Goal: Task Accomplishment & Management: Manage account settings

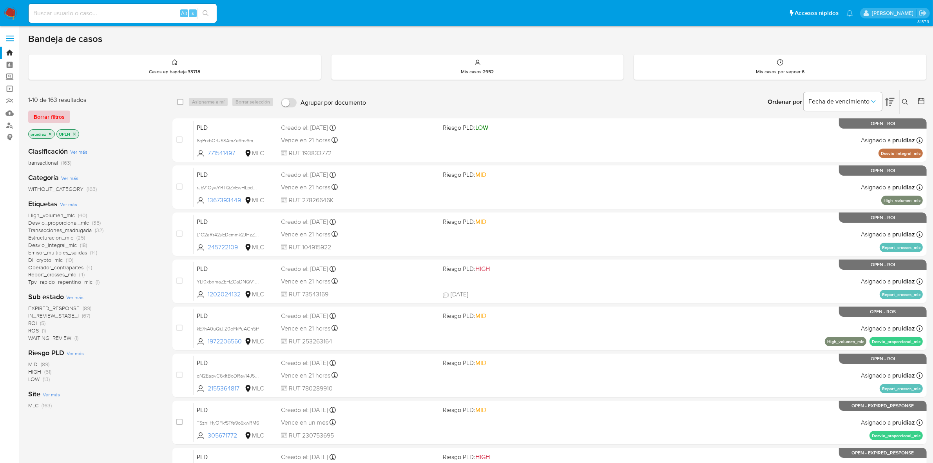
click at [34, 116] on span "Borrar filtros" at bounding box center [49, 116] width 31 height 11
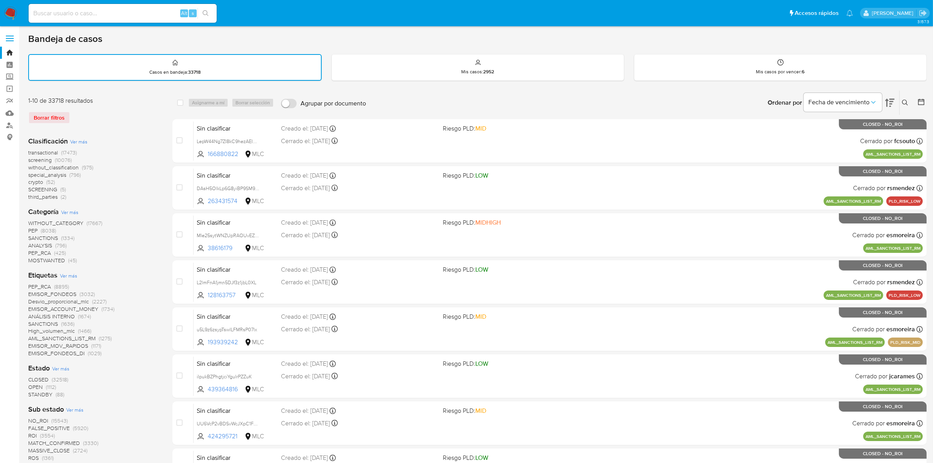
click icon
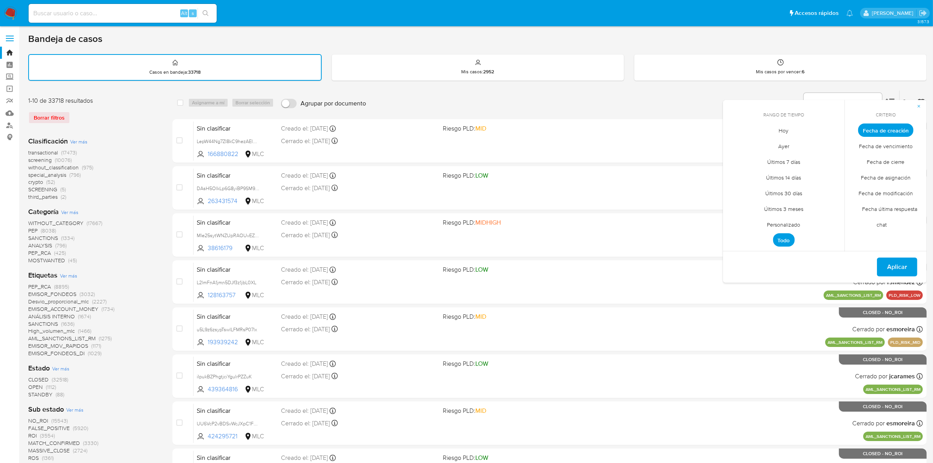
click span "Personalizado"
click div "septiembre 2025"
click icon "Mes anterior"
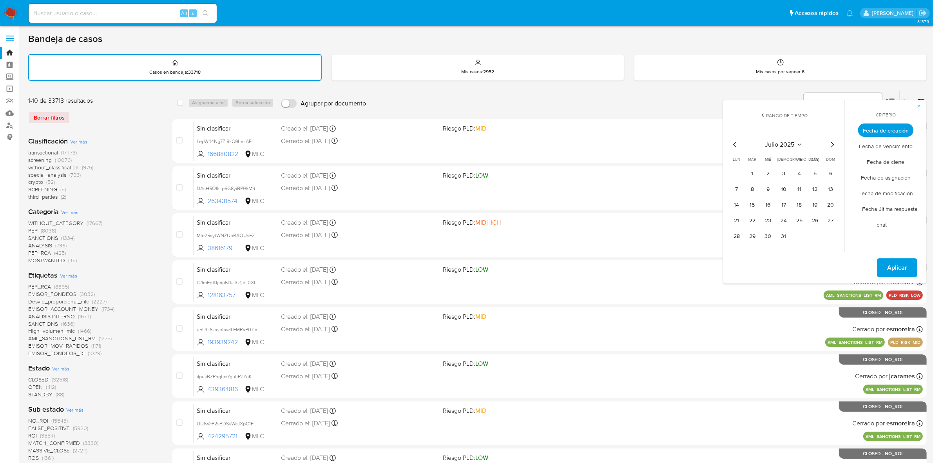
click icon "Mes anterior"
click button "1"
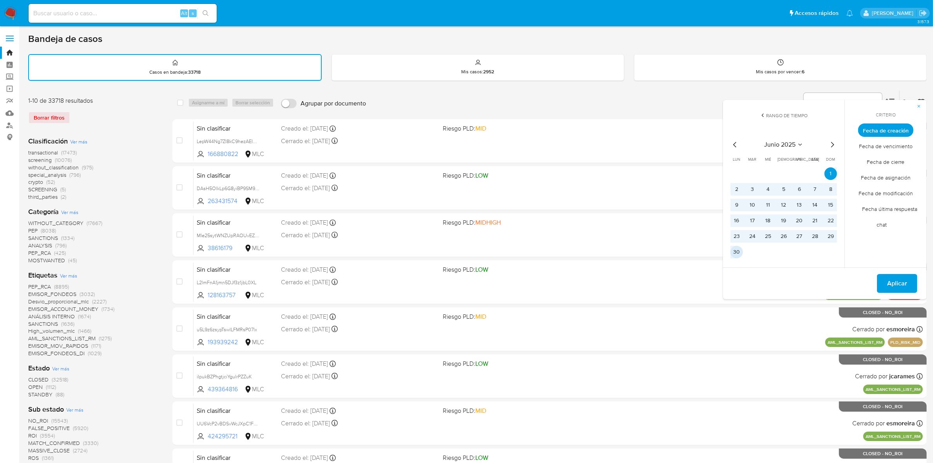
click button "30"
click button "Aplicar"
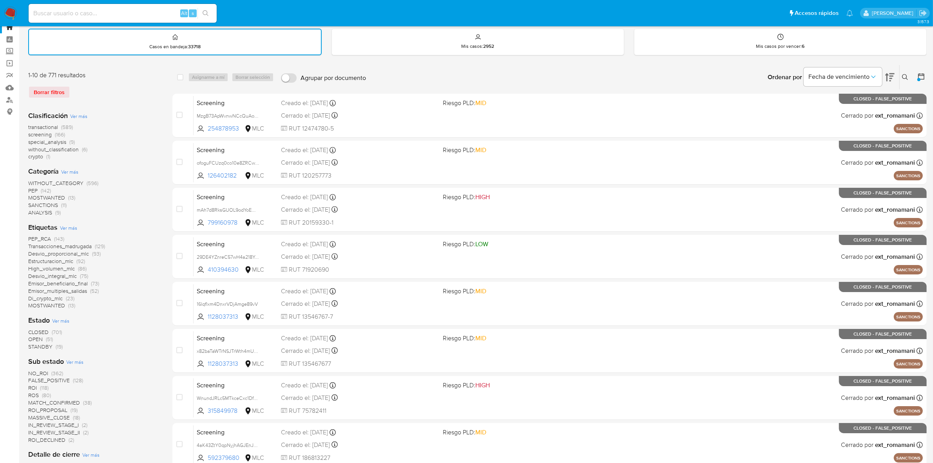
scroll to position [49, 0]
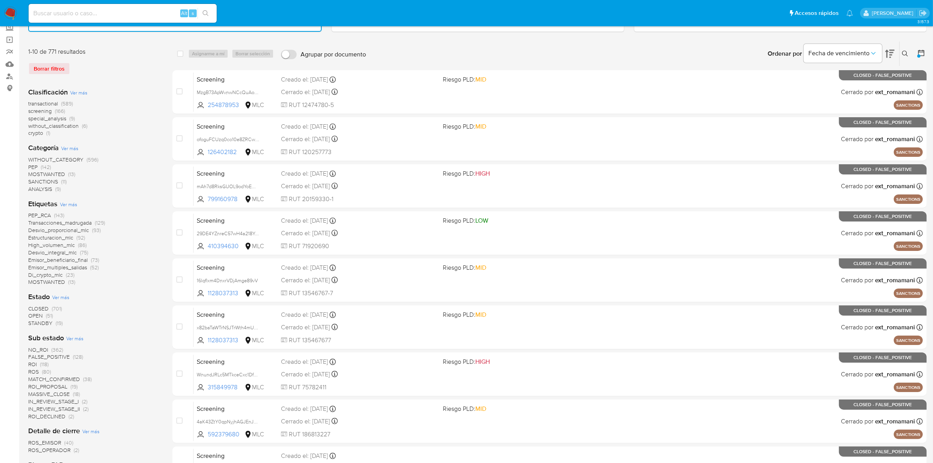
click span "OPEN"
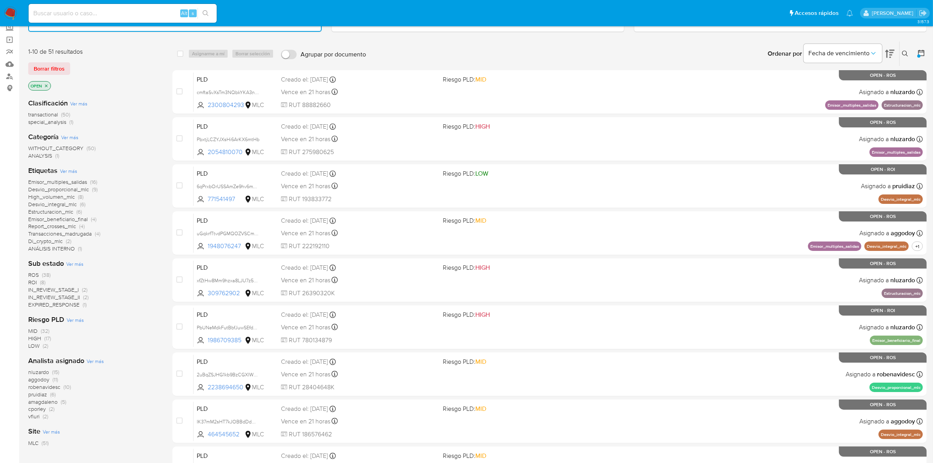
click span "aggodoy"
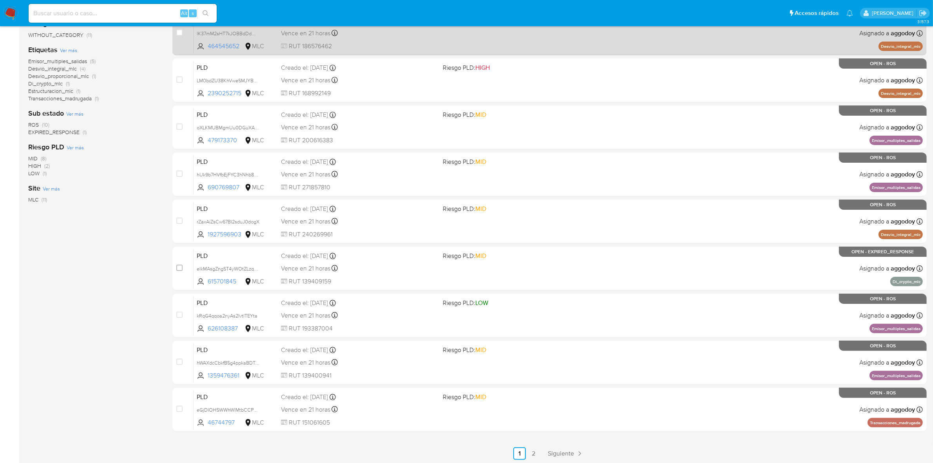
scroll to position [155, 0]
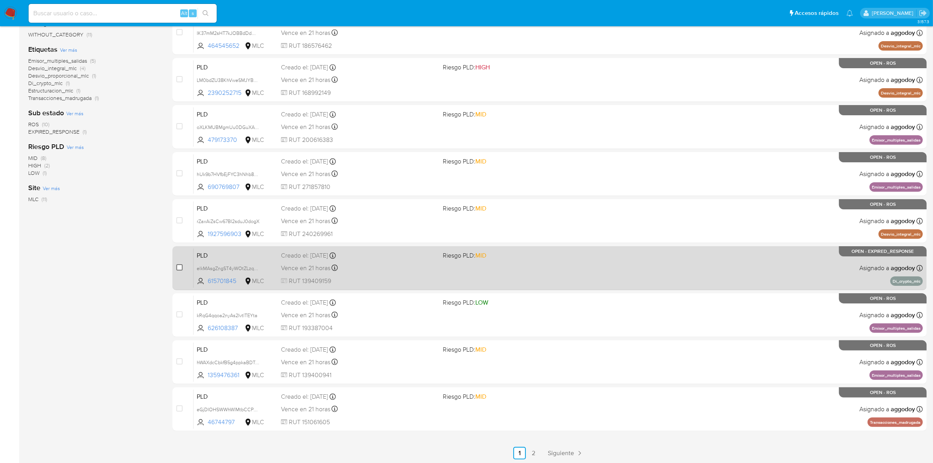
click input "checkbox"
checkbox input "true"
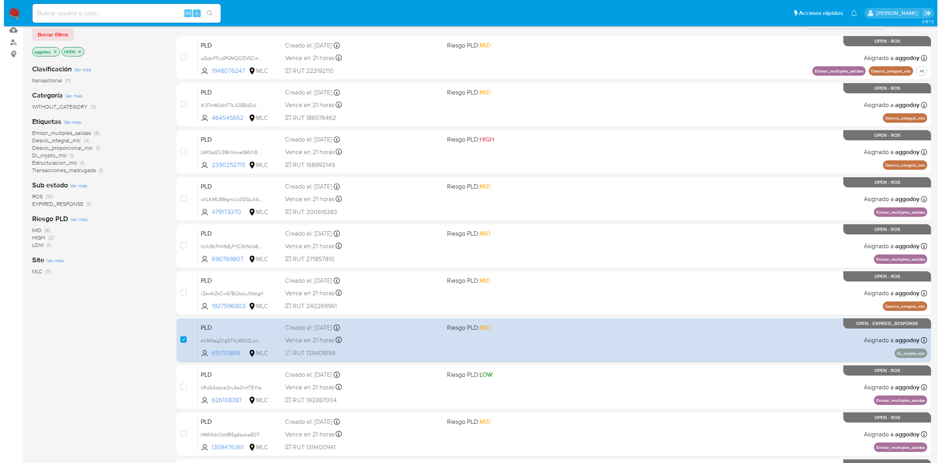
scroll to position [0, 0]
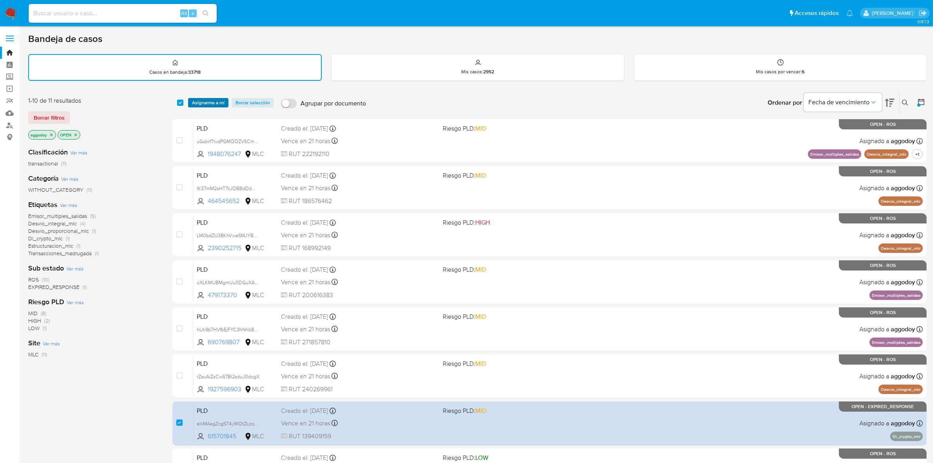
click span "Asignarme a mí"
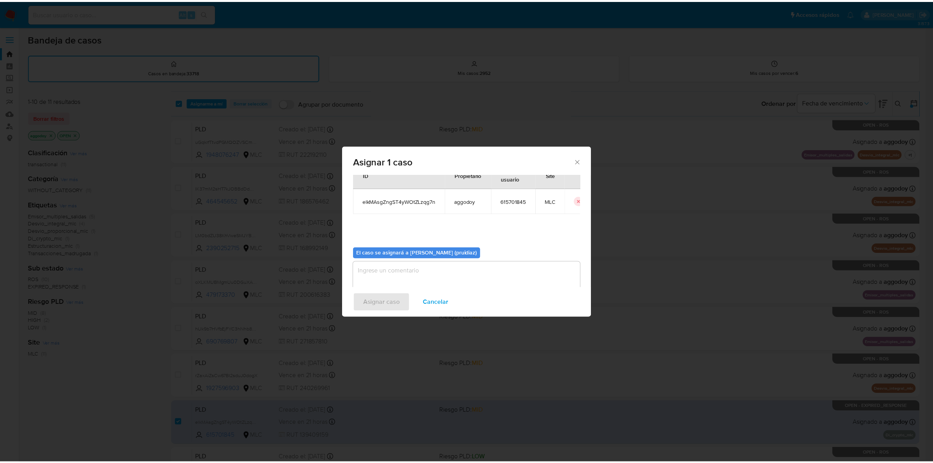
scroll to position [40, 0]
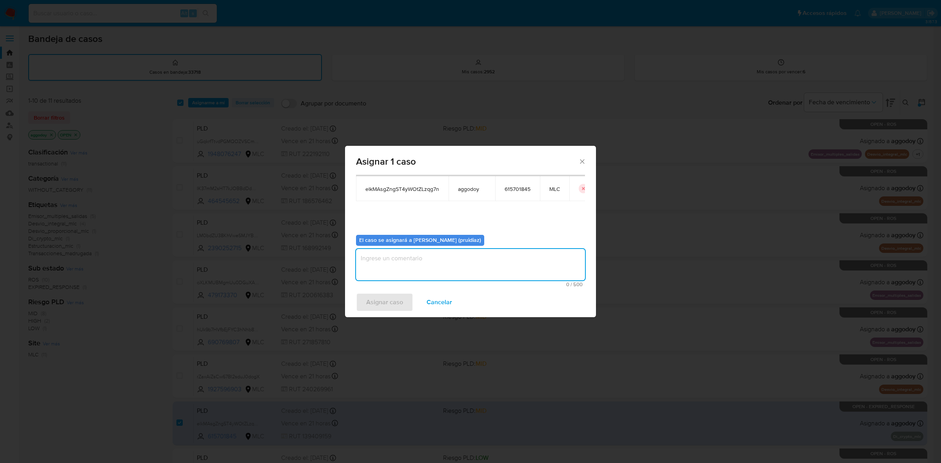
click textarea "assign-modal"
type textarea "Análisis manual"
click span "Asignar caso"
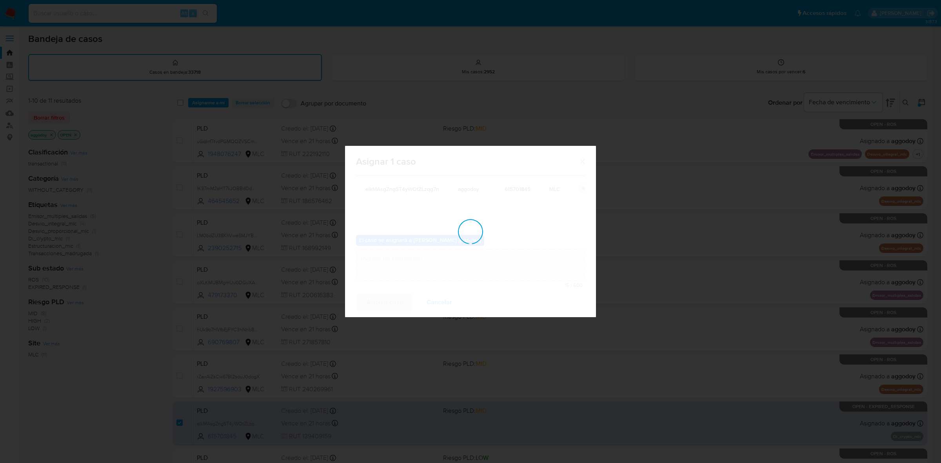
checkbox input "false"
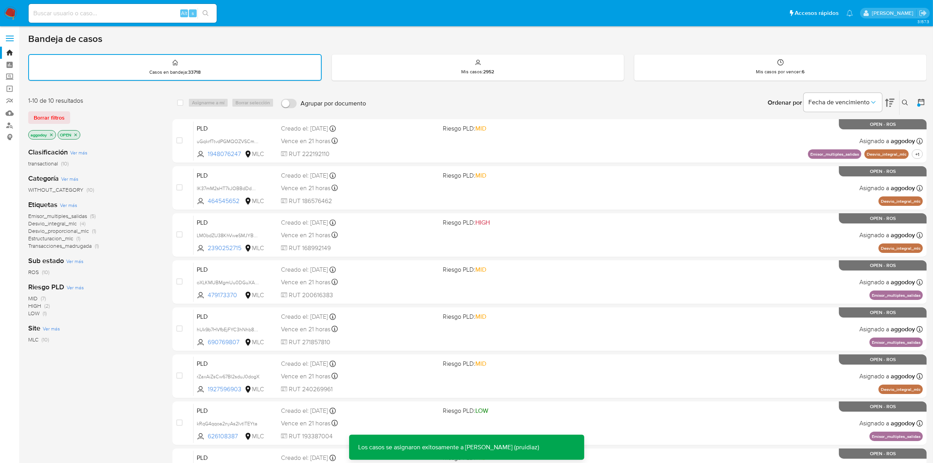
click img
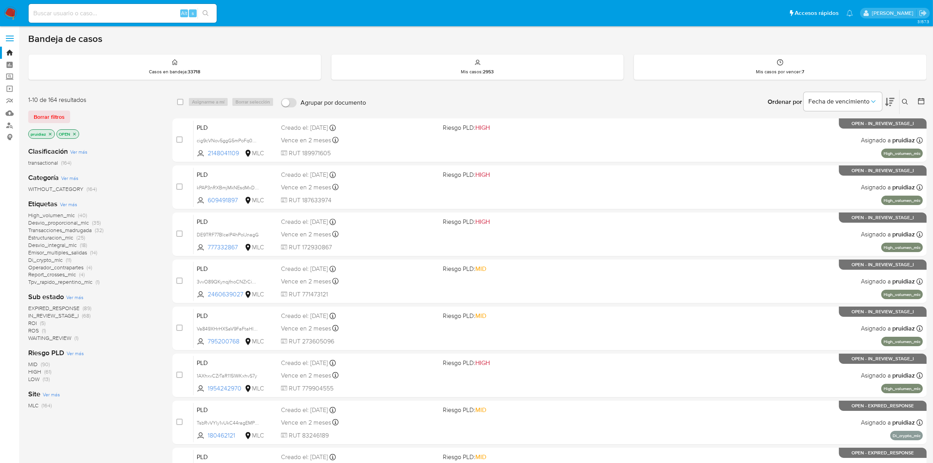
click at [892, 105] on icon at bounding box center [889, 101] width 9 height 9
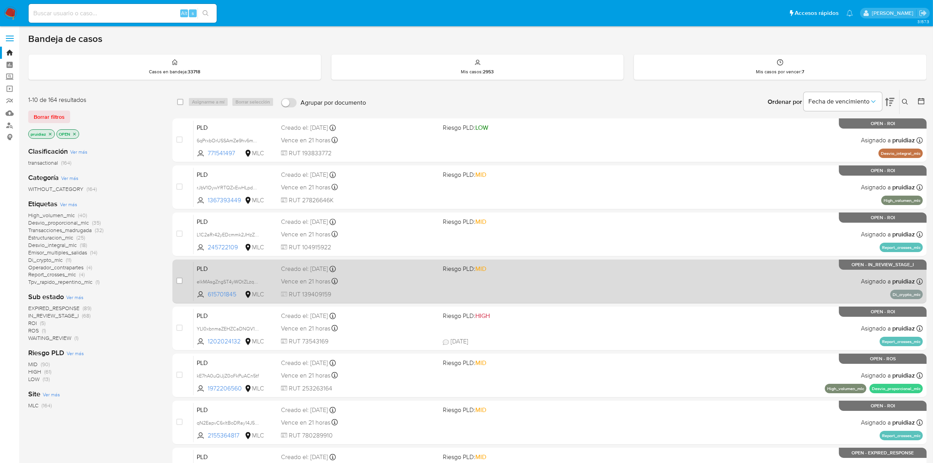
click at [638, 279] on div "PLD elkMAsgZngST4yWOtZLzqg7n 615701845 MLC Riesgo PLD: MID Creado el: 12/06/202…" at bounding box center [558, 281] width 729 height 40
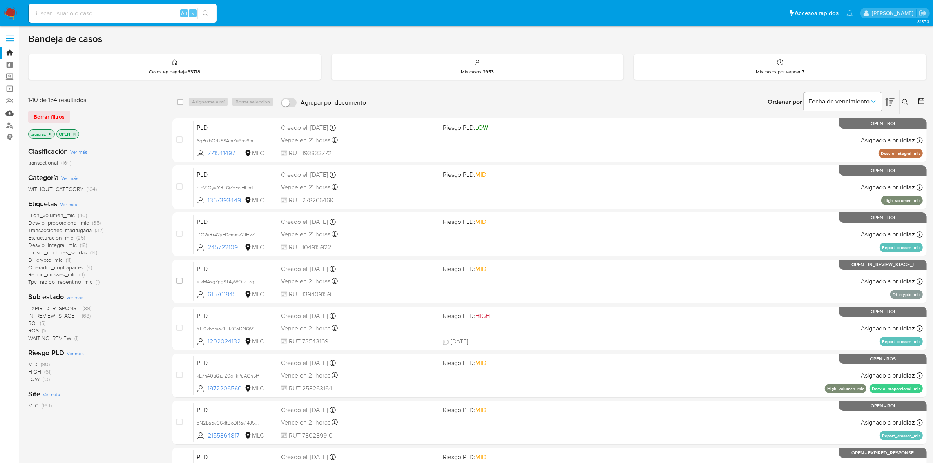
click at [6, 112] on link "Mulan" at bounding box center [46, 113] width 93 height 12
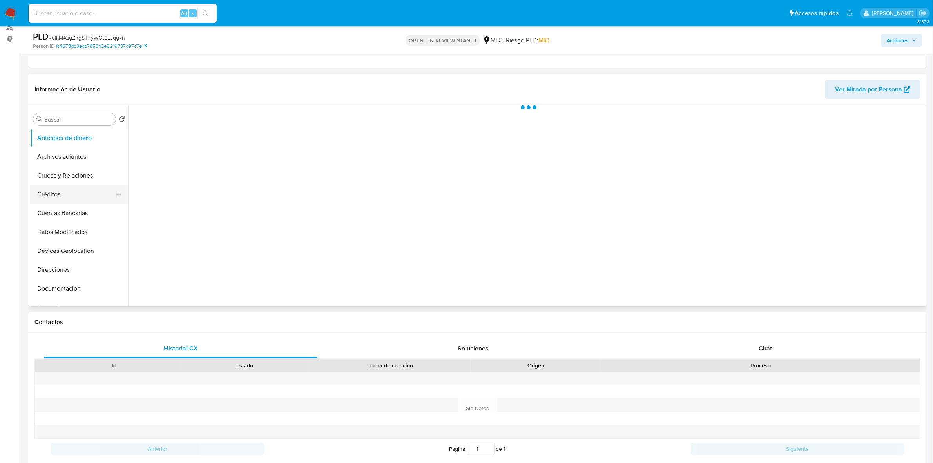
scroll to position [98, 0]
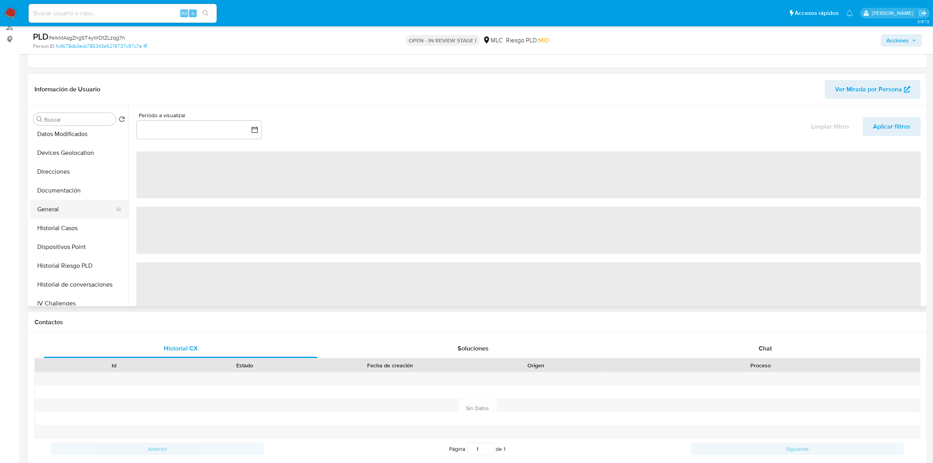
click at [65, 211] on button "General" at bounding box center [76, 209] width 92 height 19
select select "10"
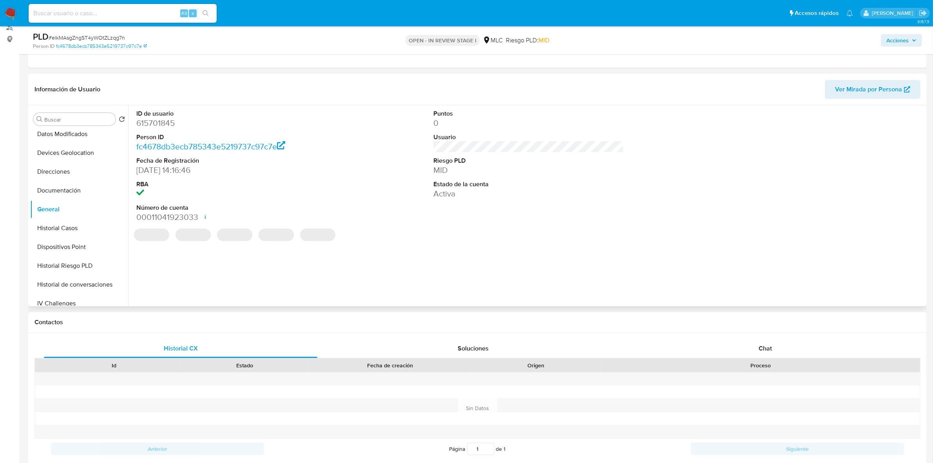
click at [152, 120] on dd "615701845" at bounding box center [231, 123] width 190 height 11
copy dd "615701845"
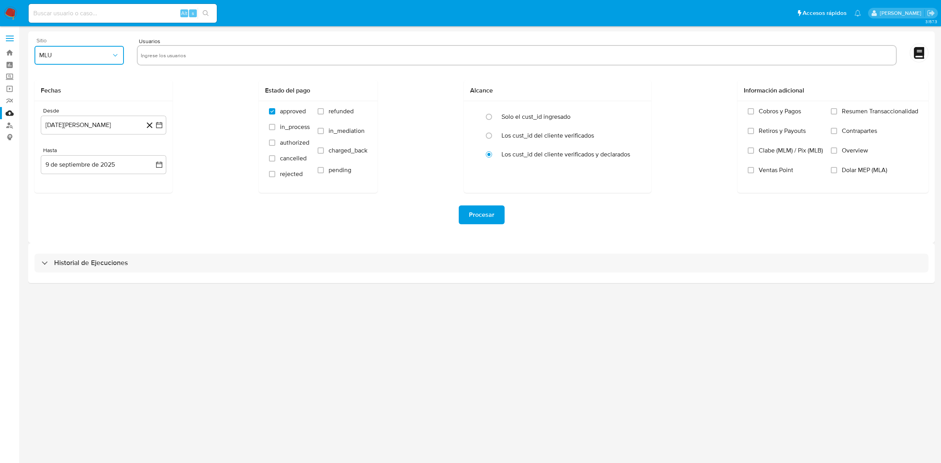
click at [98, 49] on button "MLU" at bounding box center [78, 55] width 89 height 19
click at [50, 183] on div "MLC" at bounding box center [76, 189] width 75 height 19
click at [152, 63] on div at bounding box center [517, 56] width 760 height 22
click at [153, 62] on input "text" at bounding box center [517, 55] width 752 height 13
paste input "615701845"
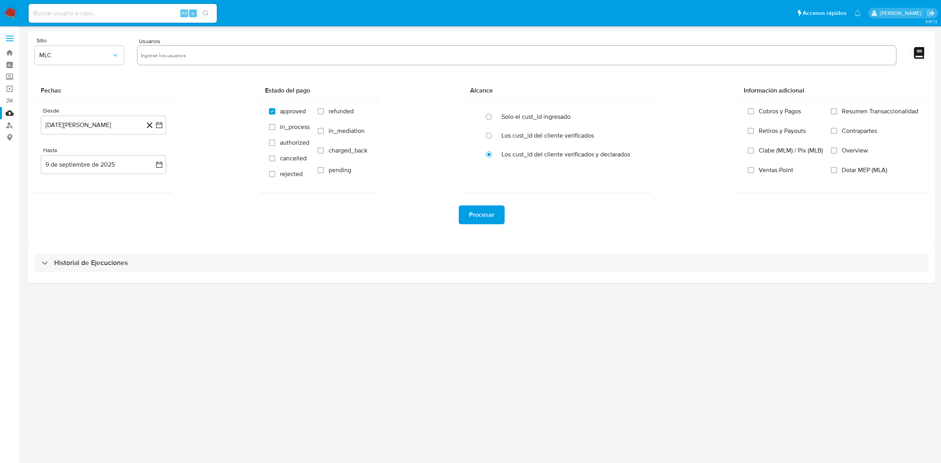
type input "615701845"
click at [157, 125] on icon "button" at bounding box center [159, 125] width 8 height 8
click at [54, 159] on div "agosto 2024 agosto 2024 lun lunes mar martes mié miércoles jue jueves vie viern…" at bounding box center [103, 200] width 107 height 103
click at [54, 158] on div "agosto 2024 agosto 2024 lun lunes mar martes mié miércoles jue jueves vie viern…" at bounding box center [103, 200] width 107 height 103
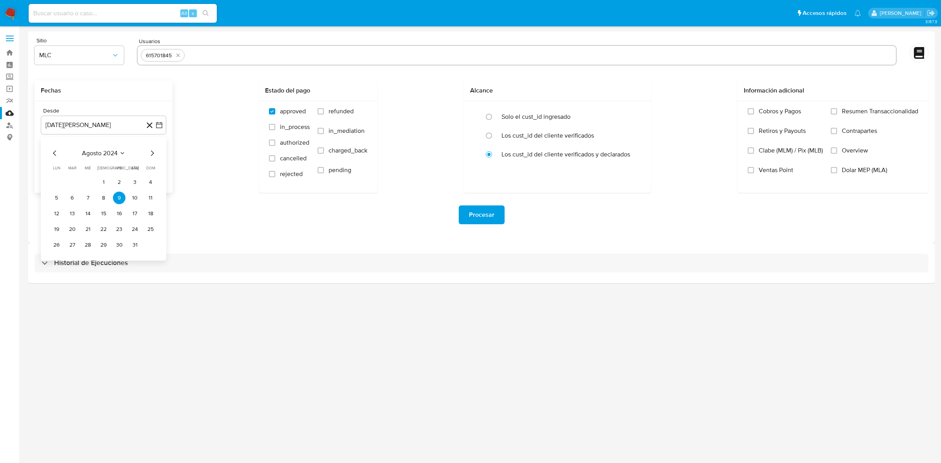
click at [54, 158] on div "agosto 2024 agosto 2024 lun lunes mar martes mié miércoles jue jueves vie viern…" at bounding box center [103, 200] width 107 height 103
click at [52, 154] on icon "Mes anterior" at bounding box center [54, 153] width 9 height 9
click at [155, 151] on icon "Mes siguiente" at bounding box center [151, 153] width 9 height 9
click at [83, 214] on button "14" at bounding box center [88, 213] width 13 height 13
click at [154, 167] on button "9 de septiembre de 2025" at bounding box center [103, 164] width 125 height 19
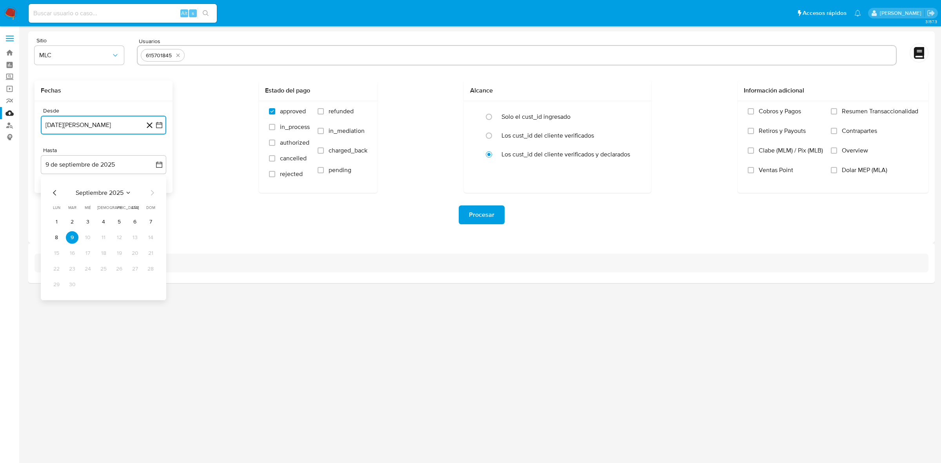
click at [58, 193] on icon "Mes anterior" at bounding box center [54, 192] width 9 height 9
click at [85, 249] on button "13" at bounding box center [88, 253] width 13 height 13
click at [191, 226] on div "Procesar" at bounding box center [481, 215] width 894 height 44
click at [484, 211] on span "Procesar" at bounding box center [481, 214] width 25 height 17
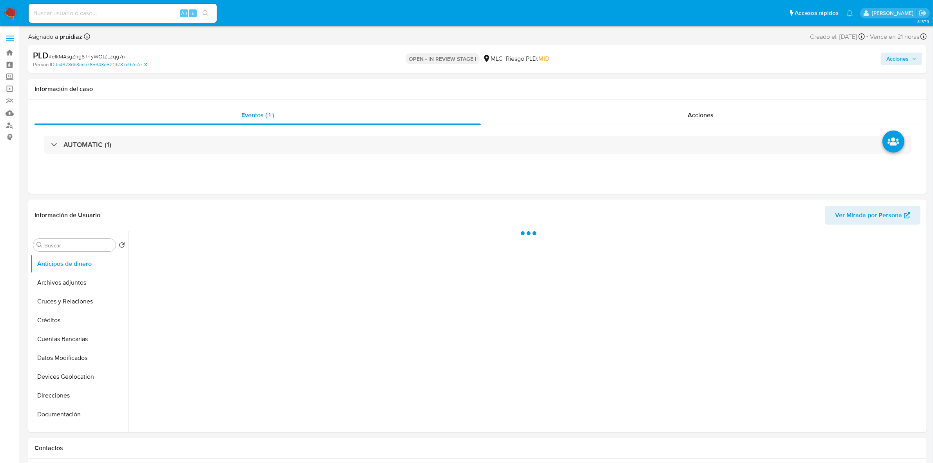
click at [13, 12] on img at bounding box center [10, 13] width 13 height 13
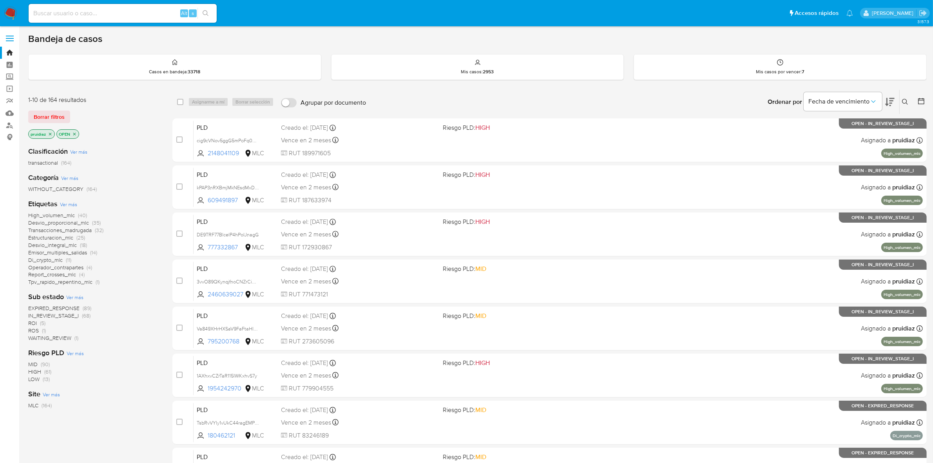
click at [892, 100] on icon at bounding box center [889, 102] width 9 height 8
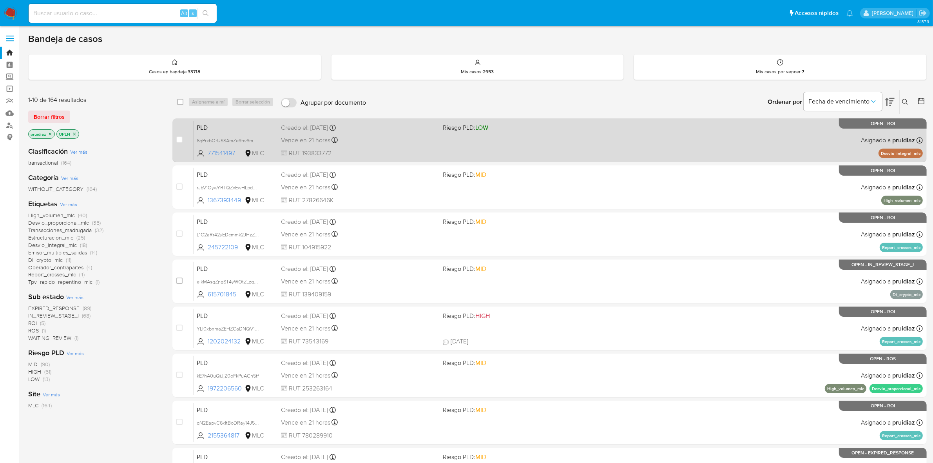
click at [646, 151] on div "PLD 6qPrxbOrUSSAmZe9hv6mYfQT 771541497 MLC Riesgo PLD: LOW Creado el: 12/06/202…" at bounding box center [558, 140] width 729 height 40
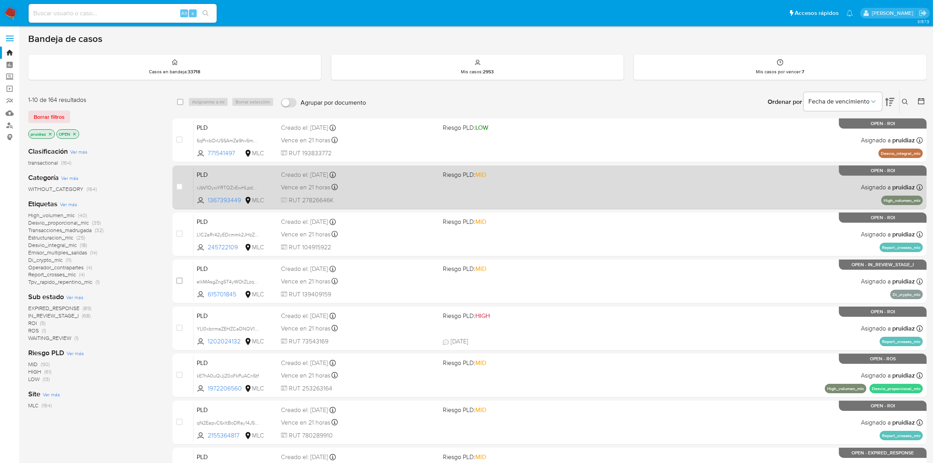
click at [720, 177] on div "PLD rJbV1OywYRTQZxEwHLpdPYRC 1367393449 MLC Riesgo PLD: MID Creado el: 12/06/20…" at bounding box center [558, 187] width 729 height 40
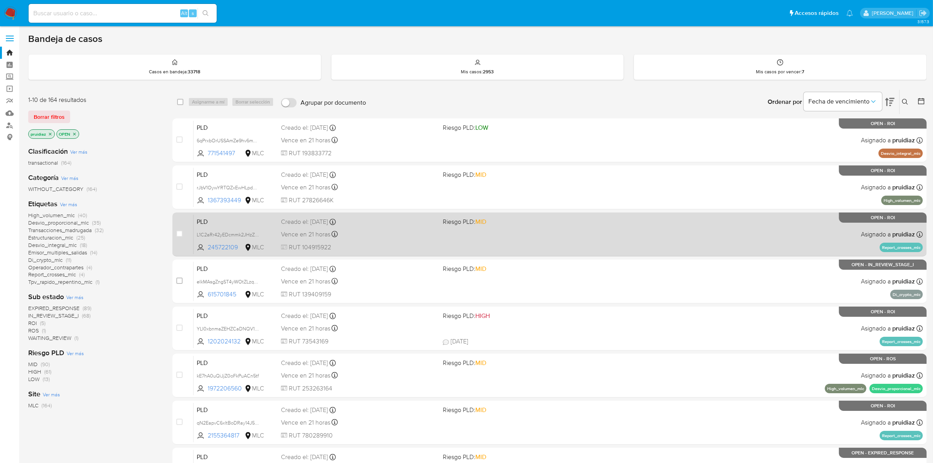
click at [657, 228] on div "PLD L1C2aRr42yEDcmmk2JHzZl4l 245722109 MLC Riesgo PLD: MID Creado el: 12/06/202…" at bounding box center [558, 234] width 729 height 40
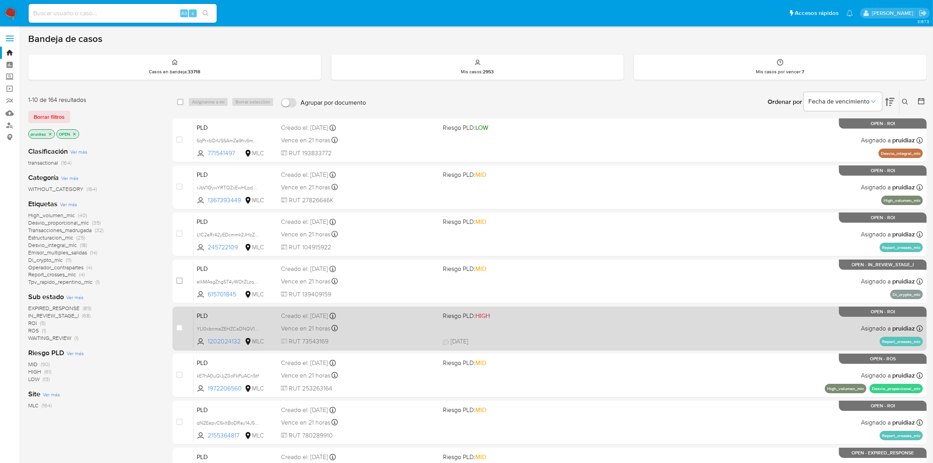
click at [607, 317] on div "PLD YLI0xbnmaZEHZCaDNQV1uo1H 1202024132 MLC Riesgo PLD: HIGH Creado el: 12/06/2…" at bounding box center [558, 328] width 729 height 40
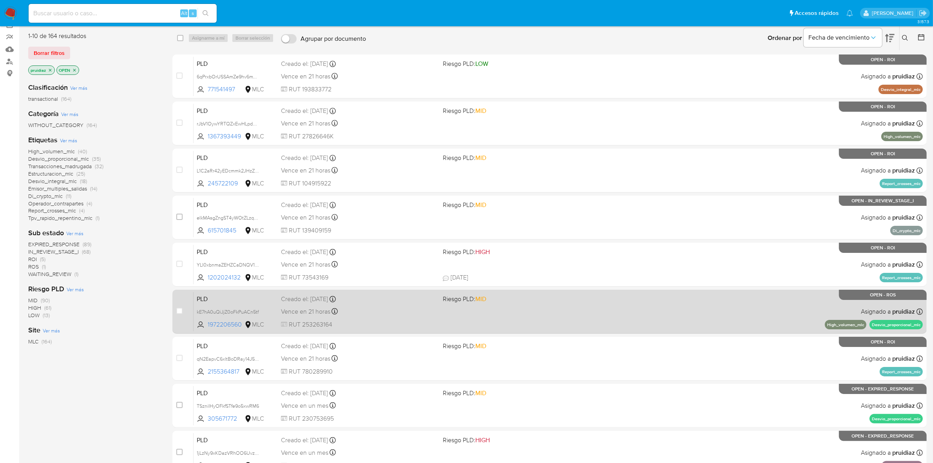
scroll to position [98, 0]
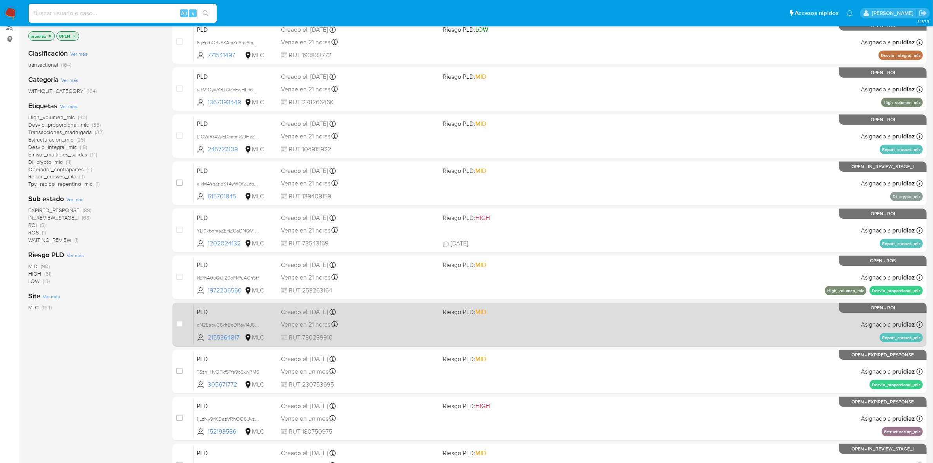
click at [584, 315] on span "Riesgo PLD: MID" at bounding box center [521, 311] width 156 height 10
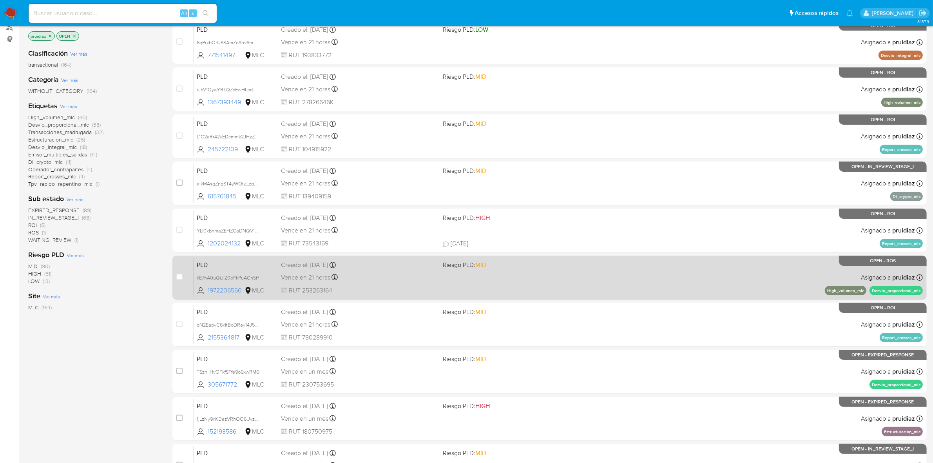
click at [729, 282] on div "PLD kE7hA0uQiJjZ0oFkPuACn5tf 1972206560 MLC Riesgo PLD: MID Creado el: 12/06/20…" at bounding box center [558, 277] width 729 height 40
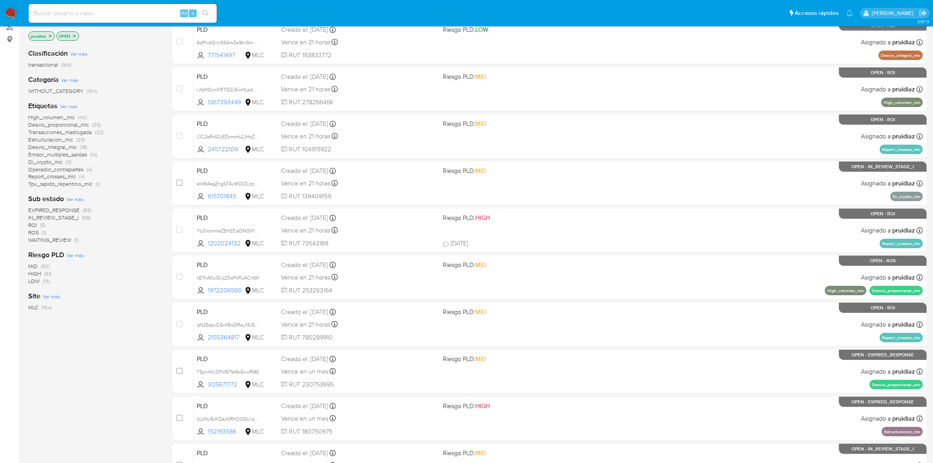
click at [12, 11] on img at bounding box center [10, 13] width 13 height 13
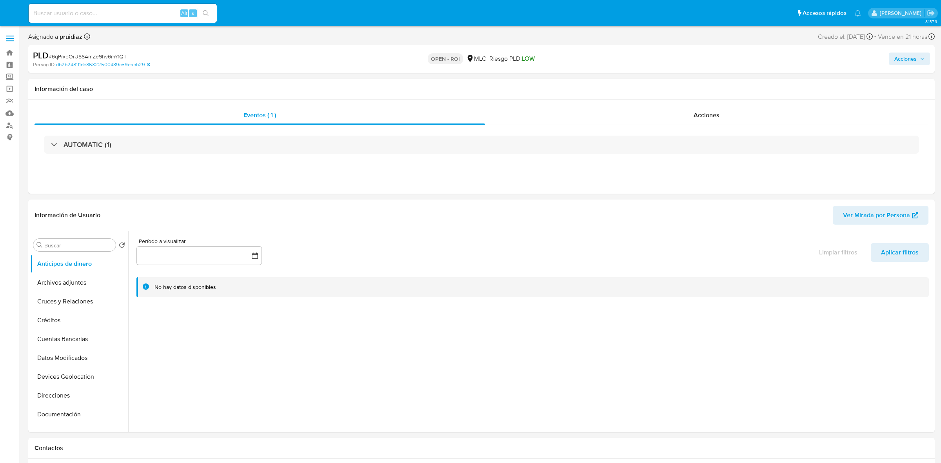
select select "10"
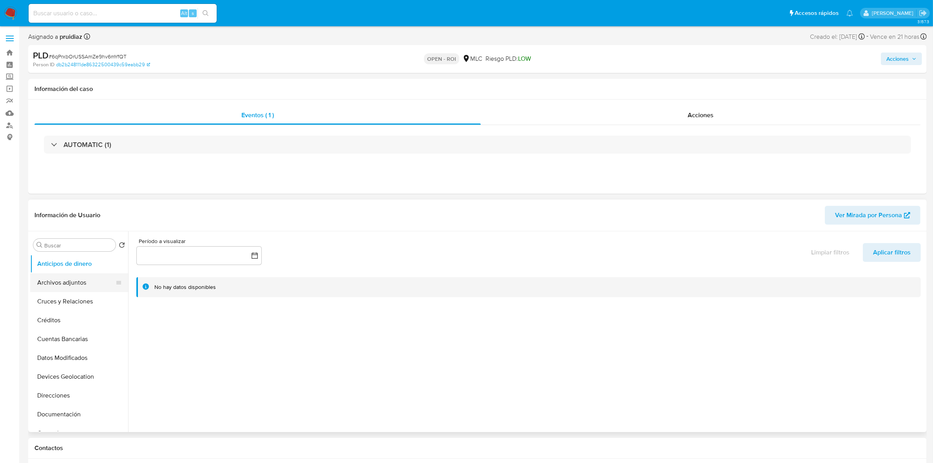
click at [74, 292] on button "Archivos adjuntos" at bounding box center [76, 282] width 92 height 19
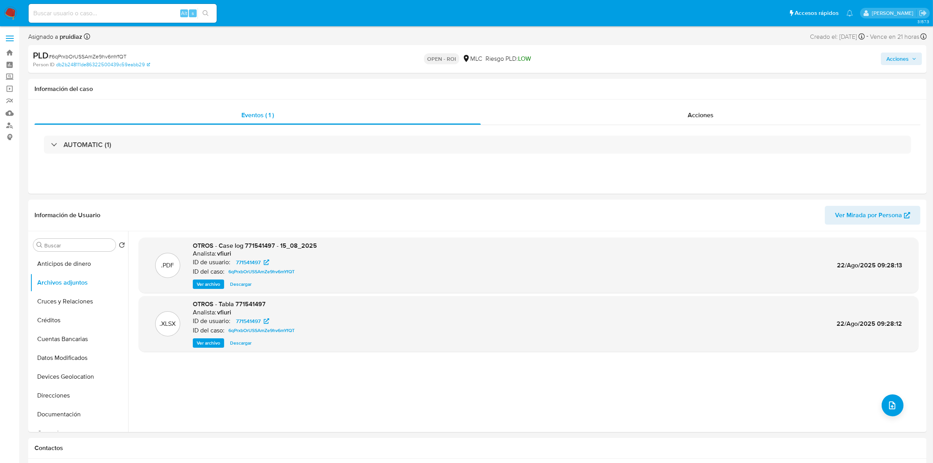
click at [82, 54] on span "# 6qPrxbOrUSSAmZe9hv6mYfQT" at bounding box center [88, 57] width 78 height 8
copy span "6qPrxbOrUSSAmZe9hv6mYfQT"
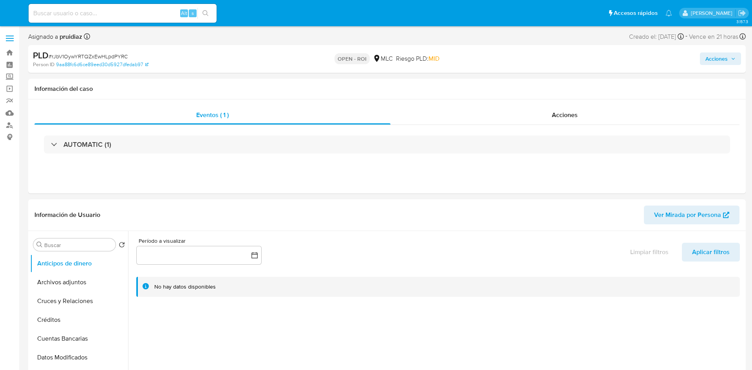
select select "10"
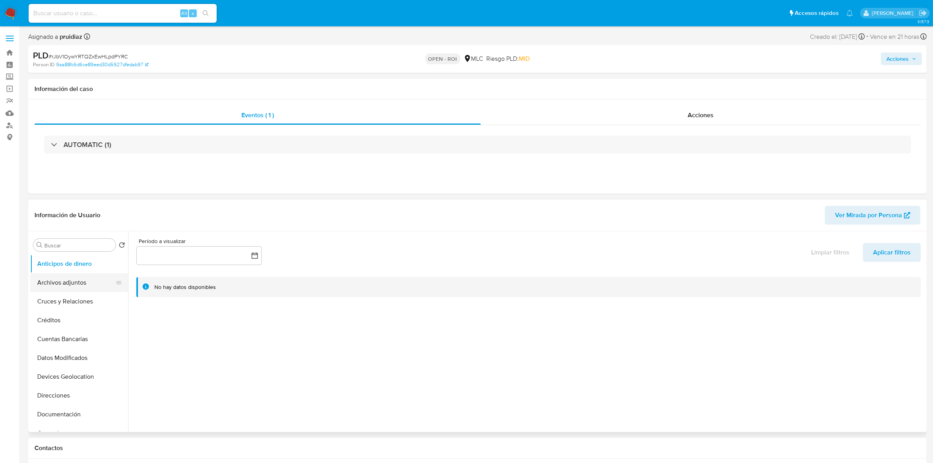
click at [57, 284] on button "Archivos adjuntos" at bounding box center [76, 282] width 92 height 19
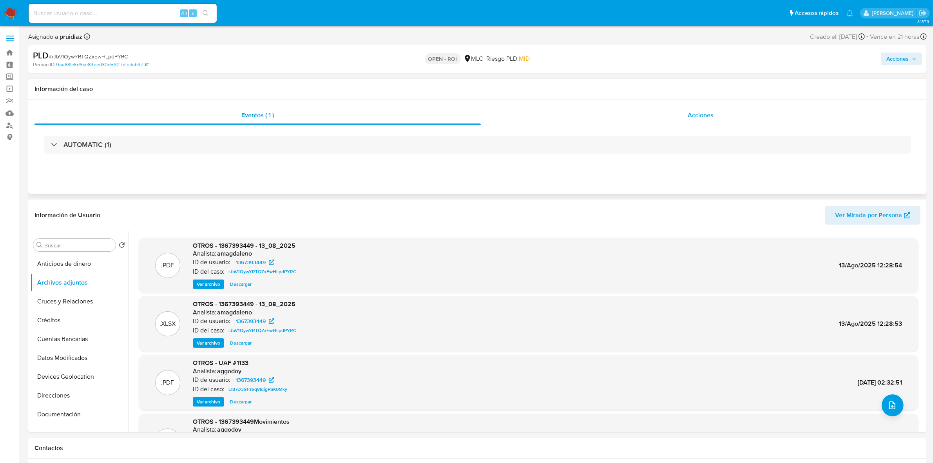
click at [723, 114] on div "Acciones" at bounding box center [701, 115] width 440 height 19
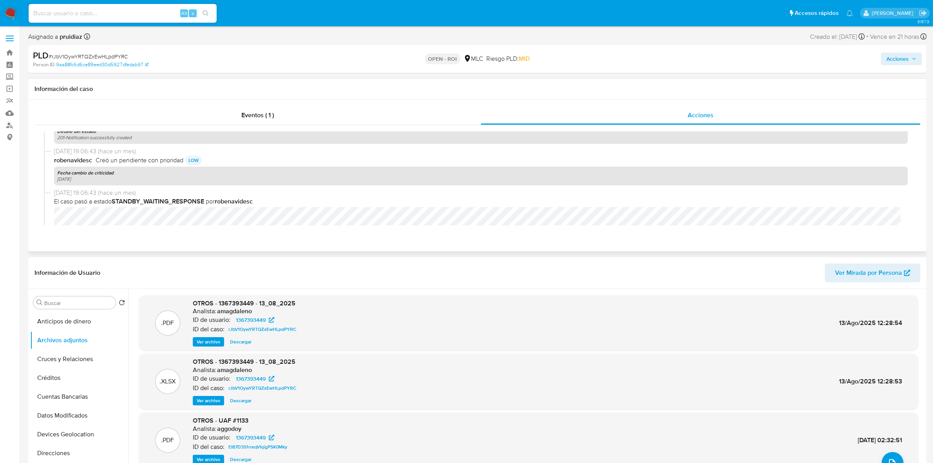
scroll to position [528, 0]
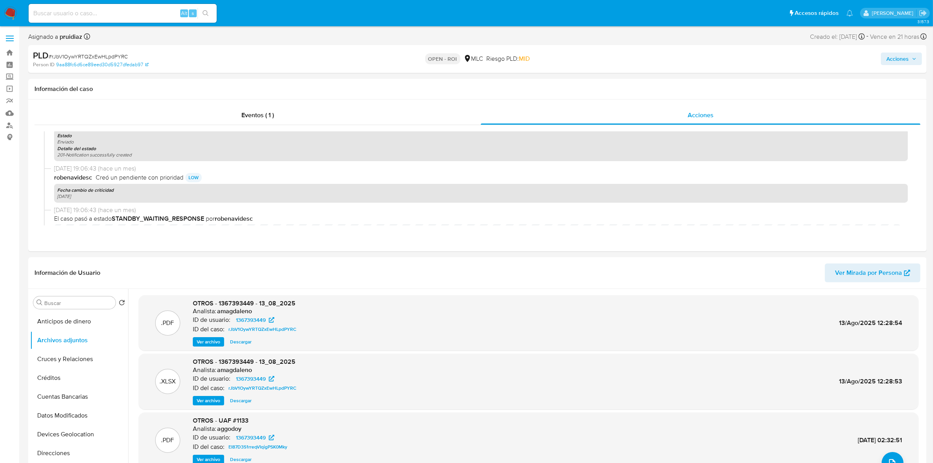
click at [109, 56] on span "# rJbV1OywYRTQZxEwHLpdPYRC" at bounding box center [88, 57] width 79 height 8
copy span "rJbV1OywYRTQZxEwHLpdPYRC"
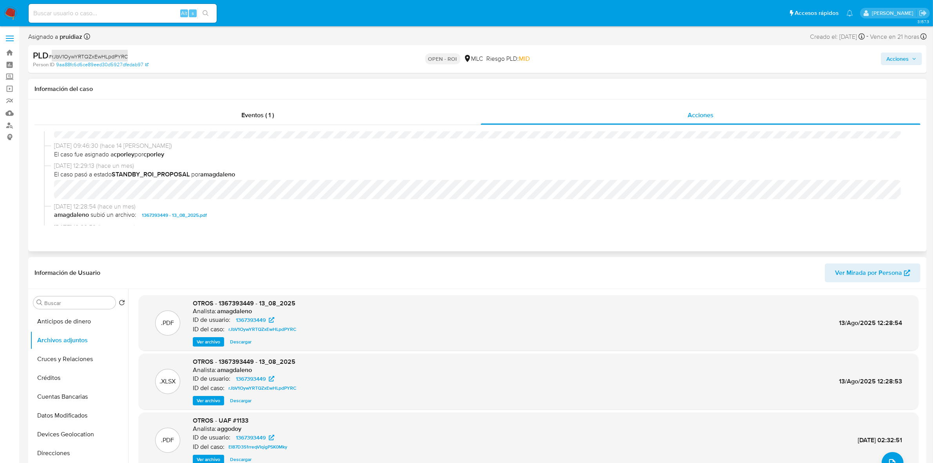
scroll to position [343, 0]
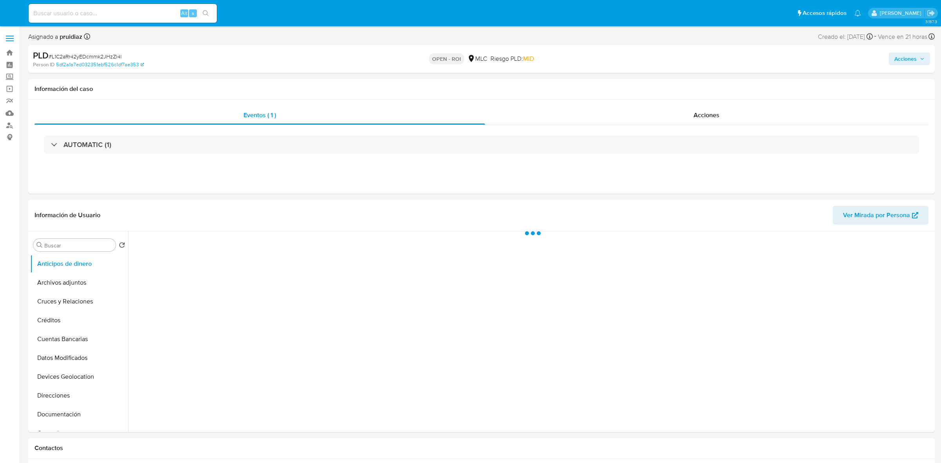
select select "10"
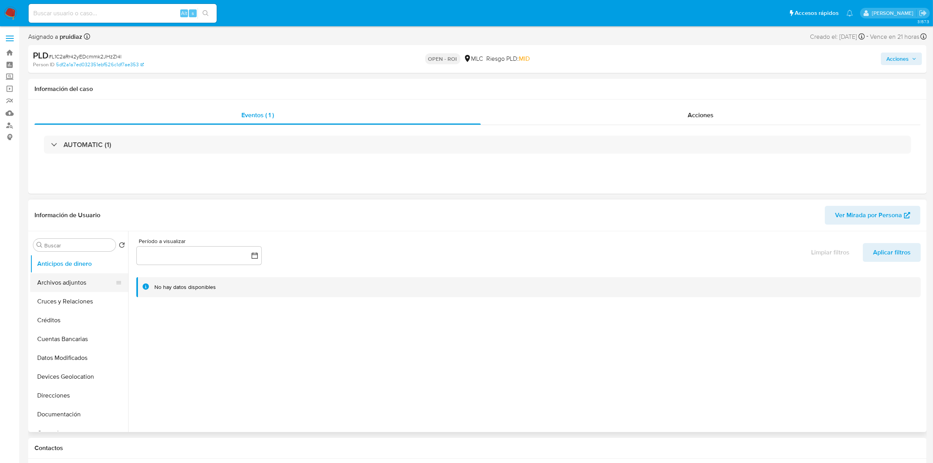
click at [54, 287] on button "Archivos adjuntos" at bounding box center [76, 282] width 92 height 19
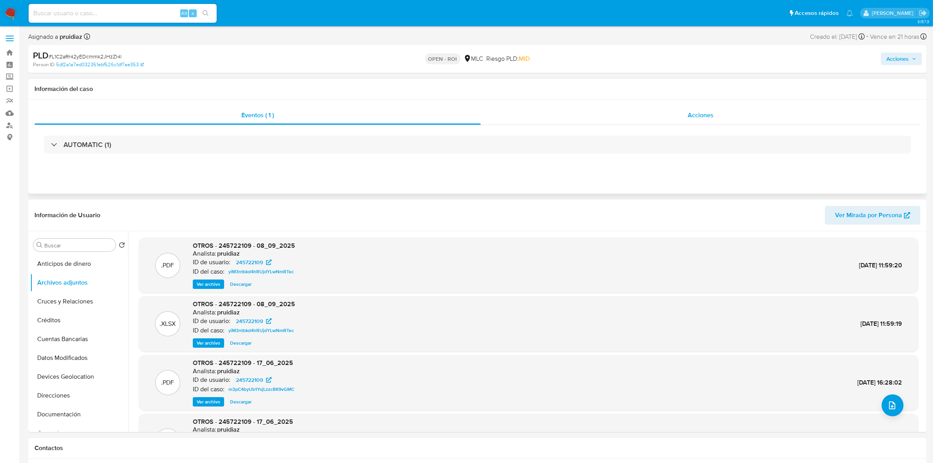
click at [751, 109] on div "Acciones" at bounding box center [701, 115] width 440 height 19
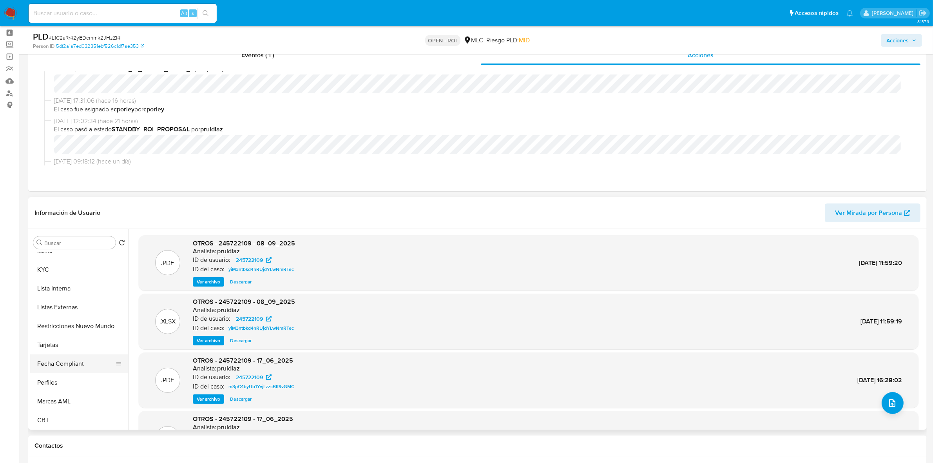
scroll to position [49, 0]
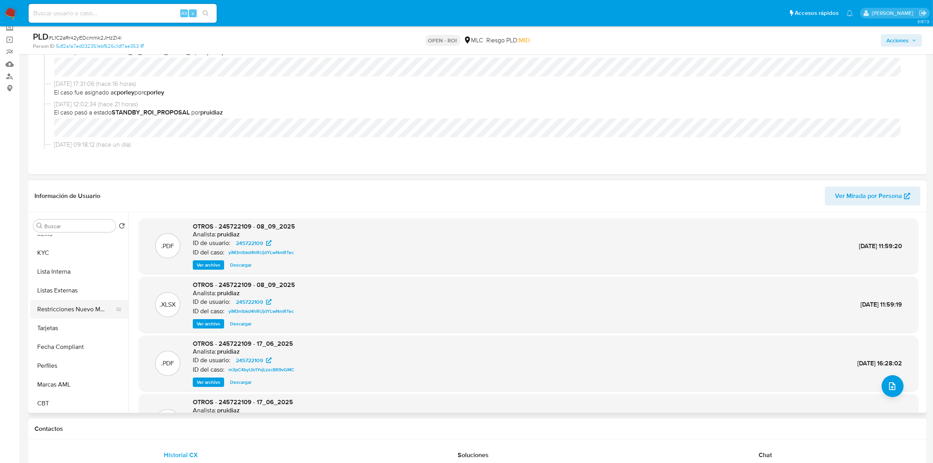
click at [71, 317] on button "Restricciones Nuevo Mundo" at bounding box center [76, 309] width 92 height 19
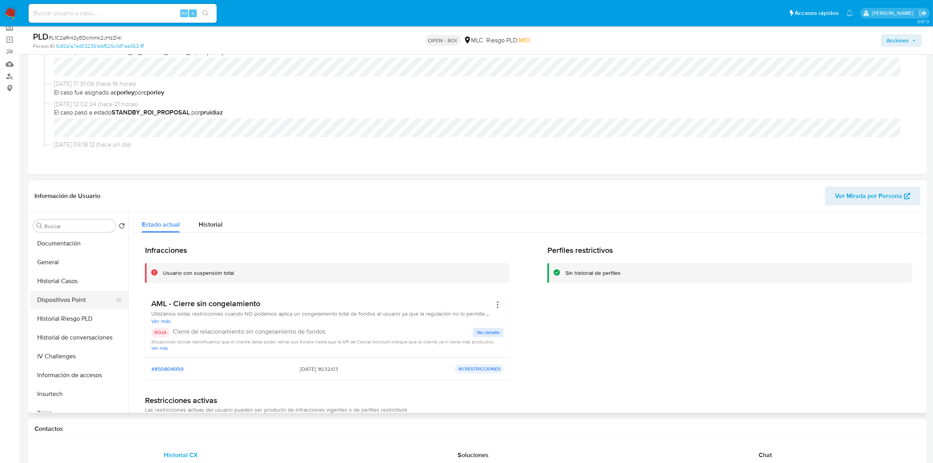
scroll to position [134, 0]
click at [60, 290] on button "Historial Casos" at bounding box center [76, 298] width 92 height 19
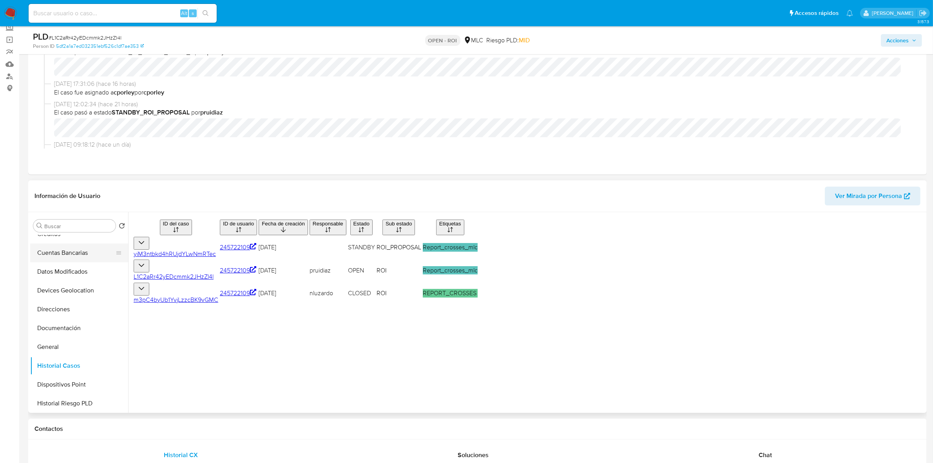
scroll to position [0, 0]
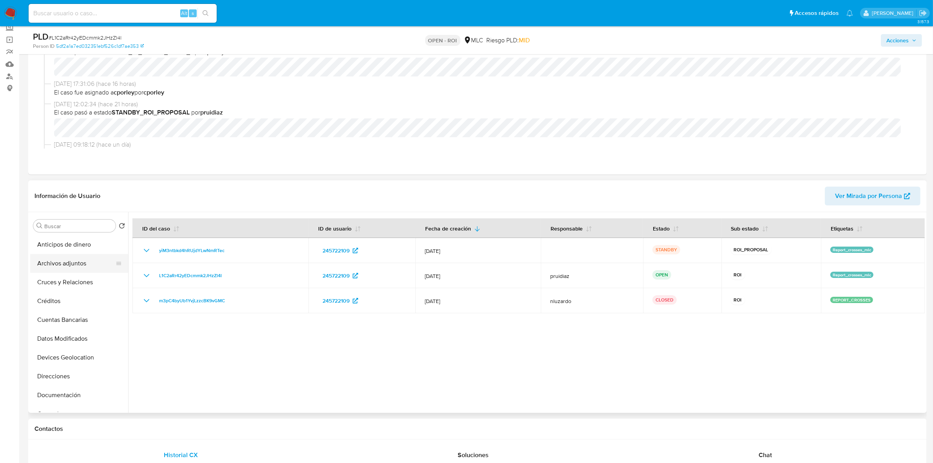
click at [71, 267] on button "Archivos adjuntos" at bounding box center [76, 263] width 92 height 19
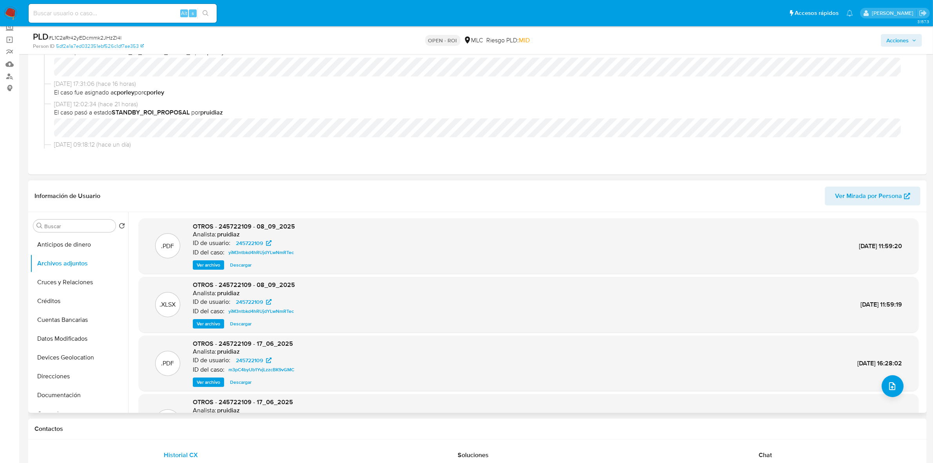
click at [205, 262] on span "Ver archivo" at bounding box center [209, 265] width 24 height 8
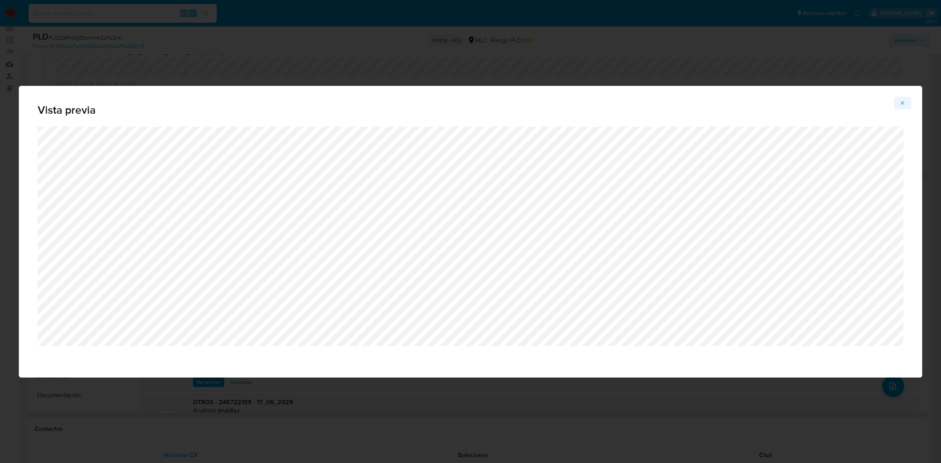
click at [904, 103] on icon "Attachment preview" at bounding box center [902, 103] width 6 height 6
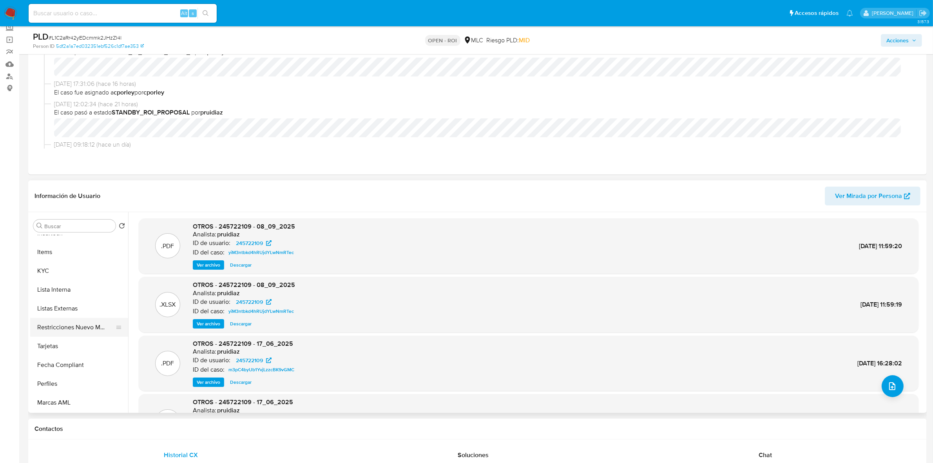
scroll to position [330, 0]
click at [85, 305] on button "Restricciones Nuevo Mundo" at bounding box center [76, 309] width 92 height 19
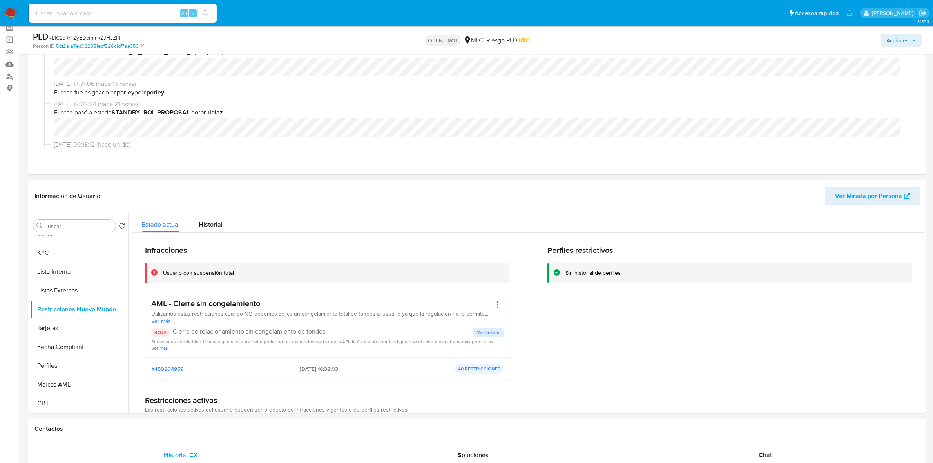
click at [482, 326] on div "AML - Cierre sin congelamiento Utilizamos estas restricciones cuando NO podemos…" at bounding box center [327, 325] width 352 height 52
click at [482, 331] on span "Ver detalle" at bounding box center [488, 332] width 23 height 8
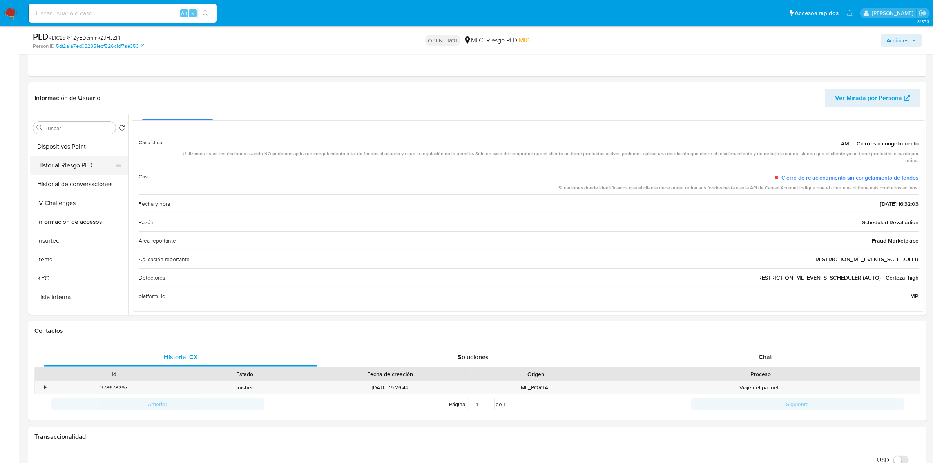
scroll to position [183, 0]
click at [70, 156] on button "Historial Casos" at bounding box center [76, 151] width 92 height 19
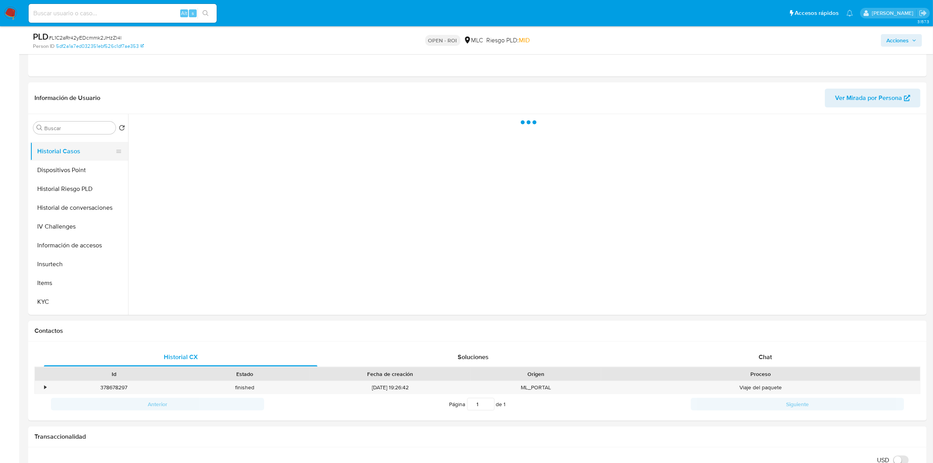
scroll to position [0, 0]
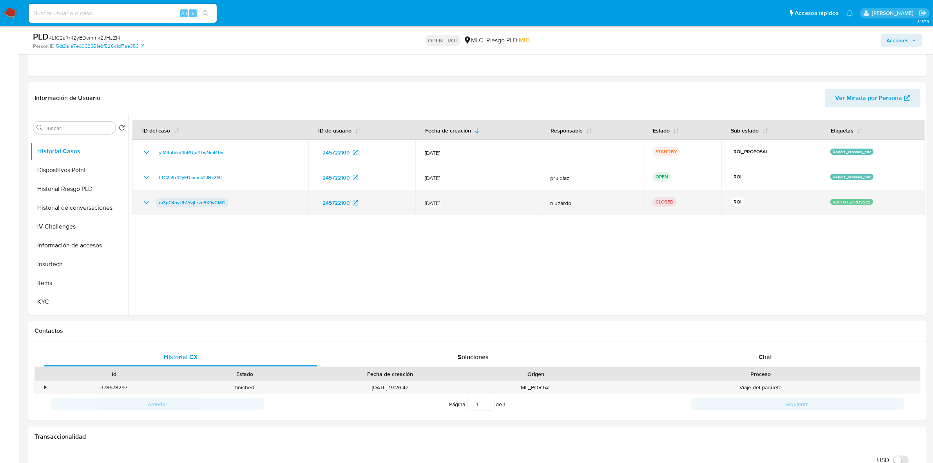
click at [201, 201] on span "m3pC4byUb1YvjLzzcBK9vGMC" at bounding box center [192, 202] width 66 height 9
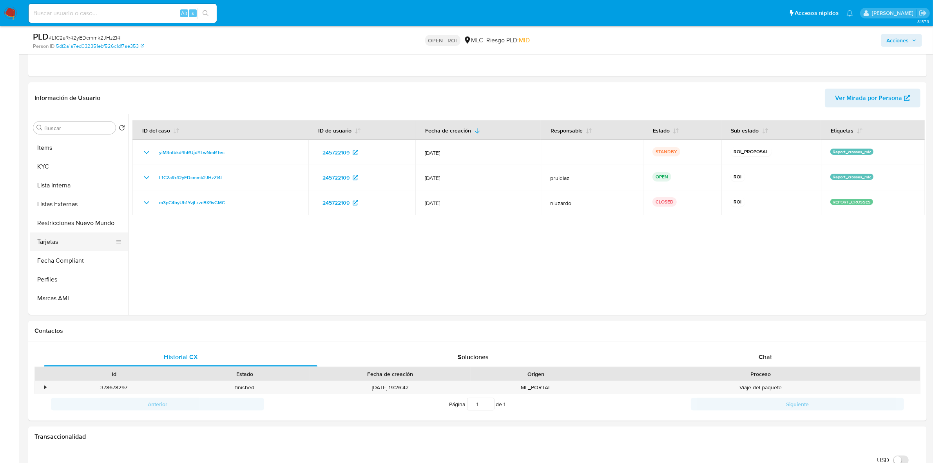
scroll to position [330, 0]
click at [75, 202] on button "Restricciones Nuevo Mundo" at bounding box center [76, 211] width 92 height 19
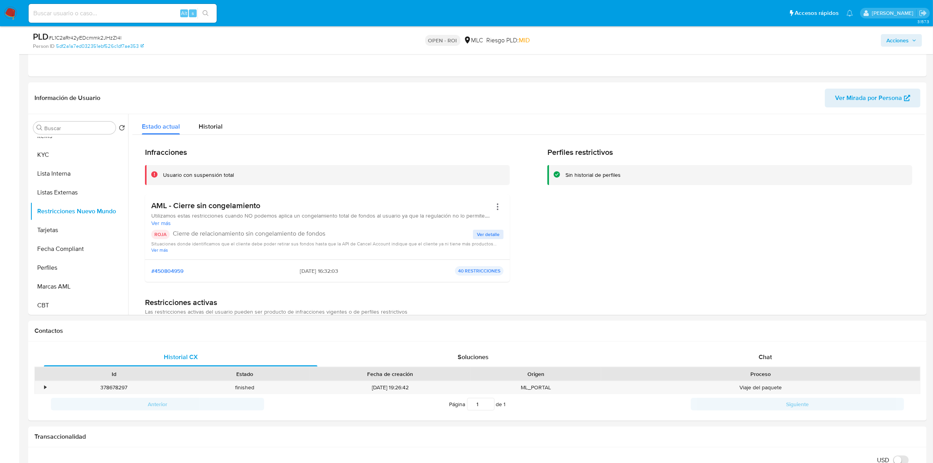
click at [486, 230] on span "Ver detalle" at bounding box center [488, 234] width 23 height 8
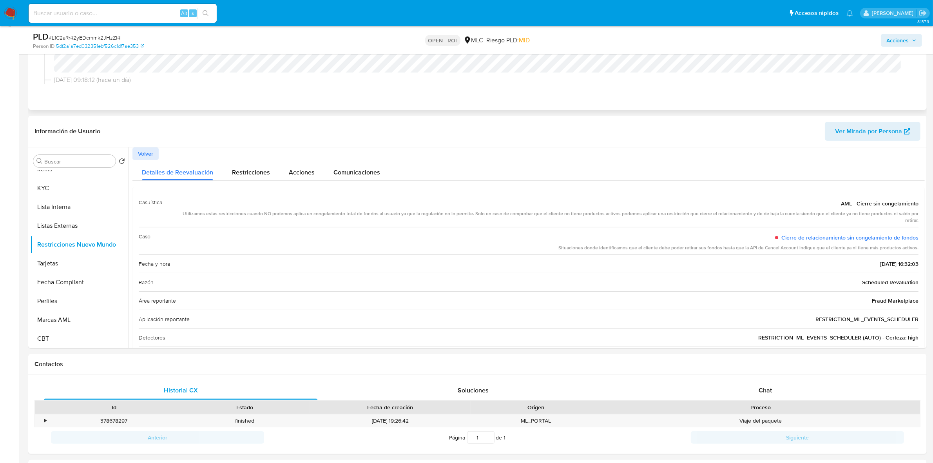
scroll to position [0, 0]
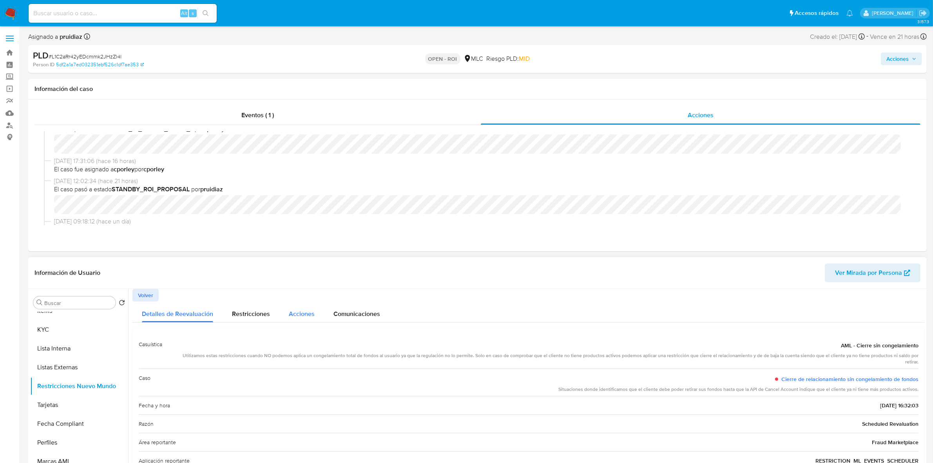
click at [295, 314] on span "Acciones" at bounding box center [302, 313] width 26 height 9
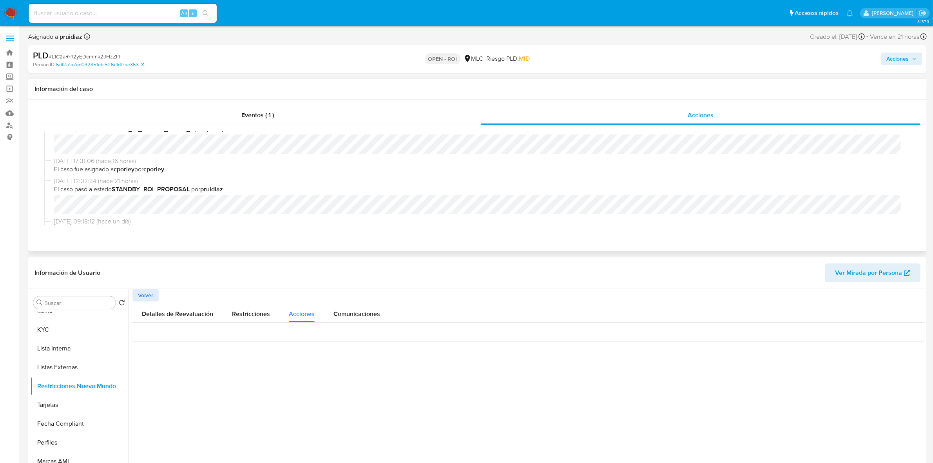
scroll to position [98, 0]
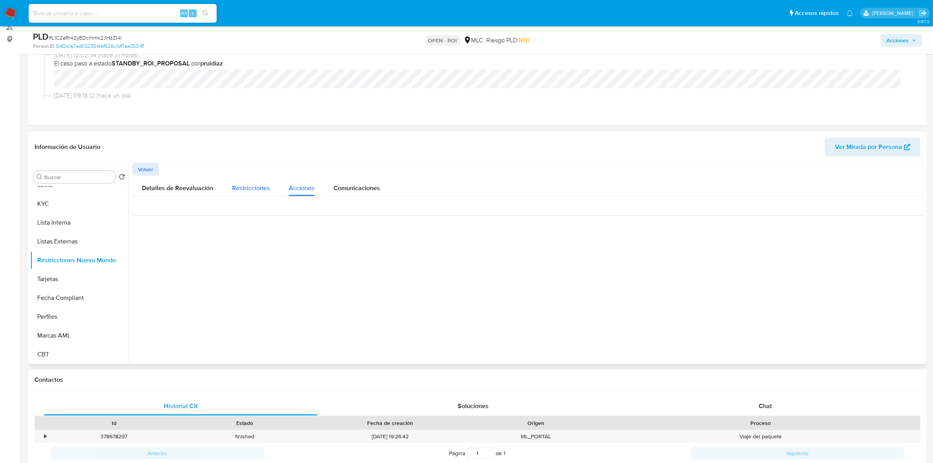
click at [259, 185] on span "Restricciones" at bounding box center [251, 187] width 38 height 9
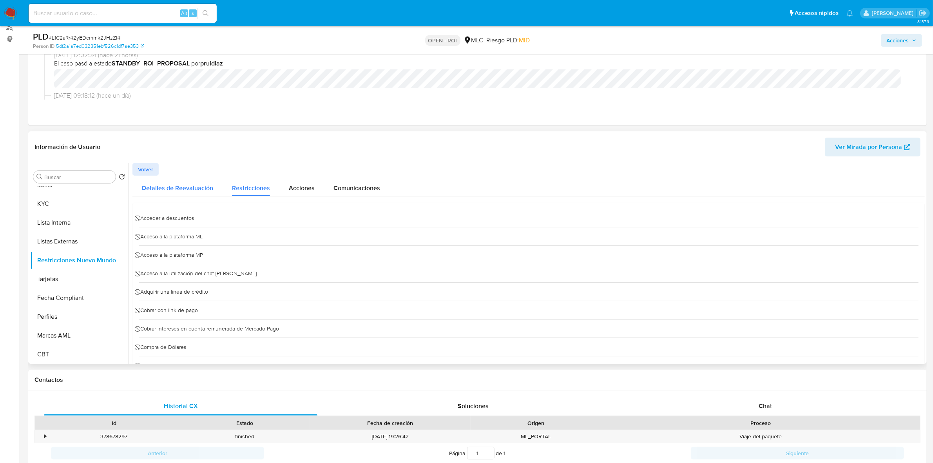
scroll to position [0, 0]
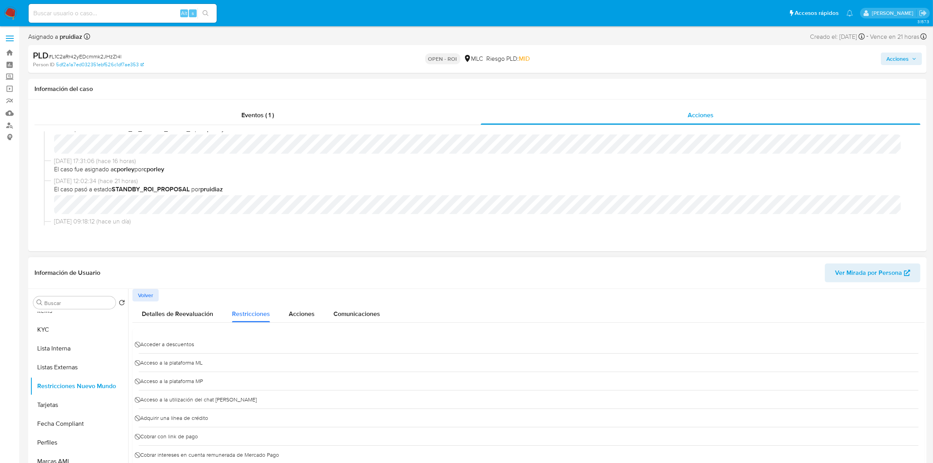
click at [141, 292] on span "Volver" at bounding box center [145, 295] width 15 height 11
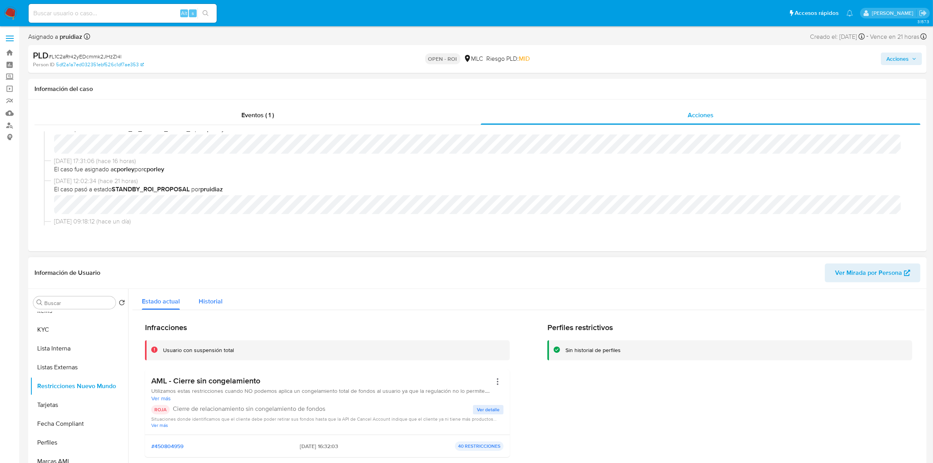
click at [222, 306] on button "Historial" at bounding box center [210, 299] width 43 height 21
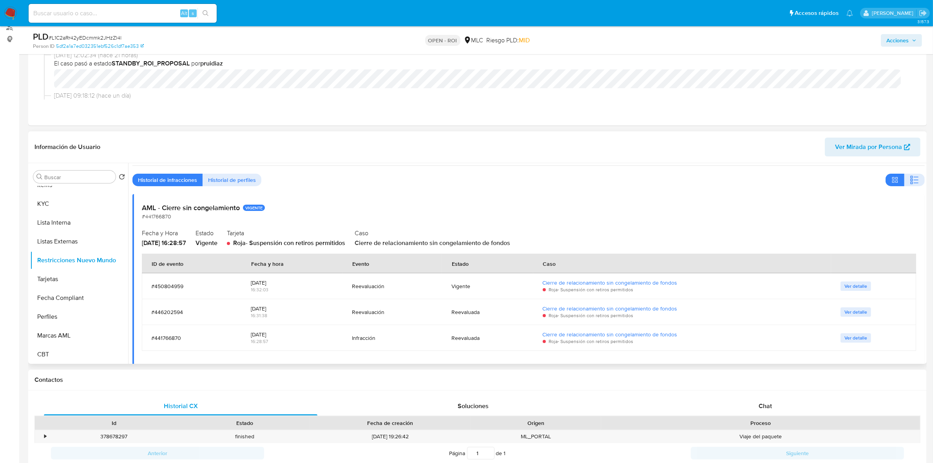
scroll to position [31, 0]
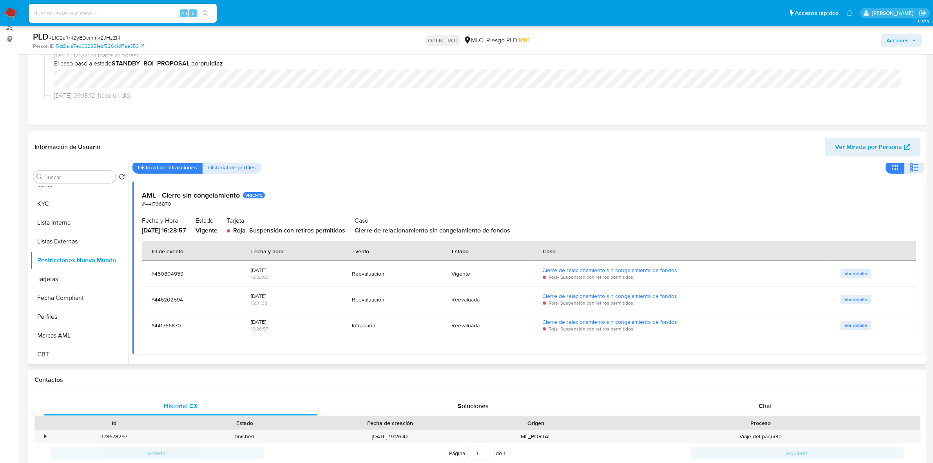
click at [861, 325] on span "Ver detalle" at bounding box center [856, 325] width 23 height 8
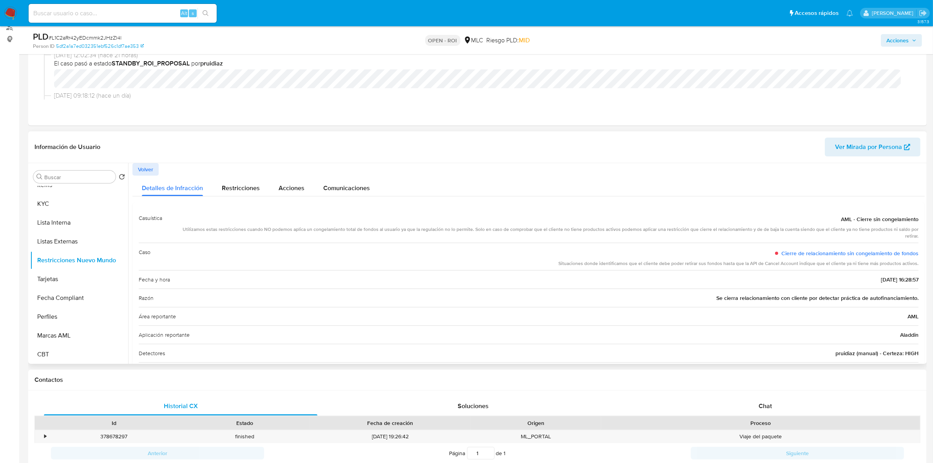
click at [770, 294] on span "Se cierra relacionamiento con cliente por detectar práctica de autofinanciamien…" at bounding box center [817, 298] width 202 height 8
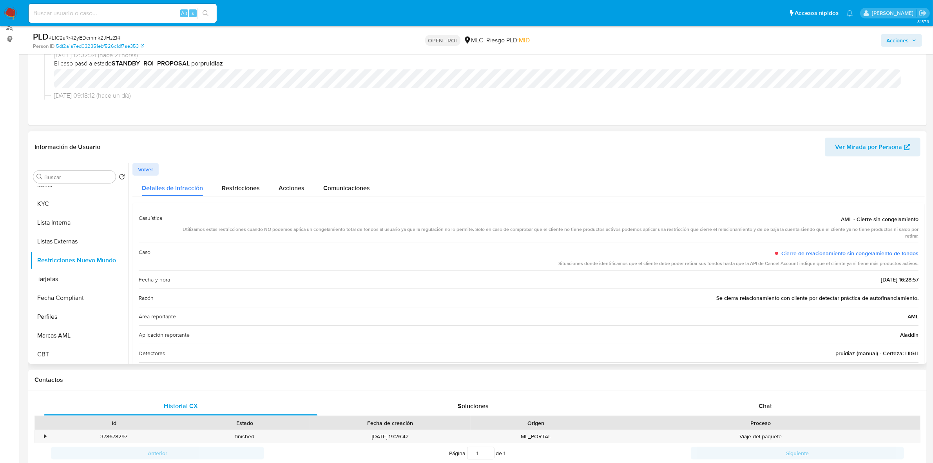
click at [770, 294] on span "Se cierra relacionamiento con cliente por detectar práctica de autofinanciamien…" at bounding box center [817, 298] width 202 height 8
click at [870, 353] on div "Detectores pruidiaz (manual) - Certeza: HIGH" at bounding box center [529, 353] width 780 height 18
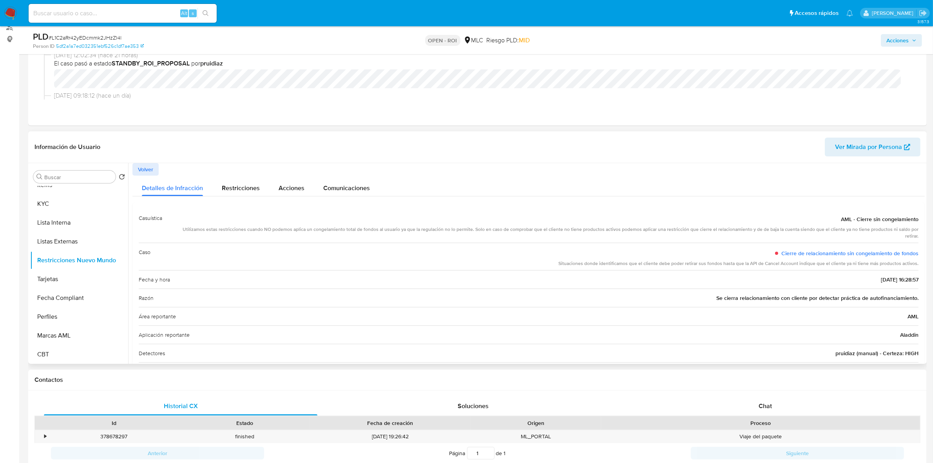
click at [870, 353] on div "Detectores pruidiaz (manual) - Certeza: HIGH" at bounding box center [529, 353] width 780 height 18
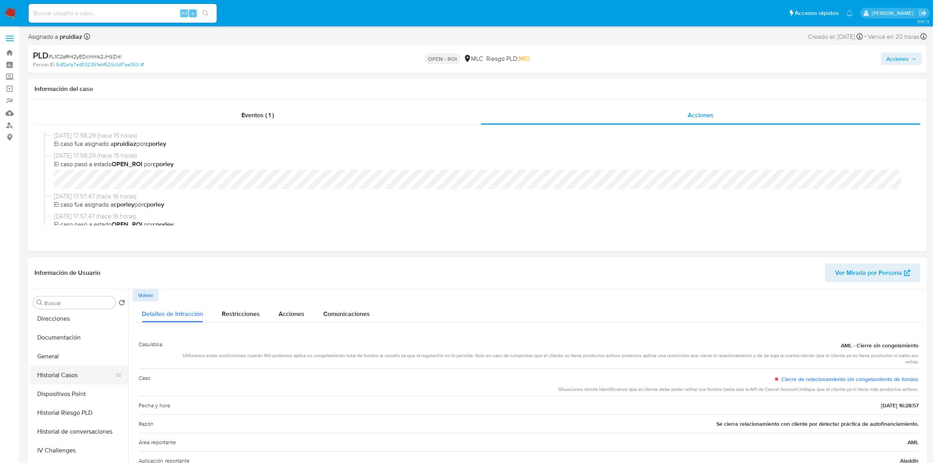
click at [67, 374] on button "Historial Casos" at bounding box center [76, 375] width 92 height 19
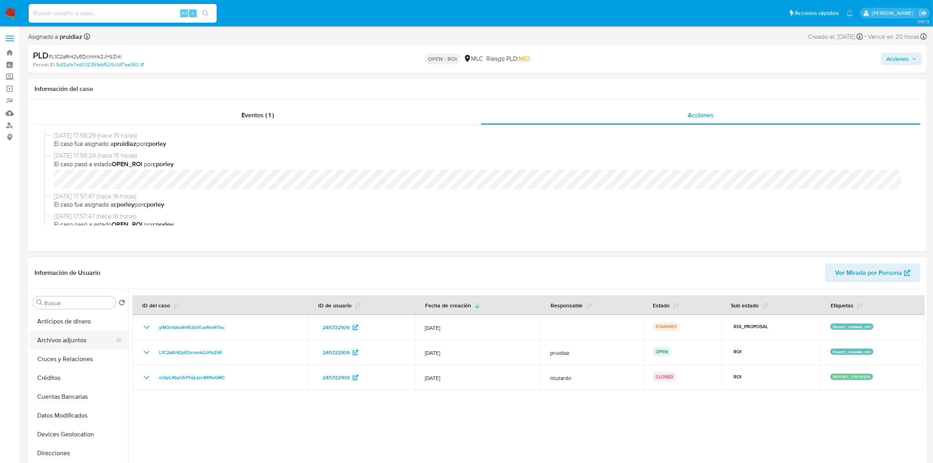
click at [59, 341] on button "Archivos adjuntos" at bounding box center [76, 340] width 92 height 19
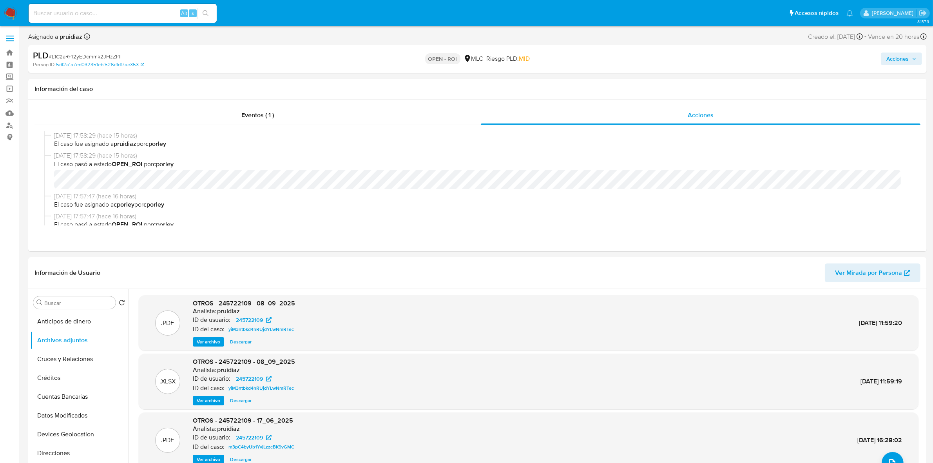
click at [890, 57] on span "Acciones" at bounding box center [898, 59] width 22 height 13
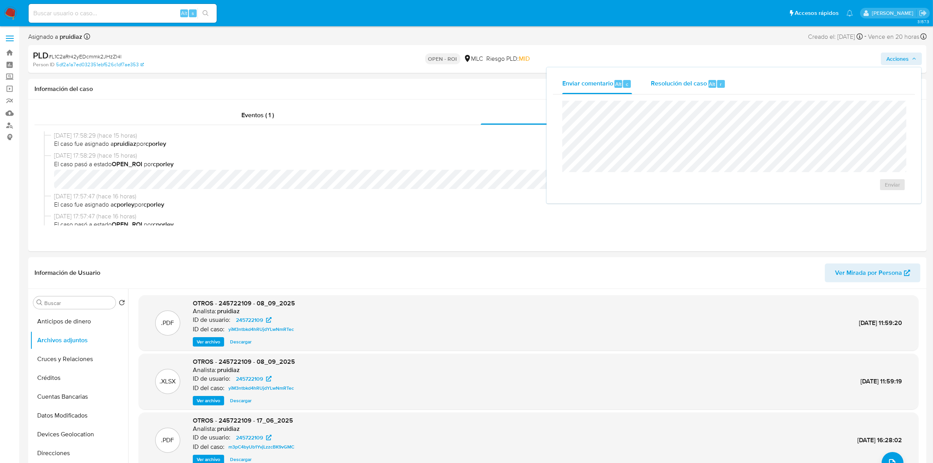
click at [671, 85] on span "Resolución del caso" at bounding box center [679, 83] width 56 height 9
click at [861, 189] on span "ROI" at bounding box center [870, 192] width 38 height 17
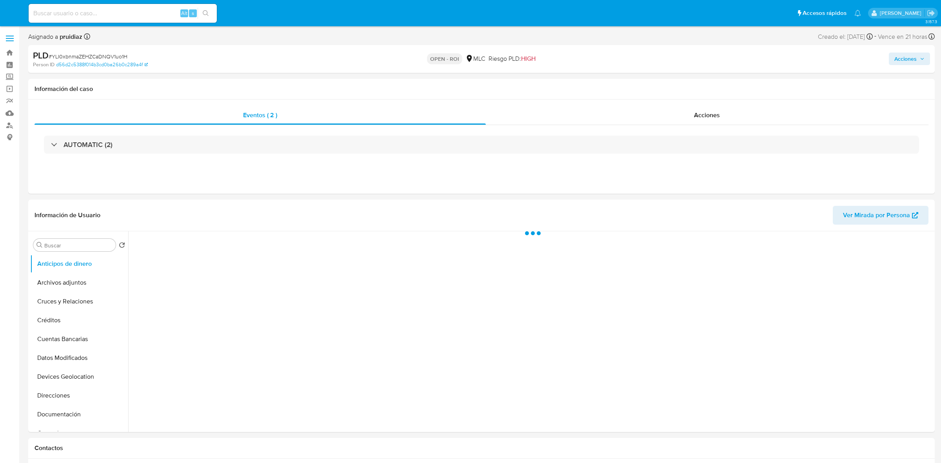
select select "10"
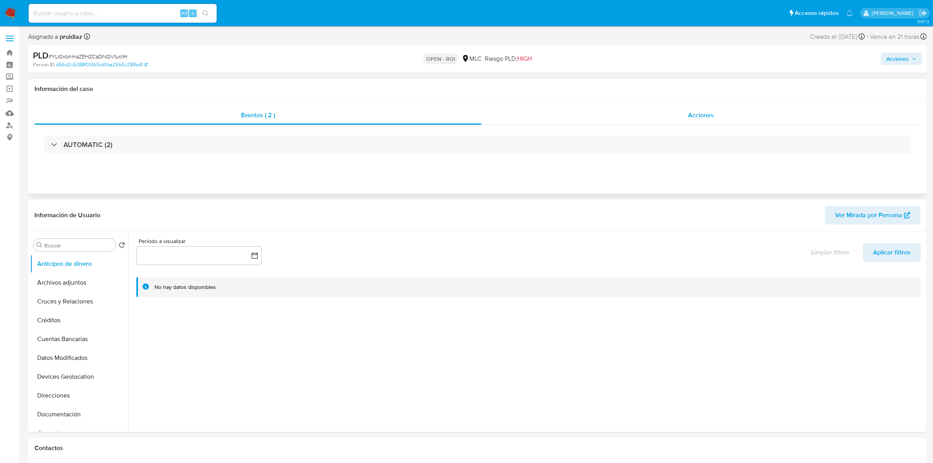
click at [696, 114] on span "Acciones" at bounding box center [701, 115] width 26 height 9
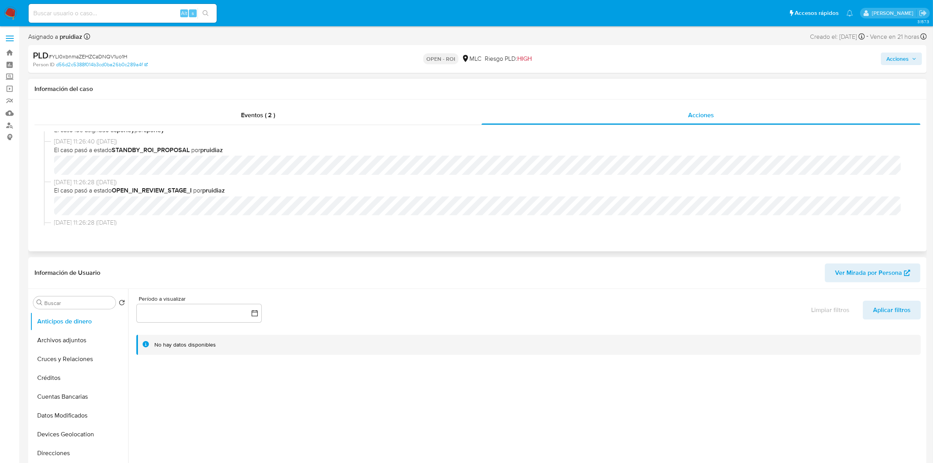
scroll to position [147, 0]
click at [75, 345] on button "Archivos adjuntos" at bounding box center [76, 340] width 92 height 19
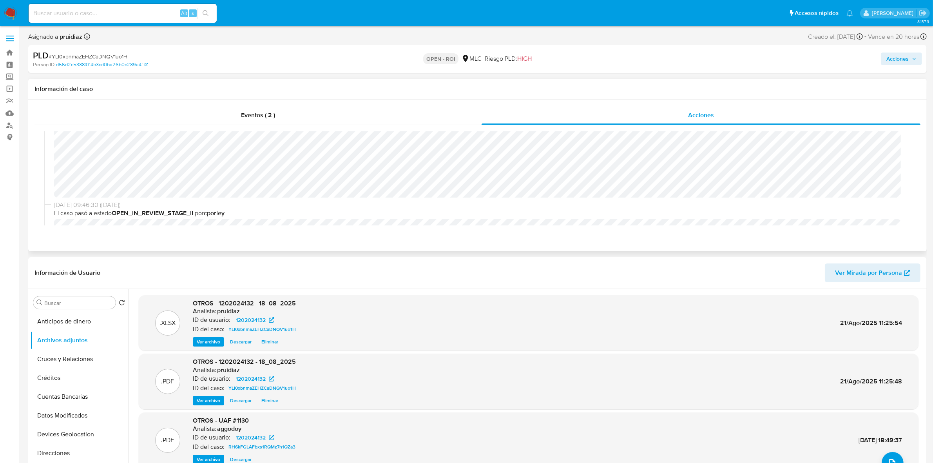
scroll to position [0, 0]
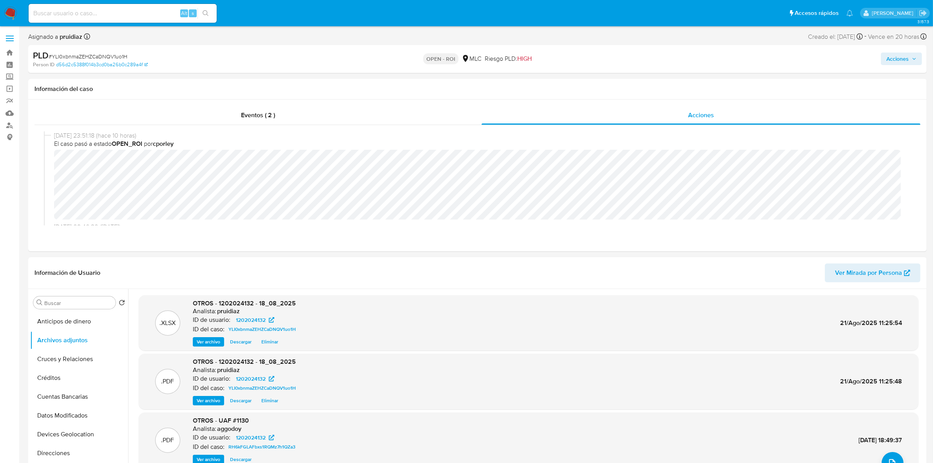
click at [910, 61] on span "Acciones" at bounding box center [902, 58] width 30 height 11
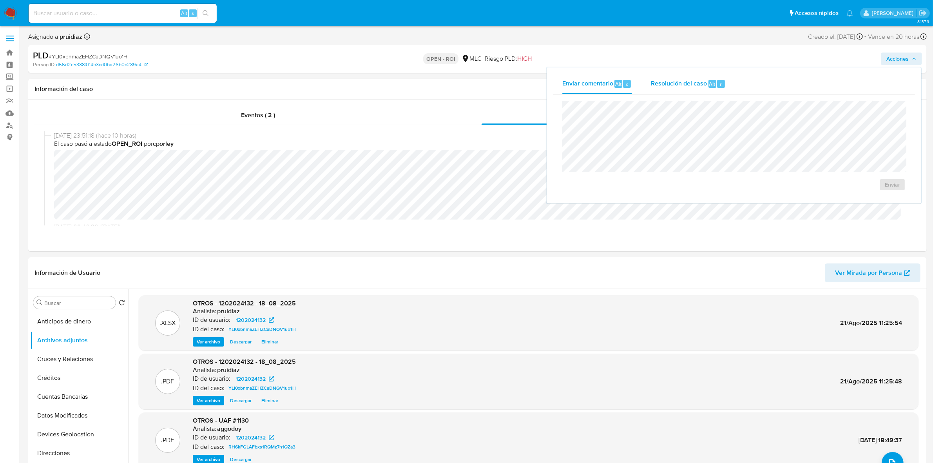
click at [667, 82] on span "Resolución del caso" at bounding box center [679, 83] width 56 height 9
click at [848, 183] on div "ROI" at bounding box center [869, 191] width 62 height 22
click at [855, 189] on span "ROI" at bounding box center [870, 192] width 38 height 17
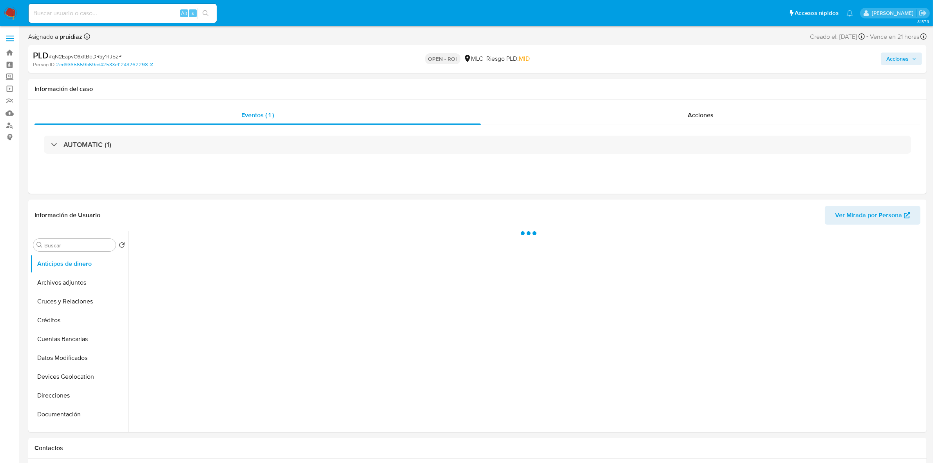
select select "10"
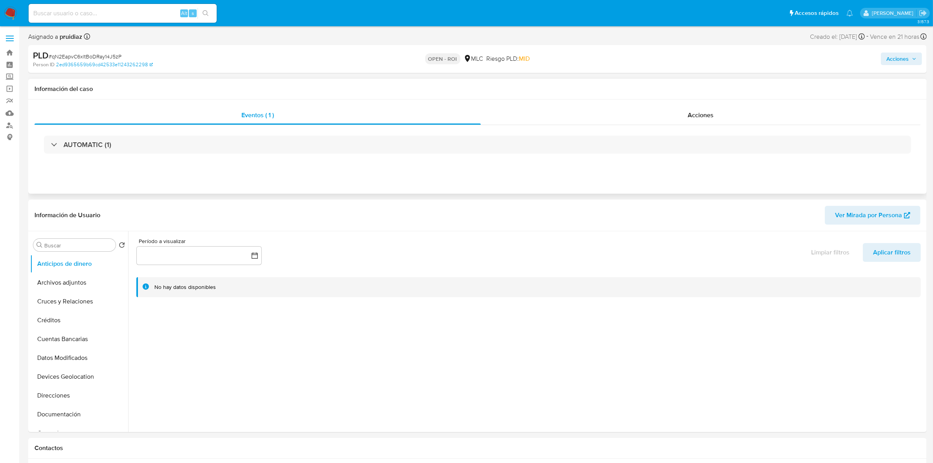
click at [722, 128] on div "AUTOMATIC (1)" at bounding box center [477, 144] width 886 height 39
click at [715, 116] on div "Acciones" at bounding box center [701, 115] width 440 height 19
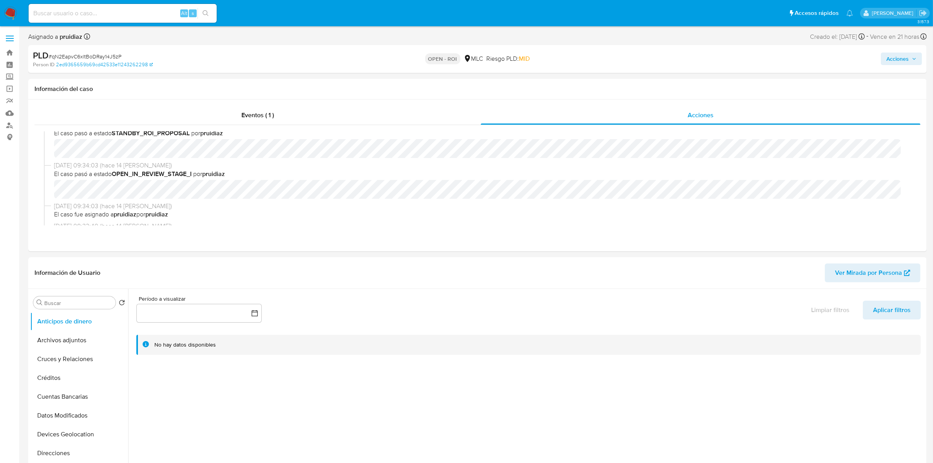
scroll to position [196, 0]
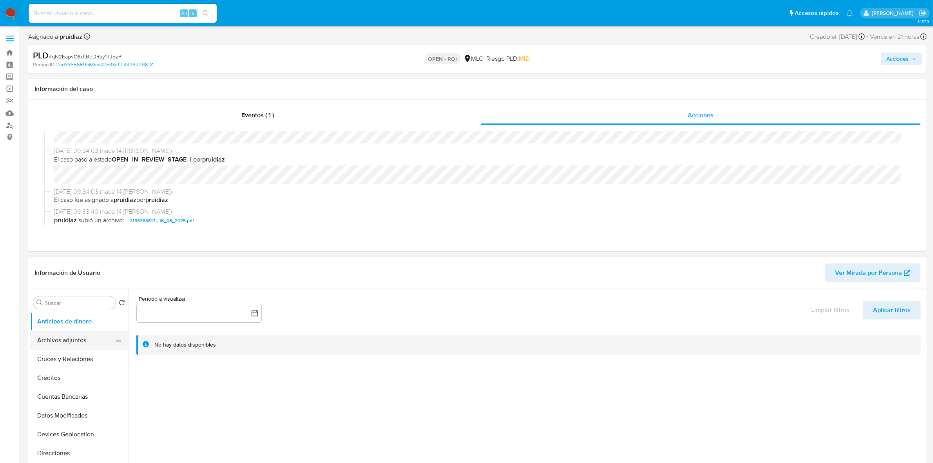
click at [55, 343] on button "Archivos adjuntos" at bounding box center [76, 340] width 92 height 19
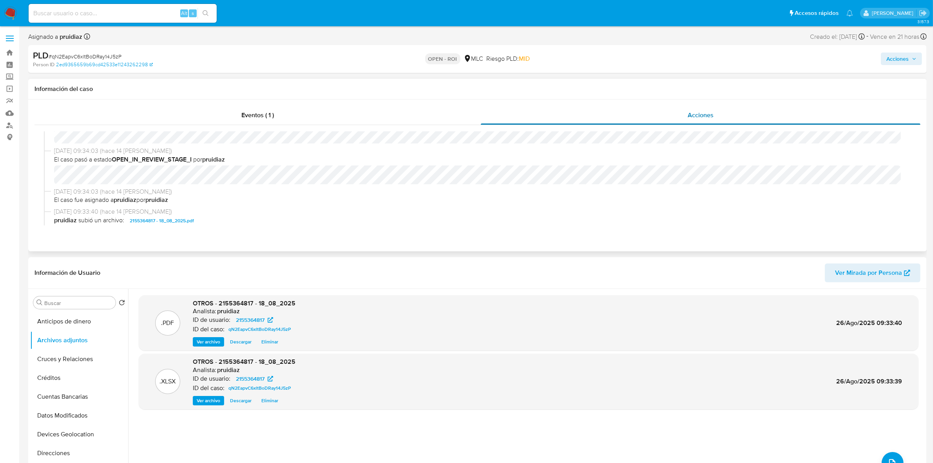
click at [690, 114] on span "Acciones" at bounding box center [701, 115] width 26 height 9
click at [896, 59] on span "Acciones" at bounding box center [898, 59] width 22 height 13
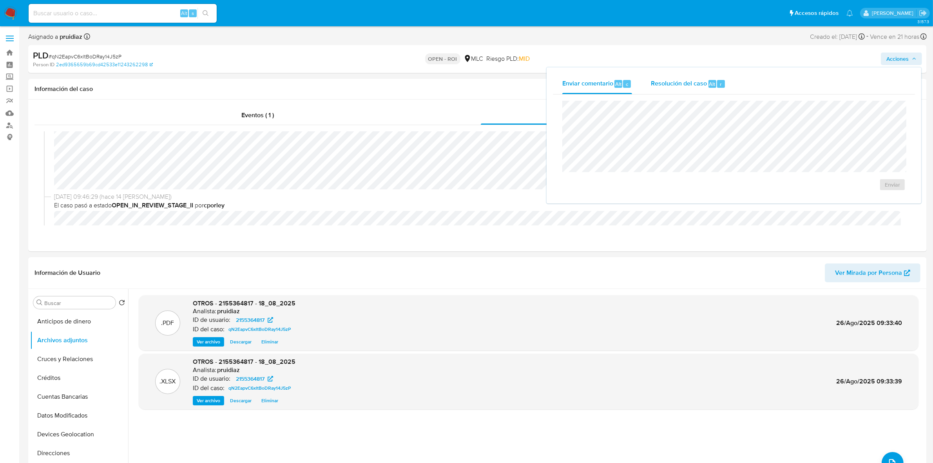
click at [663, 80] on span "Resolución del caso" at bounding box center [679, 83] width 56 height 9
click at [878, 192] on span "ROI" at bounding box center [870, 192] width 38 height 17
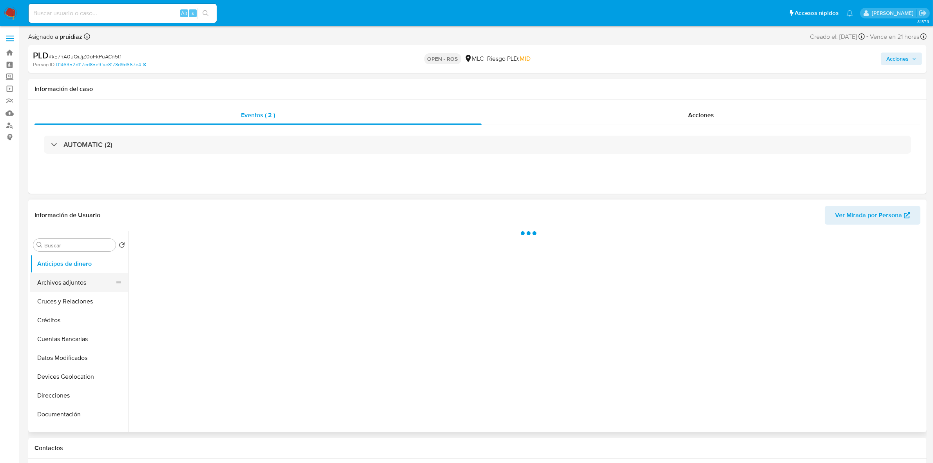
click at [71, 289] on button "Archivos adjuntos" at bounding box center [76, 282] width 92 height 19
select select "10"
click at [70, 274] on button "Archivos adjuntos" at bounding box center [76, 280] width 92 height 19
select select "10"
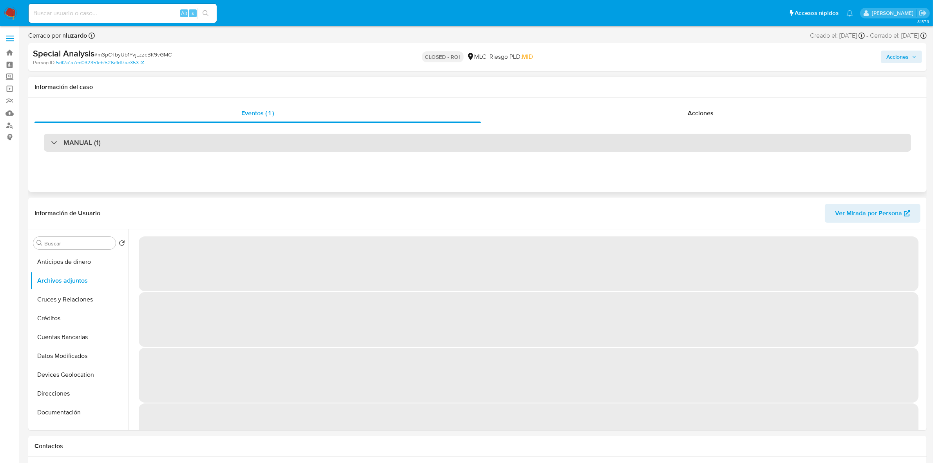
click at [291, 145] on div "MANUAL (1)" at bounding box center [477, 143] width 867 height 18
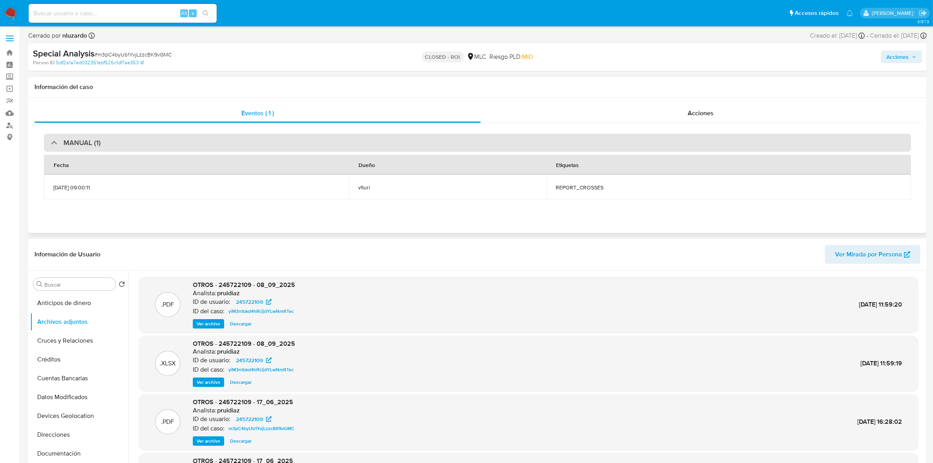
click at [291, 145] on div "MANUAL (1)" at bounding box center [477, 143] width 867 height 18
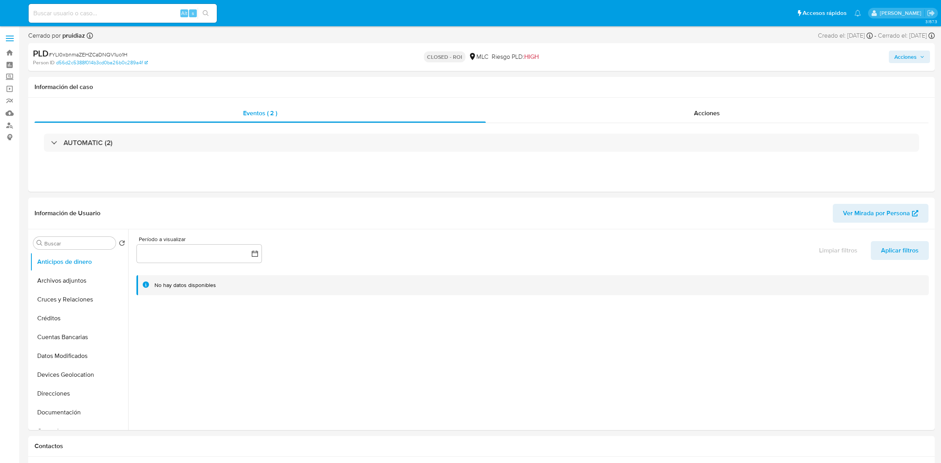
select select "10"
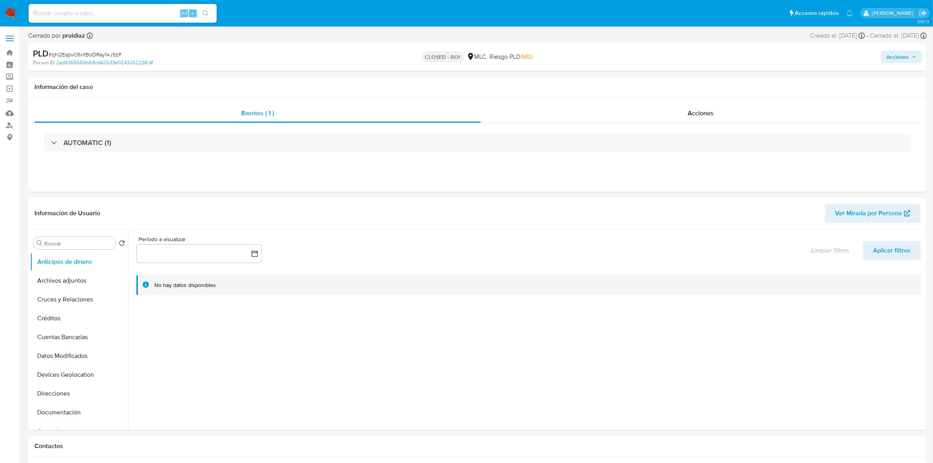
select select "10"
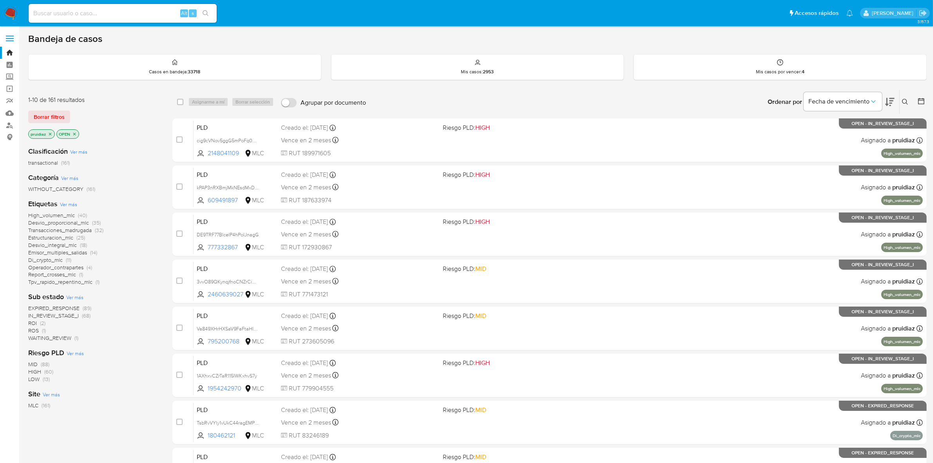
click at [890, 104] on icon at bounding box center [889, 101] width 9 height 9
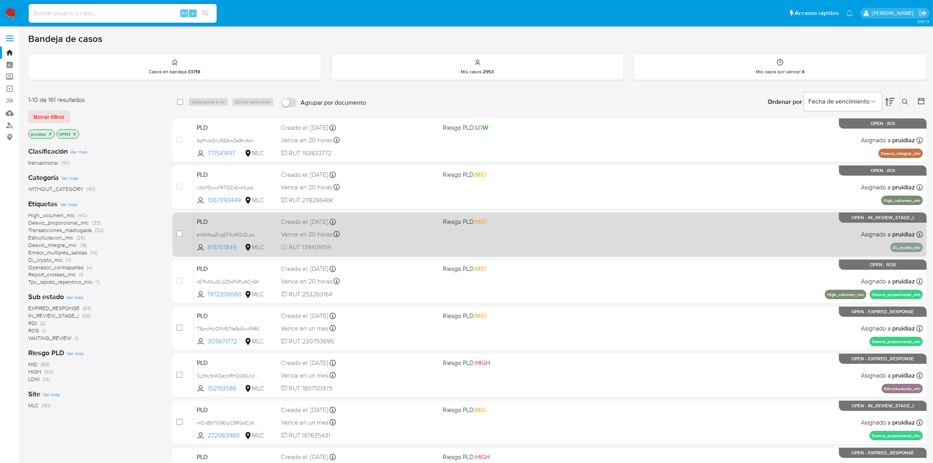
click at [492, 242] on div "PLD elkMAsgZngST4yWOtZLzqg7n 615701845 MLC Riesgo PLD: MID Creado el: 12/06/202…" at bounding box center [558, 234] width 729 height 40
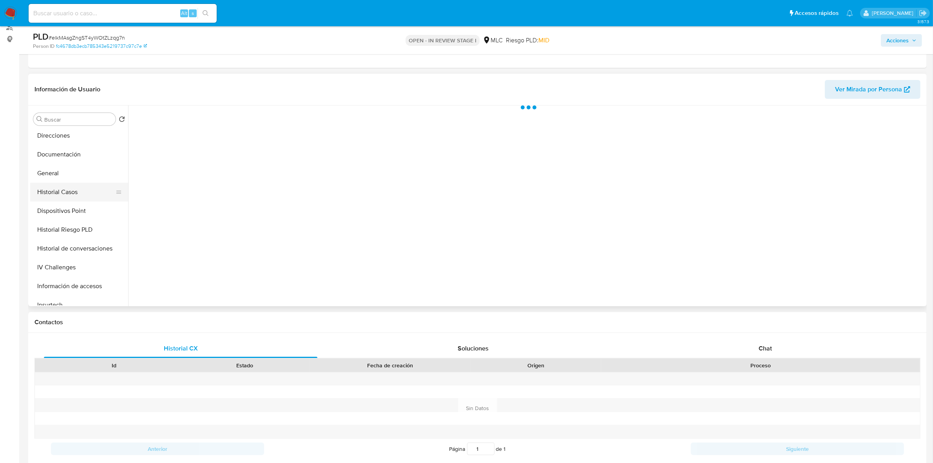
scroll to position [147, 0]
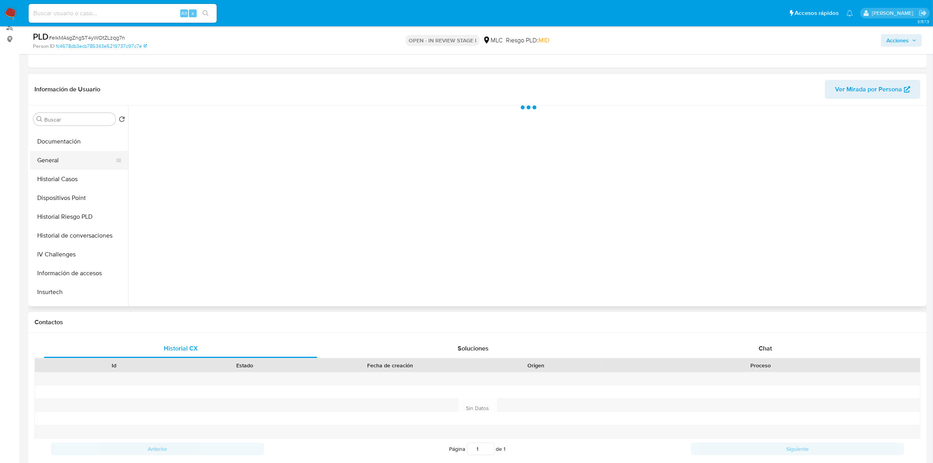
click at [54, 159] on button "General" at bounding box center [76, 160] width 92 height 19
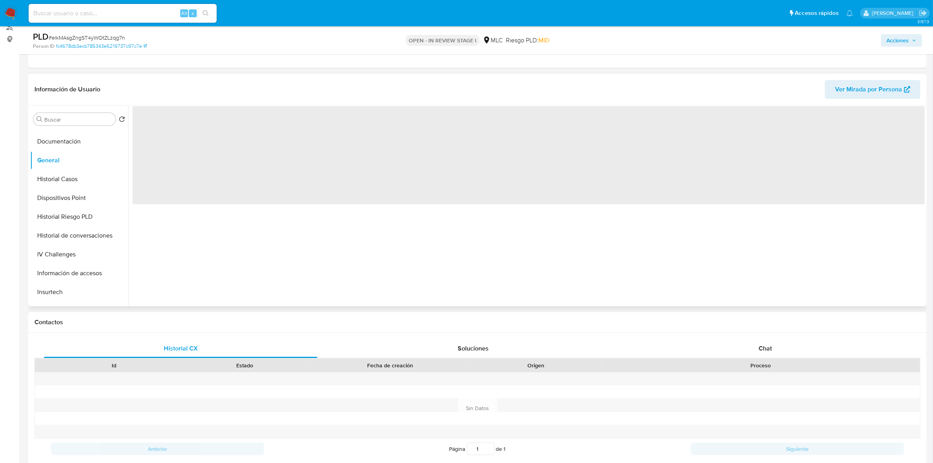
select select "10"
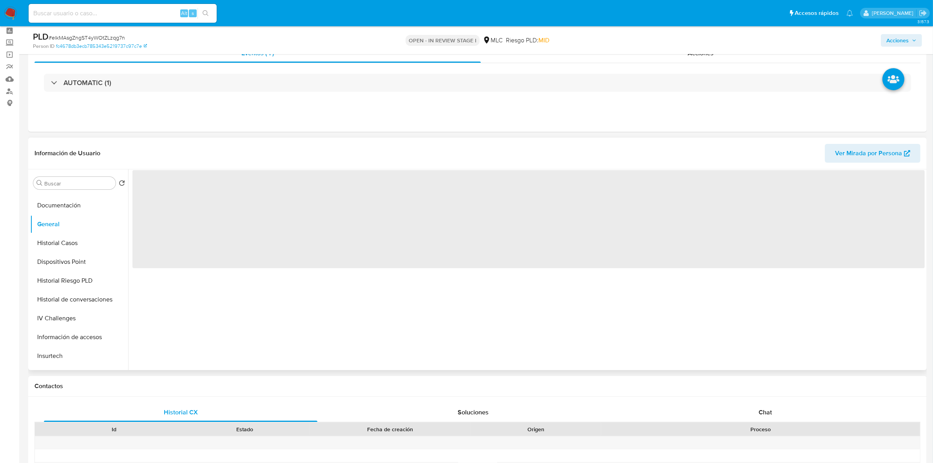
scroll to position [0, 0]
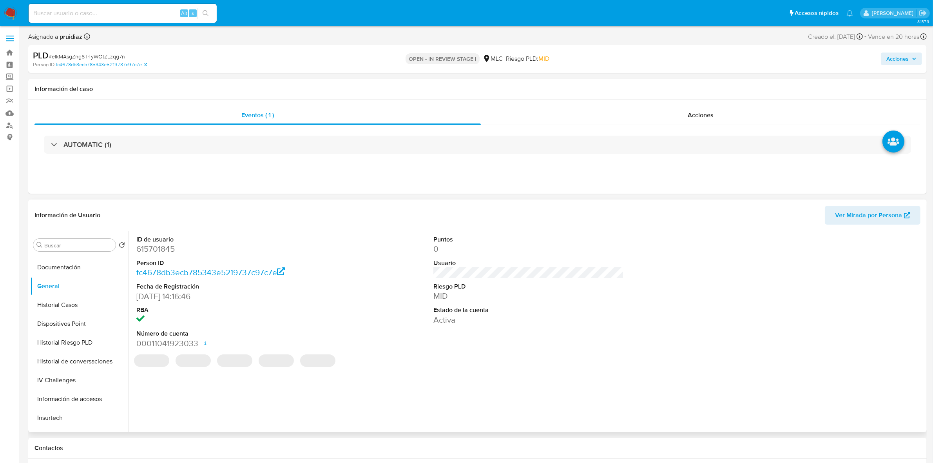
click at [152, 250] on dd "615701845" at bounding box center [231, 248] width 190 height 11
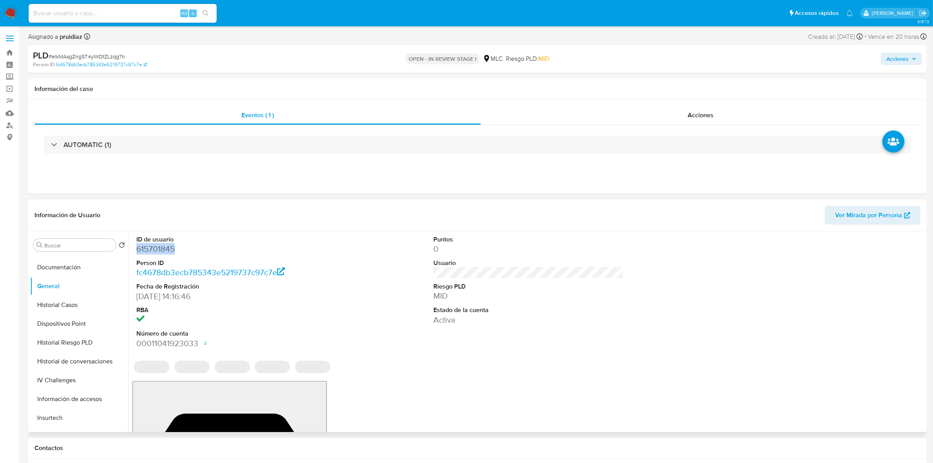
copy dd "615701845"
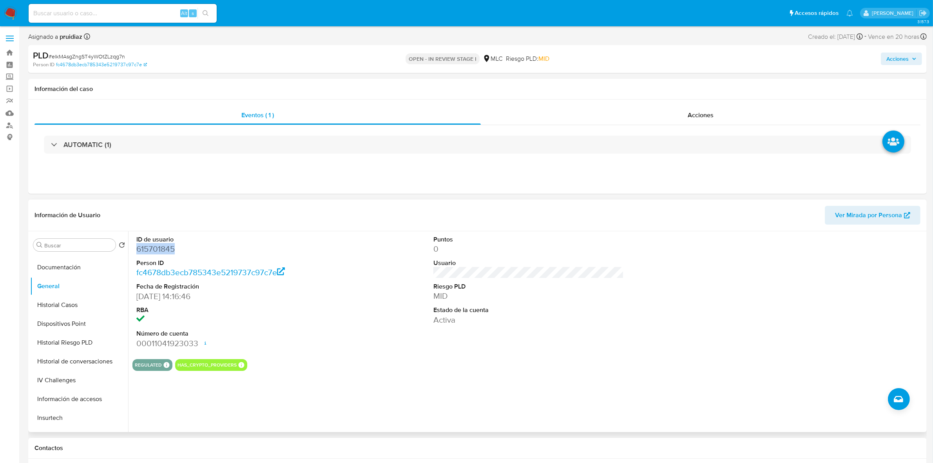
click at [160, 248] on dd "615701845" at bounding box center [231, 248] width 190 height 11
click at [109, 57] on span "# elkMAsgZngST4yWOtZLzqg7n" at bounding box center [87, 57] width 76 height 8
copy span "elkMAsgZngST4yWOtZLzqg7n"
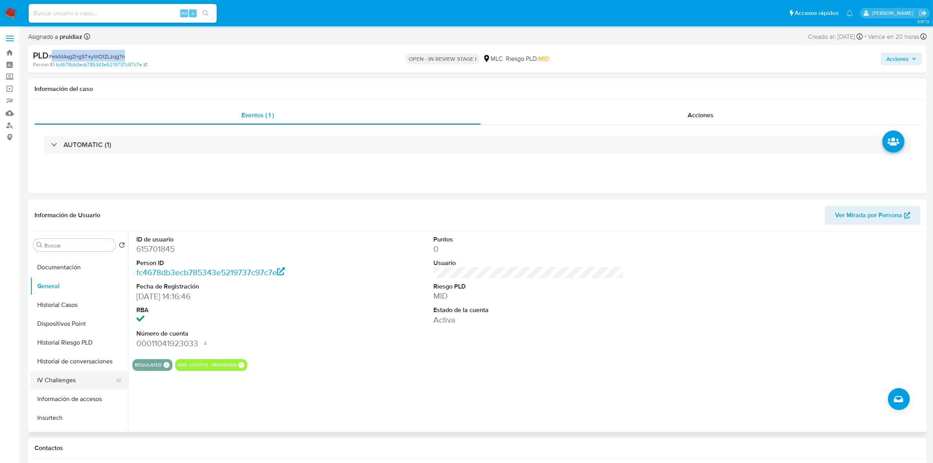
scroll to position [245, 0]
click at [63, 358] on button "KYC" at bounding box center [76, 357] width 92 height 19
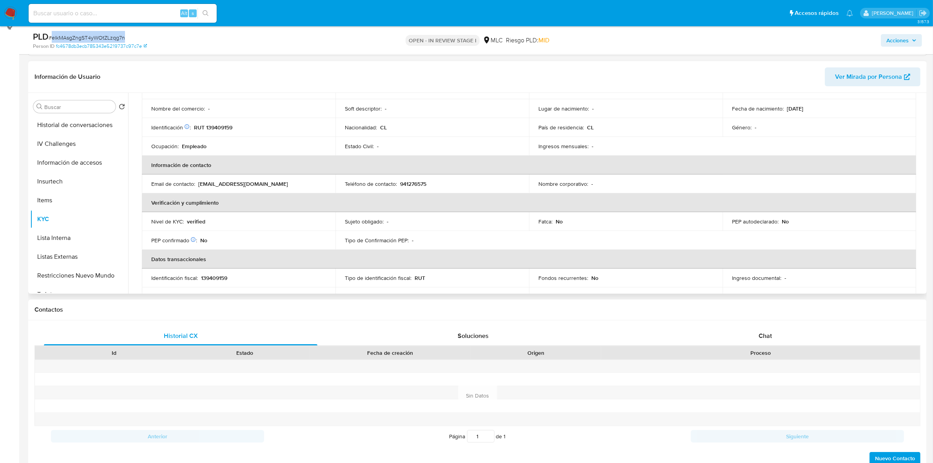
scroll to position [0, 0]
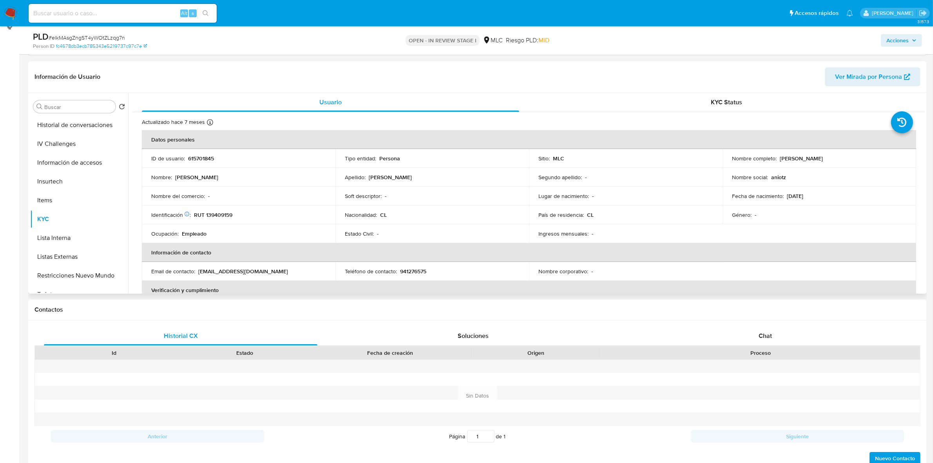
click at [216, 214] on p "RUT 139409159" at bounding box center [213, 214] width 38 height 7
copy p "139409159"
click at [226, 216] on p "RUT 139409159" at bounding box center [213, 214] width 38 height 7
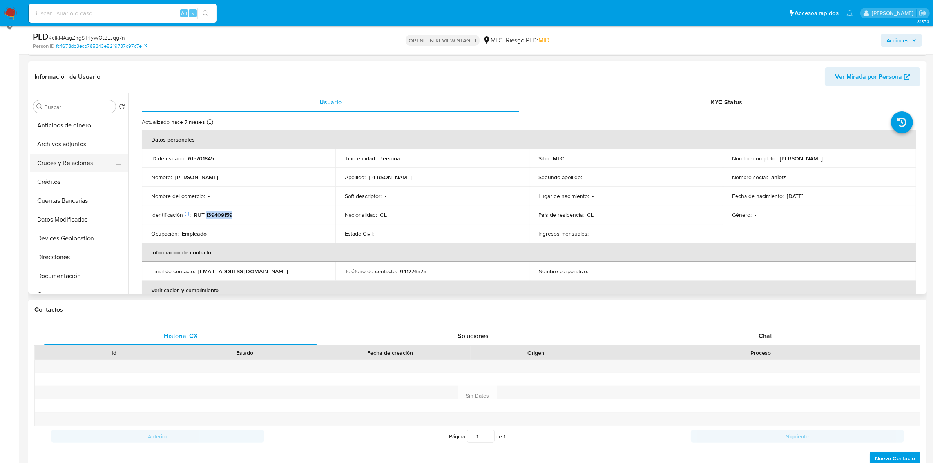
click at [58, 163] on button "Cruces y Relaciones" at bounding box center [76, 163] width 92 height 19
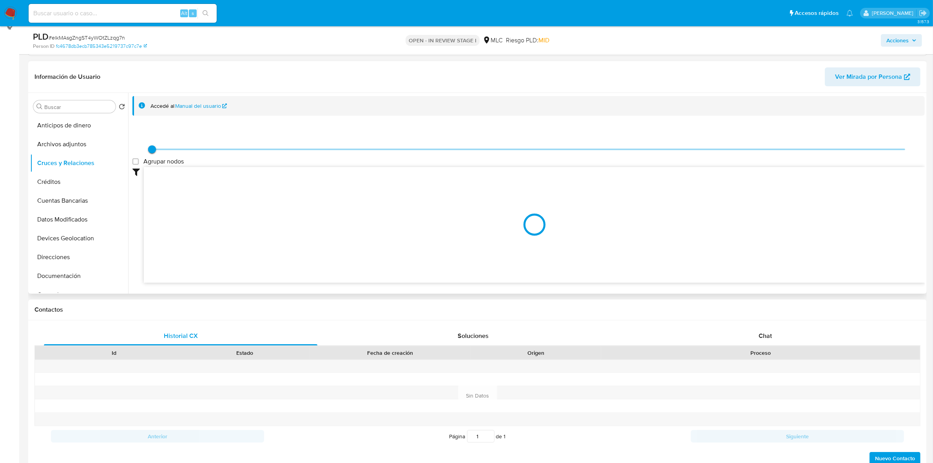
scroll to position [147, 0]
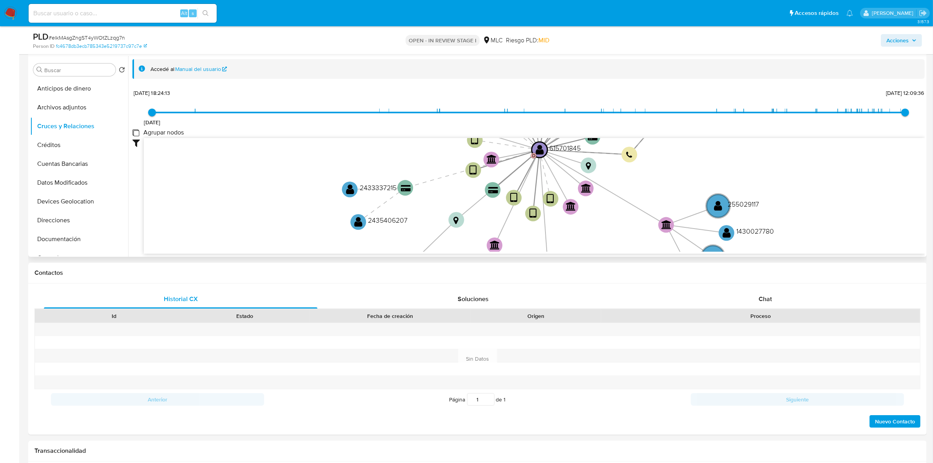
click at [138, 132] on group_nodes "Agrupar nodos" at bounding box center [135, 132] width 6 height 6
checkbox group_nodes "true"
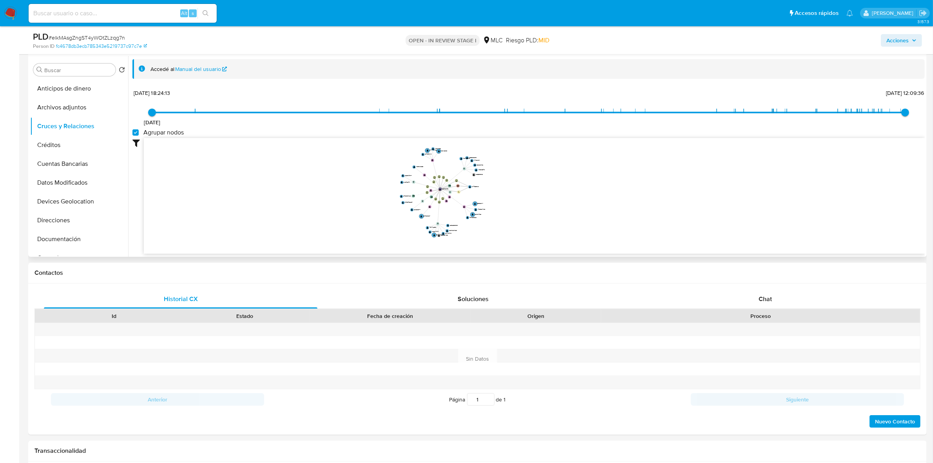
drag, startPoint x: 527, startPoint y: 181, endPoint x: 528, endPoint y: 192, distance: 11.4
click at [528, 192] on icon "device-65eee5caafafd66b2468f6b4  user-615701845  615701845 D device-65d3b83f3…" at bounding box center [534, 195] width 781 height 114
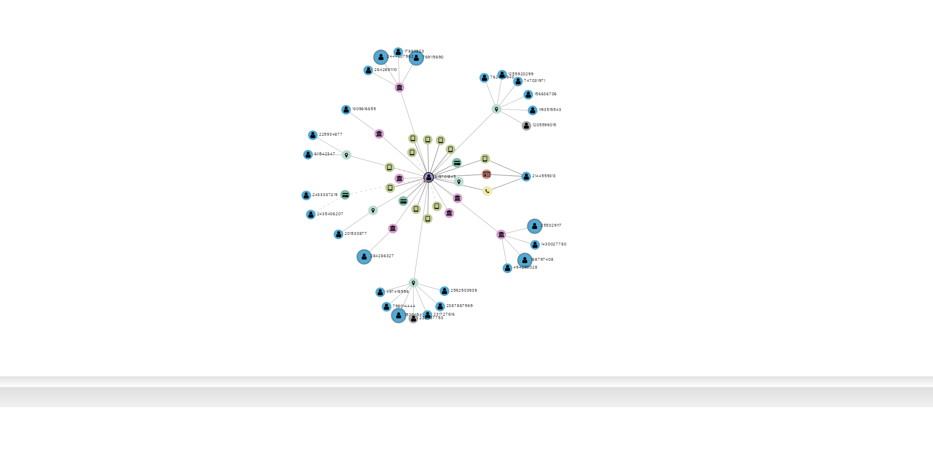
click at [497, 187] on icon "device-65eee5caafafd66b2468f6b4  user-615701845  615701845 D device-65d3b83f3…" at bounding box center [534, 195] width 781 height 114
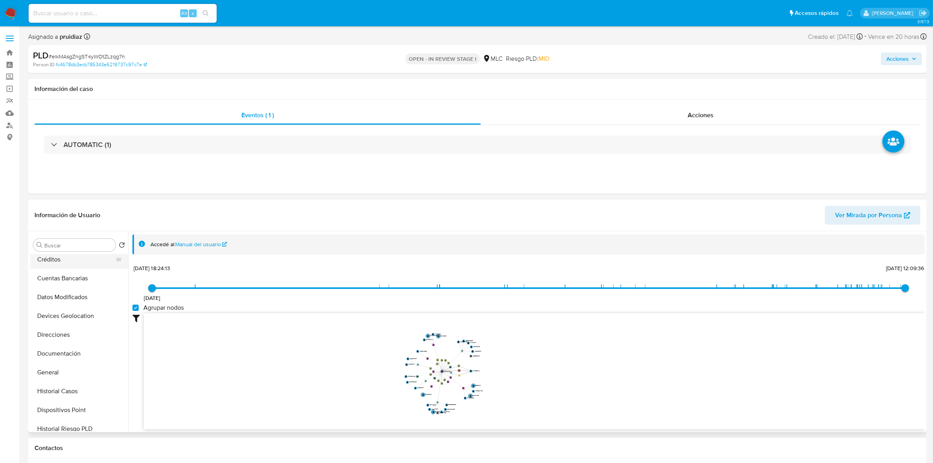
scroll to position [82, 0]
click at [51, 346] on button "General" at bounding box center [76, 351] width 92 height 19
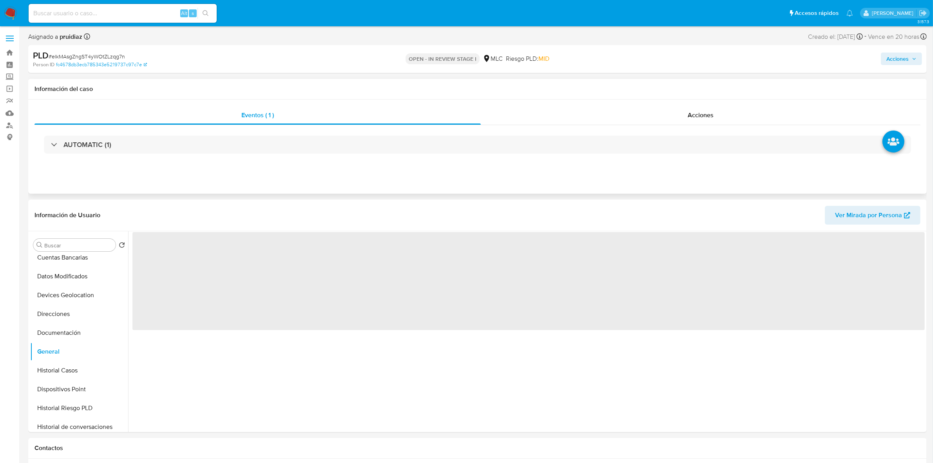
scroll to position [38, 0]
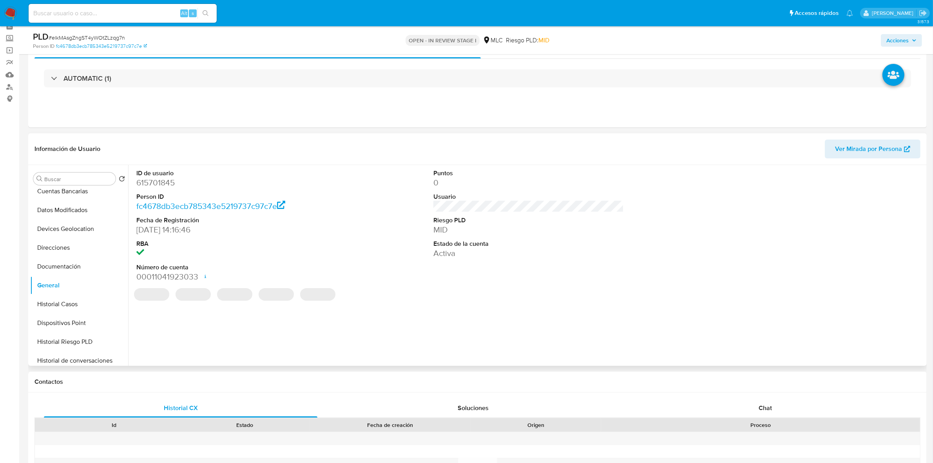
click at [154, 183] on dd "615701845" at bounding box center [231, 182] width 190 height 11
copy dd "615701845"
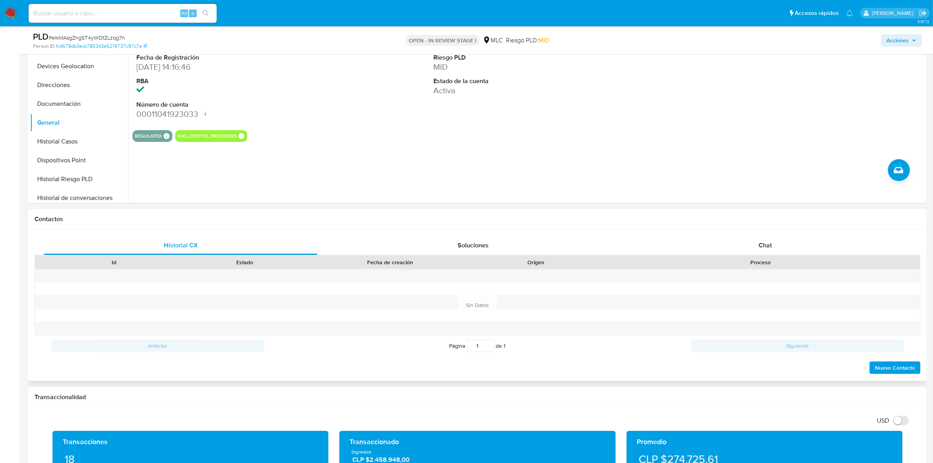
scroll to position [234, 0]
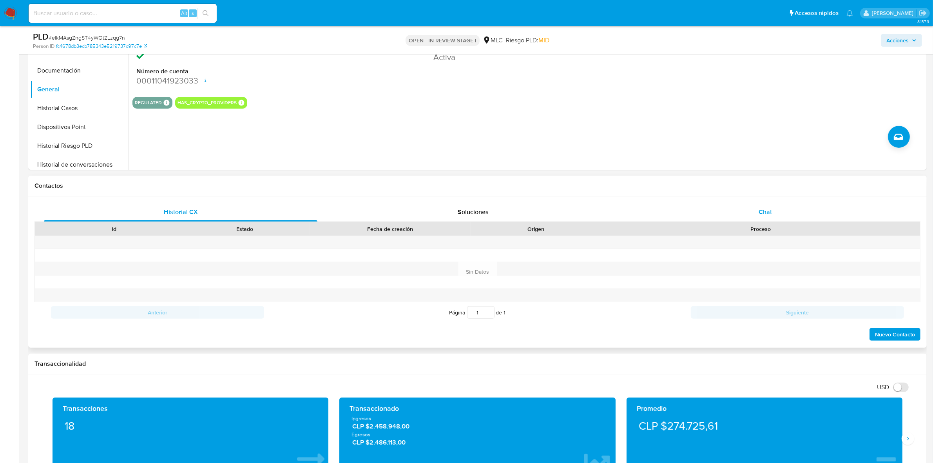
click at [771, 216] on div "Chat" at bounding box center [766, 212] width 274 height 19
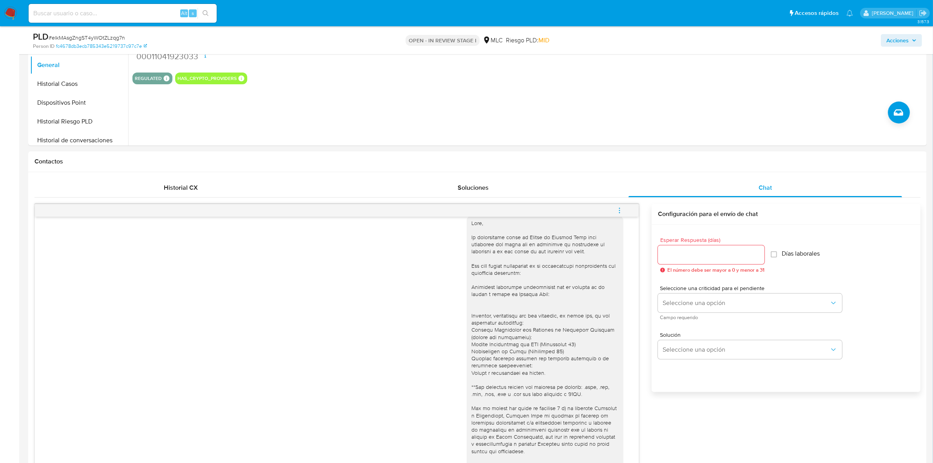
scroll to position [114, 0]
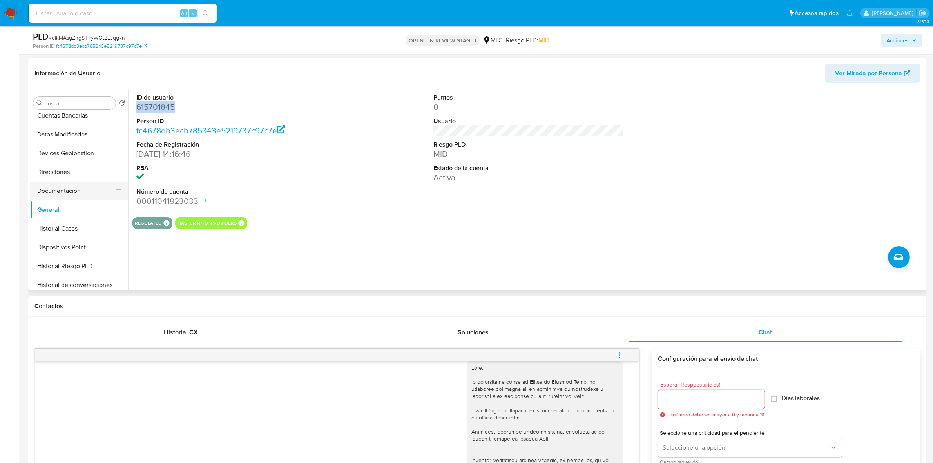
click at [68, 192] on button "Documentación" at bounding box center [76, 190] width 92 height 19
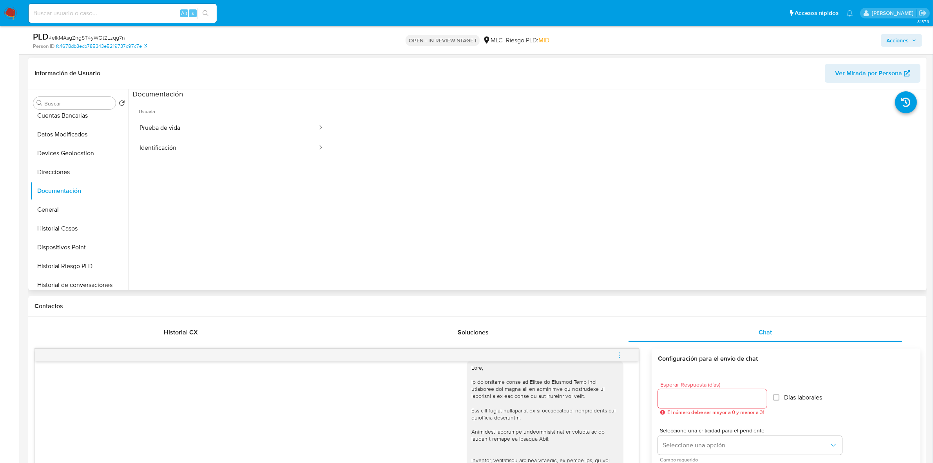
scroll to position [16, 0]
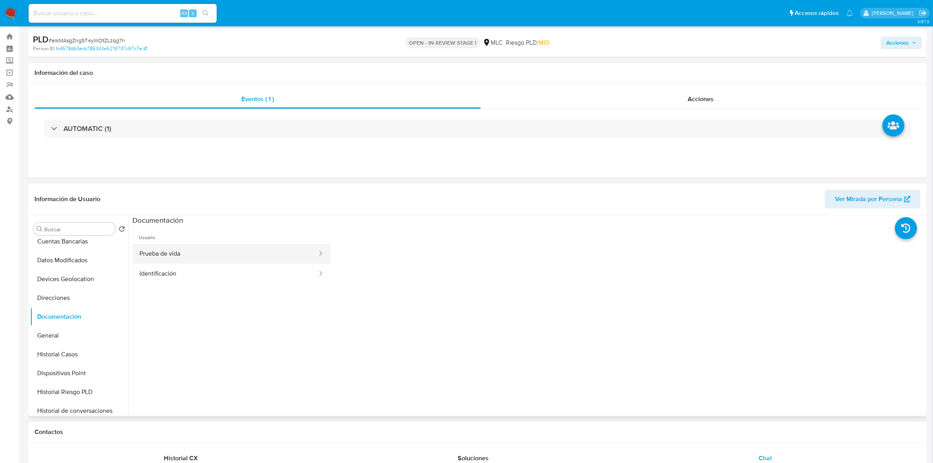
click at [169, 257] on button "Prueba de vida" at bounding box center [225, 254] width 186 height 20
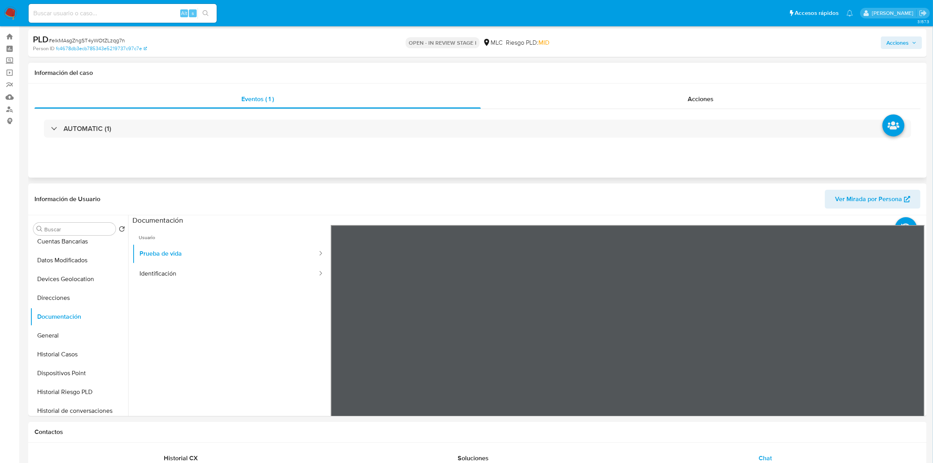
scroll to position [65, 0]
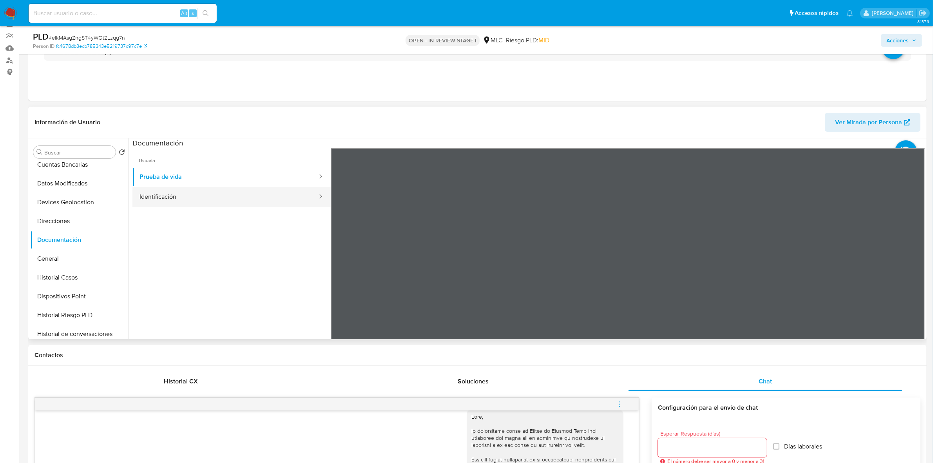
click at [228, 195] on button "Identificación" at bounding box center [225, 197] width 186 height 20
click at [641, 145] on section at bounding box center [528, 268] width 792 height 261
click at [918, 275] on icon at bounding box center [915, 276] width 16 height 16
click at [343, 276] on icon at bounding box center [341, 276] width 16 height 16
click at [174, 181] on button "Prueba de vida" at bounding box center [225, 177] width 186 height 20
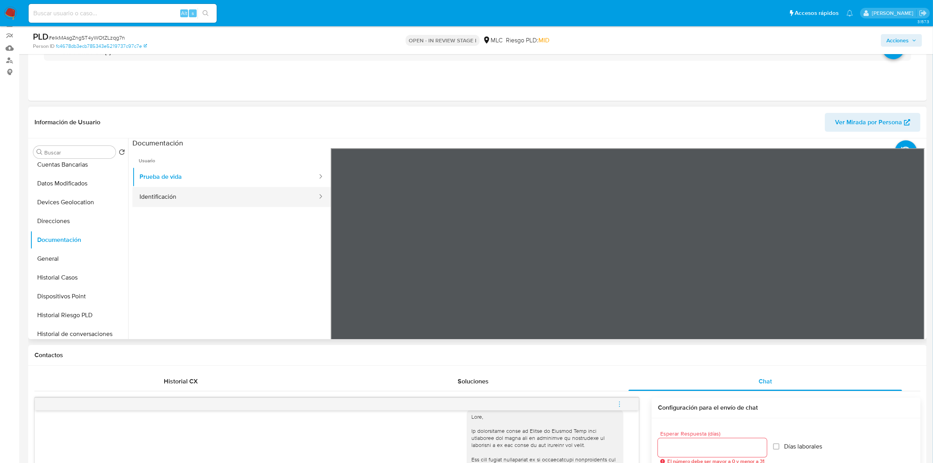
click at [217, 199] on button "Identificación" at bounding box center [225, 197] width 186 height 20
click at [245, 183] on button "Prueba de vida" at bounding box center [225, 177] width 186 height 20
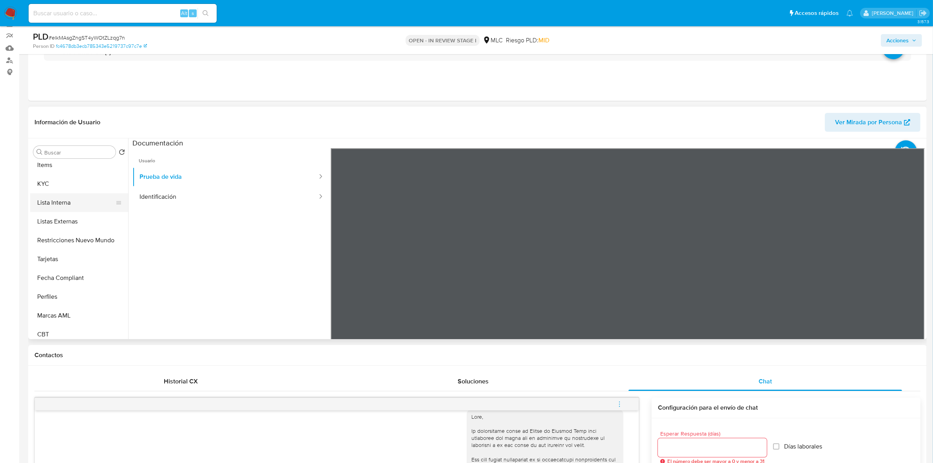
scroll to position [326, 0]
click at [51, 185] on button "KYC" at bounding box center [76, 183] width 92 height 19
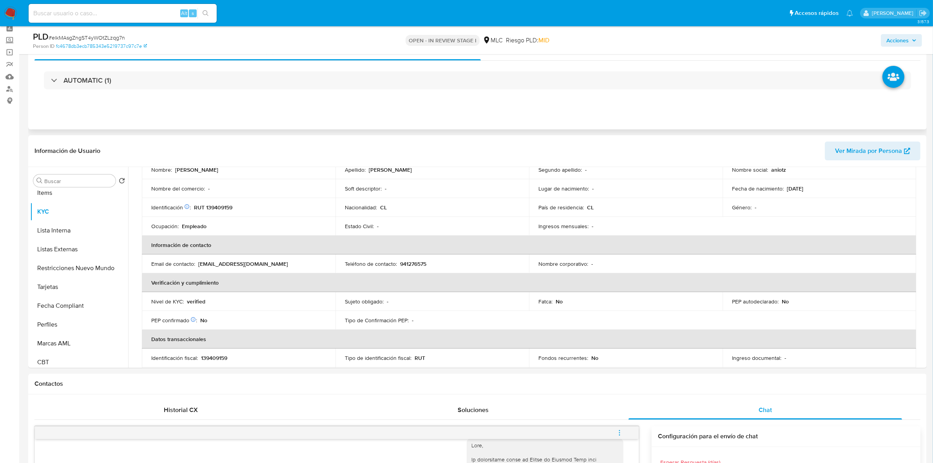
scroll to position [0, 0]
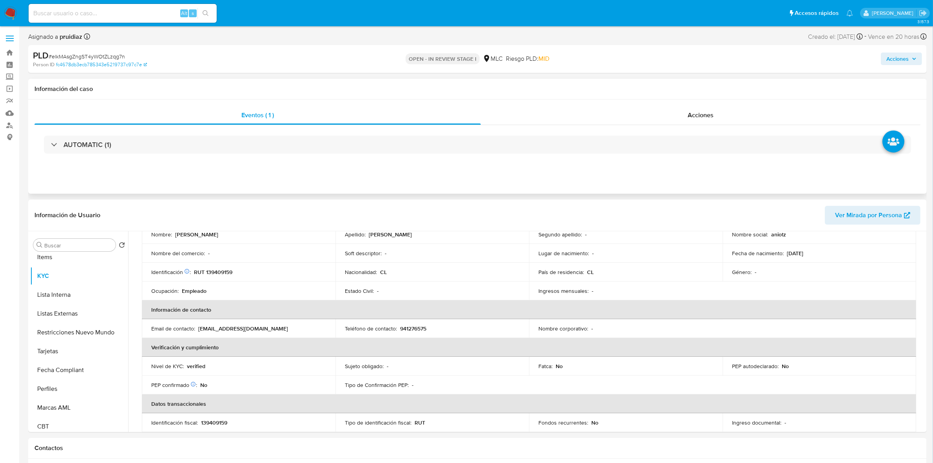
click at [131, 132] on div "AUTOMATIC (1)" at bounding box center [477, 144] width 886 height 39
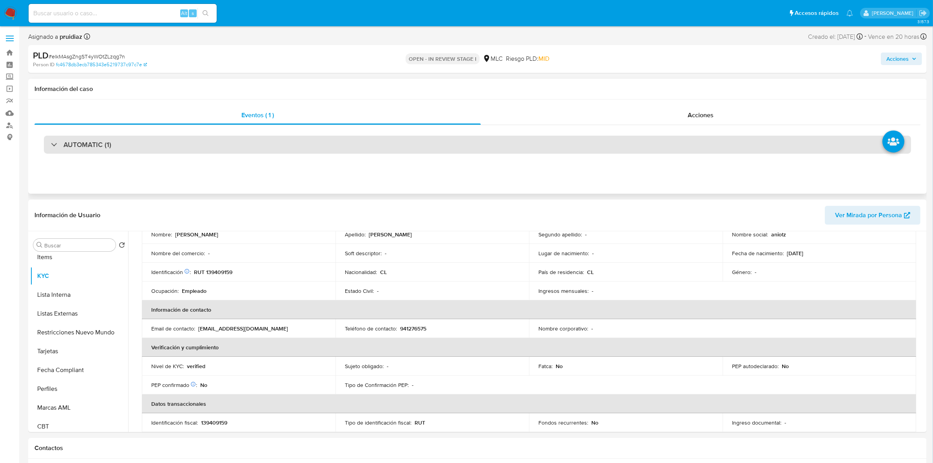
click at [105, 142] on h3 "AUTOMATIC (1)" at bounding box center [87, 144] width 48 height 9
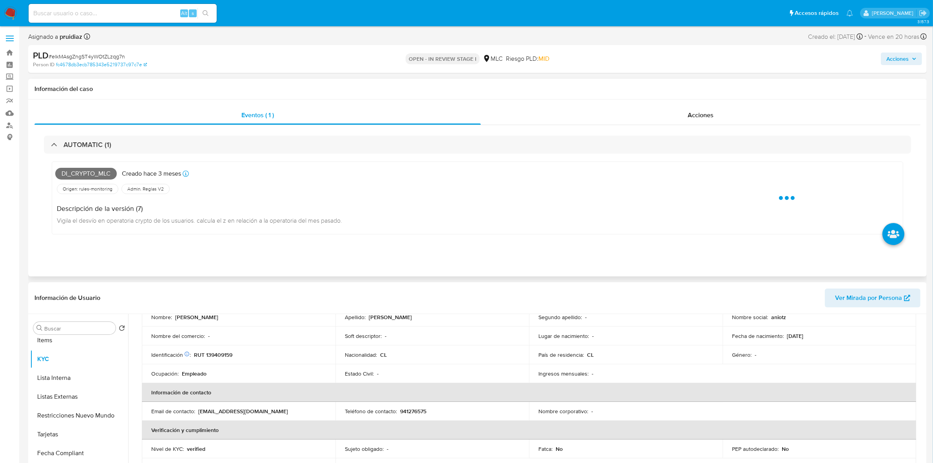
click at [92, 178] on span "Di_crypto_mlc" at bounding box center [86, 174] width 62 height 12
copy span "Di_crypto_mlc"
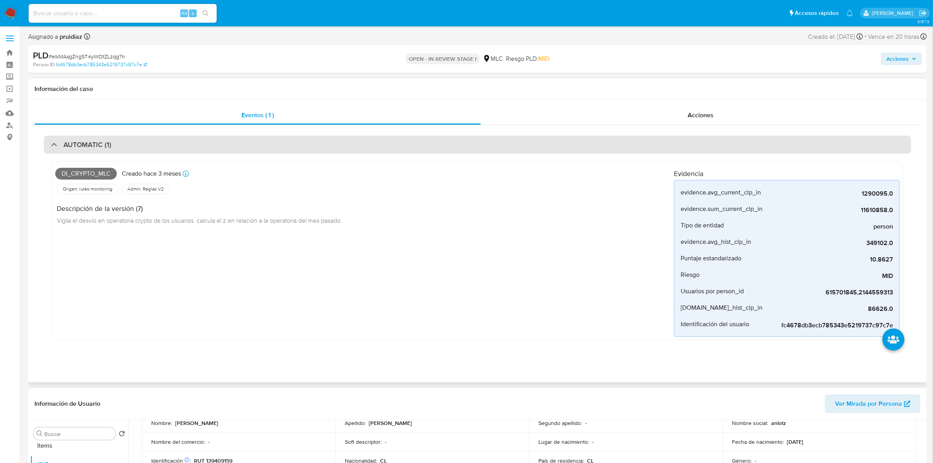
click at [104, 153] on div "AUTOMATIC (1)" at bounding box center [477, 145] width 867 height 18
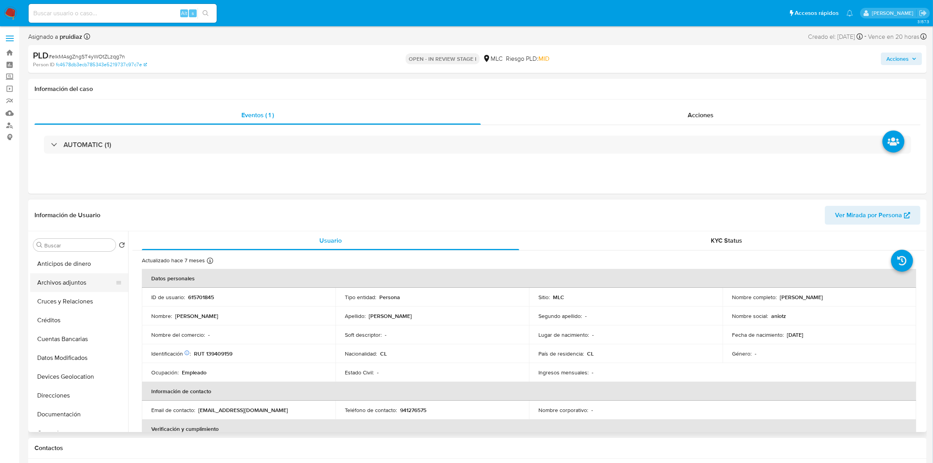
click at [53, 281] on button "Archivos adjuntos" at bounding box center [76, 282] width 92 height 19
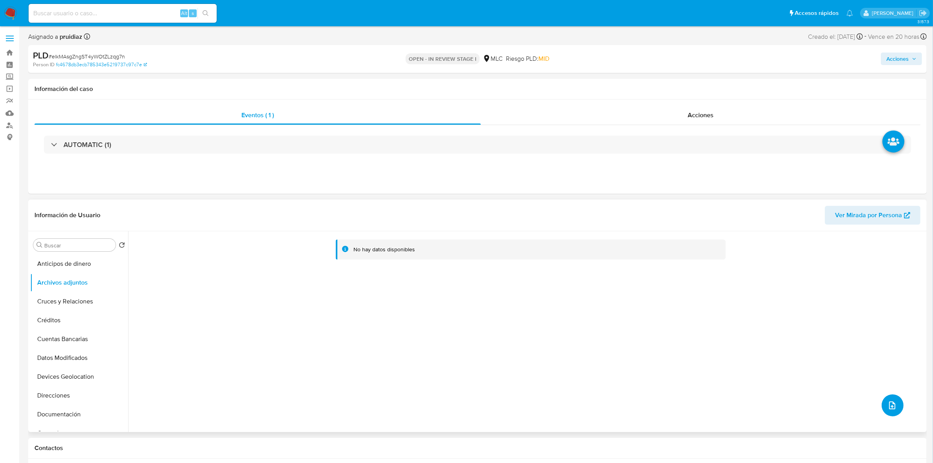
click at [894, 398] on button "upload-file" at bounding box center [893, 405] width 22 height 22
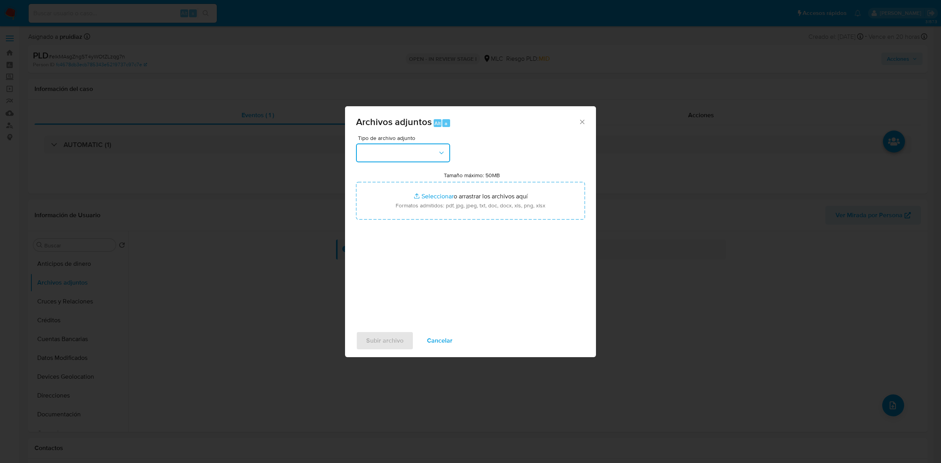
click at [413, 155] on button "button" at bounding box center [403, 152] width 94 height 19
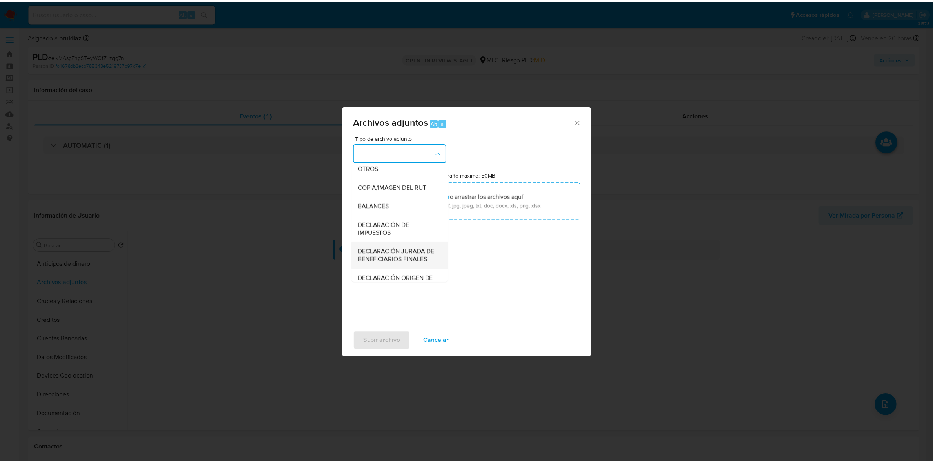
scroll to position [81, 0]
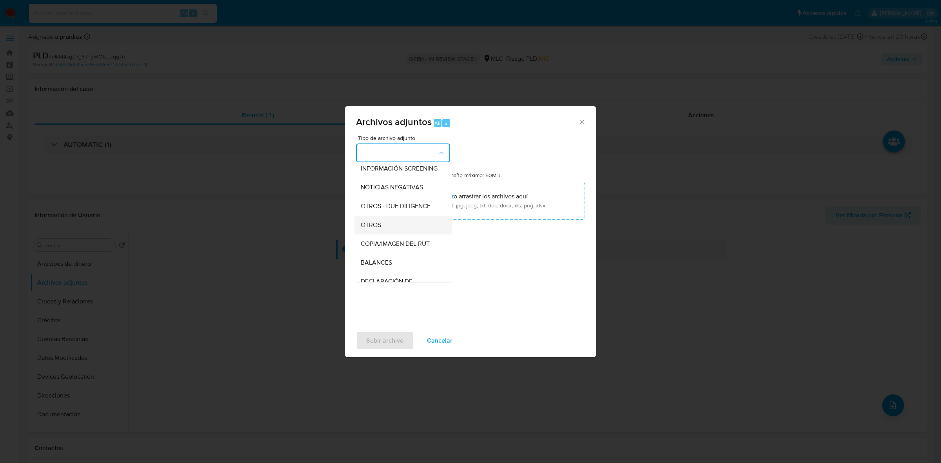
click at [396, 228] on div "OTROS" at bounding box center [401, 225] width 80 height 19
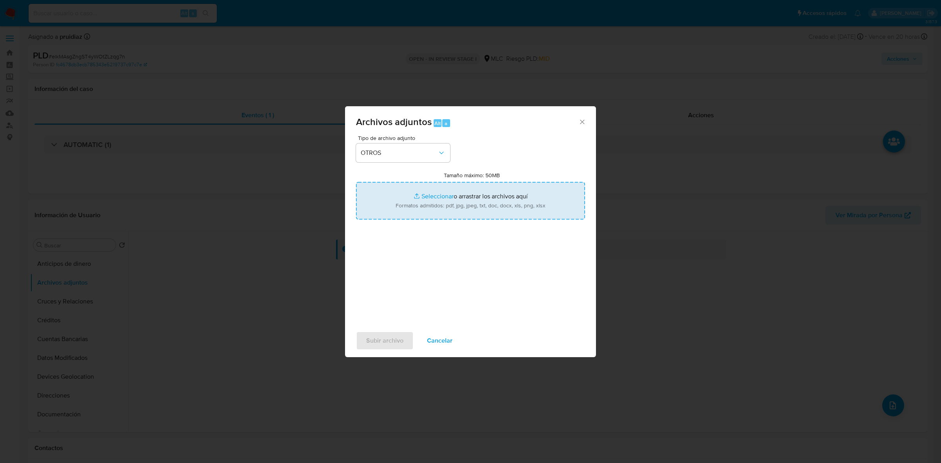
click at [471, 203] on input "Tamaño máximo: 50MB Seleccionar archivos" at bounding box center [470, 201] width 229 height 38
type input "C:\fakepath\615701845 - 09_09_2025.xlsx"
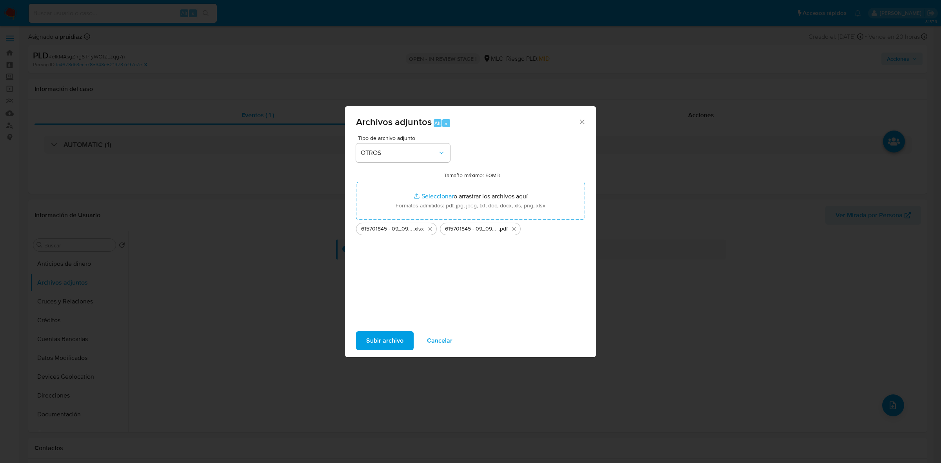
click at [392, 336] on span "Subir archivo" at bounding box center [384, 340] width 37 height 17
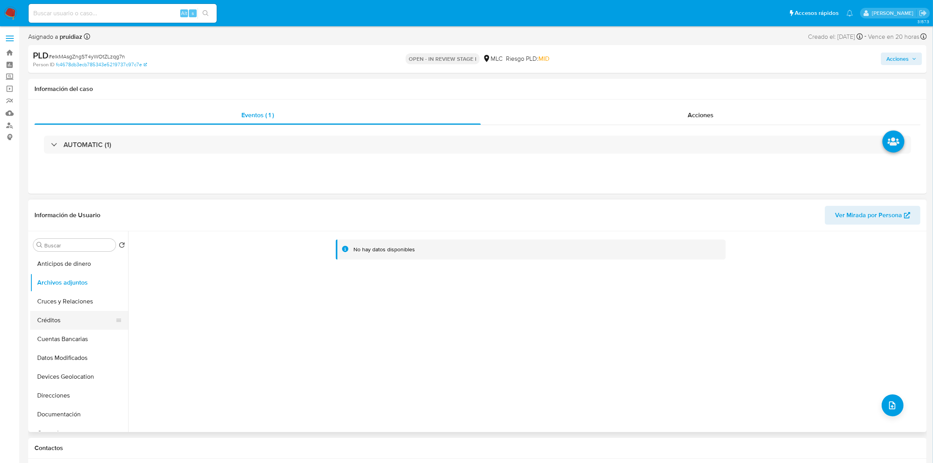
click at [60, 322] on button "Créditos" at bounding box center [76, 320] width 92 height 19
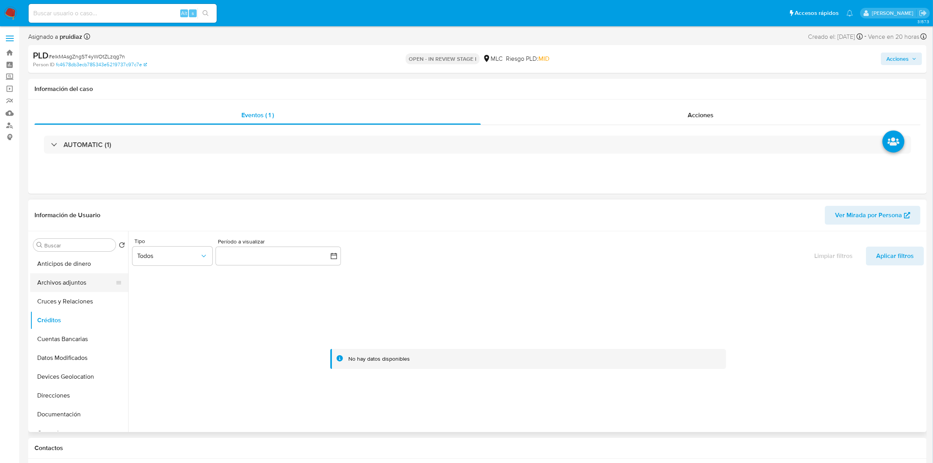
click at [74, 279] on button "Archivos adjuntos" at bounding box center [76, 282] width 92 height 19
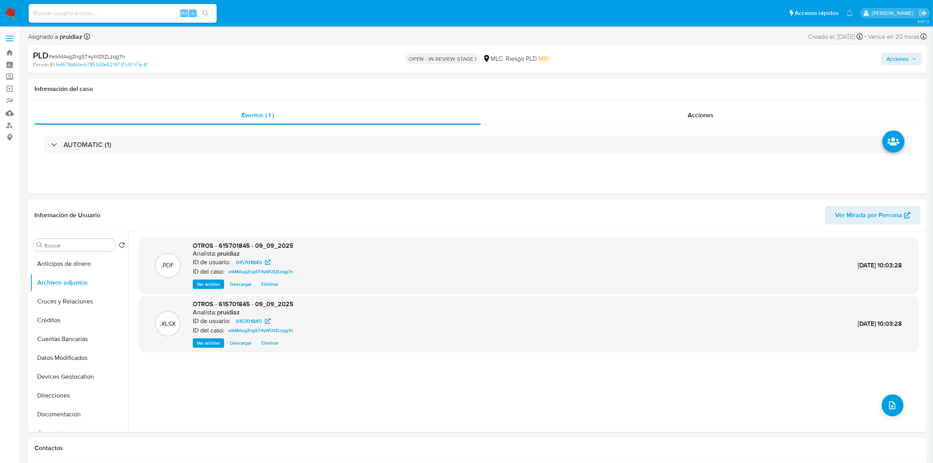
click at [899, 57] on span "Acciones" at bounding box center [898, 59] width 22 height 13
click at [676, 83] on span "Resolución del caso" at bounding box center [679, 83] width 56 height 9
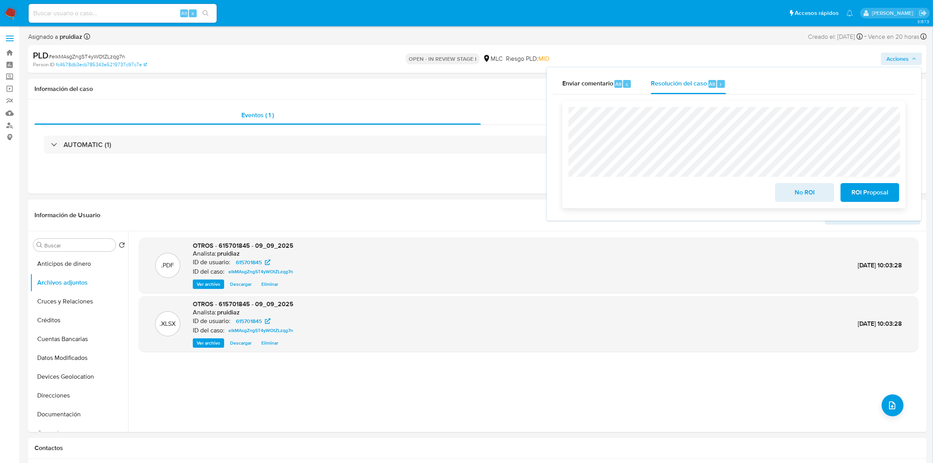
click at [816, 189] on span "No ROI" at bounding box center [804, 192] width 38 height 17
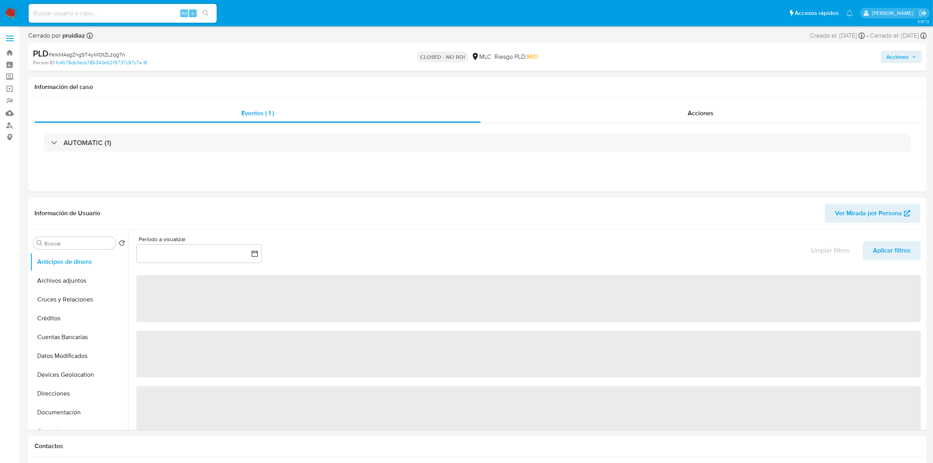
select select "10"
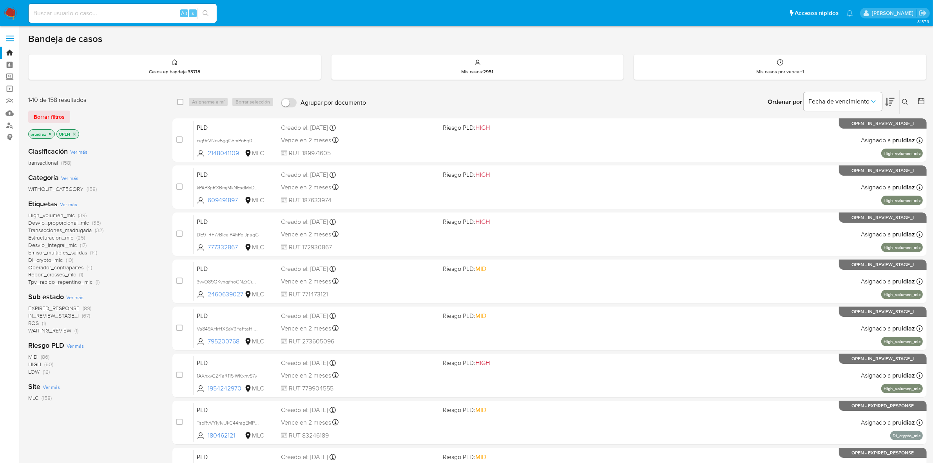
click at [889, 100] on icon at bounding box center [889, 101] width 9 height 9
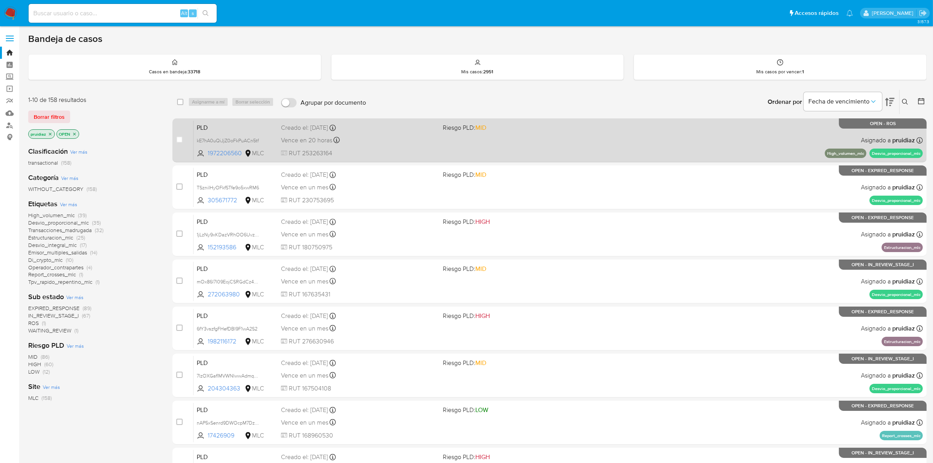
click at [399, 149] on span "RUT 253263164" at bounding box center [359, 153] width 156 height 9
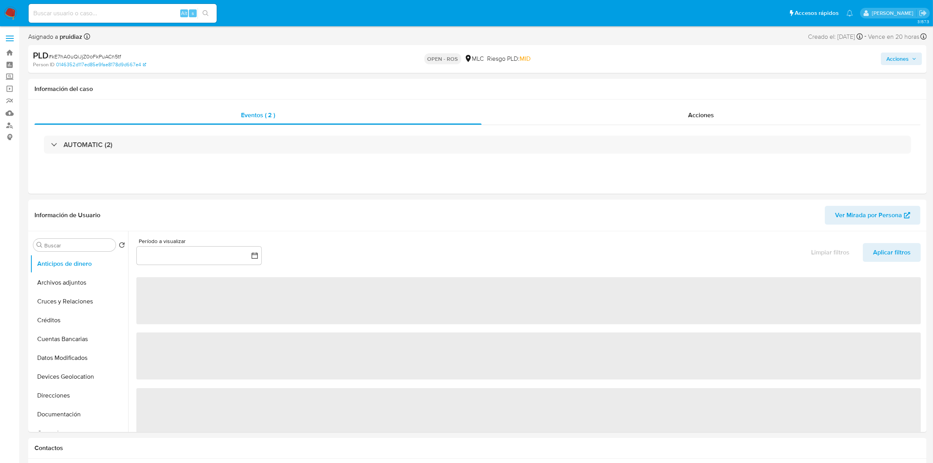
select select "10"
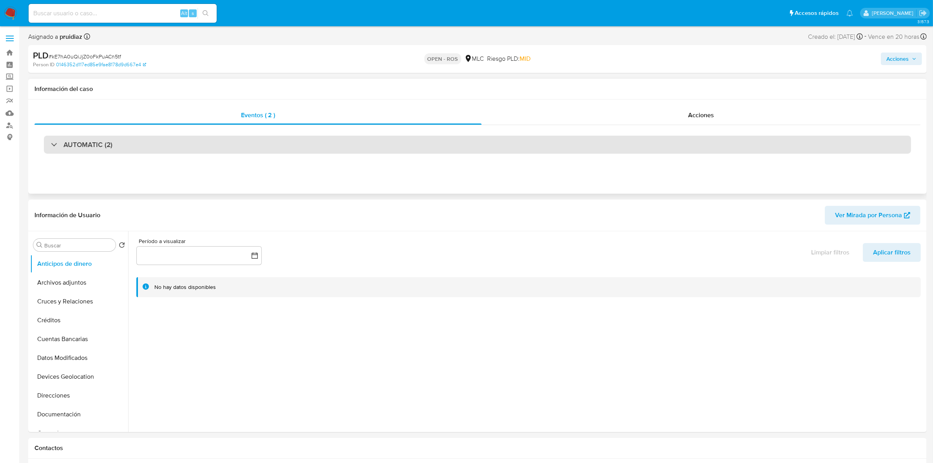
click at [104, 143] on h3 "AUTOMATIC (2)" at bounding box center [87, 144] width 49 height 9
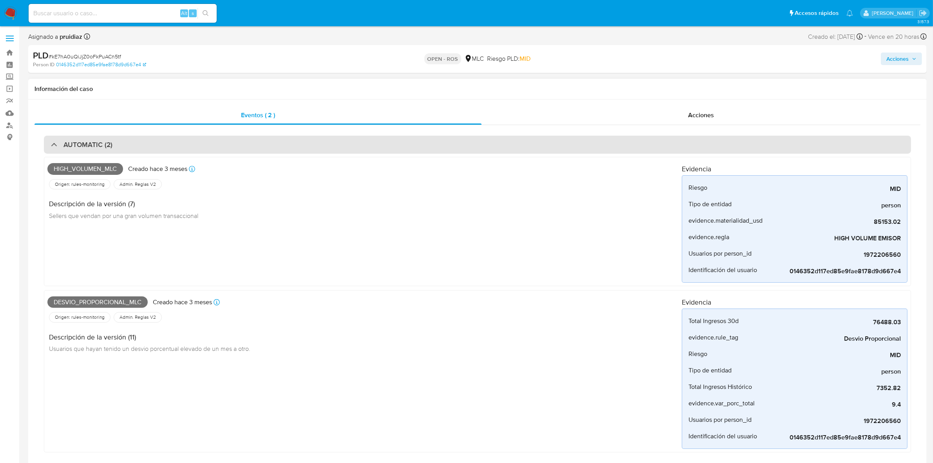
click at [92, 148] on h3 "AUTOMATIC (2)" at bounding box center [87, 144] width 49 height 9
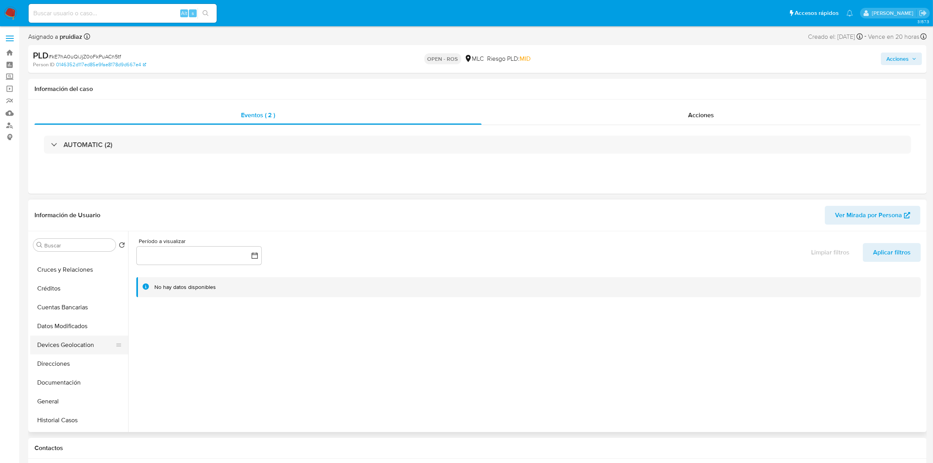
scroll to position [49, 0]
click at [81, 406] on button "Historial Casos" at bounding box center [76, 402] width 92 height 19
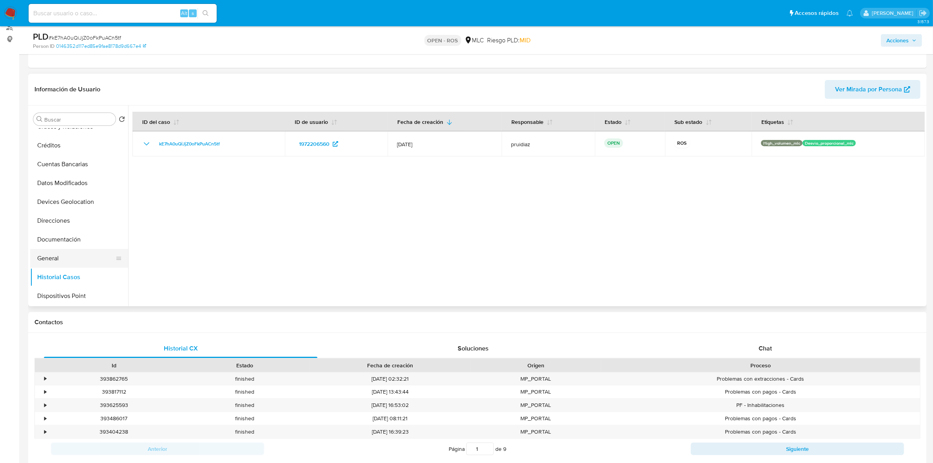
click at [56, 259] on button "General" at bounding box center [76, 258] width 92 height 19
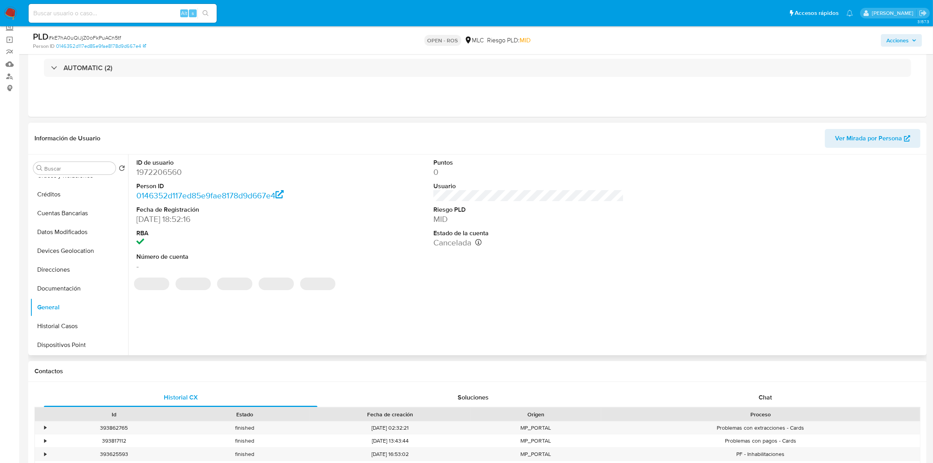
click at [157, 175] on dd "1972206560" at bounding box center [231, 172] width 190 height 11
click at [157, 174] on dd "1972206560" at bounding box center [231, 172] width 190 height 11
copy dd "1972206560"
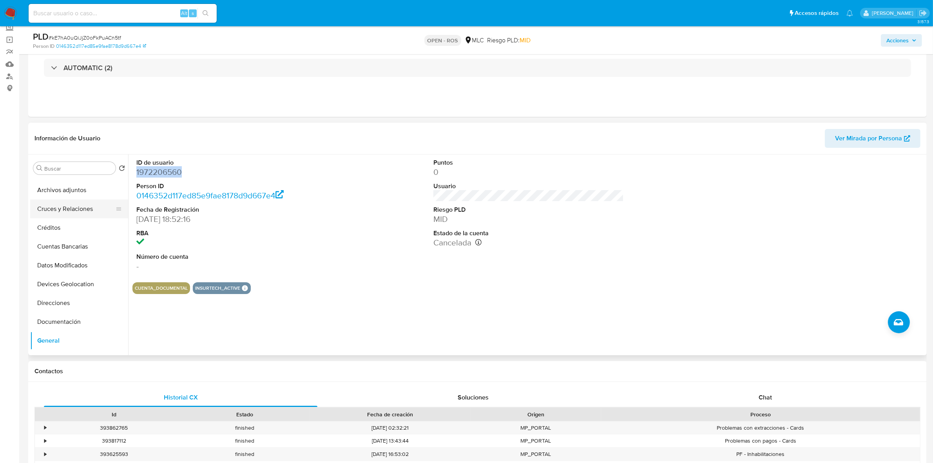
scroll to position [0, 0]
click at [80, 207] on button "Archivos adjuntos" at bounding box center [76, 205] width 92 height 19
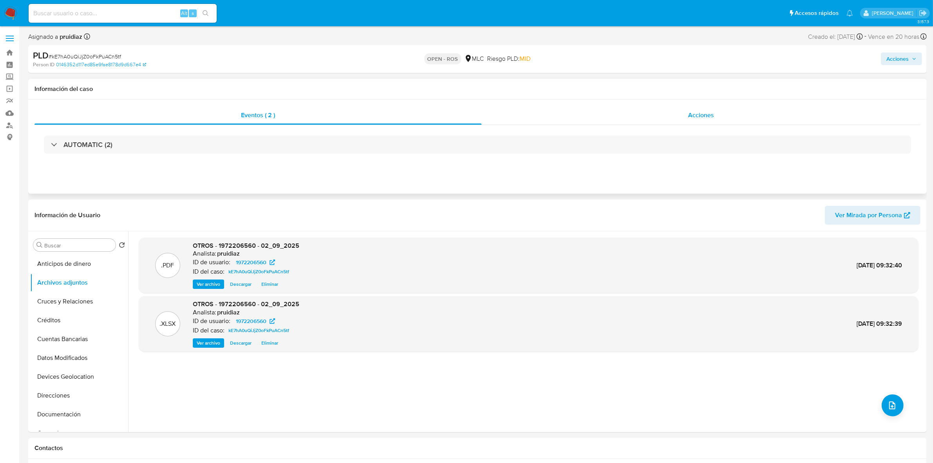
click at [710, 120] on div "Acciones" at bounding box center [701, 115] width 439 height 19
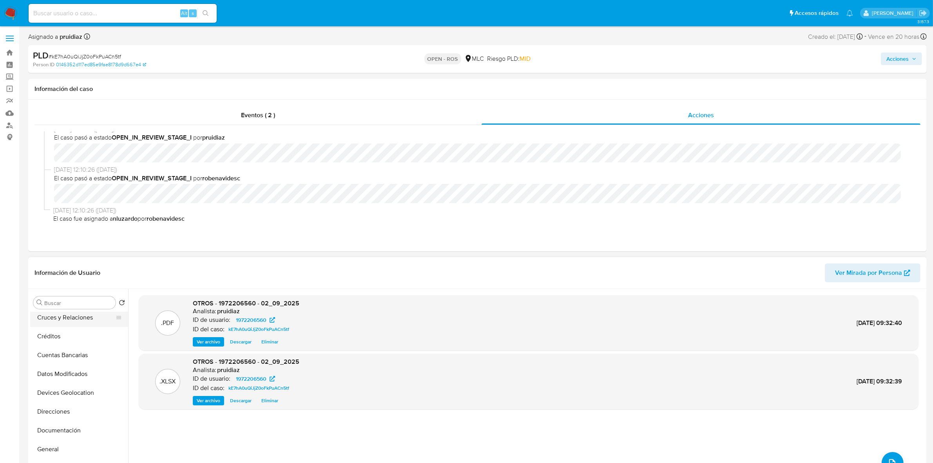
scroll to position [98, 0]
click at [52, 400] on button "General" at bounding box center [76, 392] width 92 height 19
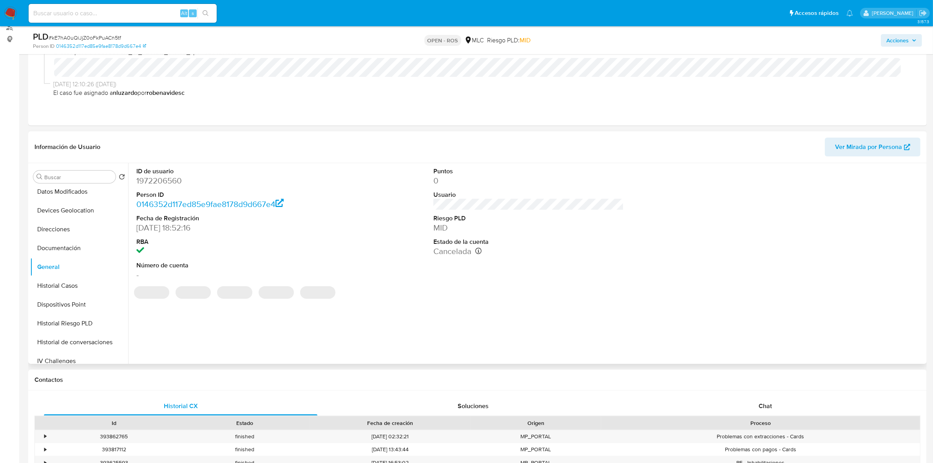
click at [167, 183] on dd "1972206560" at bounding box center [231, 180] width 190 height 11
copy dd "1972206560"
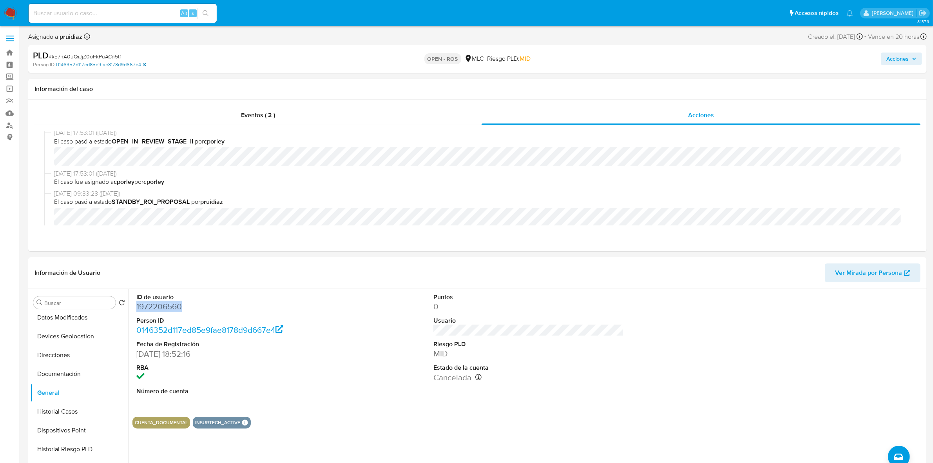
scroll to position [167, 0]
click at [92, 55] on span "# kE7hA0uQiJjZ0oFkPuACn5tf" at bounding box center [85, 57] width 73 height 8
copy span "kE7hA0uQiJjZ0oFkPuACn5tf"
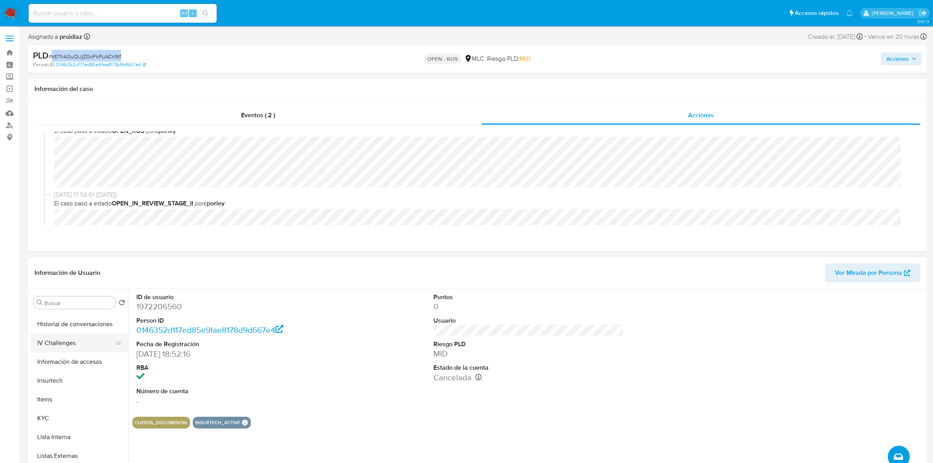
scroll to position [245, 0]
click at [61, 423] on button "KYC" at bounding box center [76, 415] width 92 height 19
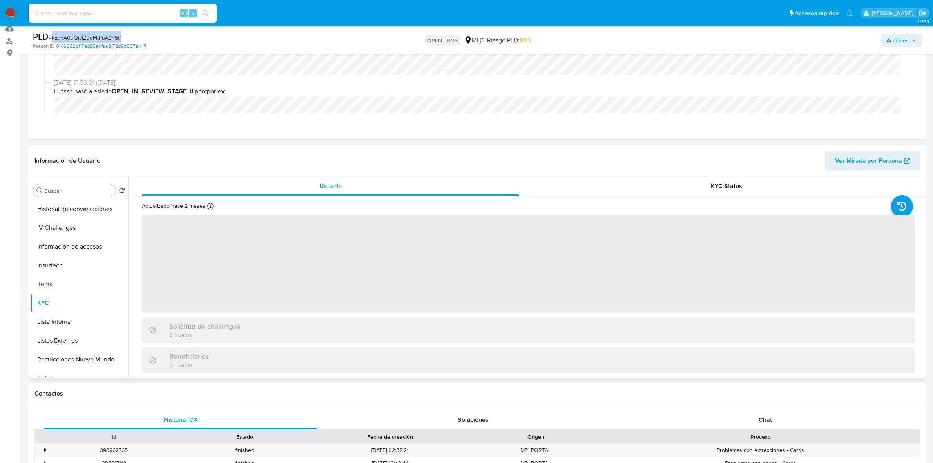
scroll to position [98, 0]
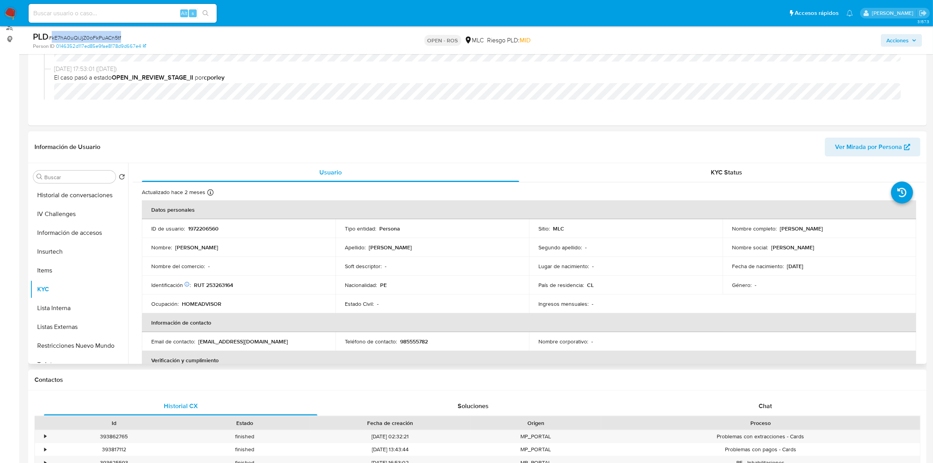
drag, startPoint x: 859, startPoint y: 227, endPoint x: 778, endPoint y: 228, distance: 80.4
click at [778, 228] on div "Nombre completo : Fiorella Ivonne Guzman Vasquez" at bounding box center [819, 228] width 175 height 7
copy p "Fiorella Ivonne Guzman Vasquez"
click at [214, 284] on p "RUT 253263164" at bounding box center [213, 284] width 39 height 7
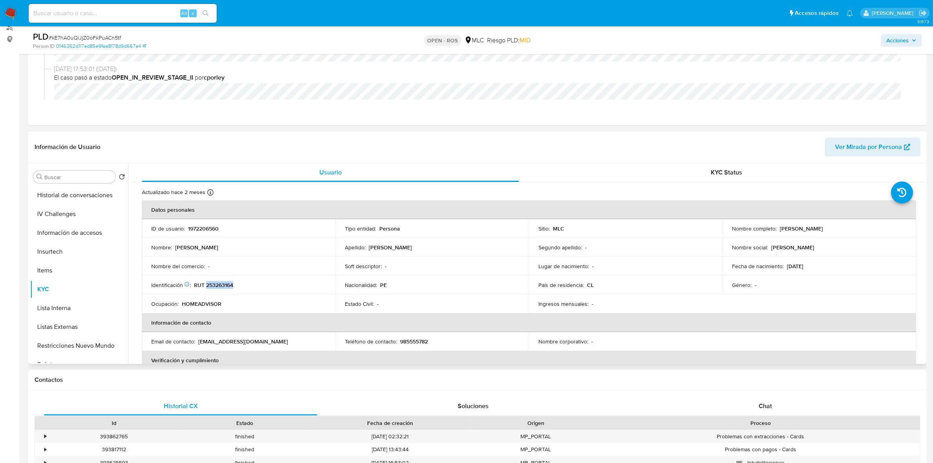
copy p "253263164"
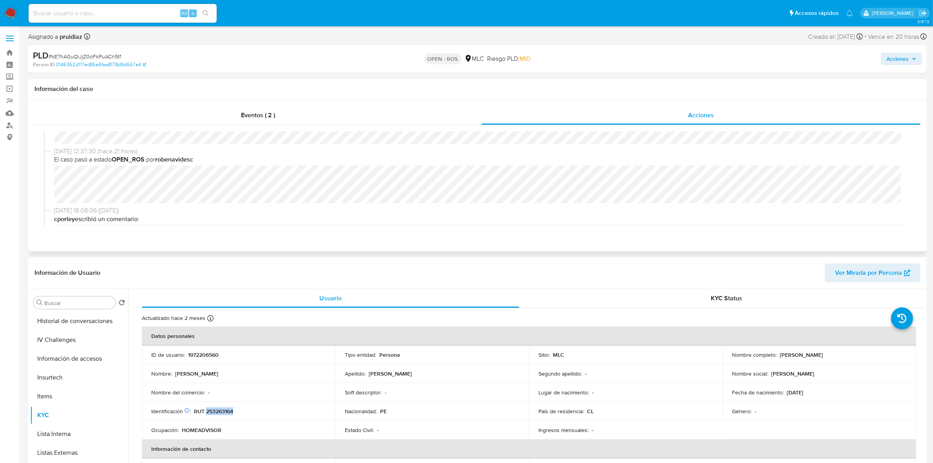
scroll to position [0, 0]
click at [248, 116] on span "Eventos ( 2 )" at bounding box center [258, 115] width 34 height 9
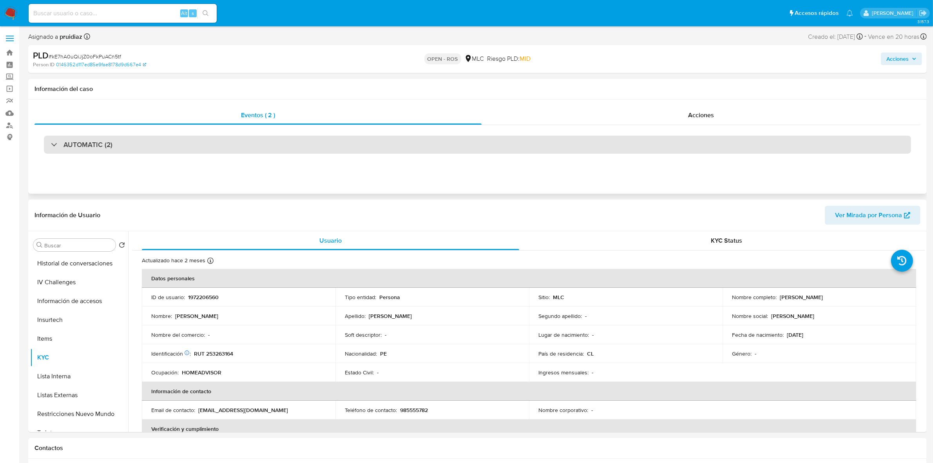
click at [101, 141] on h3 "AUTOMATIC (2)" at bounding box center [87, 144] width 49 height 9
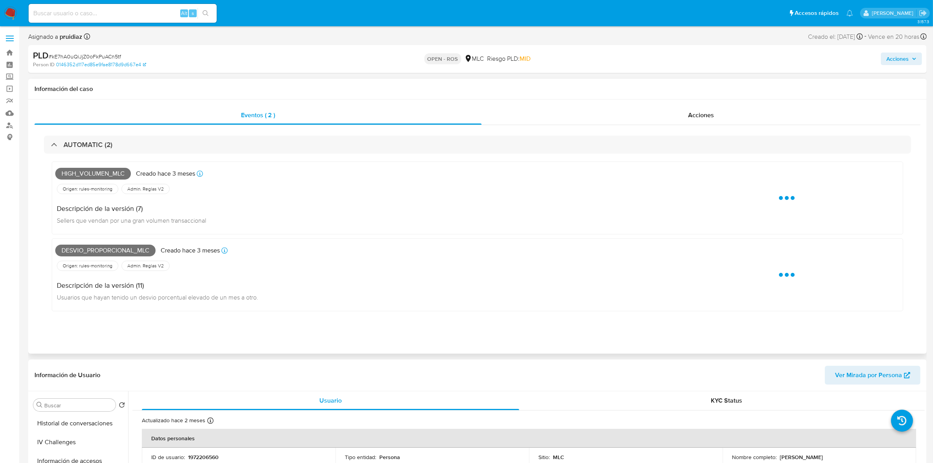
click at [108, 172] on span "High_volumen_mlc" at bounding box center [93, 174] width 76 height 12
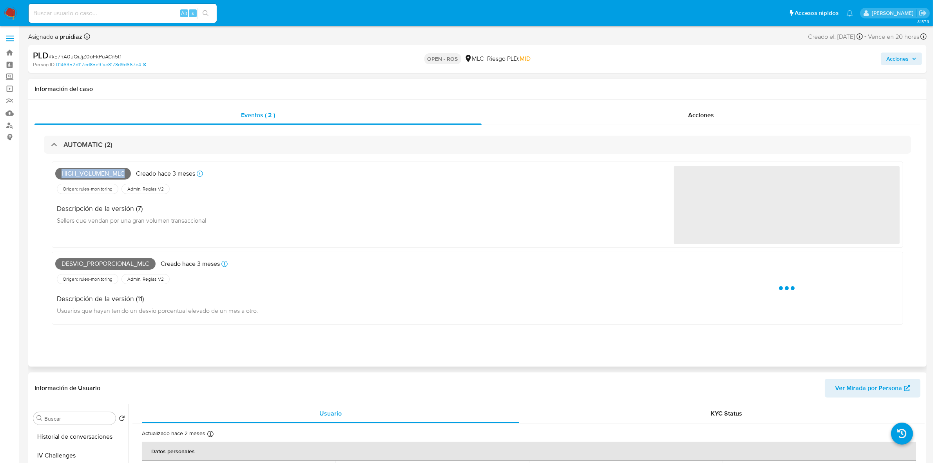
copy span "High_volumen_mlc"
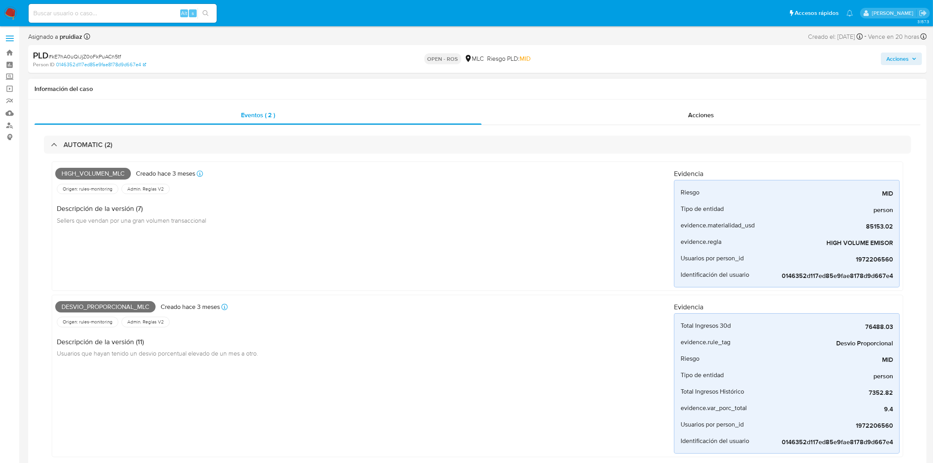
click at [119, 307] on span "Desvio_proporcional_mlc" at bounding box center [105, 307] width 100 height 12
copy span "Desvio_proporcional_mlc"
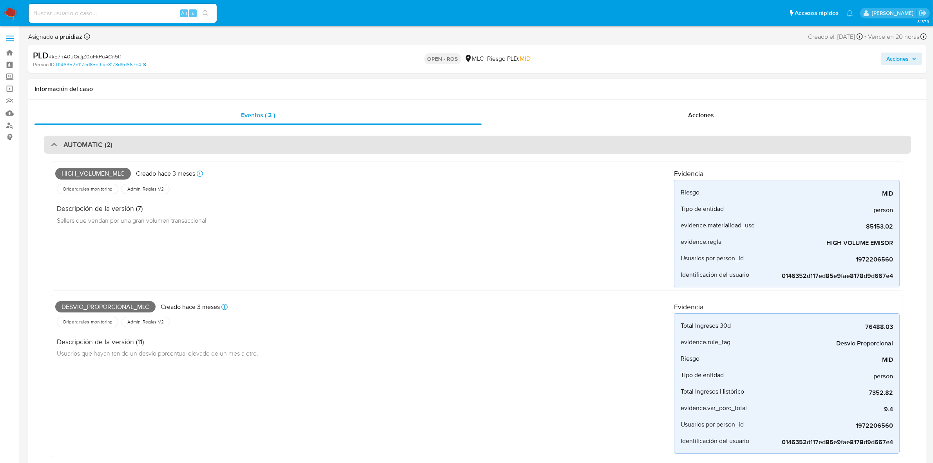
click at [161, 148] on div "AUTOMATIC (2)" at bounding box center [477, 145] width 867 height 18
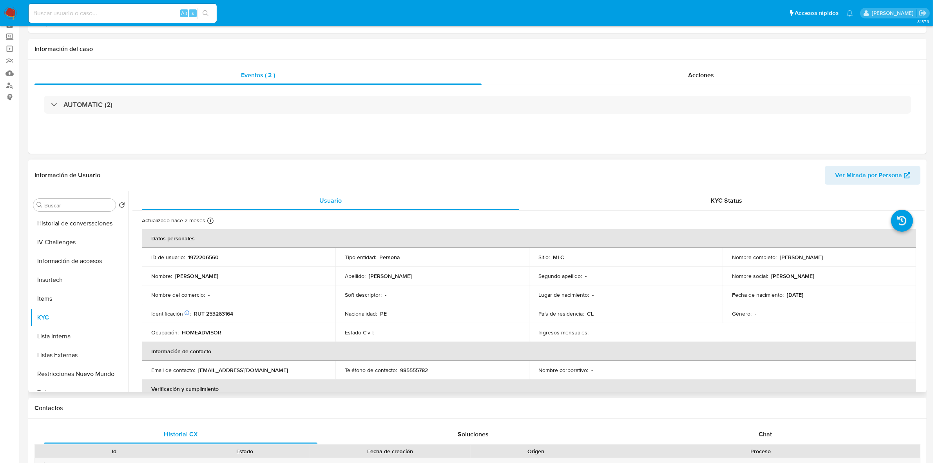
scroll to position [49, 0]
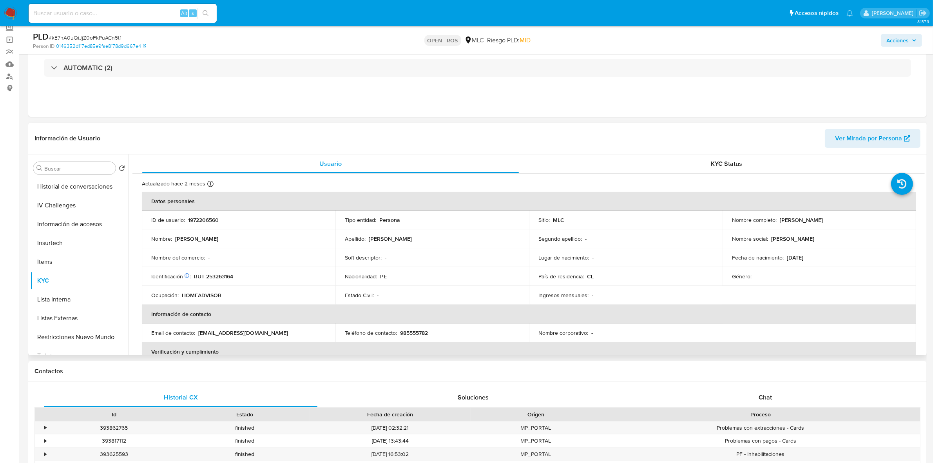
click at [206, 222] on p "1972206560" at bounding box center [203, 219] width 31 height 7
copy p "1972206560"
click at [224, 275] on p "RUT 253263164" at bounding box center [213, 276] width 39 height 7
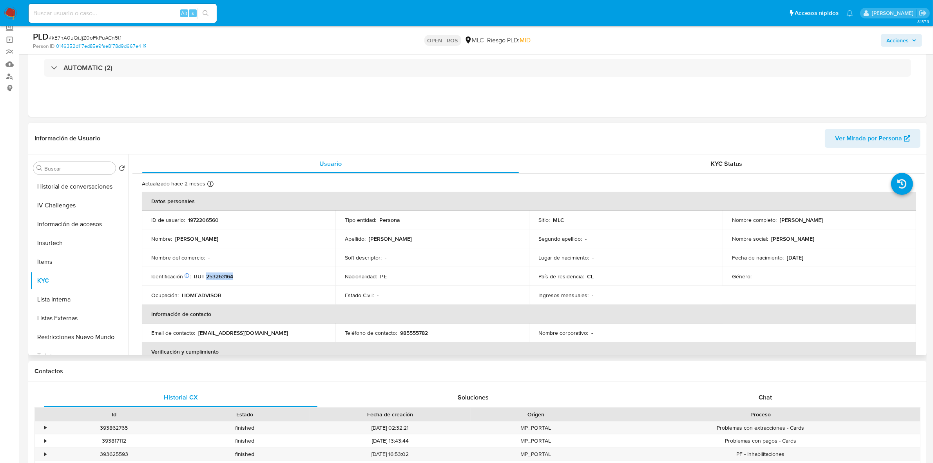
copy p "253263164"
click at [212, 221] on p "1972206560" at bounding box center [203, 219] width 31 height 7
click at [212, 220] on p "1972206560" at bounding box center [203, 219] width 31 height 7
copy p "1972206560"
click at [232, 277] on p "RUT 253263164" at bounding box center [213, 276] width 39 height 7
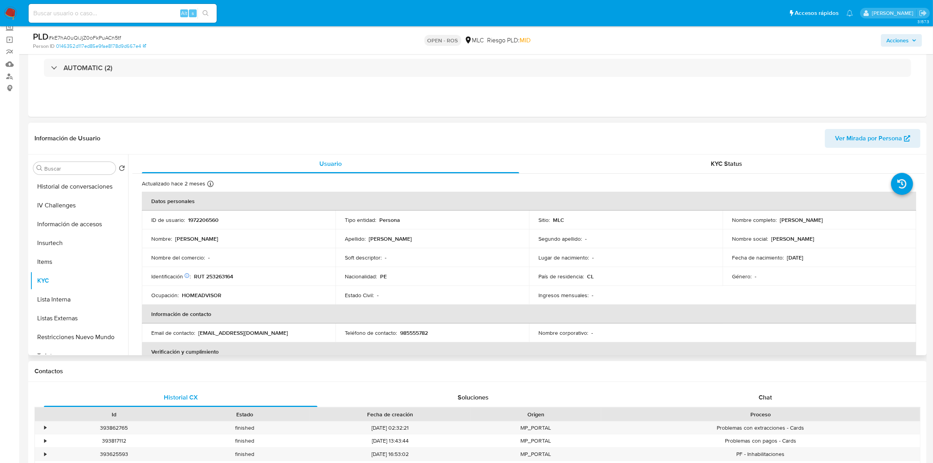
click at [232, 277] on p "RUT 253263164" at bounding box center [213, 276] width 39 height 7
click at [230, 277] on p "RUT 253263164" at bounding box center [213, 276] width 39 height 7
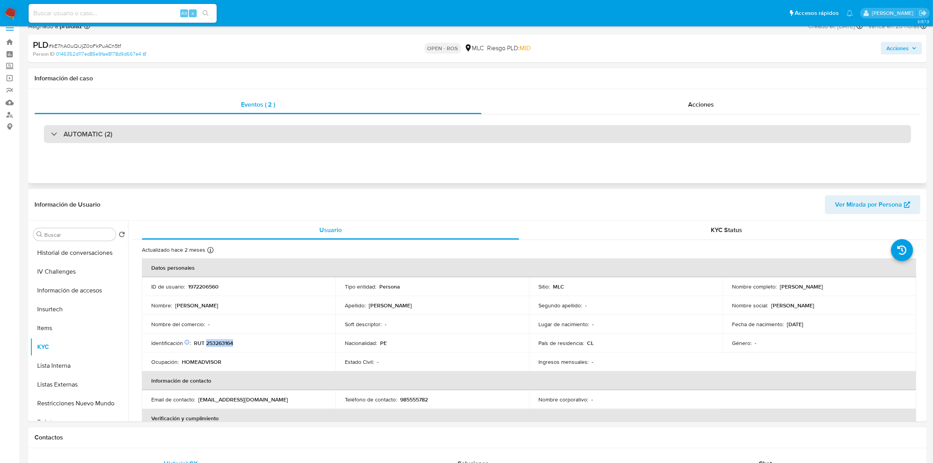
scroll to position [0, 0]
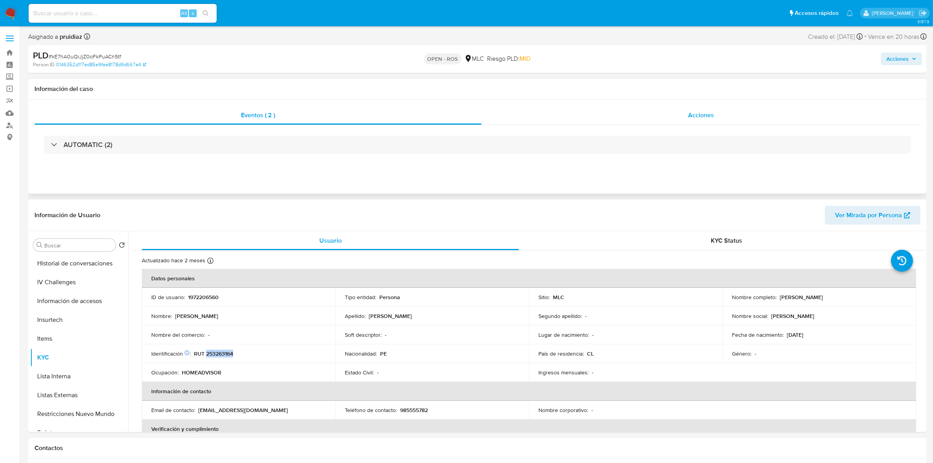
click at [698, 119] on span "Acciones" at bounding box center [701, 115] width 26 height 9
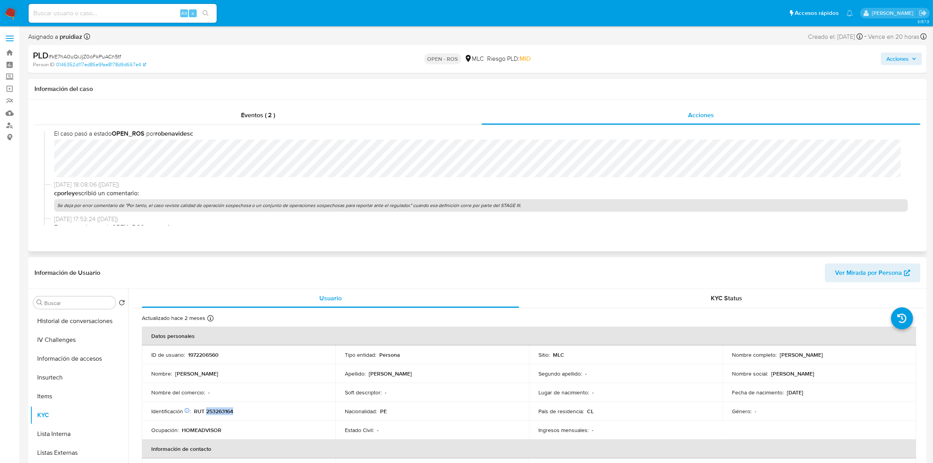
scroll to position [49, 0]
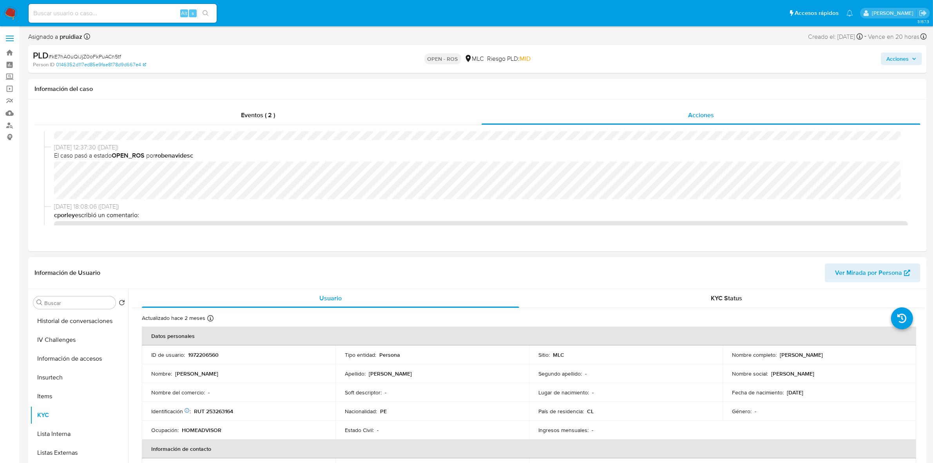
drag, startPoint x: 861, startPoint y: 355, endPoint x: 777, endPoint y: 356, distance: 83.9
click at [777, 356] on div "Nombre completo : Fiorella Ivonne Guzman Vasquez" at bounding box center [819, 354] width 175 height 7
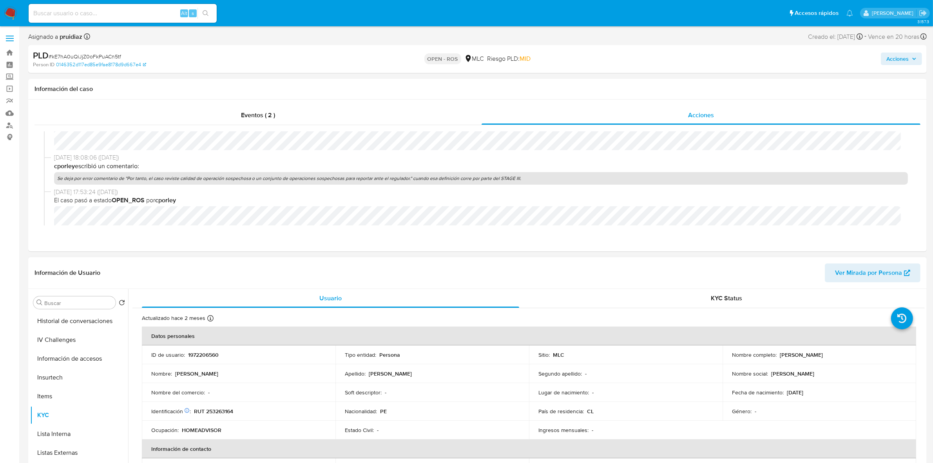
click at [219, 411] on p "RUT 253263164" at bounding box center [213, 411] width 39 height 7
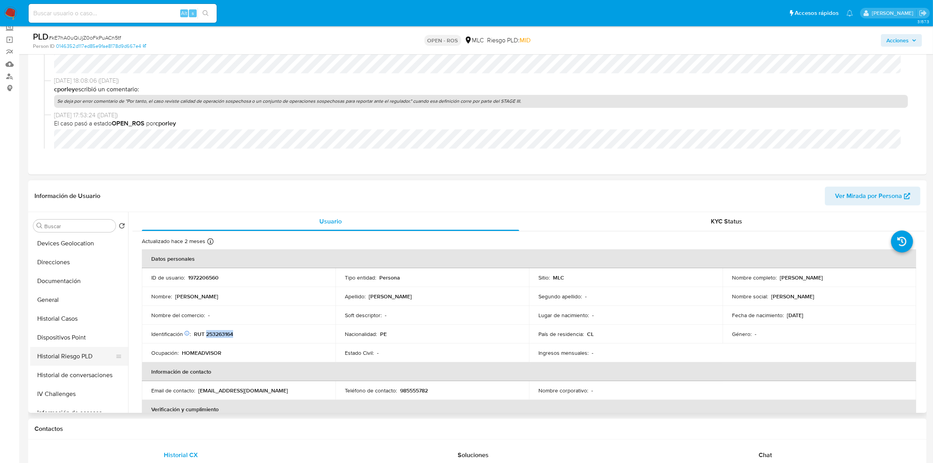
scroll to position [49, 0]
click at [63, 354] on button "Documentación" at bounding box center [76, 346] width 92 height 19
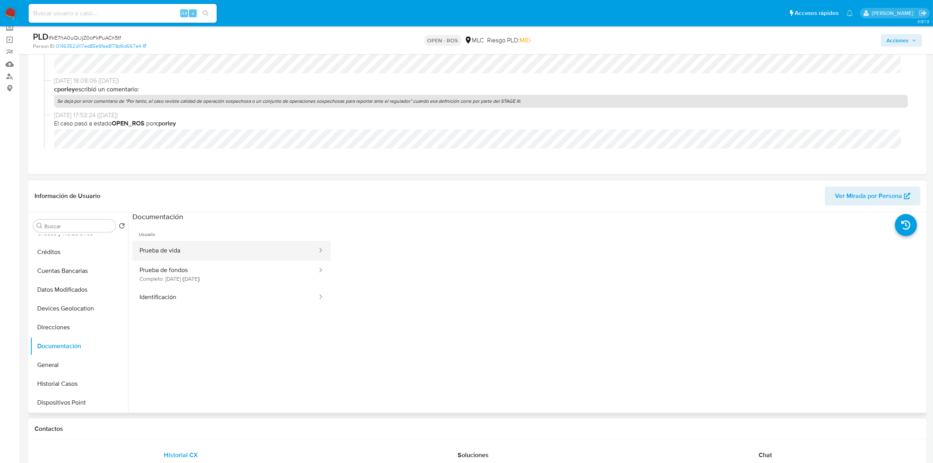
click at [178, 257] on button "Prueba de vida" at bounding box center [225, 251] width 186 height 20
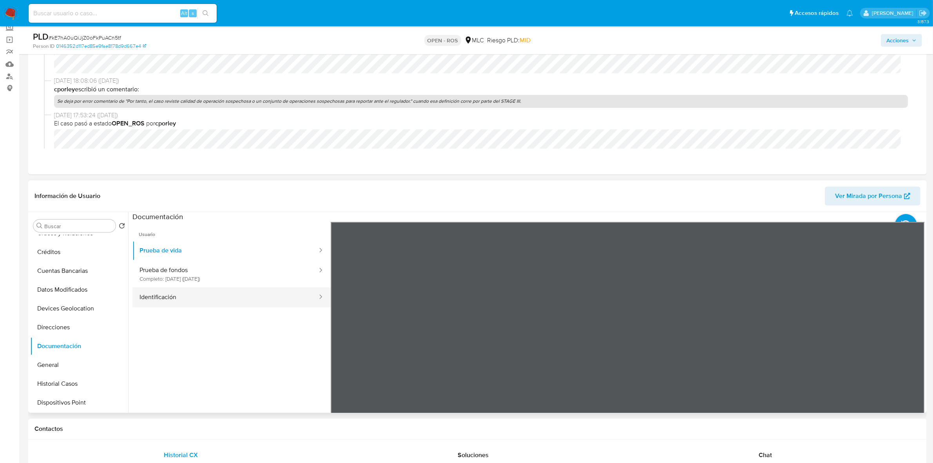
click at [199, 297] on button "Identificación" at bounding box center [225, 297] width 186 height 20
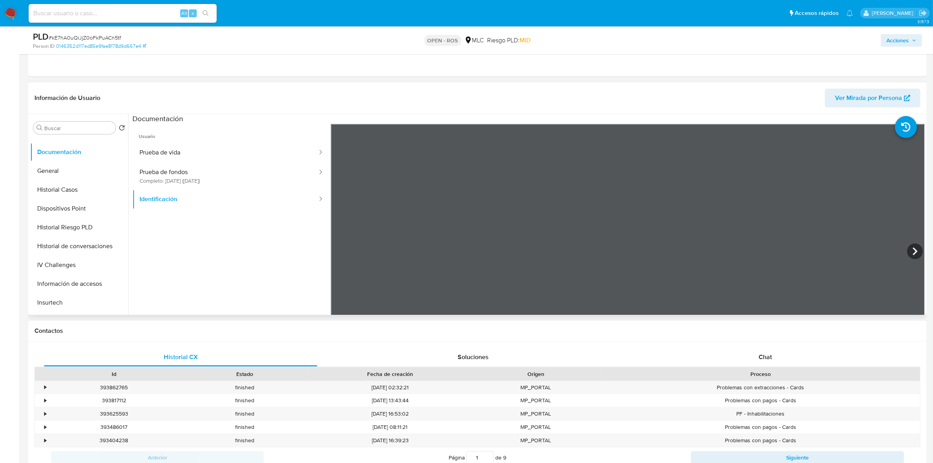
scroll to position [245, 0]
click at [46, 240] on button "KYC" at bounding box center [76, 240] width 92 height 19
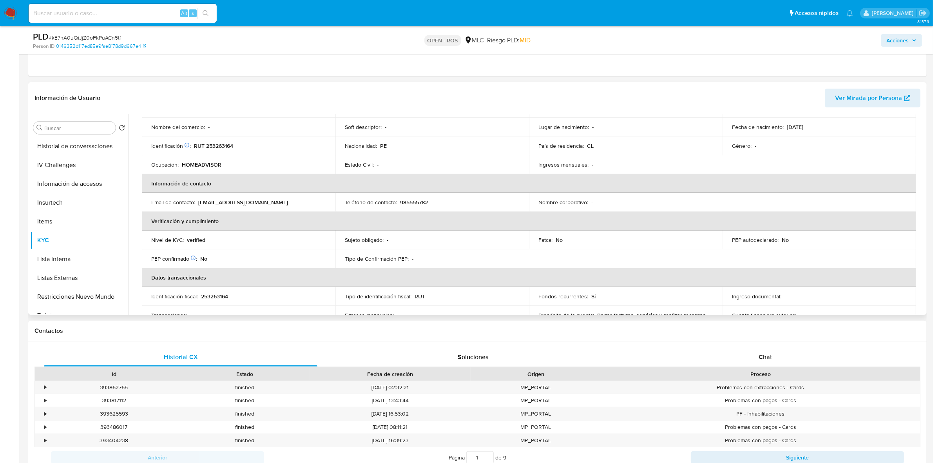
scroll to position [82, 0]
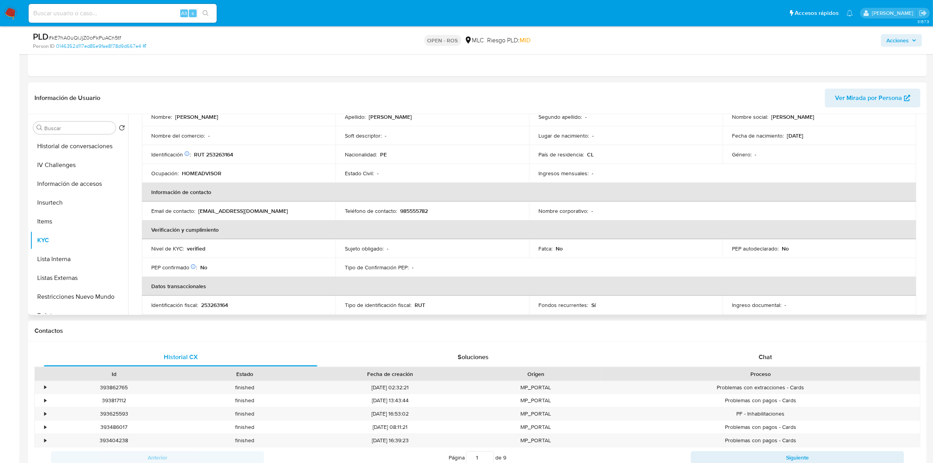
click at [418, 211] on p "985555782" at bounding box center [414, 210] width 28 height 7
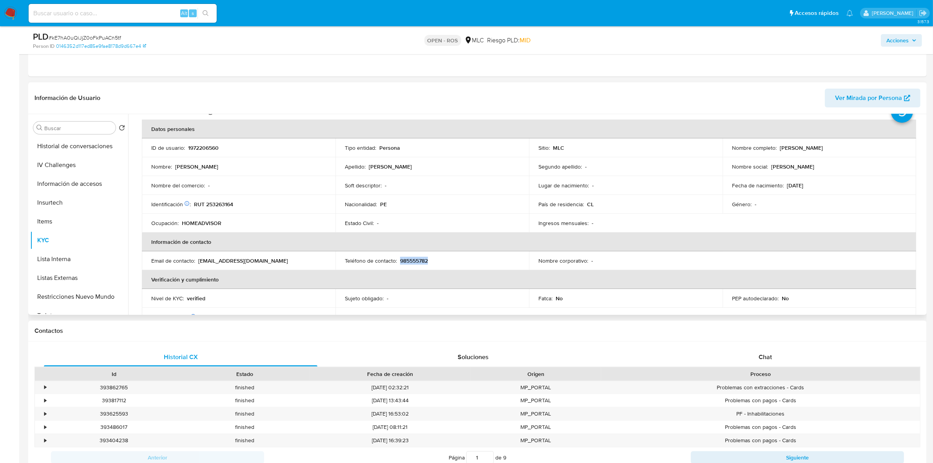
scroll to position [49, 0]
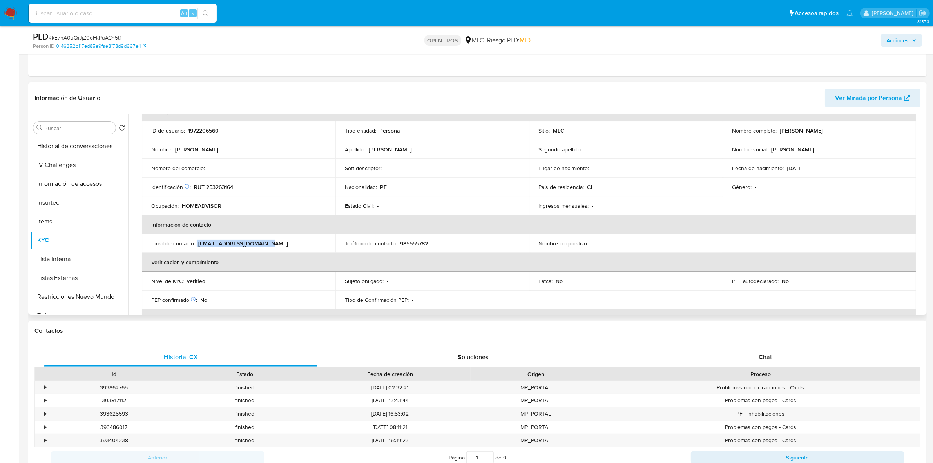
drag, startPoint x: 265, startPoint y: 245, endPoint x: 197, endPoint y: 242, distance: 68.7
click at [197, 242] on div "Email de contacto : amorfiorella32@gmail.com" at bounding box center [238, 243] width 175 height 7
drag, startPoint x: 67, startPoint y: 163, endPoint x: 82, endPoint y: 158, distance: 15.3
click at [67, 163] on button "Archivos adjuntos" at bounding box center [76, 165] width 92 height 19
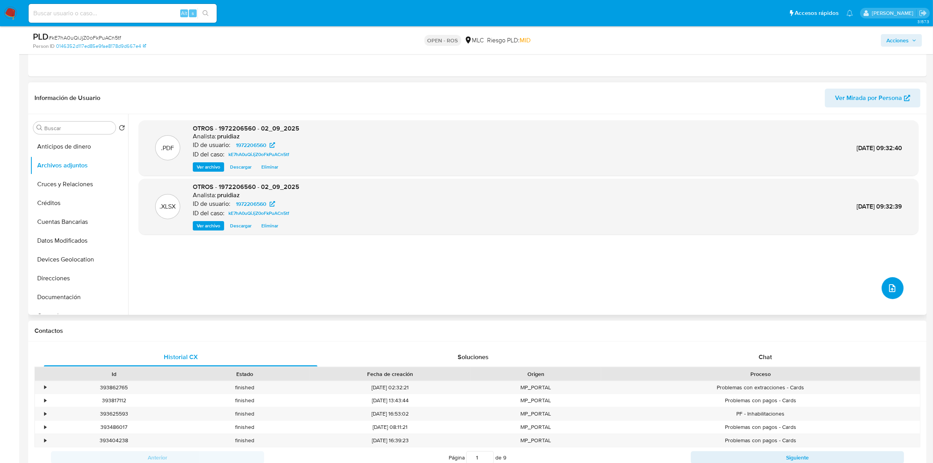
click at [896, 293] on button "upload-file" at bounding box center [893, 288] width 22 height 22
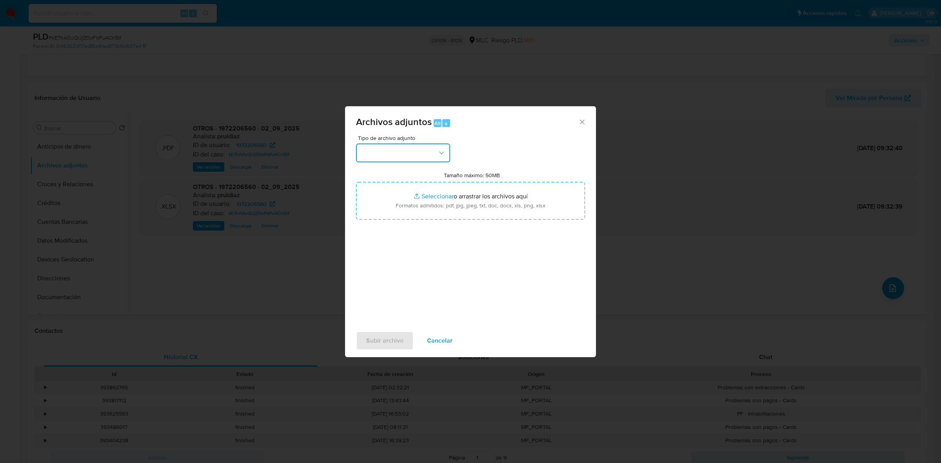
click at [413, 154] on button "button" at bounding box center [403, 152] width 94 height 19
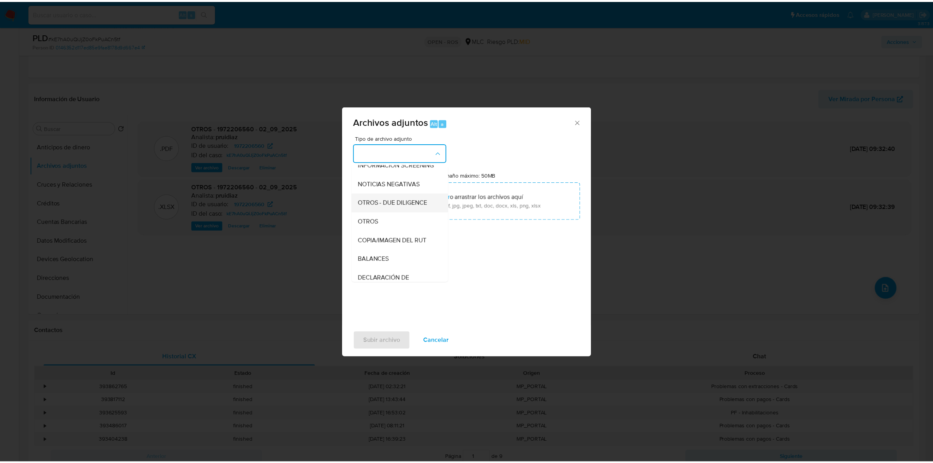
scroll to position [81, 0]
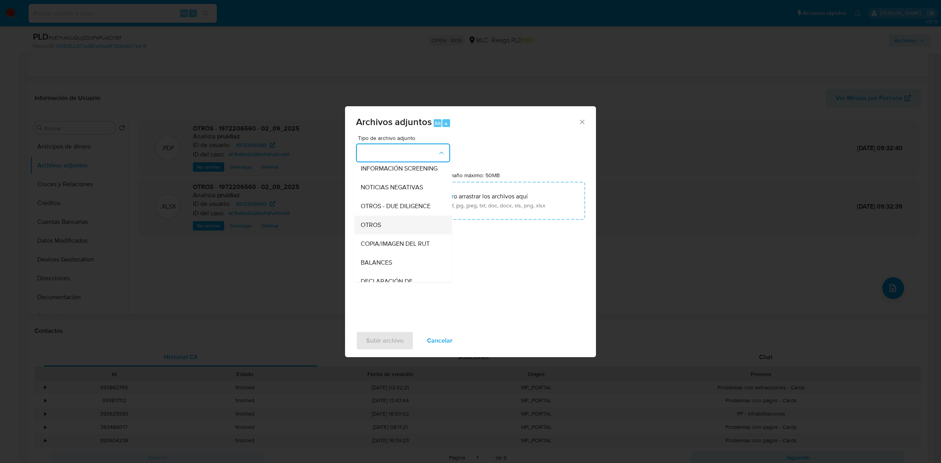
click at [379, 225] on div "OTROS" at bounding box center [401, 225] width 80 height 19
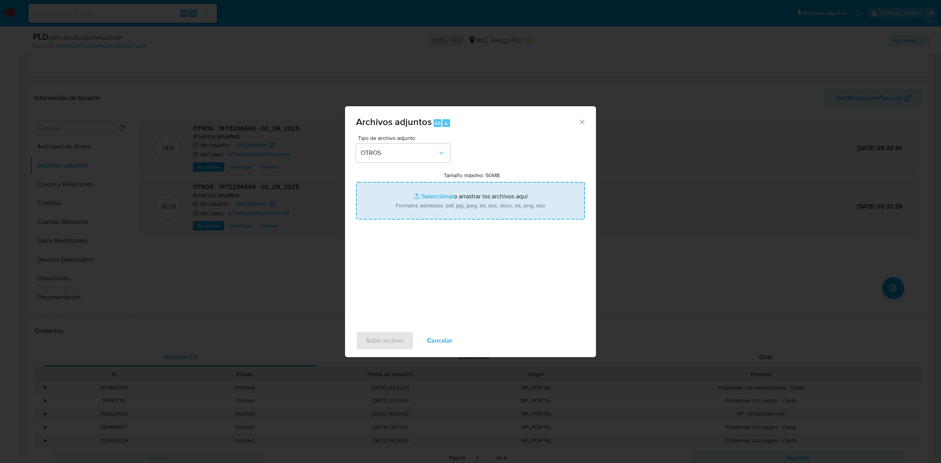
click at [451, 203] on input "Tamaño máximo: 50MB Seleccionar archivos" at bounding box center [470, 201] width 229 height 38
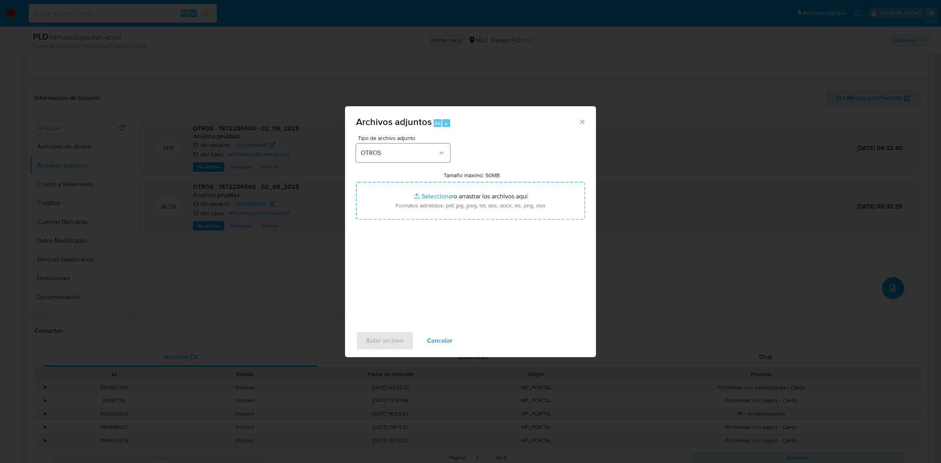
type input "C:\fakepath\Certificado UAF ROS #1290.pdf"
click at [404, 338] on button "Subir archivo" at bounding box center [385, 340] width 58 height 19
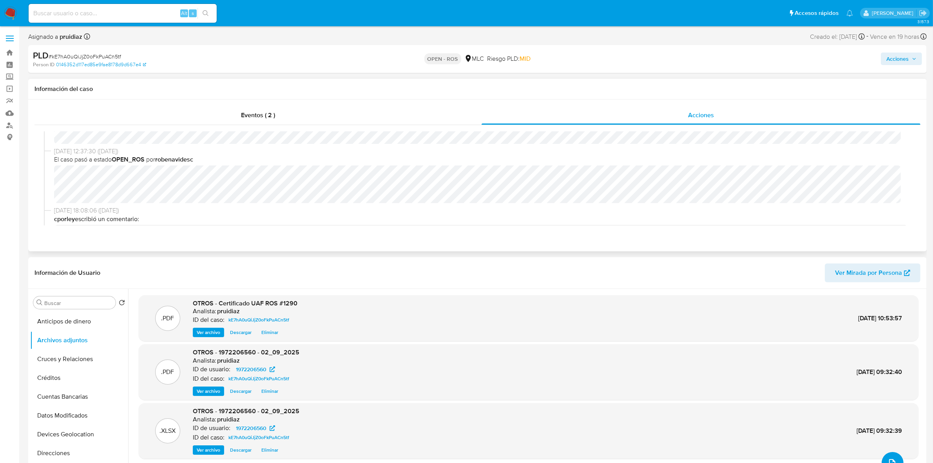
scroll to position [0, 0]
click at [66, 394] on button "Cuentas Bancarias" at bounding box center [76, 396] width 92 height 19
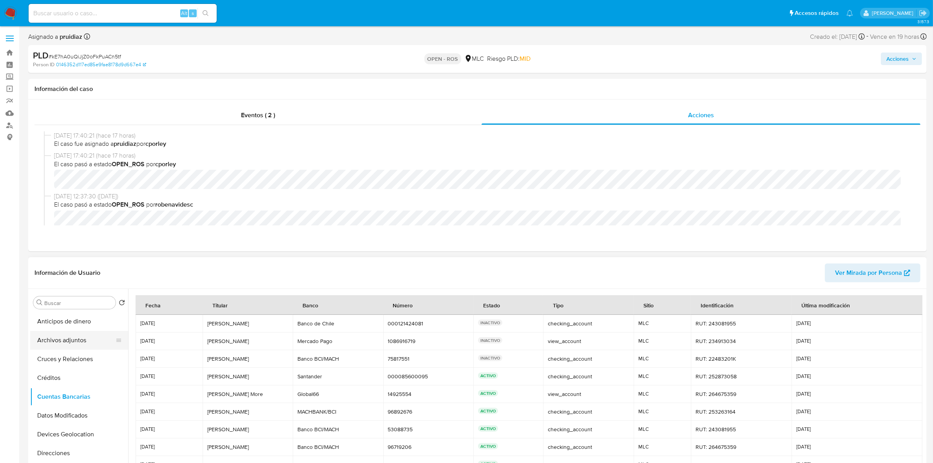
click at [67, 340] on button "Archivos adjuntos" at bounding box center [76, 340] width 92 height 19
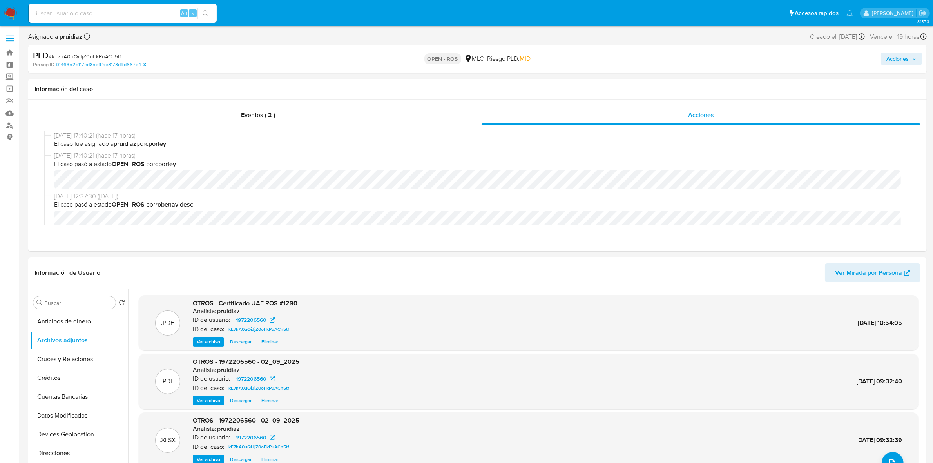
click at [898, 57] on span "Acciones" at bounding box center [898, 59] width 22 height 13
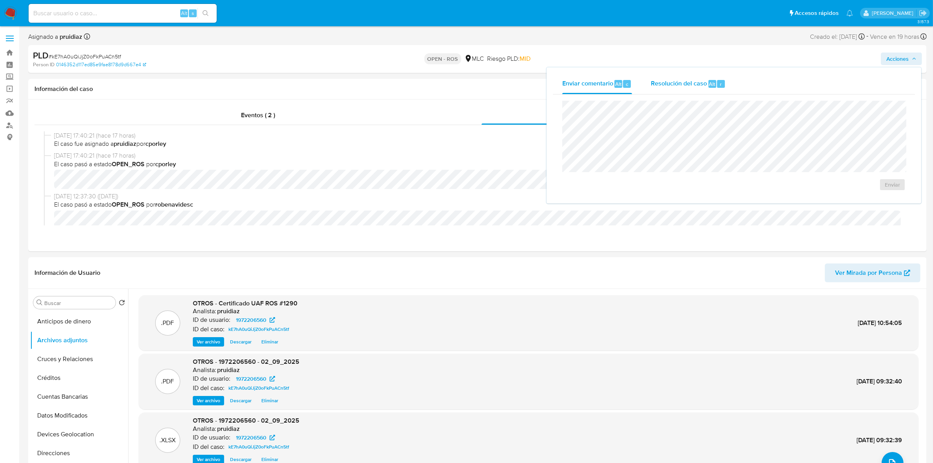
click at [703, 84] on span "Resolución del caso" at bounding box center [679, 83] width 56 height 9
click at [876, 194] on span "ROS" at bounding box center [870, 192] width 38 height 17
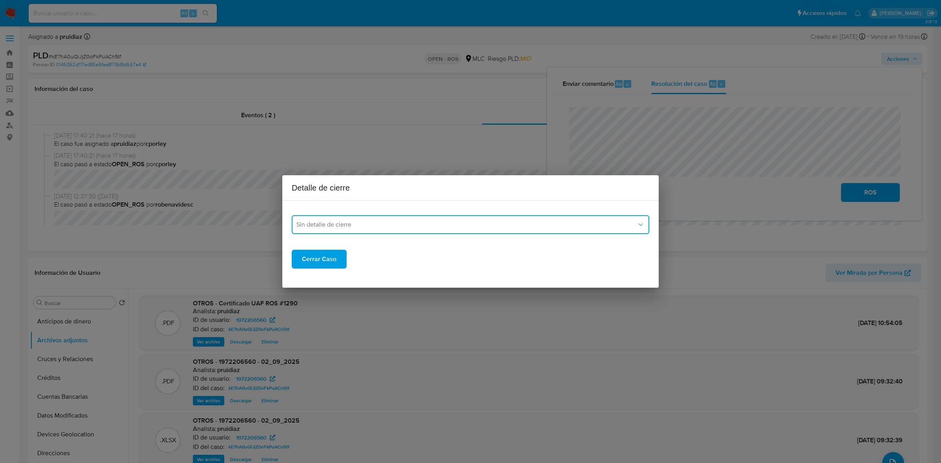
click at [332, 223] on span "Sin detalle de cierre" at bounding box center [466, 225] width 340 height 8
click at [317, 263] on span "ROS_EMISOR" at bounding box center [315, 265] width 38 height 8
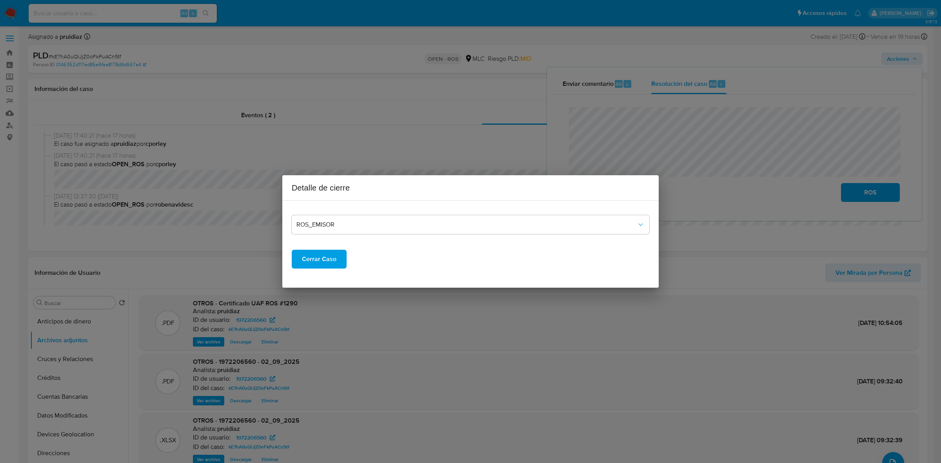
click at [320, 256] on span "Cerrar Caso" at bounding box center [319, 258] width 34 height 17
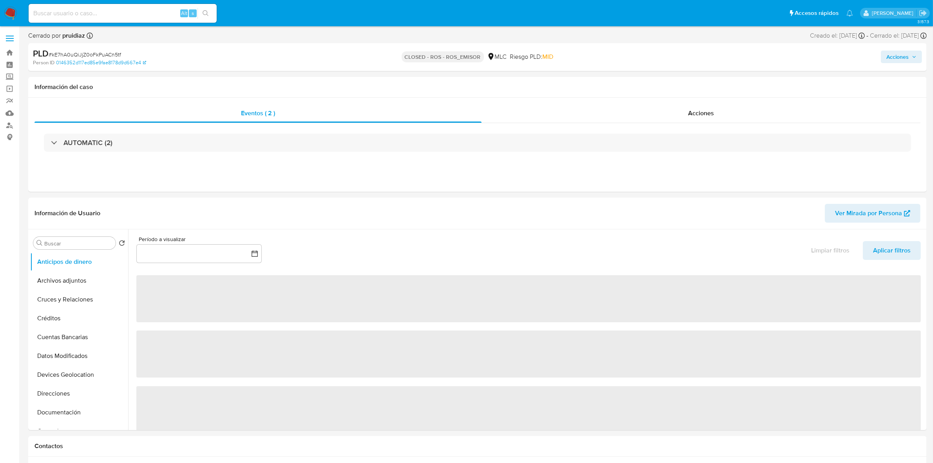
select select "10"
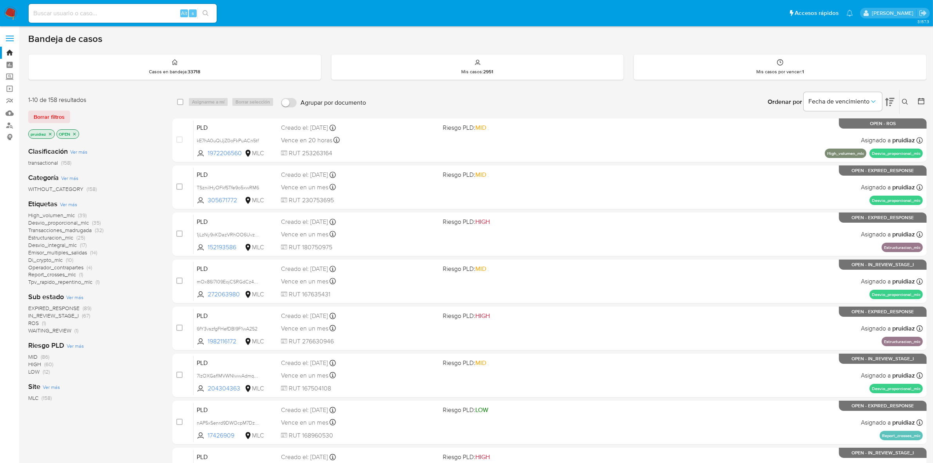
click at [8, 10] on img at bounding box center [10, 13] width 13 height 13
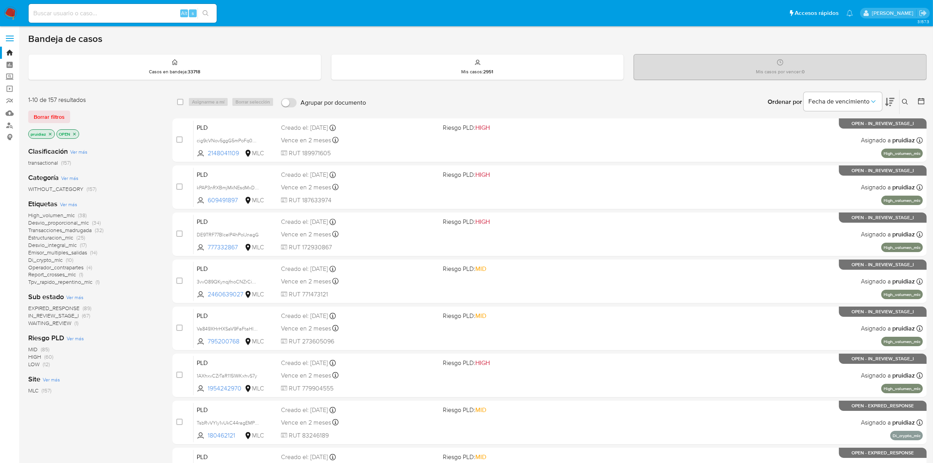
click at [0, 11] on nav "Pausado Ver notificaciones Alt s Accesos rápidos Presiona las siguientes teclas…" at bounding box center [466, 13] width 933 height 26
click at [5, 11] on img at bounding box center [10, 13] width 13 height 13
click at [893, 99] on icon at bounding box center [889, 101] width 9 height 9
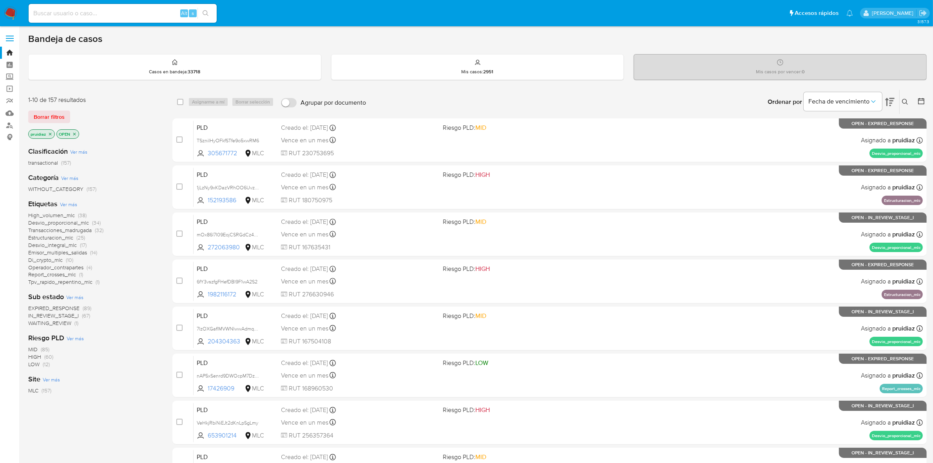
click at [8, 14] on img at bounding box center [10, 13] width 13 height 13
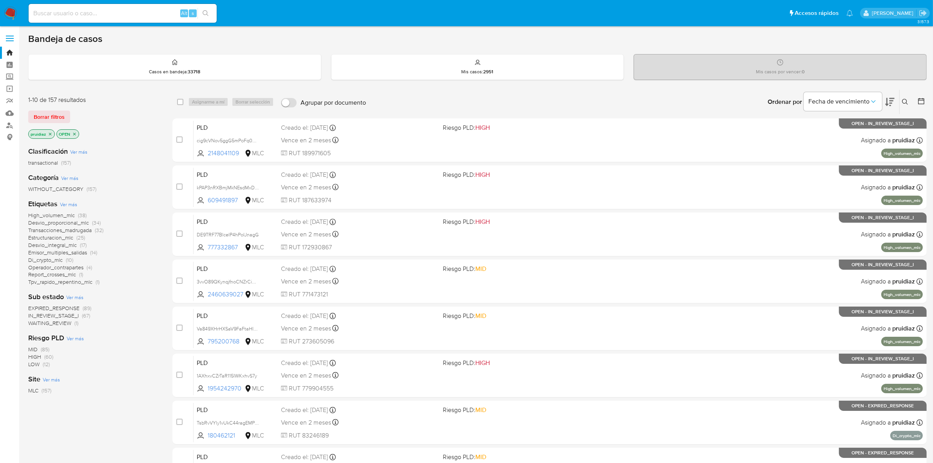
click at [14, 17] on img at bounding box center [10, 13] width 13 height 13
click at [891, 107] on button at bounding box center [889, 102] width 9 height 24
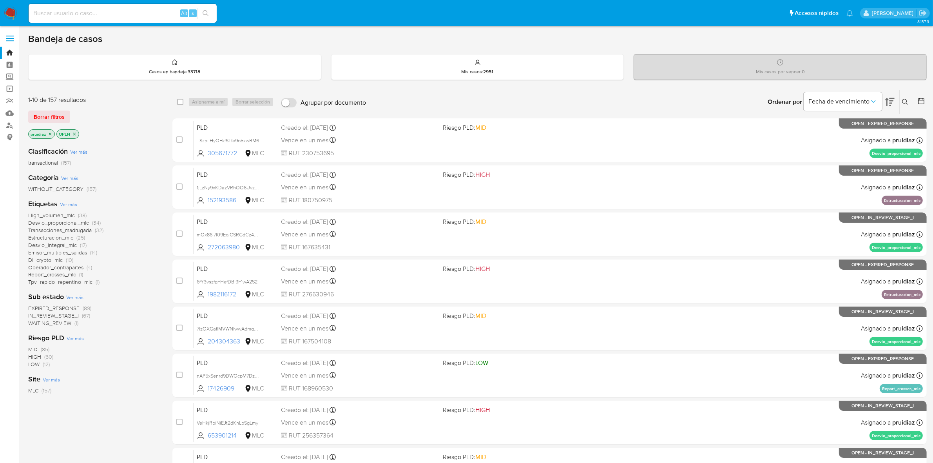
click at [53, 115] on span "Borrar filtros" at bounding box center [49, 116] width 31 height 11
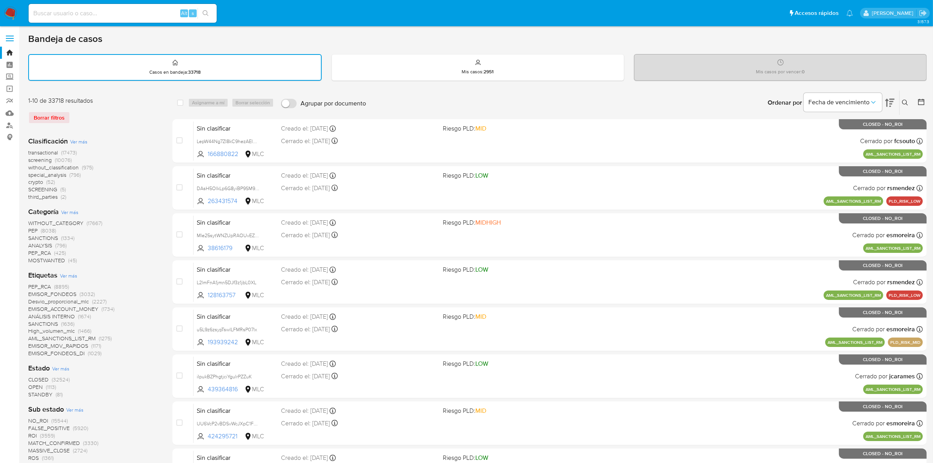
click at [917, 99] on div at bounding box center [920, 103] width 14 height 24
click at [920, 101] on icon at bounding box center [921, 102] width 8 height 8
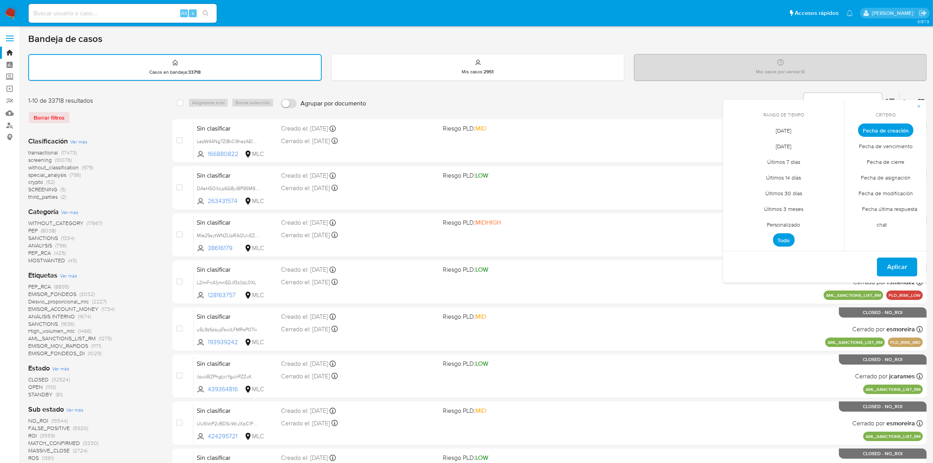
click at [800, 224] on span "Personalizado" at bounding box center [784, 225] width 50 height 16
click at [738, 148] on icon "Mes anterior" at bounding box center [735, 144] width 9 height 9
click at [738, 147] on icon "Mes anterior" at bounding box center [735, 144] width 9 height 9
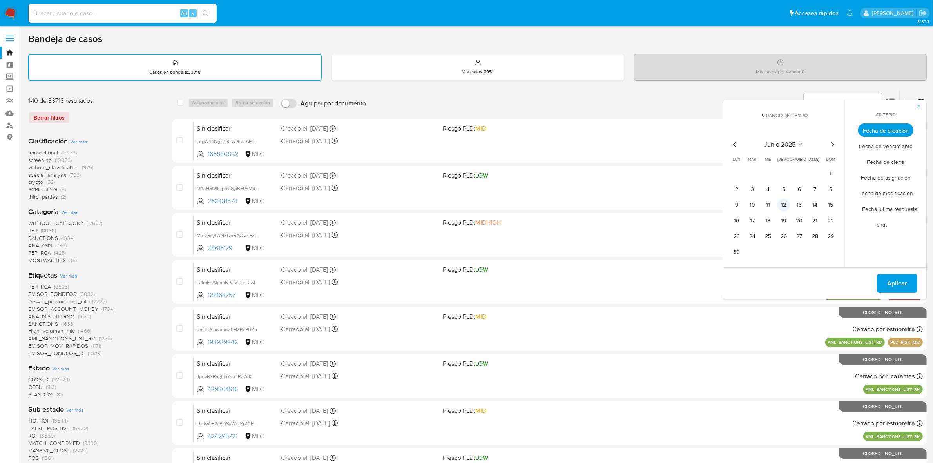
drag, startPoint x: 828, startPoint y: 174, endPoint x: 779, endPoint y: 203, distance: 57.5
click at [828, 174] on button "1" at bounding box center [831, 173] width 13 height 13
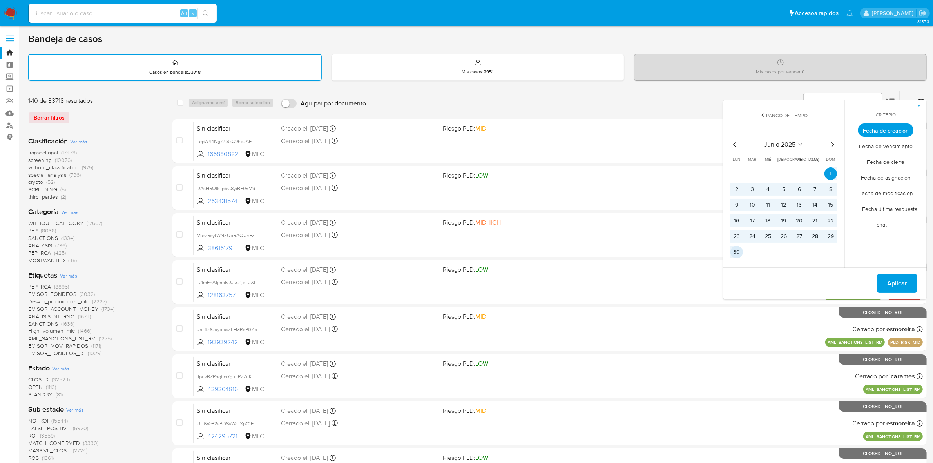
click at [737, 251] on button "30" at bounding box center [737, 252] width 13 height 13
click at [909, 281] on button "Aplicar" at bounding box center [897, 283] width 40 height 19
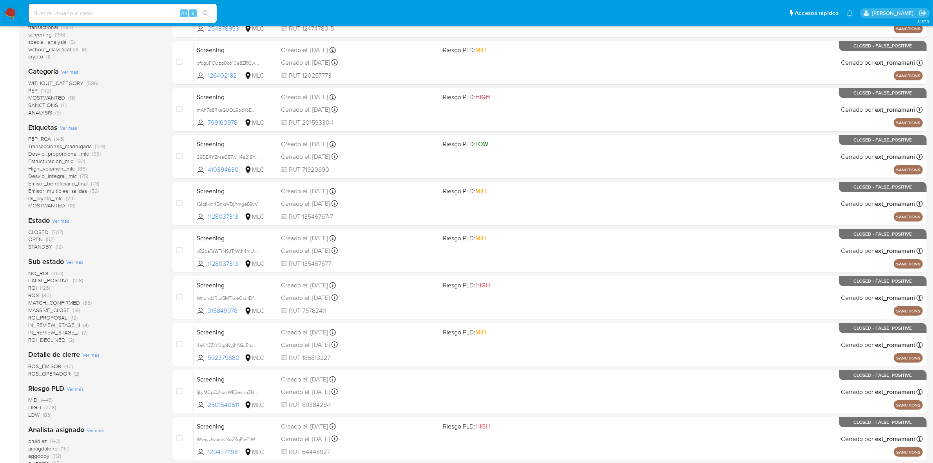
scroll to position [196, 0]
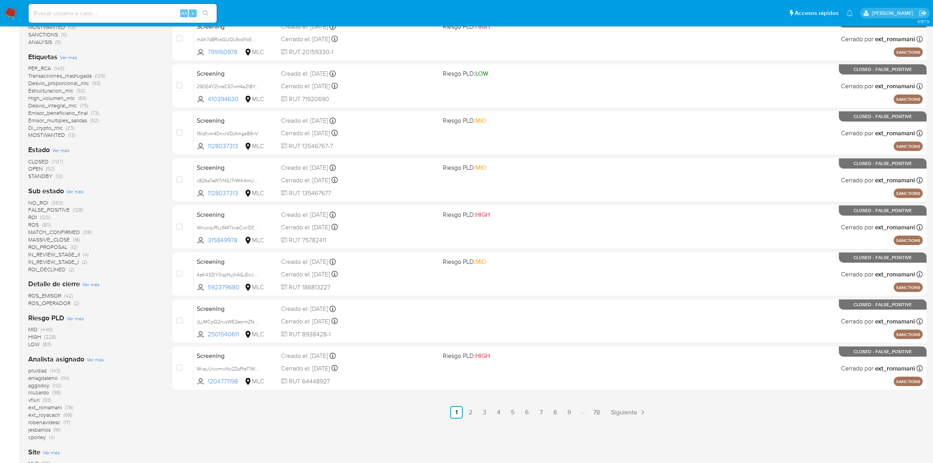
click at [38, 165] on span "OPEN" at bounding box center [35, 169] width 15 height 8
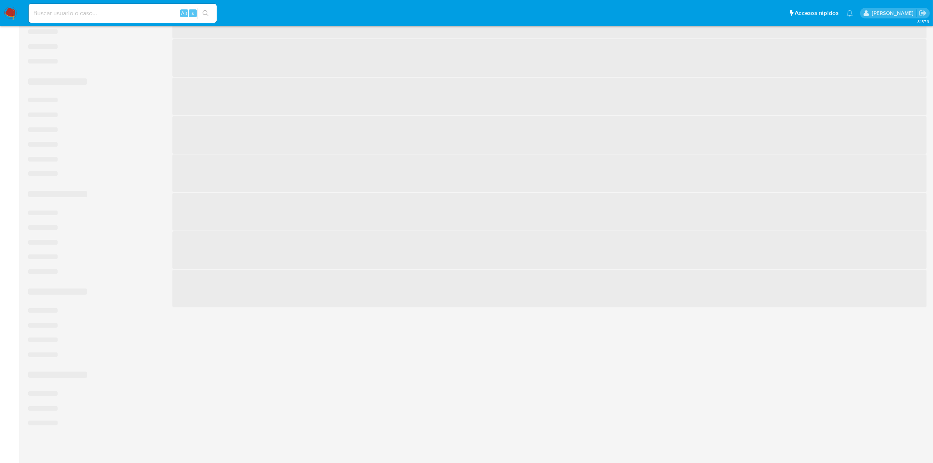
scroll to position [155, 0]
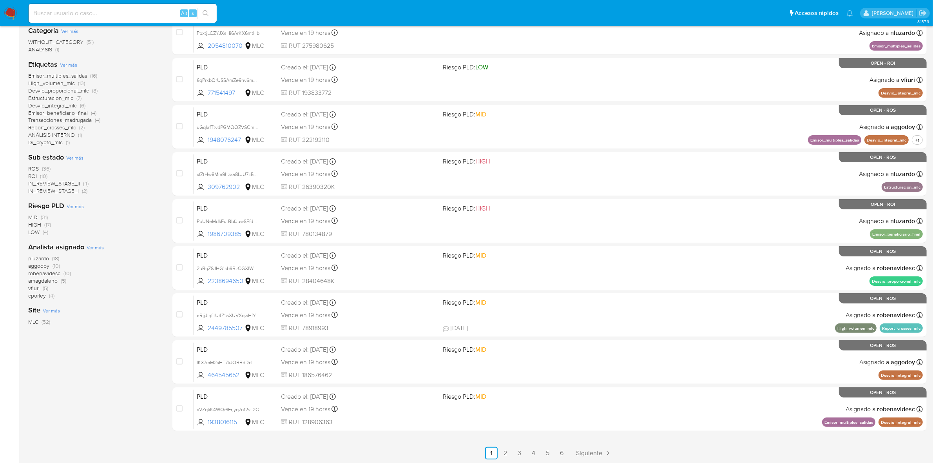
click at [33, 175] on span "ROI" at bounding box center [32, 176] width 9 height 8
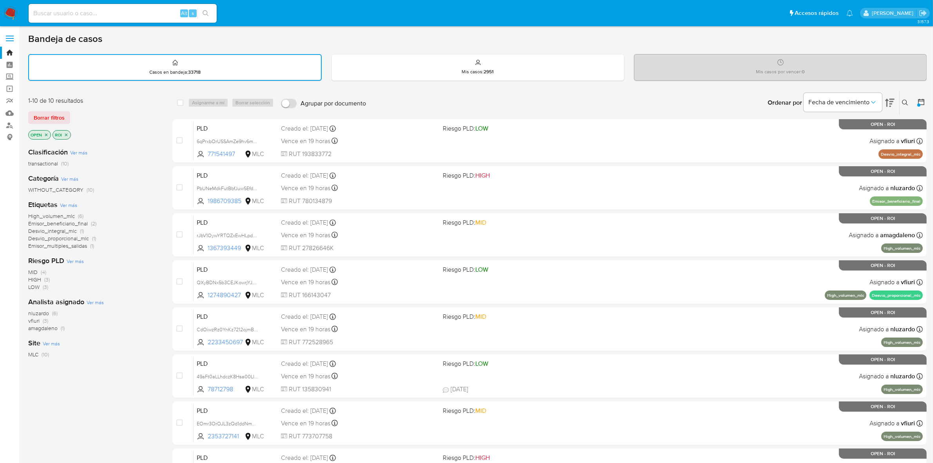
click at [68, 135] on icon "close-filter" at bounding box center [66, 134] width 5 height 5
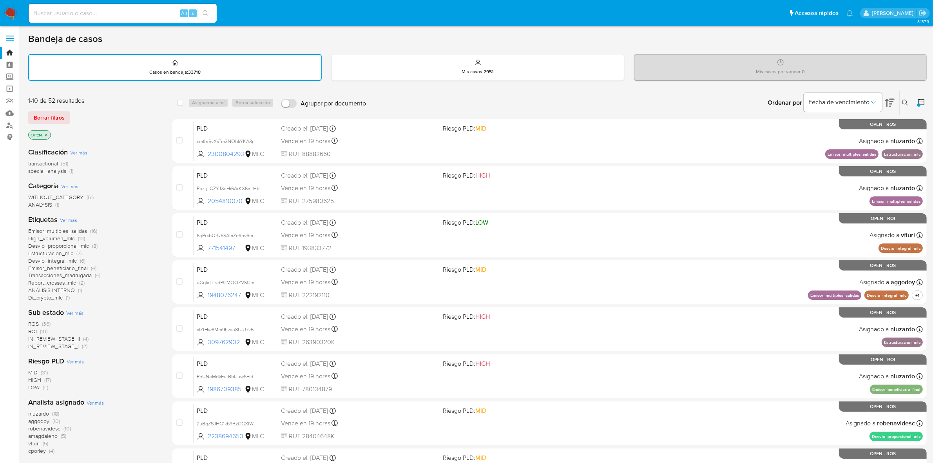
click at [34, 323] on span "ROS" at bounding box center [33, 324] width 11 height 8
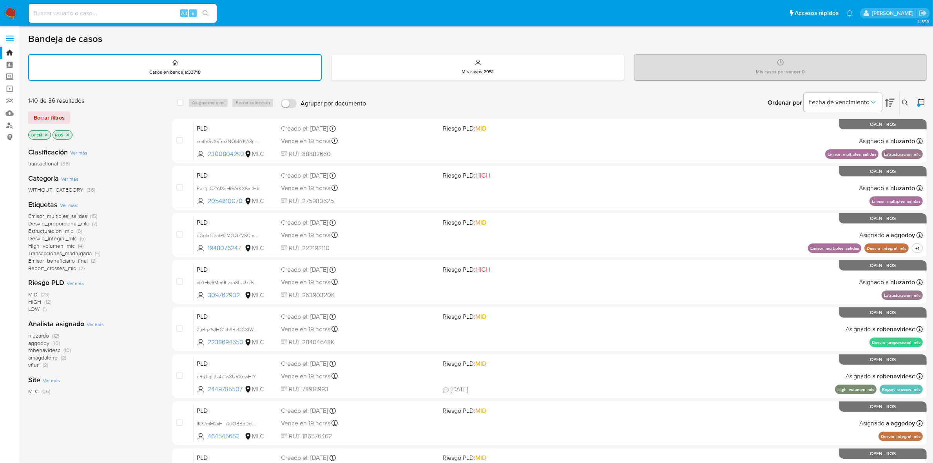
click at [11, 18] on img at bounding box center [10, 13] width 13 height 13
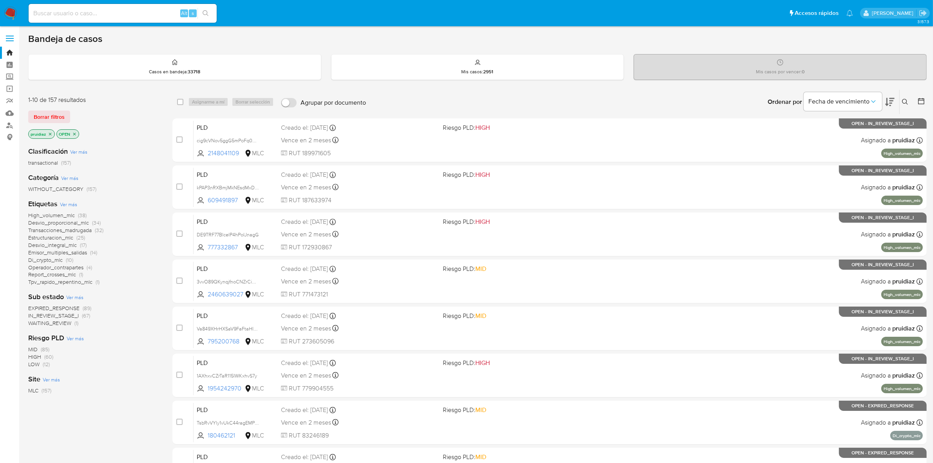
click at [892, 97] on icon at bounding box center [889, 101] width 9 height 9
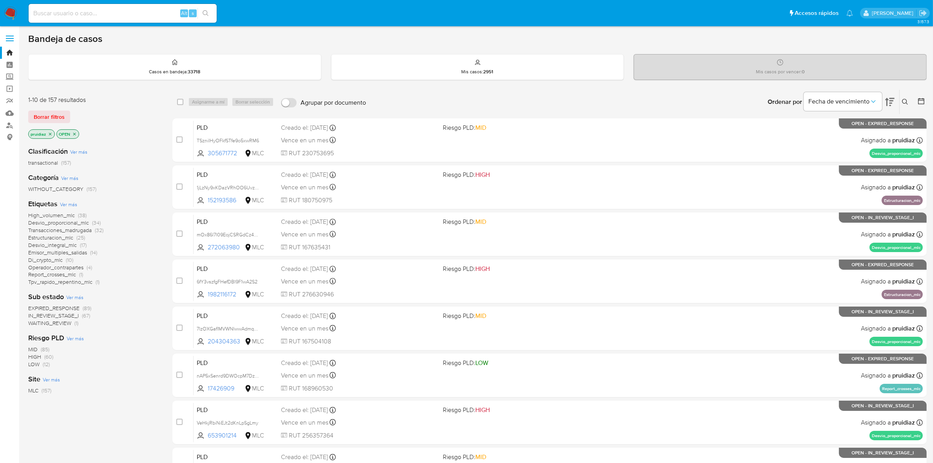
click at [8, 14] on img at bounding box center [10, 13] width 13 height 13
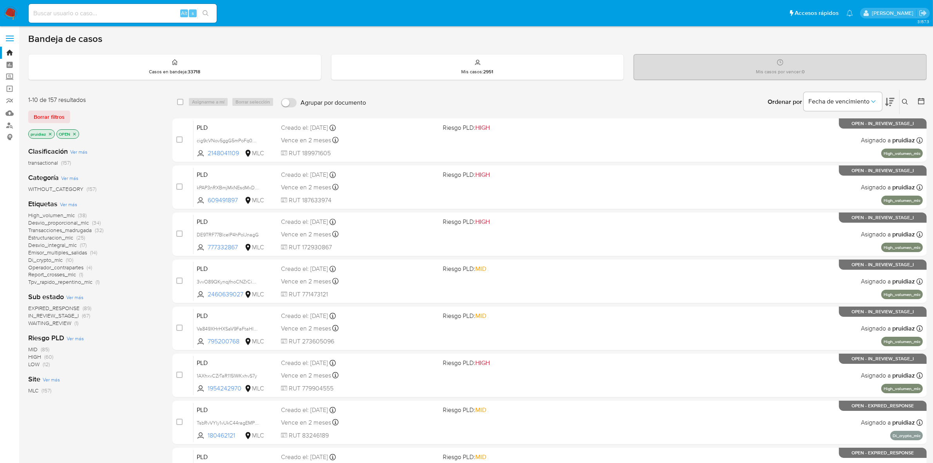
click at [894, 102] on icon at bounding box center [889, 101] width 9 height 9
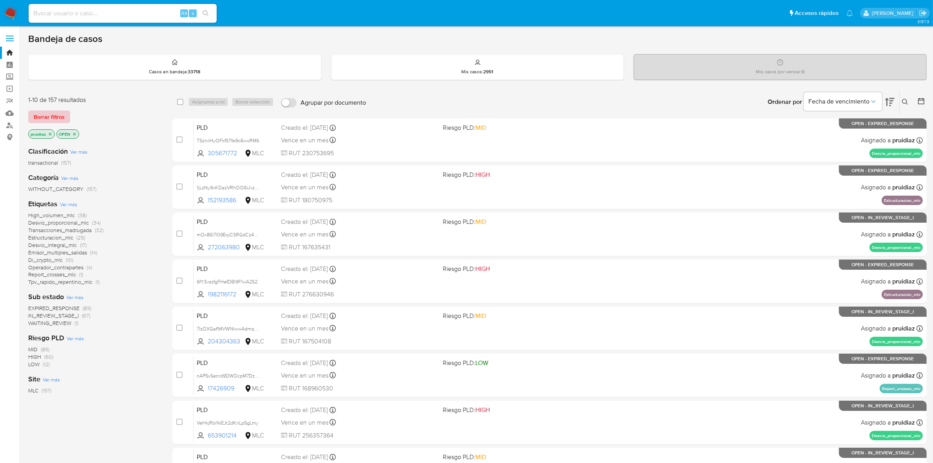
click at [42, 122] on span "Borrar filtros" at bounding box center [49, 116] width 31 height 11
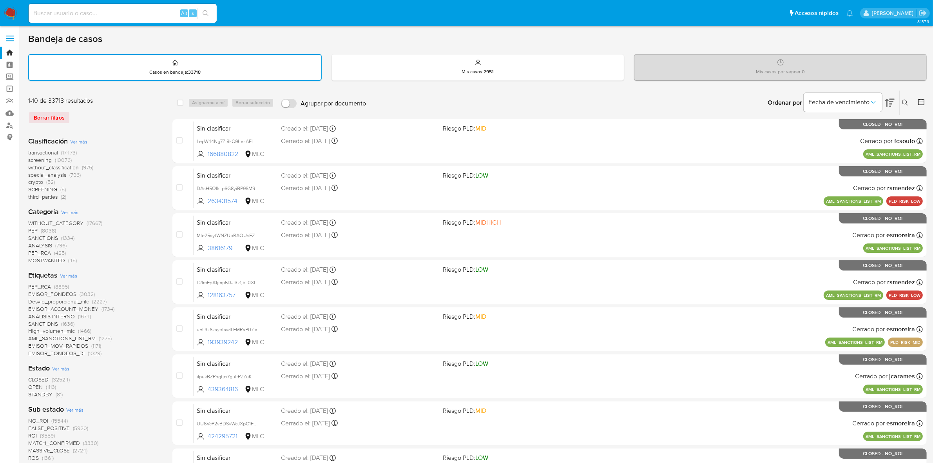
click at [922, 103] on icon at bounding box center [921, 102] width 8 height 8
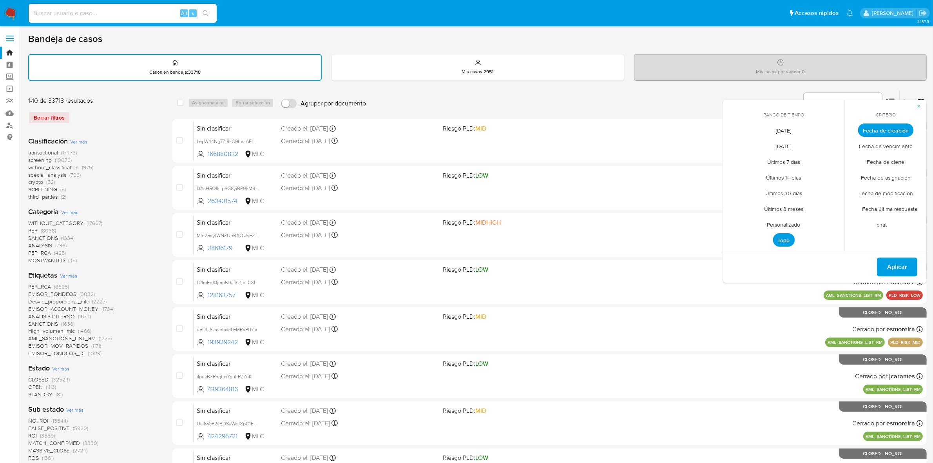
click at [792, 225] on span "Personalizado" at bounding box center [784, 225] width 50 height 16
click at [731, 143] on icon "Mes anterior" at bounding box center [735, 144] width 9 height 9
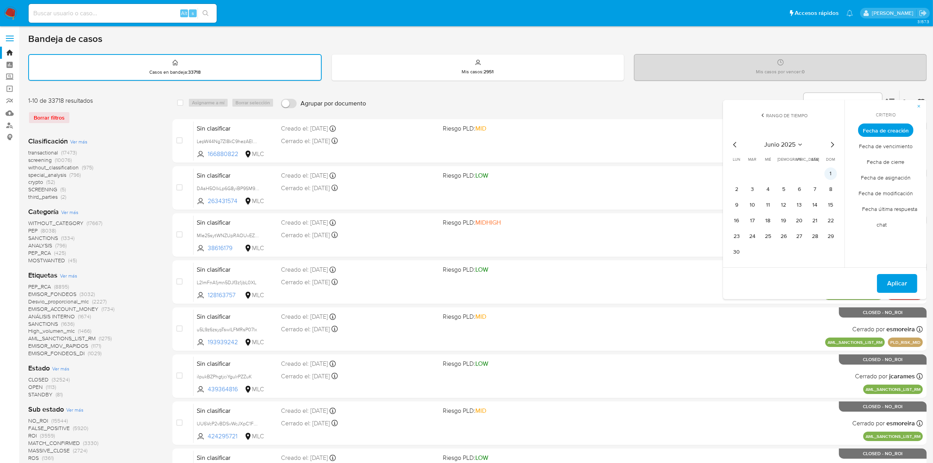
click at [827, 173] on button "1" at bounding box center [831, 173] width 13 height 13
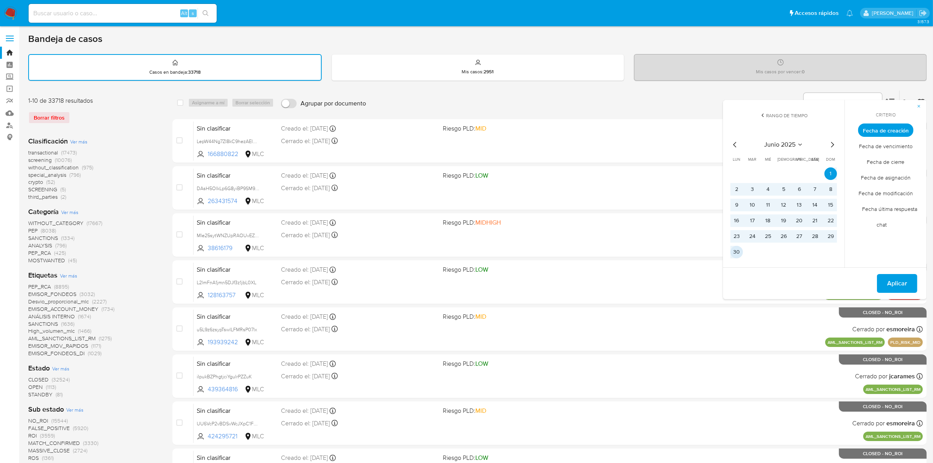
click at [737, 247] on button "30" at bounding box center [737, 252] width 13 height 13
click at [888, 279] on span "Aplicar" at bounding box center [897, 283] width 20 height 17
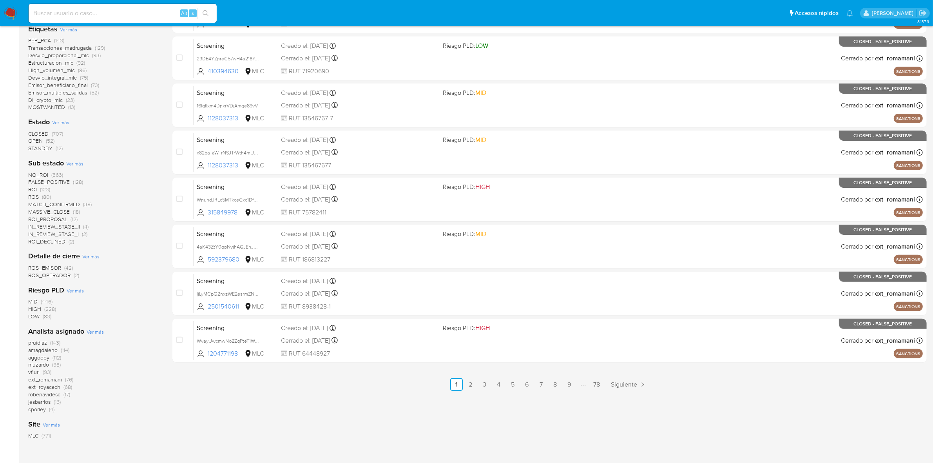
scroll to position [241, 0]
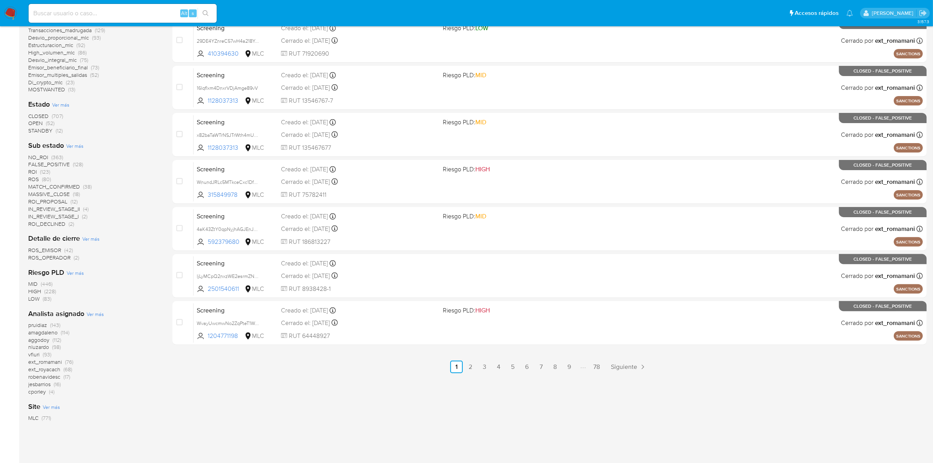
click at [44, 127] on span "STANDBY" at bounding box center [40, 131] width 24 height 8
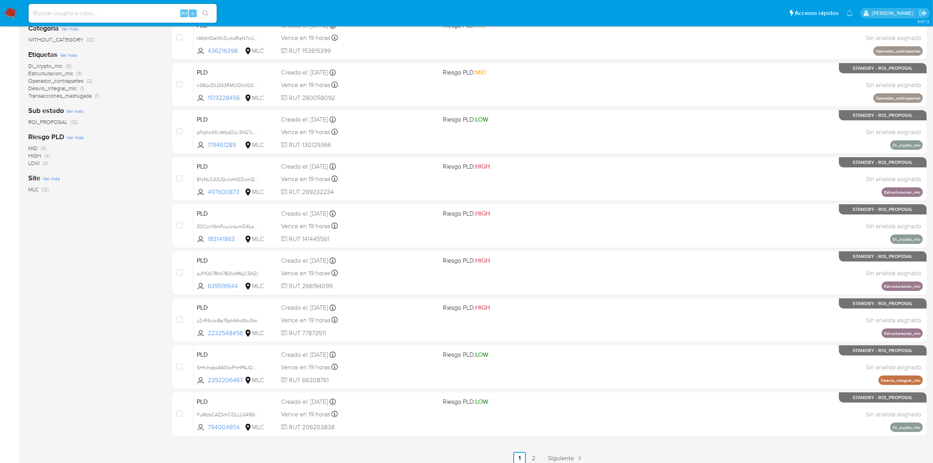
scroll to position [155, 0]
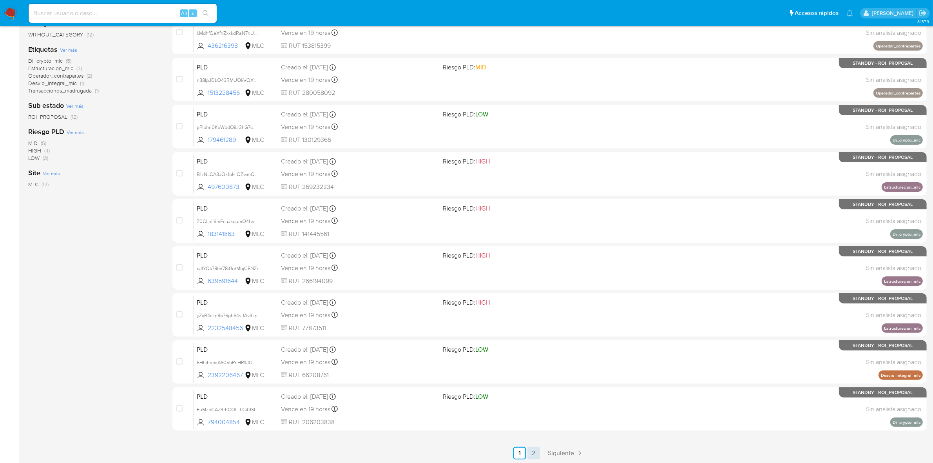
click at [536, 448] on link "2" at bounding box center [534, 453] width 13 height 13
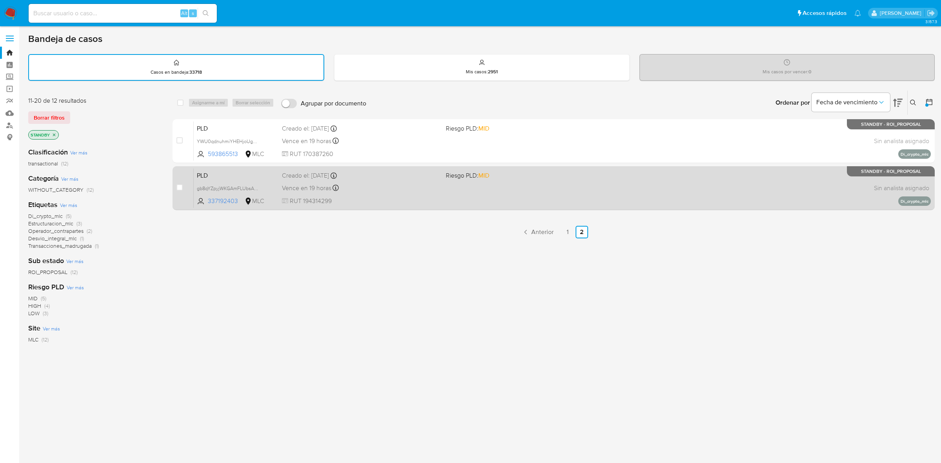
click at [458, 200] on div "PLD gb8qYZpyjWKGAmFLUbsAyJEt 337192403 MLC Riesgo PLD: MID Creado el: 12/06/202…" at bounding box center [562, 188] width 737 height 40
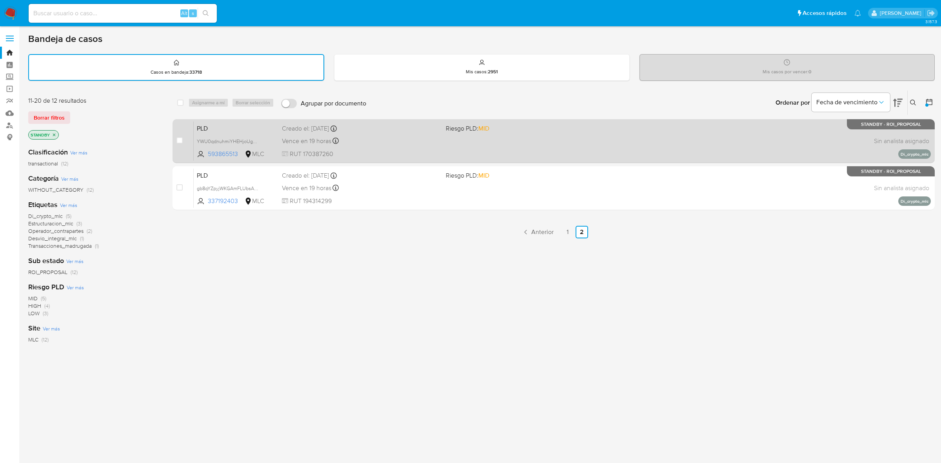
click at [386, 139] on div "Vence en 19 horas Vence el 10/09/2025 06:09:23" at bounding box center [361, 141] width 158 height 11
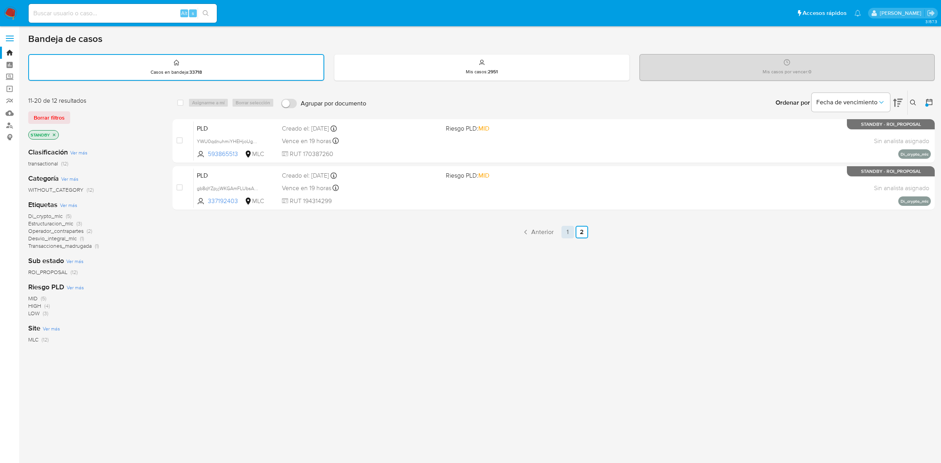
click at [565, 229] on link "1" at bounding box center [567, 232] width 13 height 13
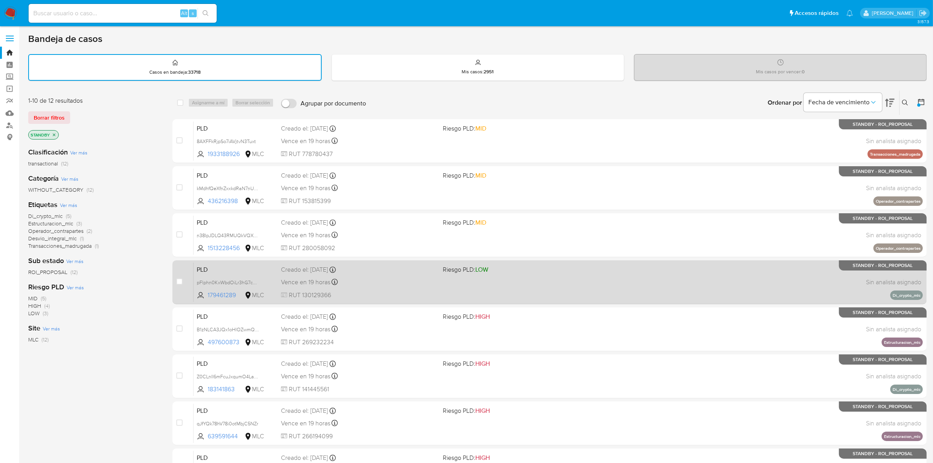
scroll to position [155, 0]
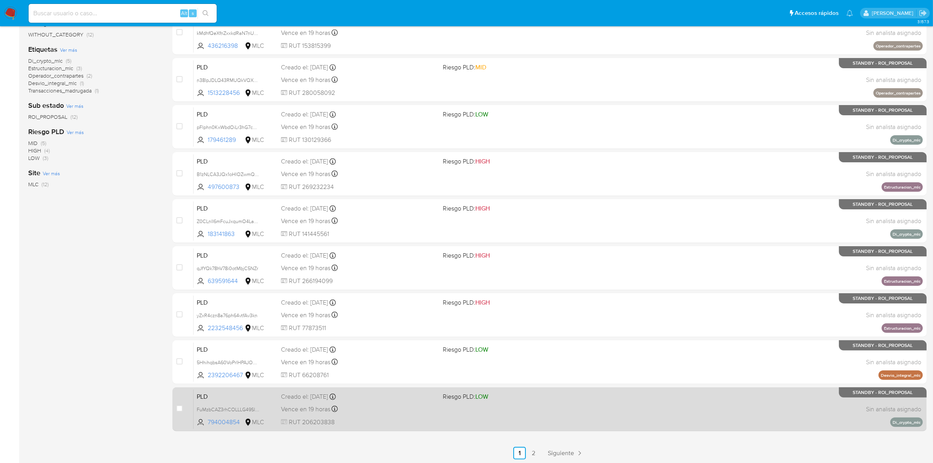
click at [431, 412] on div "Vence en 19 horas Vence el 10/09/2025 06:08:51" at bounding box center [359, 409] width 156 height 11
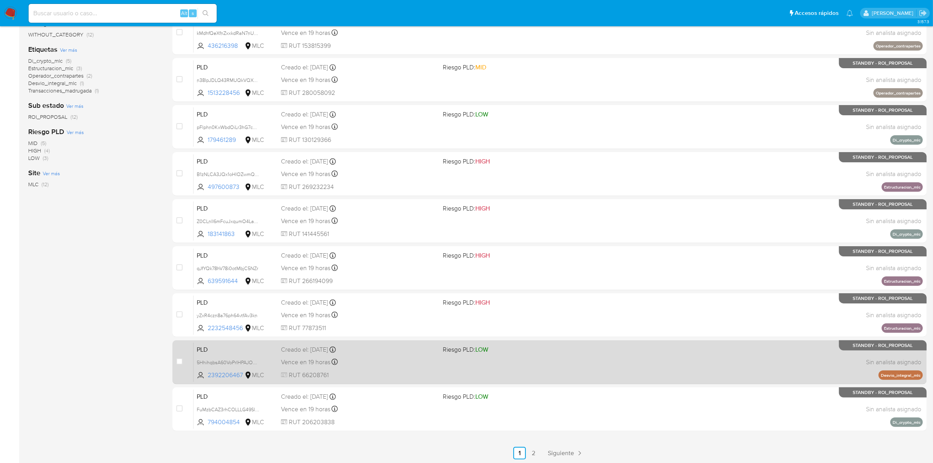
click at [390, 352] on div "Creado el: 12/06/2025 Creado el: 12/06/2025 06:08:24" at bounding box center [359, 349] width 156 height 9
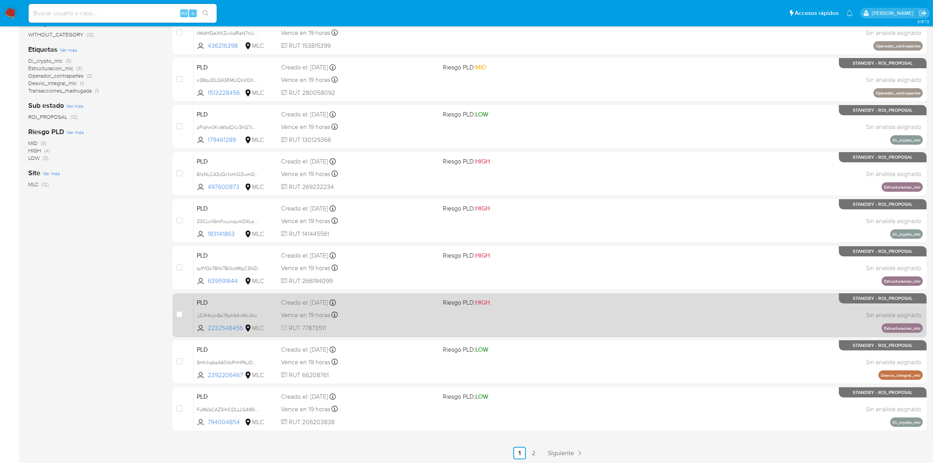
click at [384, 315] on div "Vence en 19 horas Vence el 10/09/2025 06:07:02" at bounding box center [359, 315] width 156 height 11
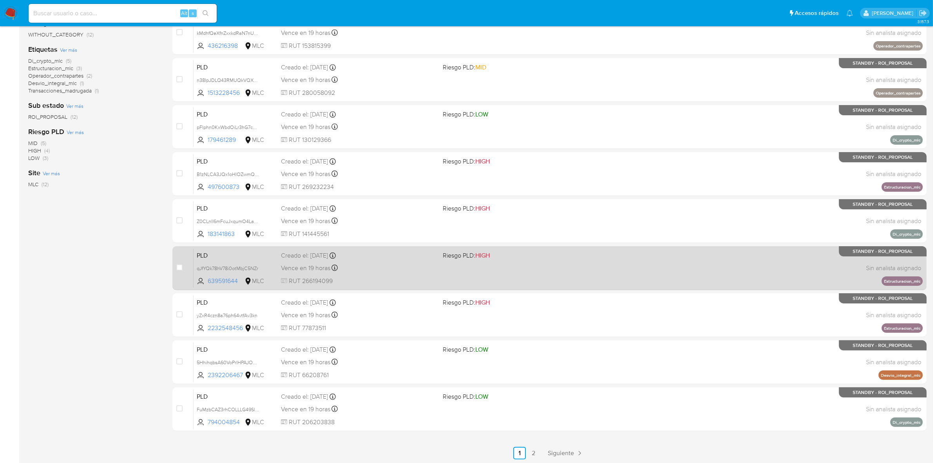
click at [381, 263] on div "Vence en 19 horas Vence el 10/09/2025 06:06:58" at bounding box center [359, 268] width 156 height 11
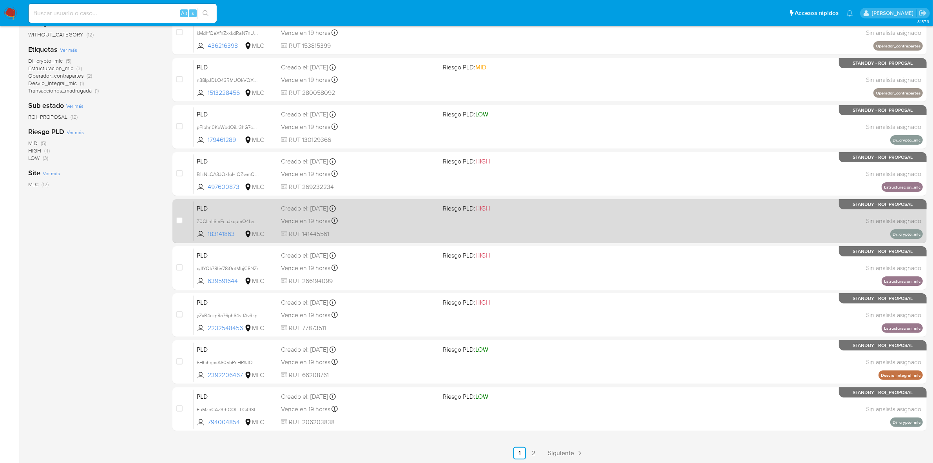
click at [372, 216] on div "Vence en 19 horas Vence el 10/09/2025 06:06:04" at bounding box center [359, 221] width 156 height 11
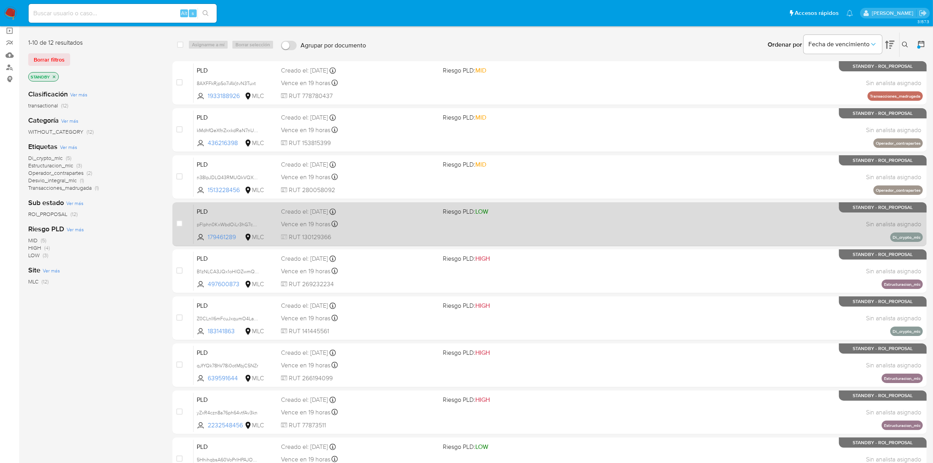
scroll to position [57, 0]
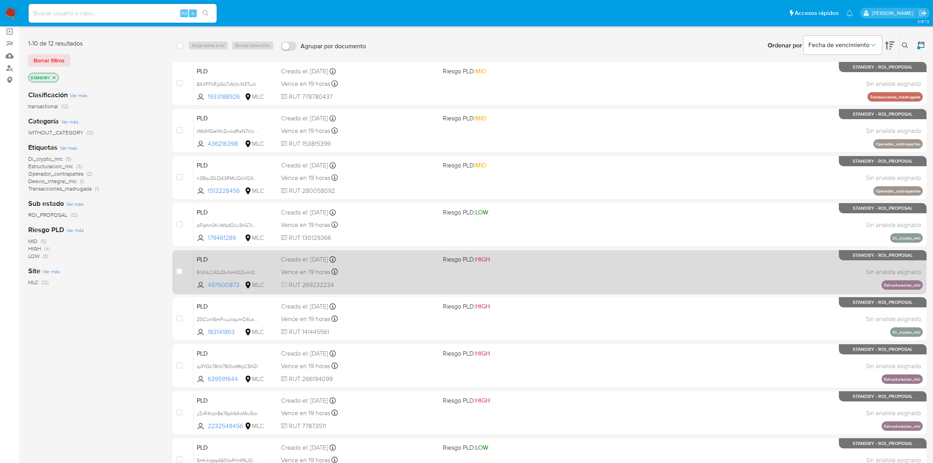
click at [383, 268] on div "Vence en 19 horas Vence el 10/09/2025 06:05:24" at bounding box center [359, 272] width 156 height 11
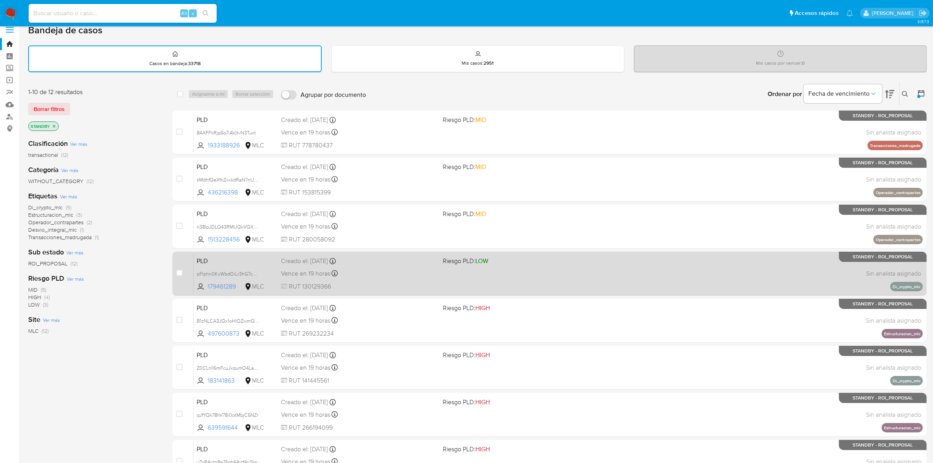
scroll to position [8, 0]
click at [389, 271] on div "Vence en 19 horas Vence el 10/09/2025 06:04:54" at bounding box center [359, 273] width 156 height 11
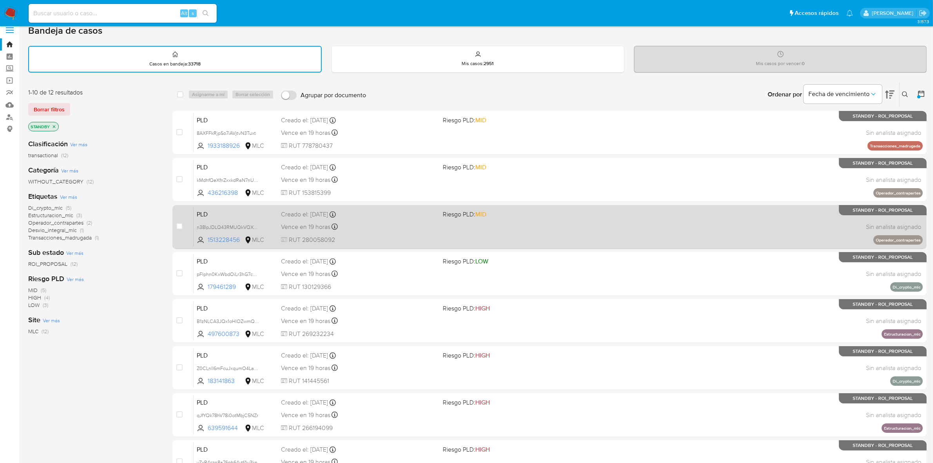
click at [389, 230] on div "Vence en 19 horas Vence el 10/09/2025 06:04:32" at bounding box center [359, 226] width 156 height 11
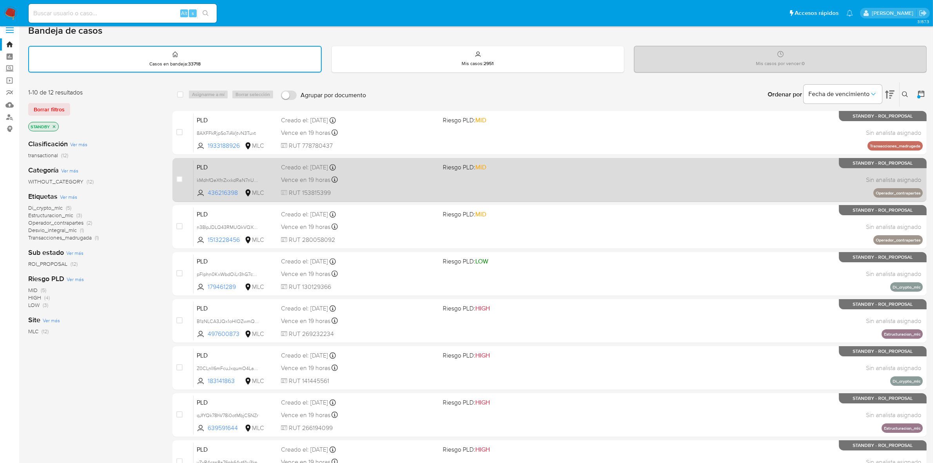
click at [388, 183] on div "Vence en 19 horas Vence el 10/09/2025 06:04:09" at bounding box center [359, 179] width 156 height 11
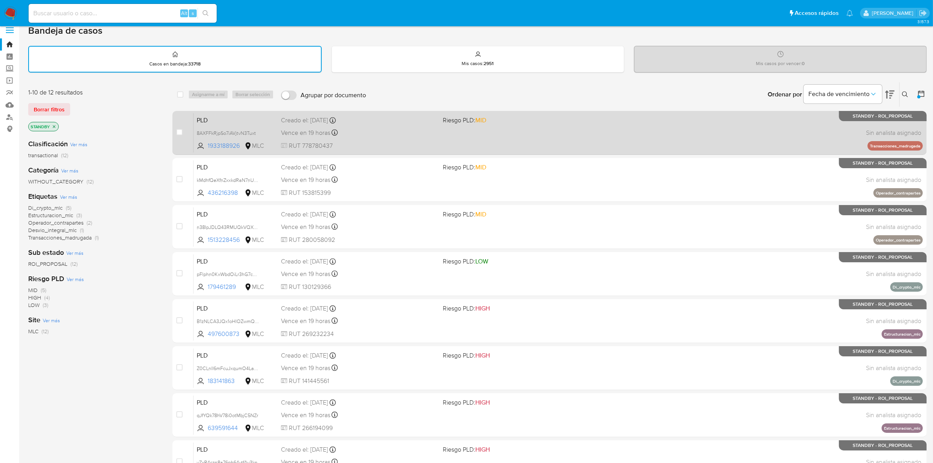
click at [414, 141] on span "RUT 778780437" at bounding box center [359, 145] width 156 height 9
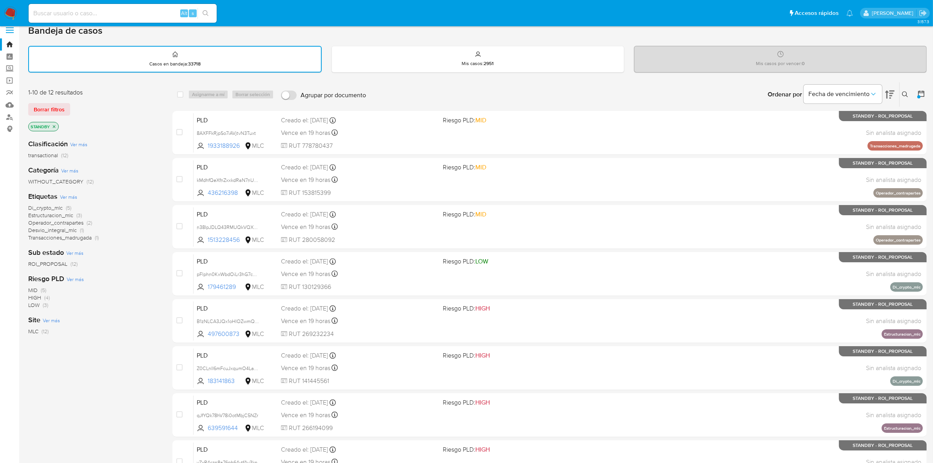
click at [10, 7] on img at bounding box center [10, 13] width 13 height 13
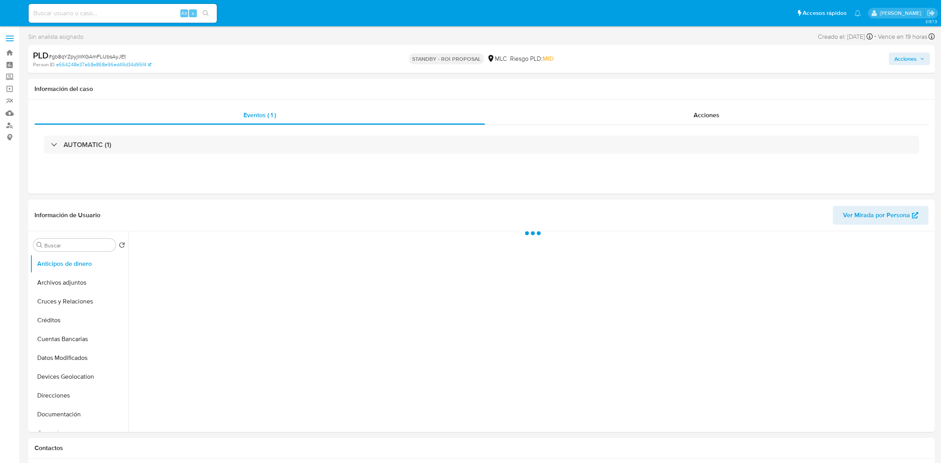
select select "10"
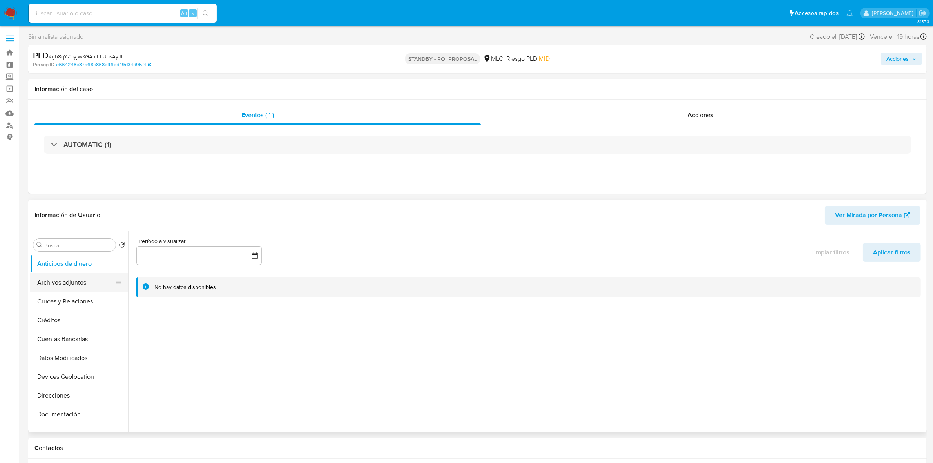
click at [67, 278] on button "Archivos adjuntos" at bounding box center [76, 282] width 92 height 19
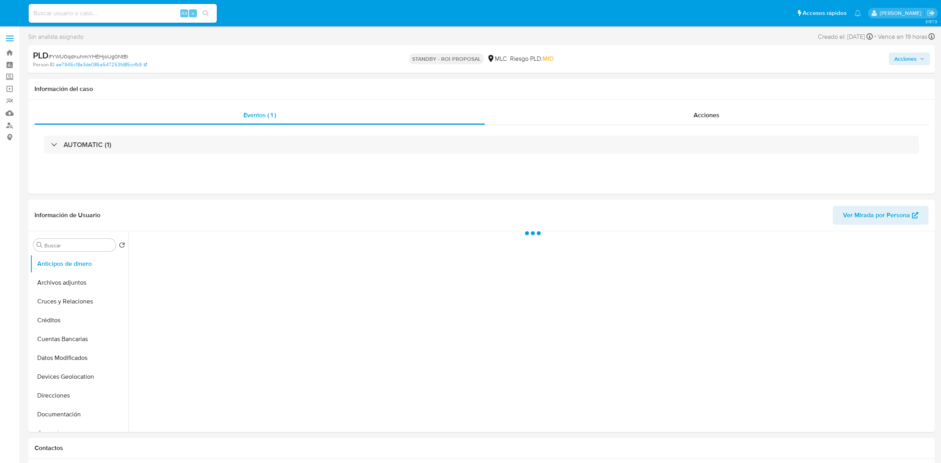
select select "10"
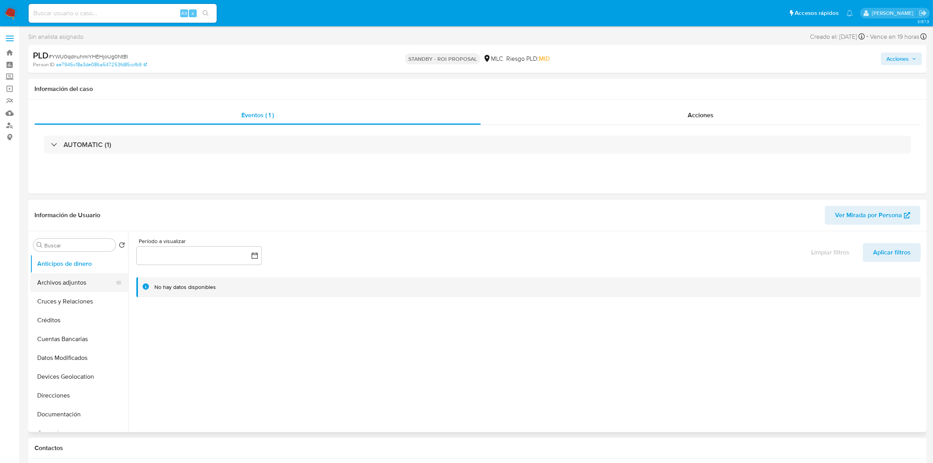
click at [80, 281] on button "Archivos adjuntos" at bounding box center [76, 282] width 92 height 19
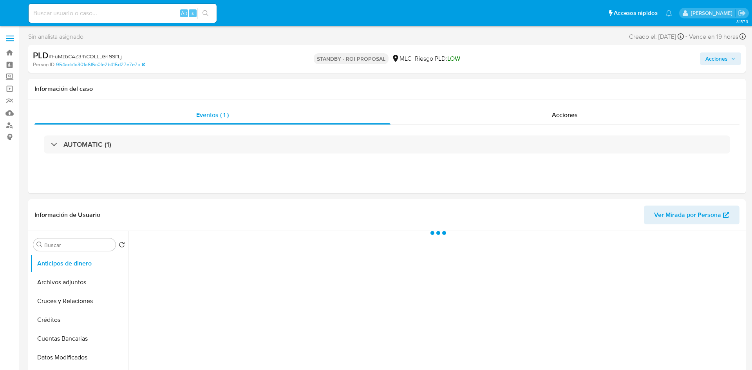
select select "10"
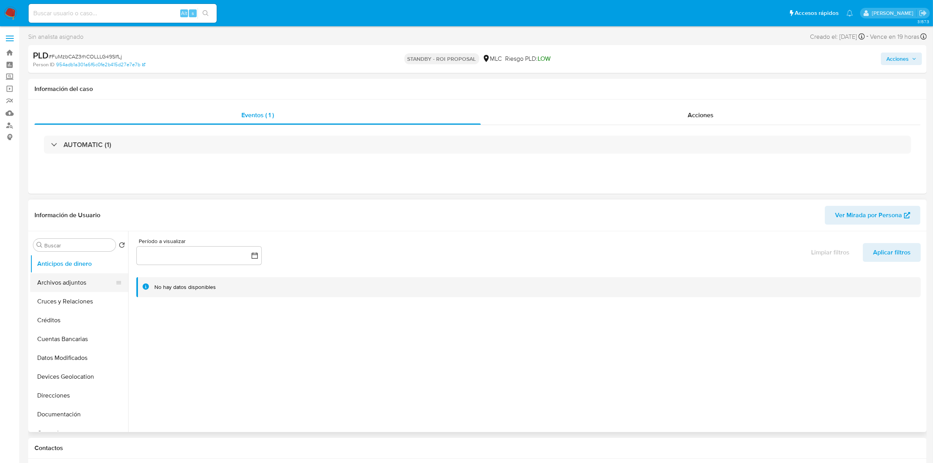
click at [74, 290] on button "Archivos adjuntos" at bounding box center [76, 282] width 92 height 19
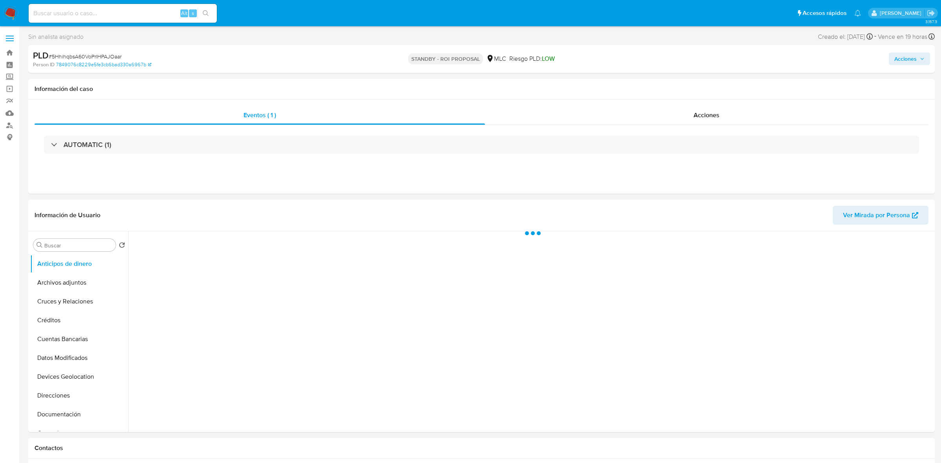
select select "10"
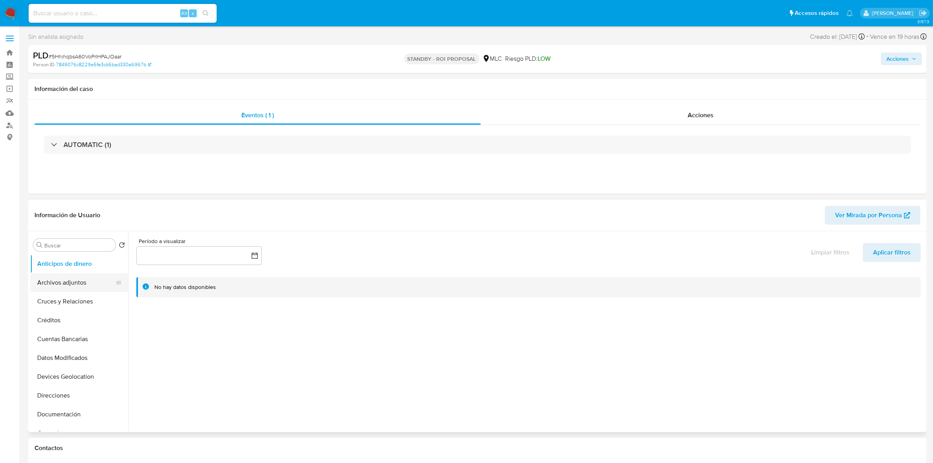
click at [80, 285] on button "Archivos adjuntos" at bounding box center [76, 282] width 92 height 19
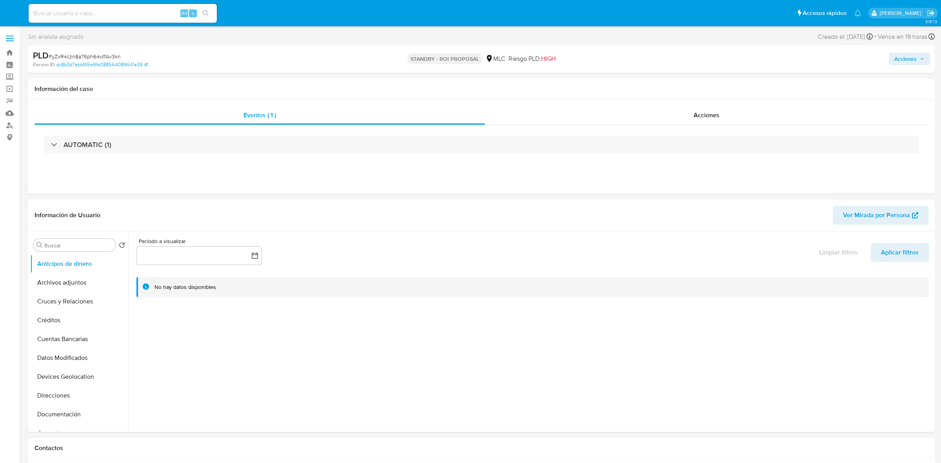
select select "10"
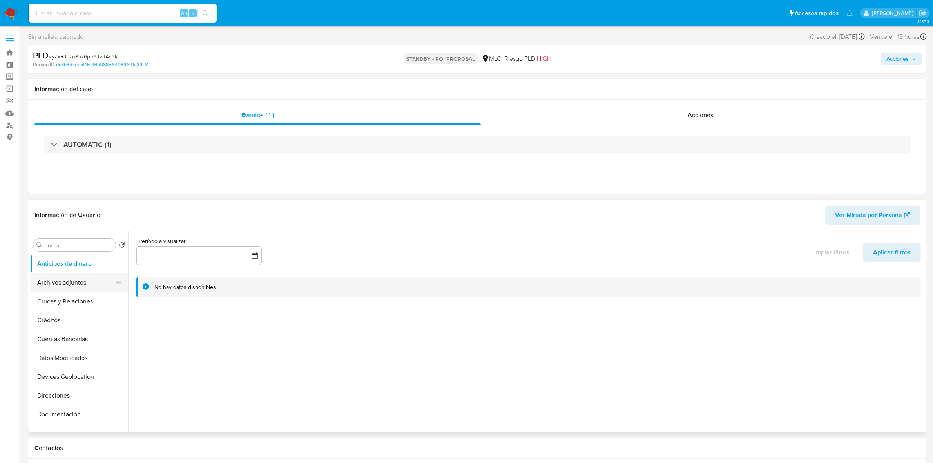
click at [56, 279] on button "Archivos adjuntos" at bounding box center [76, 282] width 92 height 19
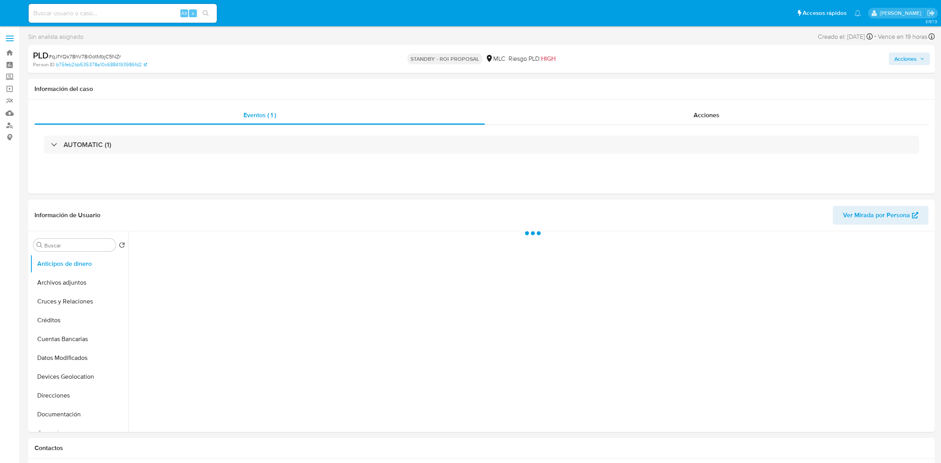
select select "10"
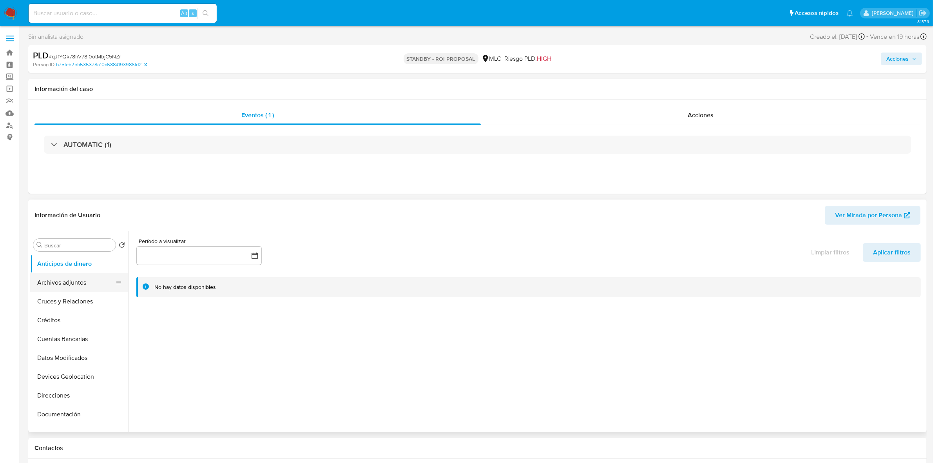
click at [82, 286] on button "Archivos adjuntos" at bounding box center [76, 282] width 92 height 19
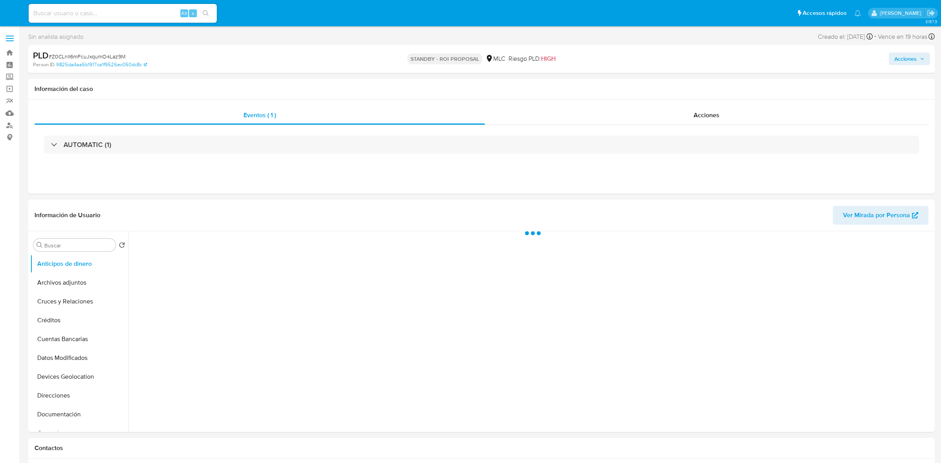
select select "10"
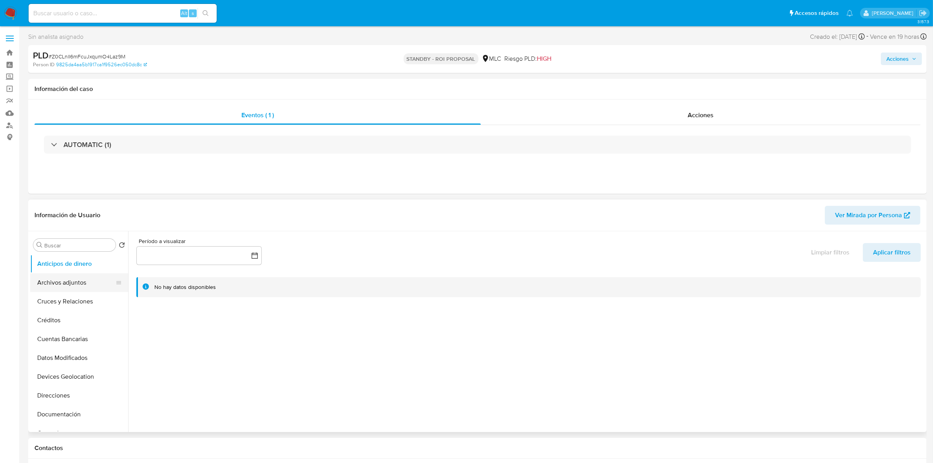
click at [82, 281] on button "Archivos adjuntos" at bounding box center [76, 282] width 92 height 19
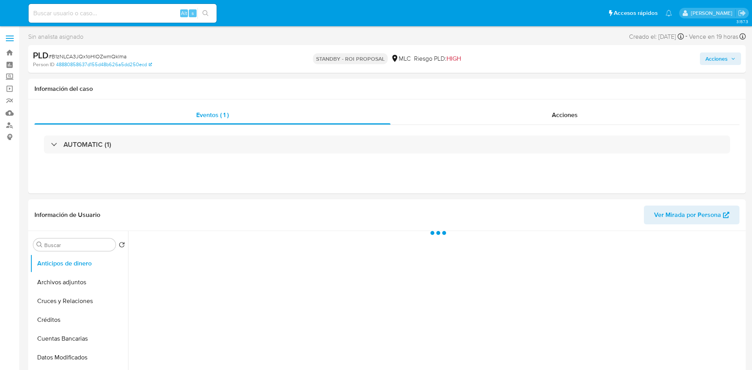
select select "10"
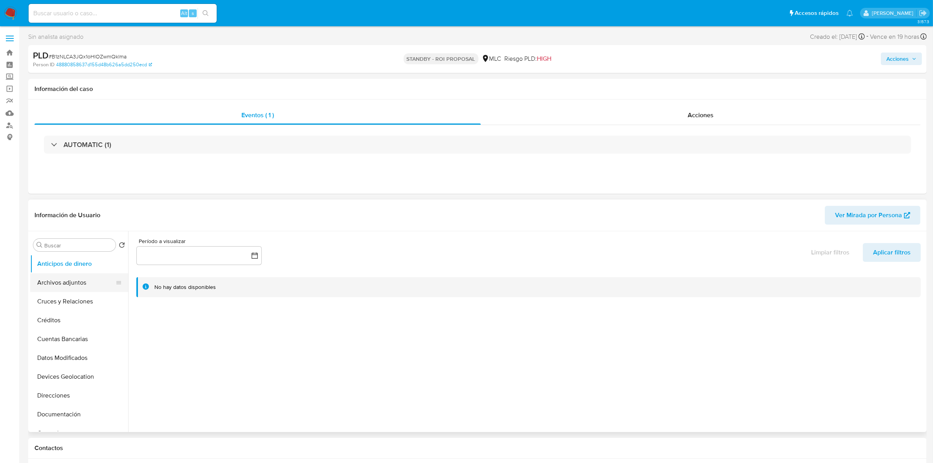
click at [56, 277] on button "Archivos adjuntos" at bounding box center [76, 282] width 92 height 19
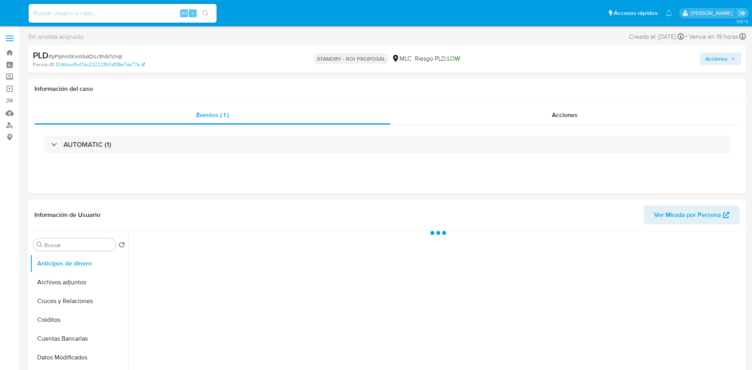
select select "10"
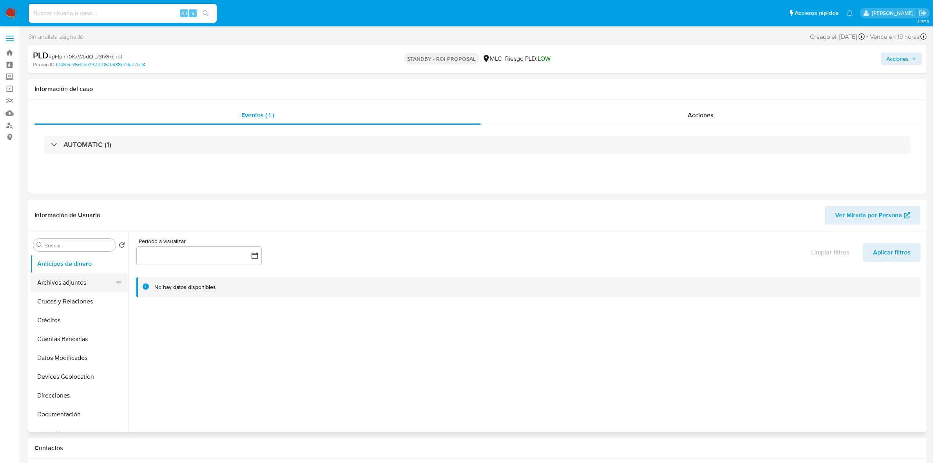
click at [61, 281] on button "Archivos adjuntos" at bounding box center [76, 282] width 92 height 19
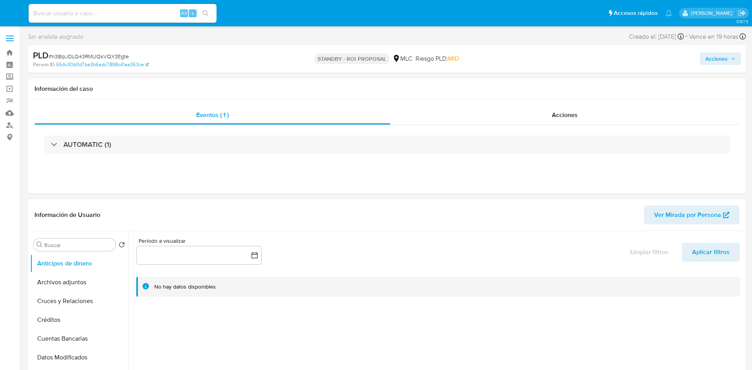
select select "10"
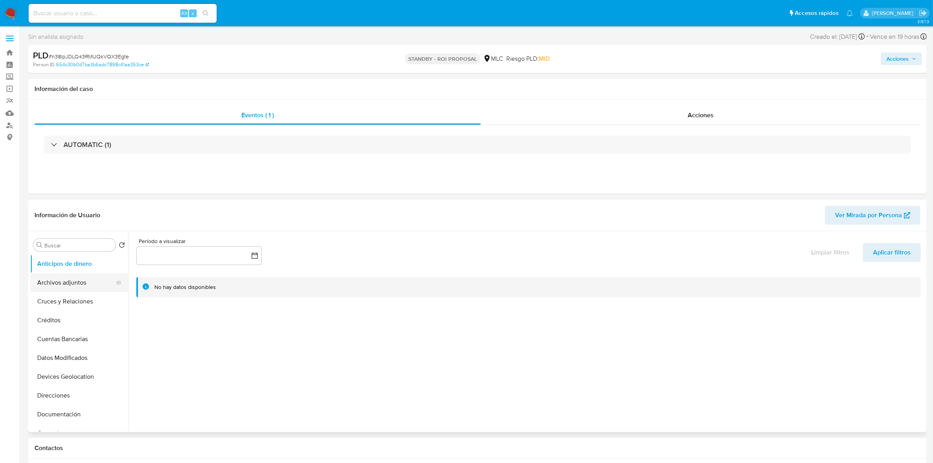
click at [71, 289] on button "Archivos adjuntos" at bounding box center [76, 282] width 92 height 19
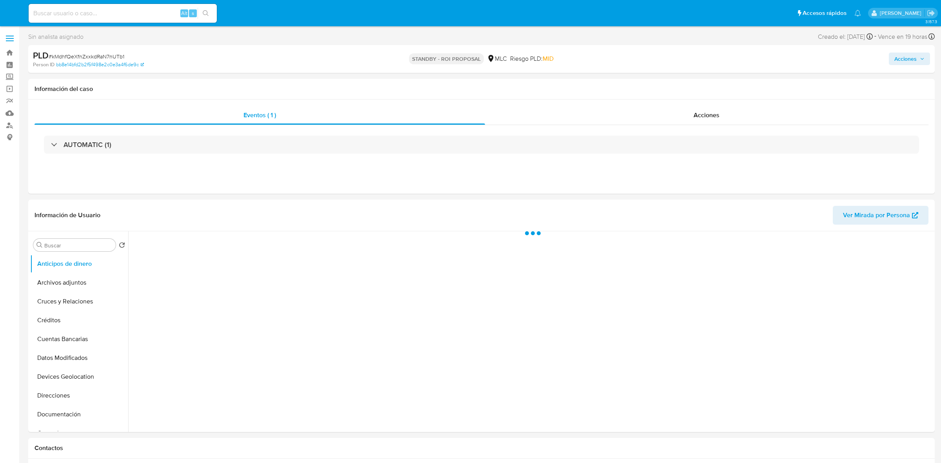
select select "10"
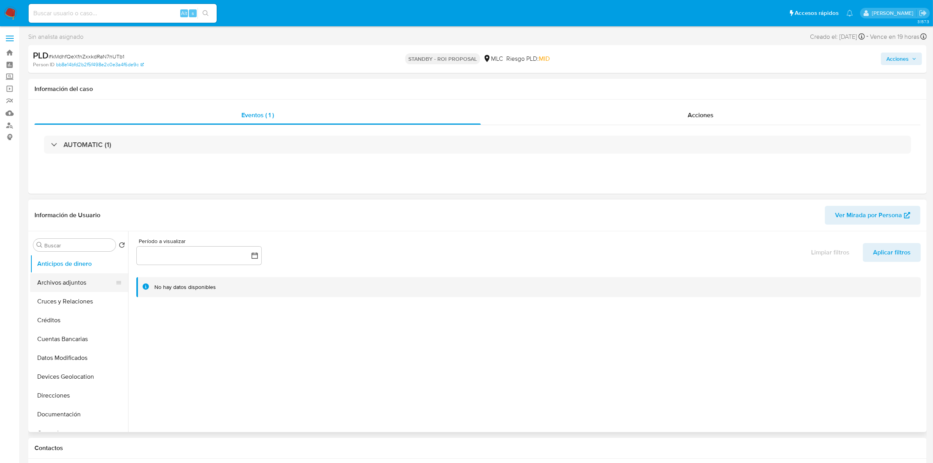
click at [67, 277] on button "Archivos adjuntos" at bounding box center [76, 282] width 92 height 19
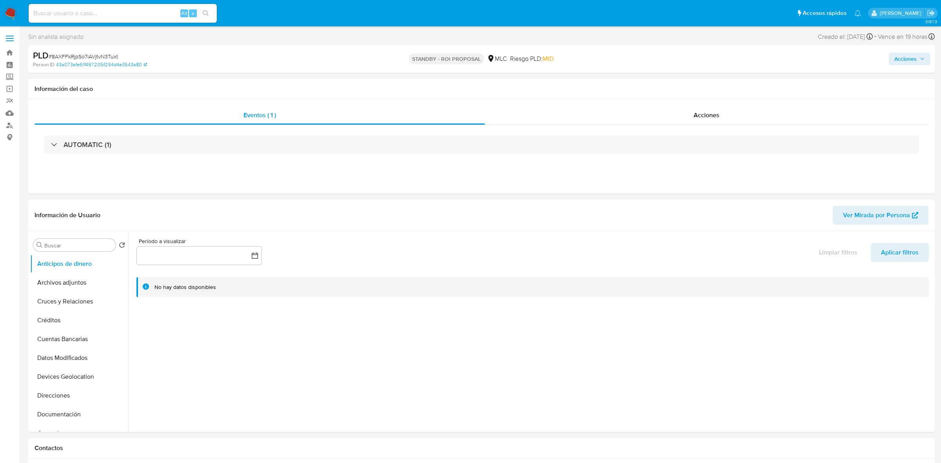
select select "10"
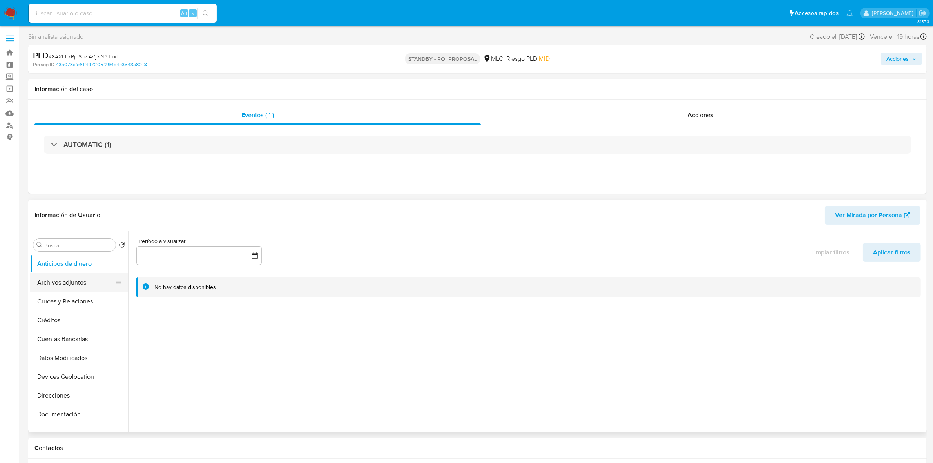
click at [58, 285] on button "Archivos adjuntos" at bounding box center [76, 282] width 92 height 19
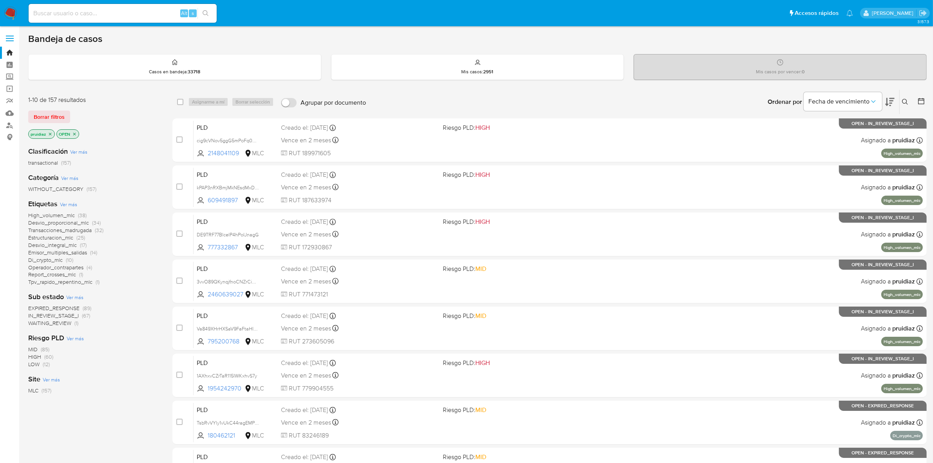
click at [894, 98] on icon at bounding box center [889, 101] width 9 height 9
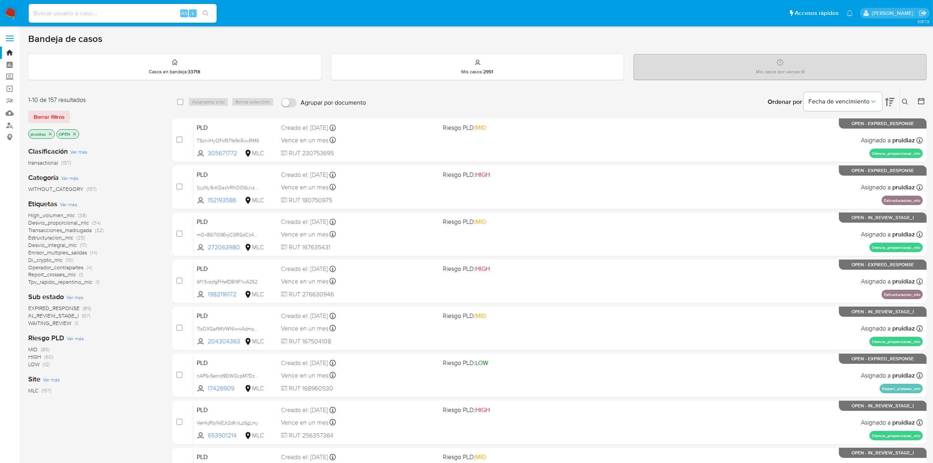
click at [11, 7] on img at bounding box center [10, 13] width 13 height 13
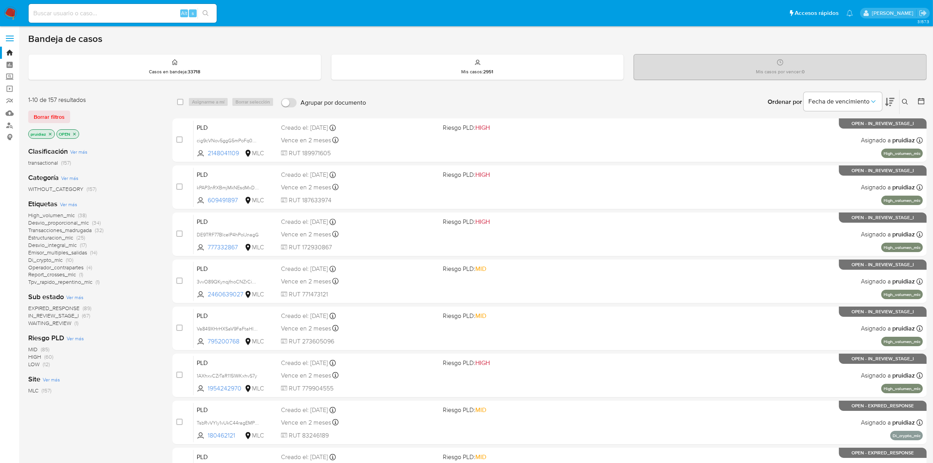
click at [890, 105] on icon at bounding box center [889, 102] width 9 height 8
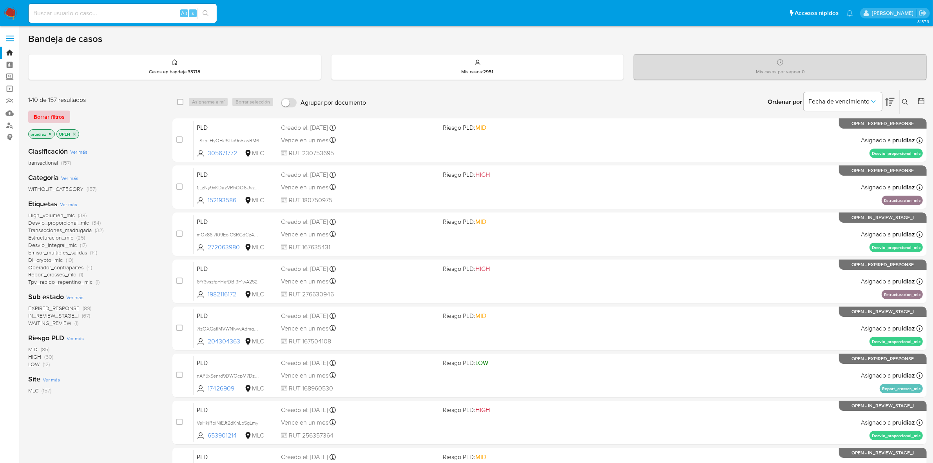
click at [56, 112] on span "Borrar filtros" at bounding box center [49, 116] width 31 height 11
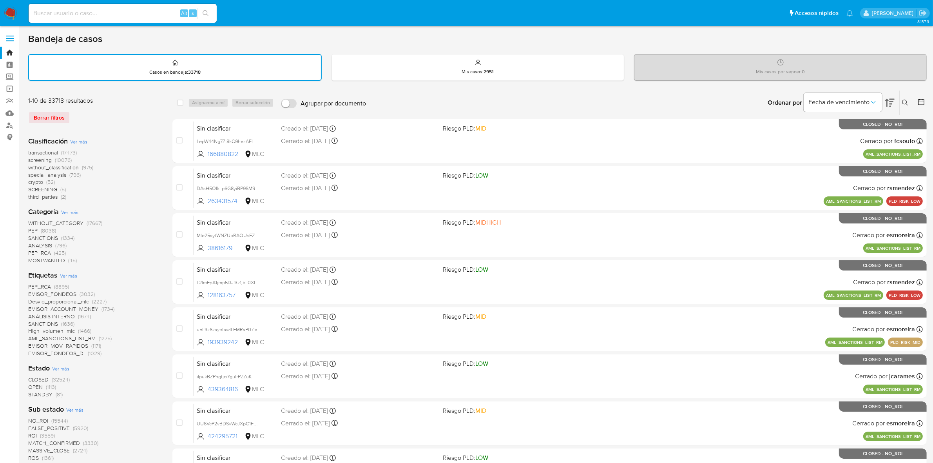
click at [920, 98] on icon at bounding box center [921, 102] width 8 height 8
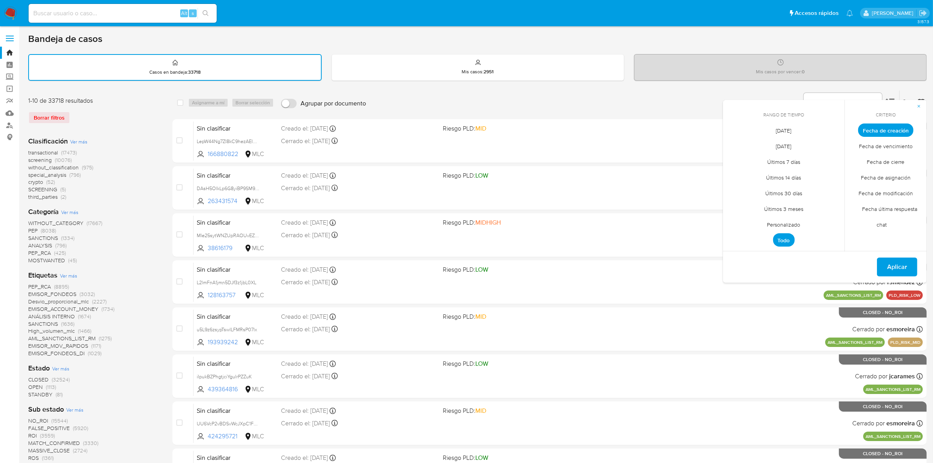
click at [798, 223] on span "Personalizado" at bounding box center [784, 225] width 50 height 16
click at [738, 141] on icon "Mes anterior" at bounding box center [735, 144] width 9 height 9
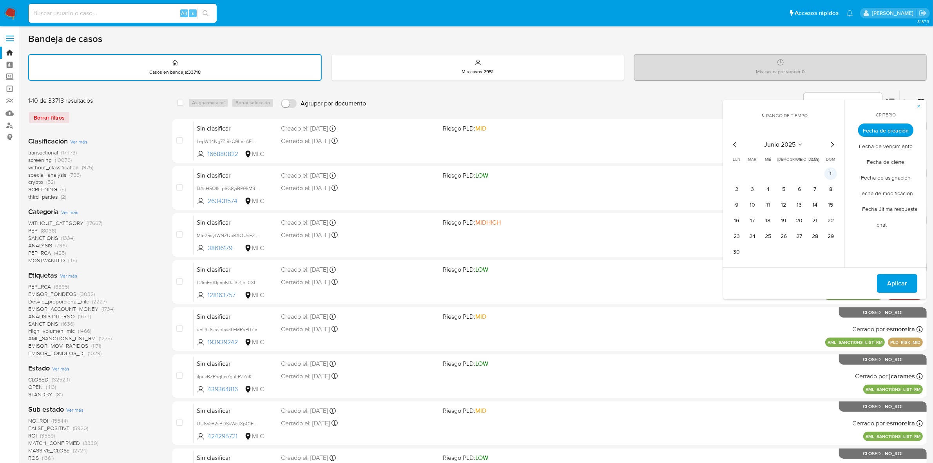
click at [831, 172] on button "1" at bounding box center [831, 173] width 13 height 13
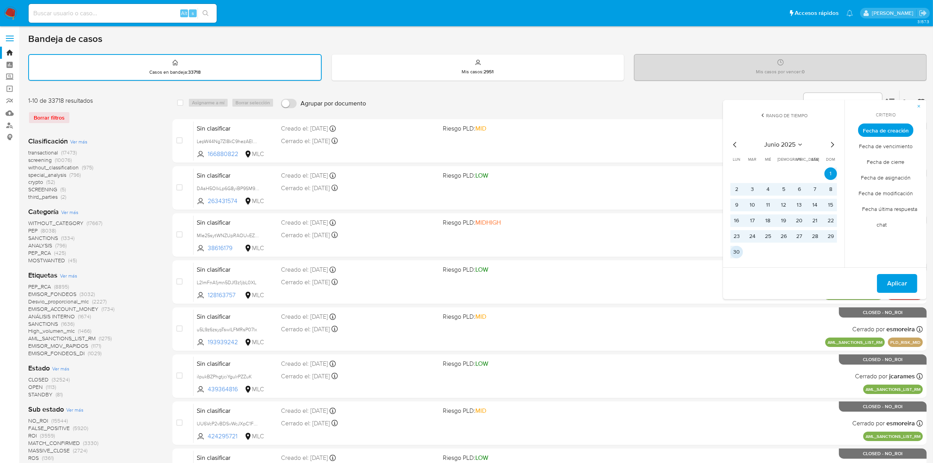
click at [733, 247] on button "30" at bounding box center [737, 252] width 13 height 13
click at [907, 275] on span "Aplicar" at bounding box center [897, 283] width 20 height 17
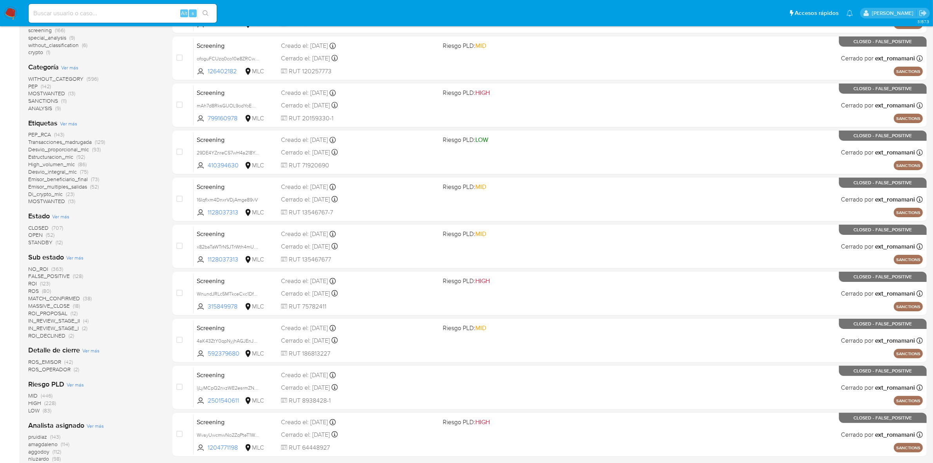
scroll to position [147, 0]
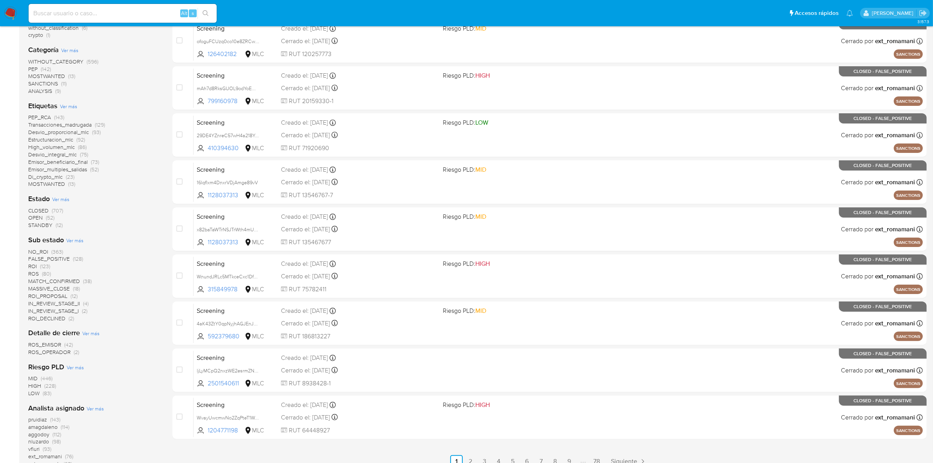
click at [36, 217] on span "OPEN" at bounding box center [35, 218] width 15 height 8
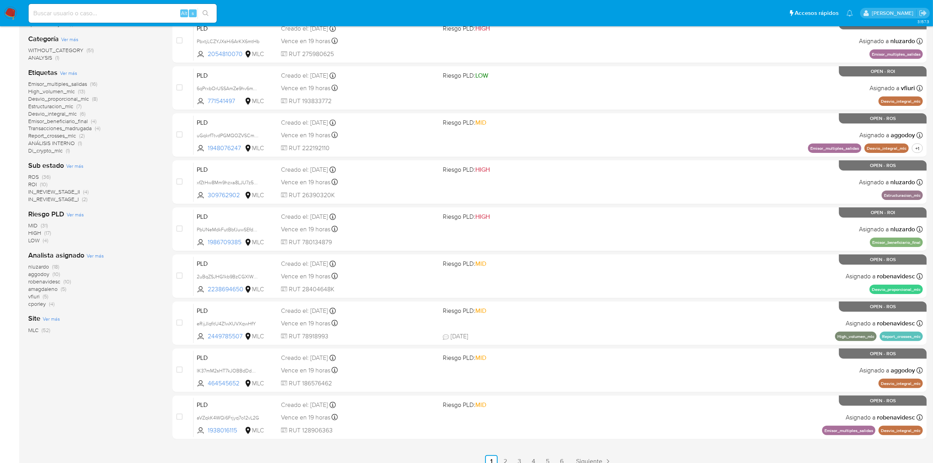
click at [52, 279] on span "robenavidesc" at bounding box center [44, 281] width 32 height 8
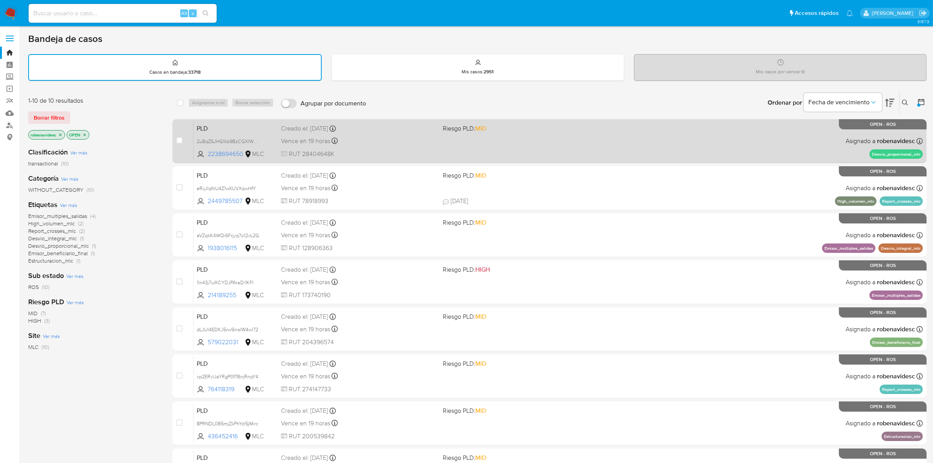
click at [566, 135] on div "PLD 2uBqZSJHG1kb9BzCGXlWpqdD 2238694650 MLC Riesgo PLD: MID Creado el: 12/06/20…" at bounding box center [558, 141] width 729 height 40
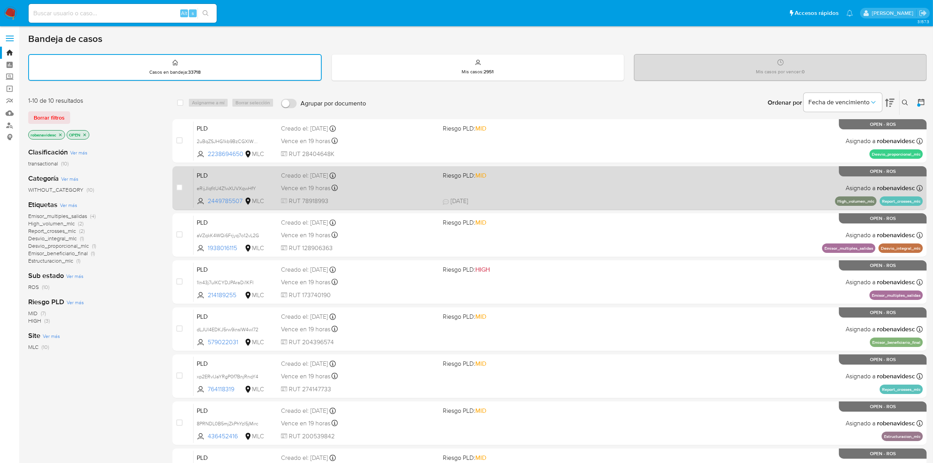
click at [396, 183] on div "Vence en 19 horas Vence el 10/09/2025 06:04:07" at bounding box center [359, 188] width 156 height 11
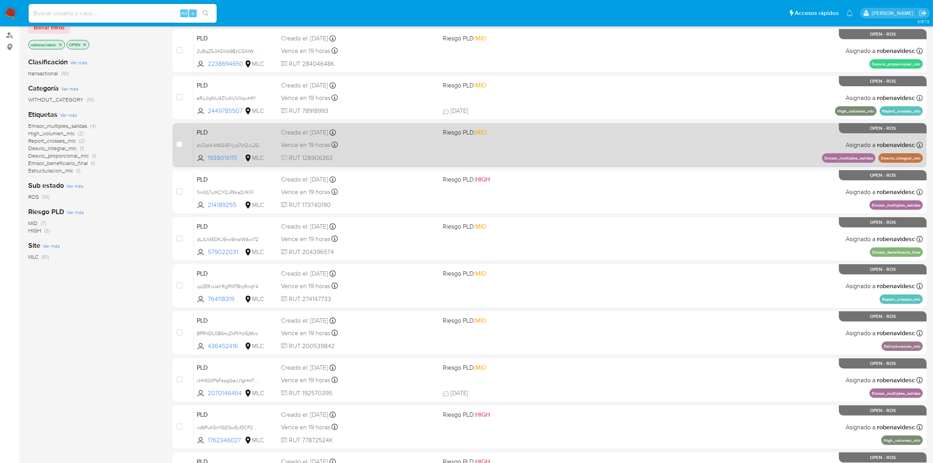
scroll to position [98, 0]
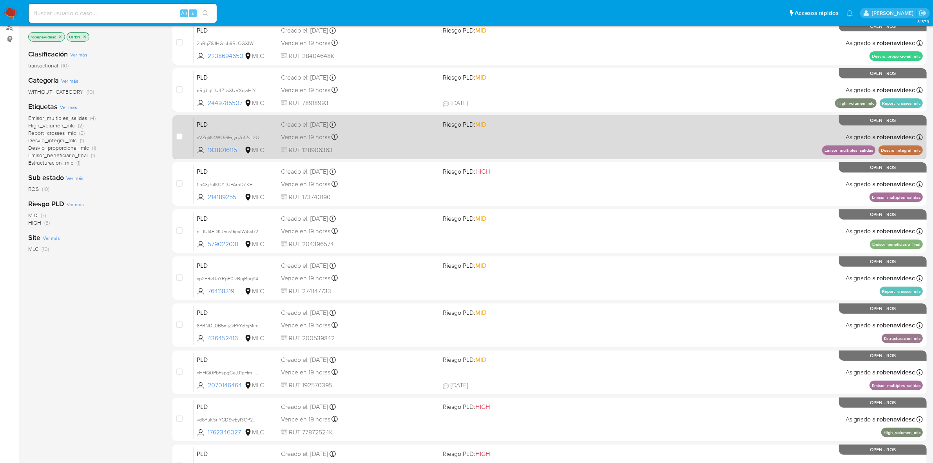
click at [407, 141] on div "PLD aVZqkK4WQi6Frjyq7o12vL2G 1938016115 MLC Riesgo PLD: MID Creado el: 12/06/20…" at bounding box center [558, 137] width 729 height 40
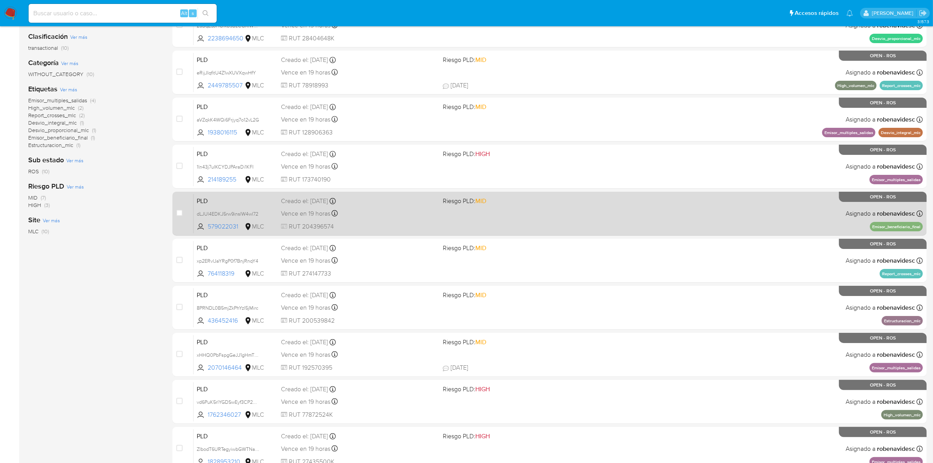
scroll to position [155, 0]
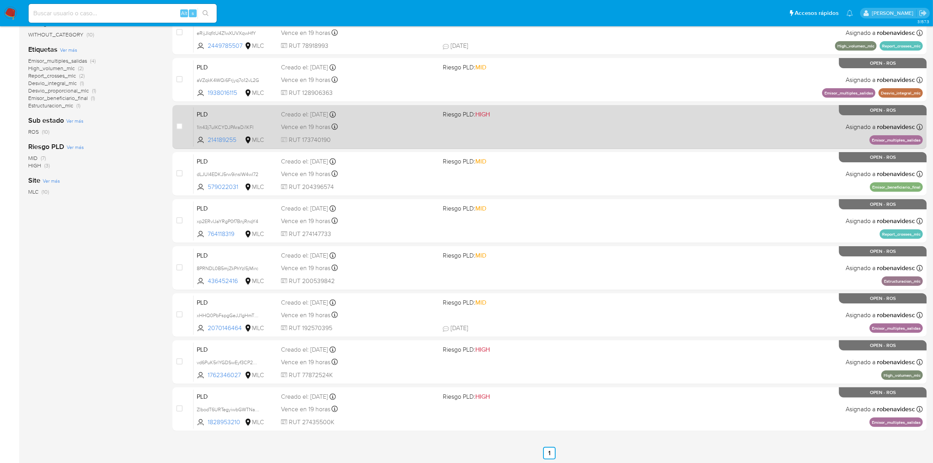
click at [399, 140] on span "RUT 173740190" at bounding box center [359, 140] width 156 height 9
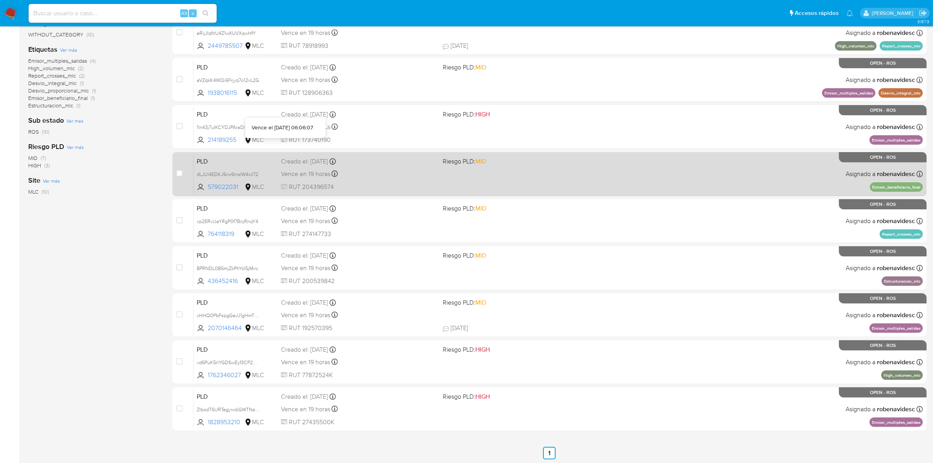
click at [386, 176] on div "Vence en 19 horas Vence el 10/09/2025 06:06:39" at bounding box center [359, 174] width 156 height 11
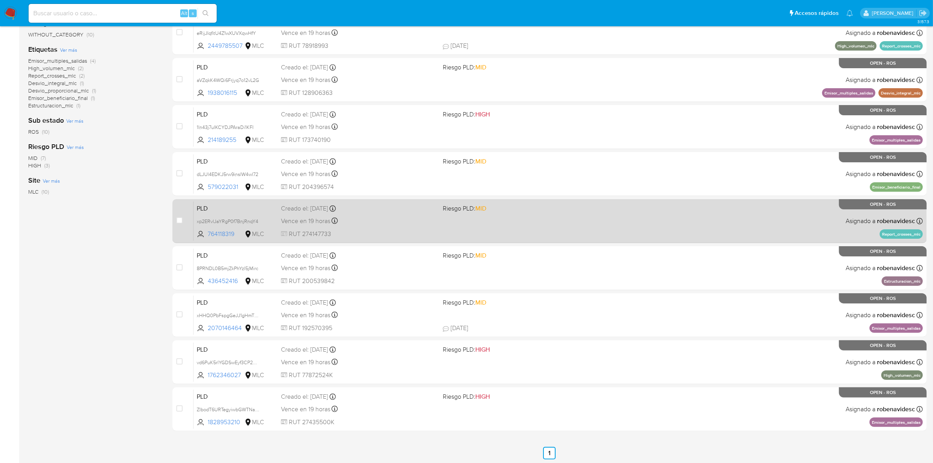
click at [386, 230] on span "RUT 274147733" at bounding box center [359, 234] width 156 height 9
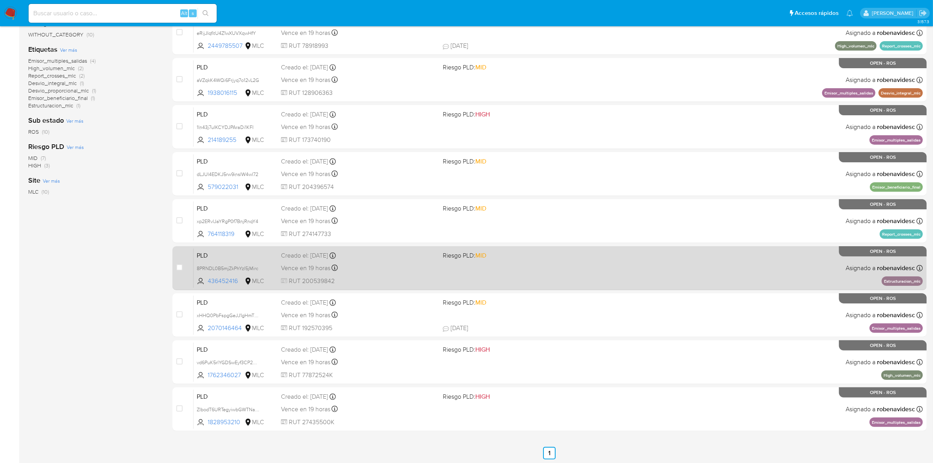
click at [372, 256] on div "Creado el: 12/06/2025 Creado el: 12/06/2025 06:07:06" at bounding box center [359, 255] width 156 height 9
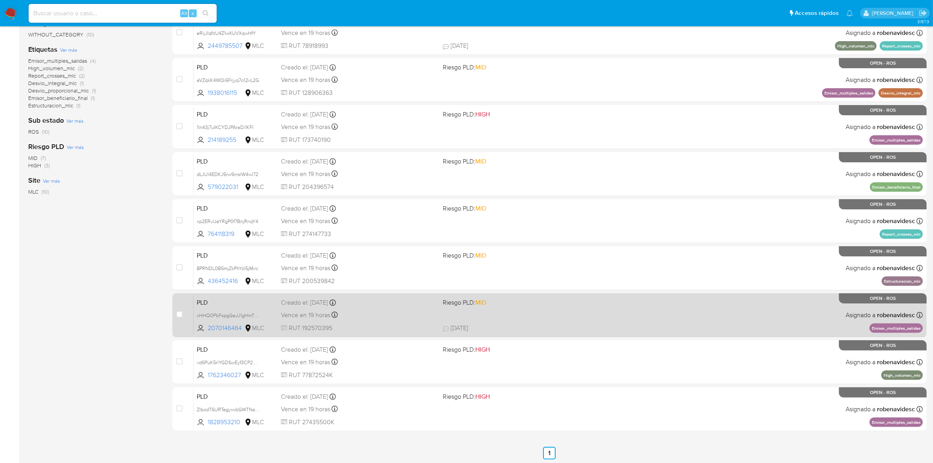
click at [400, 298] on div "Creado el: 12/06/2025 Creado el: 12/06/2025 06:08:38" at bounding box center [359, 302] width 156 height 9
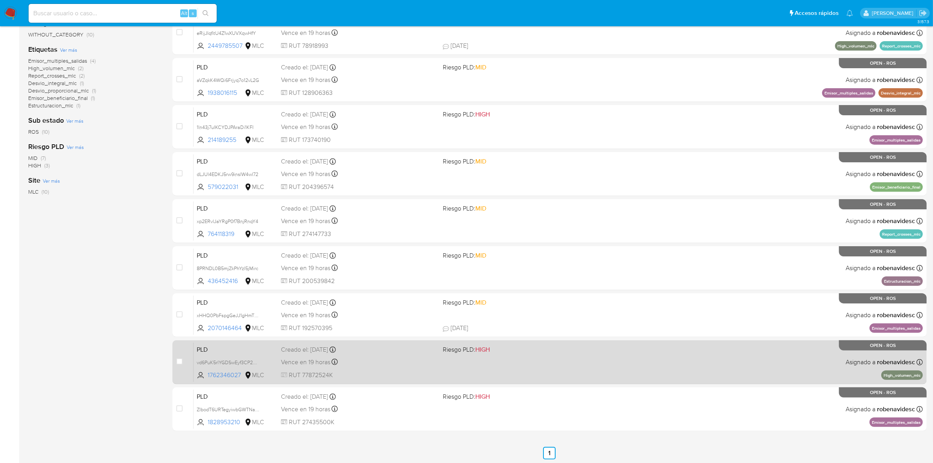
click at [419, 354] on div "PLD vd6PuK5rlYGDSwEyf3CP2Ngk 1762346027 MLC Riesgo PLD: HIGH Creado el: 12/06/2…" at bounding box center [558, 362] width 729 height 40
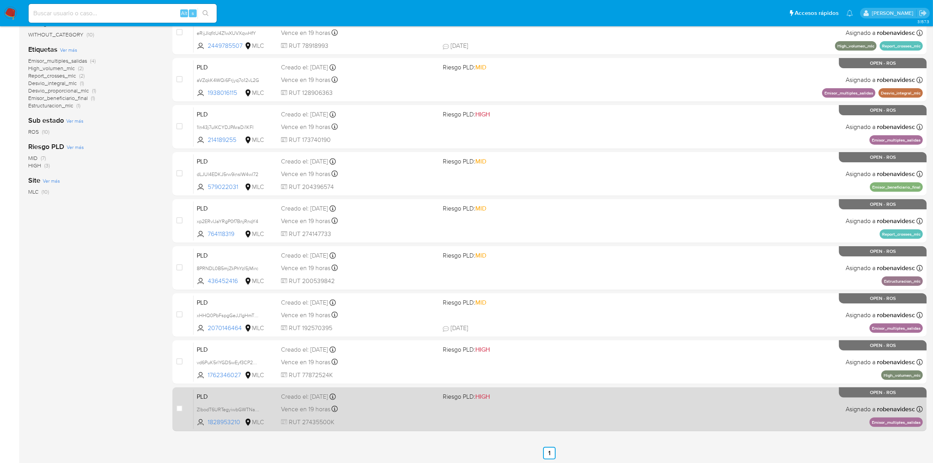
click at [419, 418] on span "RUT 27435500K" at bounding box center [359, 422] width 156 height 9
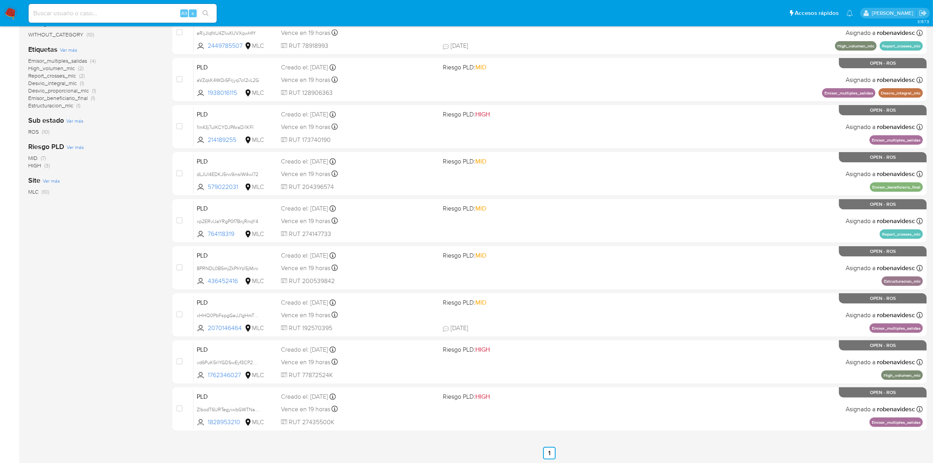
click at [18, 8] on nav "Pausado Ver notificaciones Alt s Accesos rápidos Presiona las siguientes teclas…" at bounding box center [466, 13] width 933 height 26
click at [16, 8] on img at bounding box center [10, 13] width 13 height 13
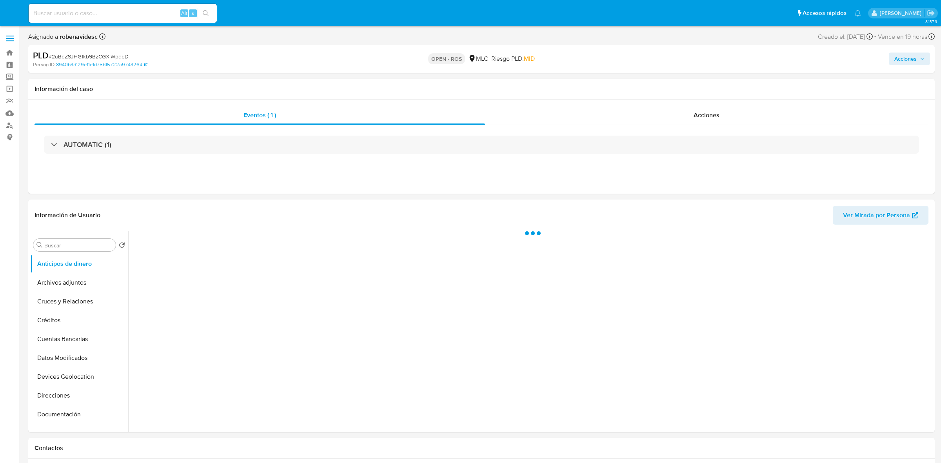
select select "10"
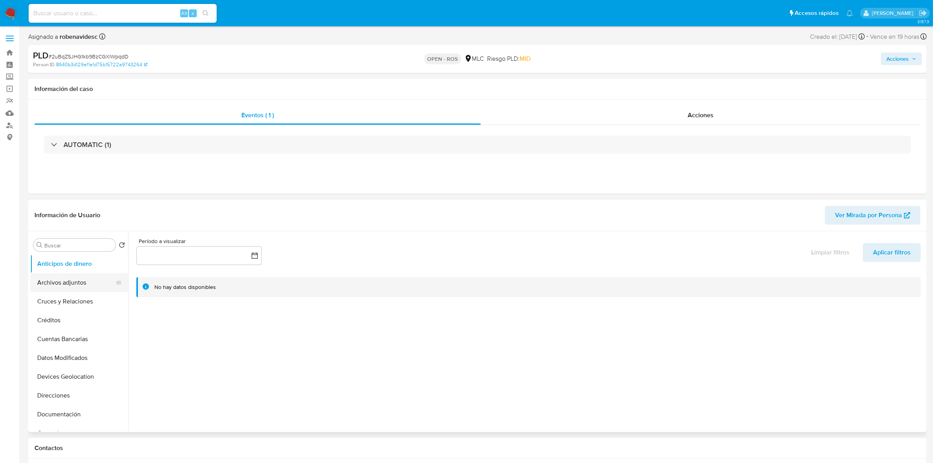
click at [65, 285] on button "Archivos adjuntos" at bounding box center [76, 282] width 92 height 19
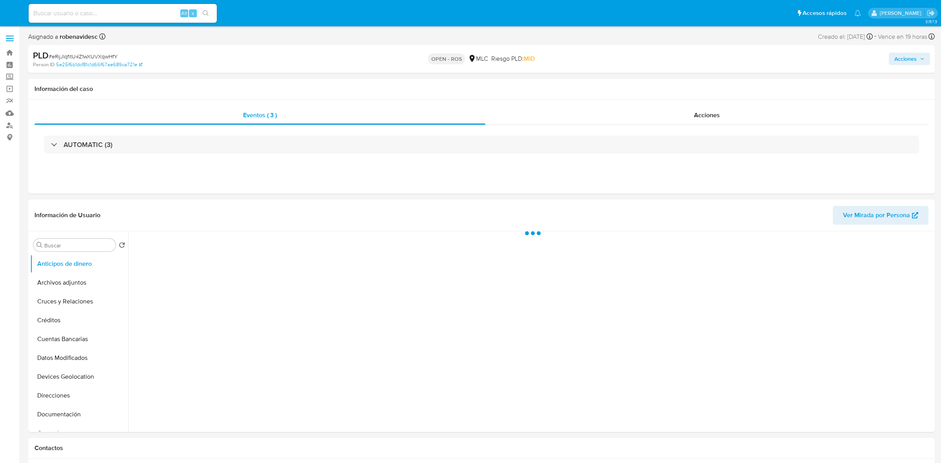
select select "10"
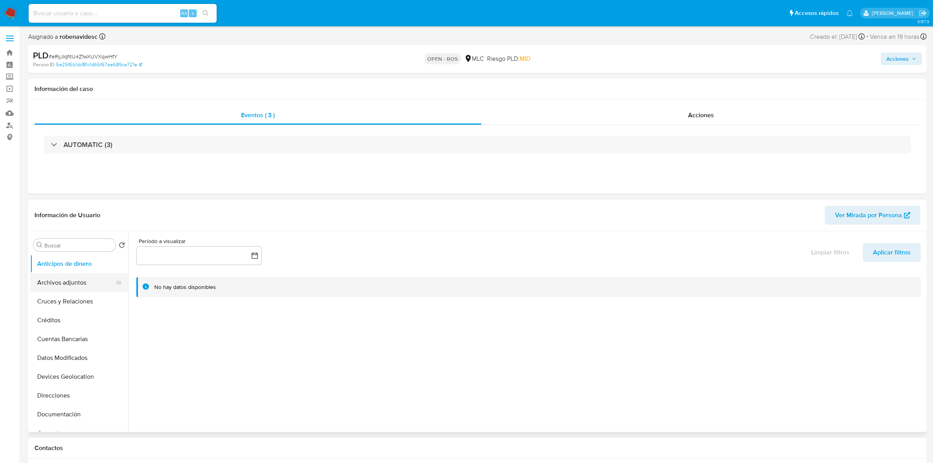
click at [44, 280] on button "Archivos adjuntos" at bounding box center [76, 282] width 92 height 19
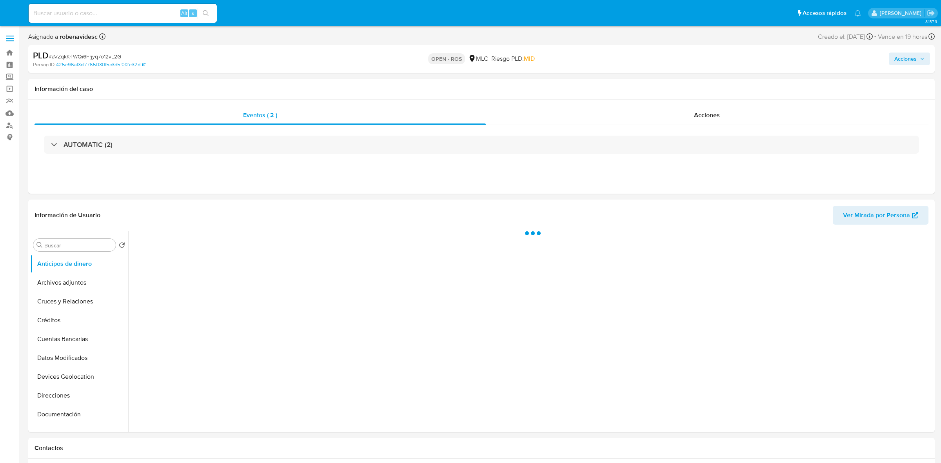
select select "10"
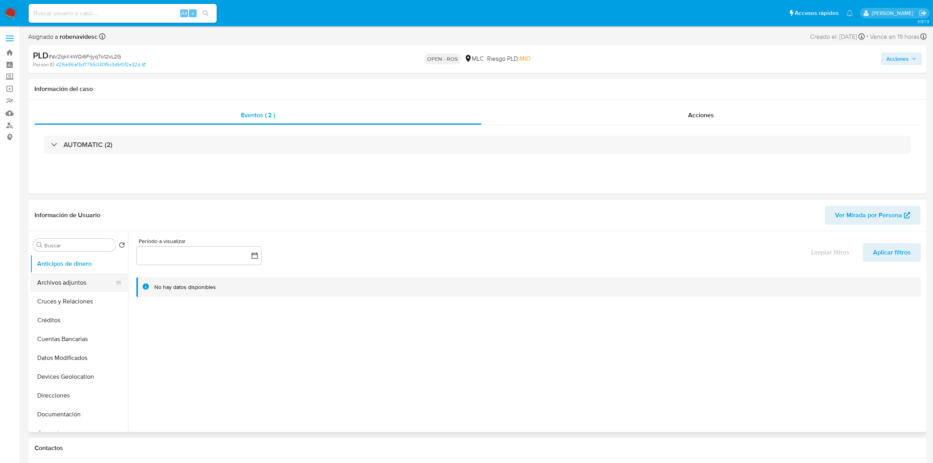
click at [69, 286] on button "Archivos adjuntos" at bounding box center [76, 282] width 92 height 19
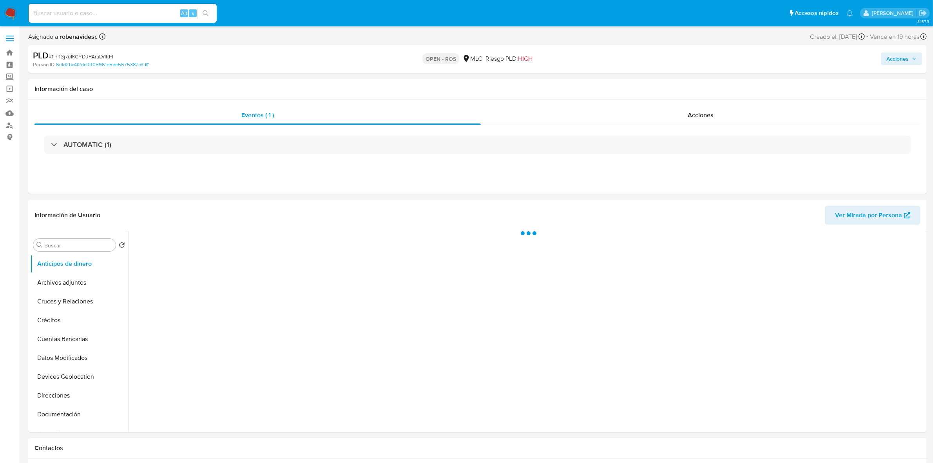
select select "10"
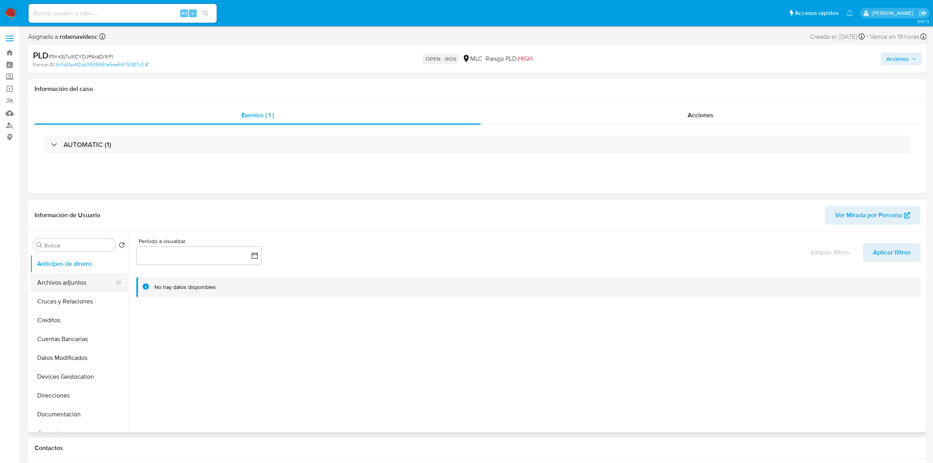
click at [75, 281] on button "Archivos adjuntos" at bounding box center [76, 282] width 92 height 19
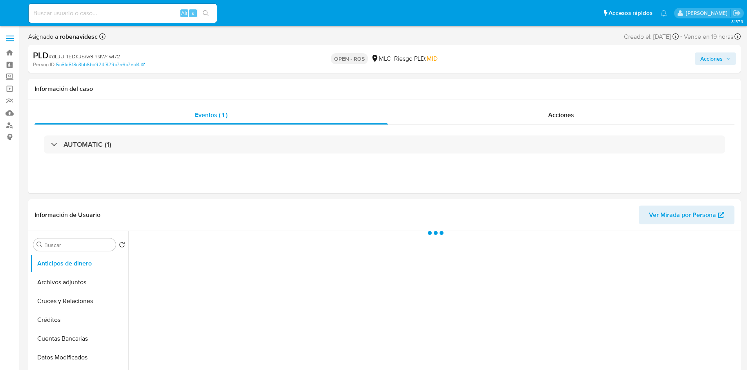
select select "10"
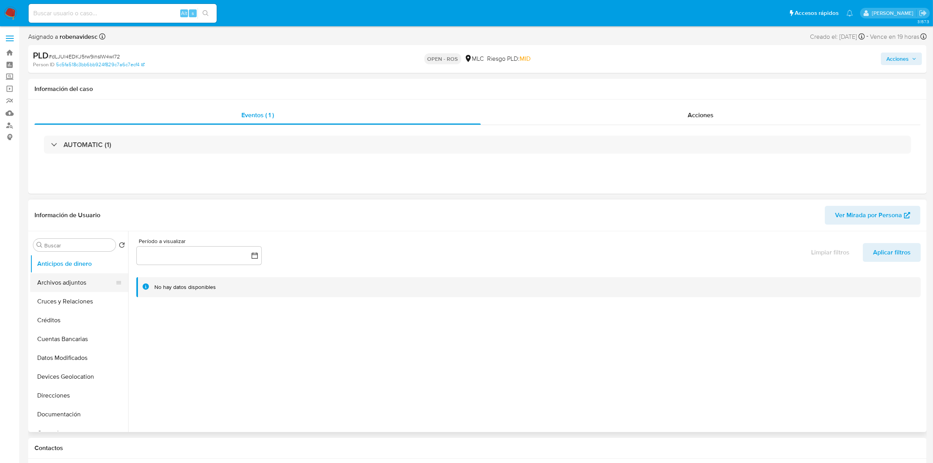
click at [78, 277] on button "Archivos adjuntos" at bounding box center [76, 282] width 92 height 19
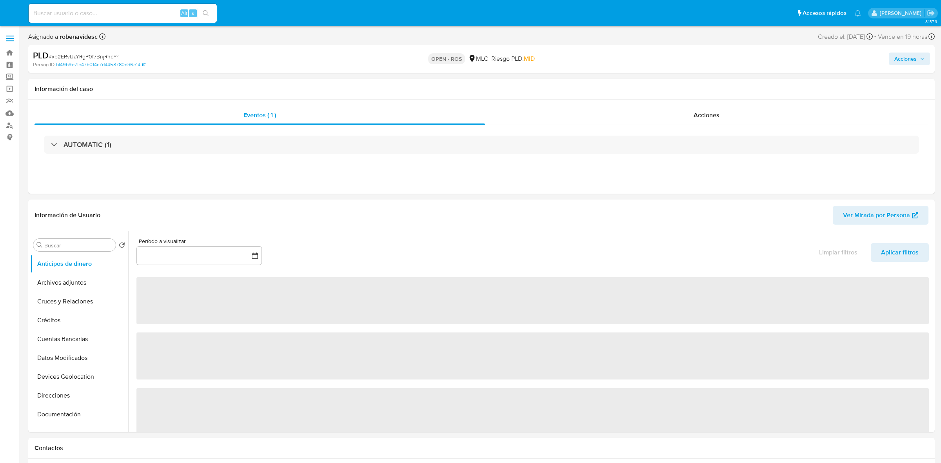
select select "10"
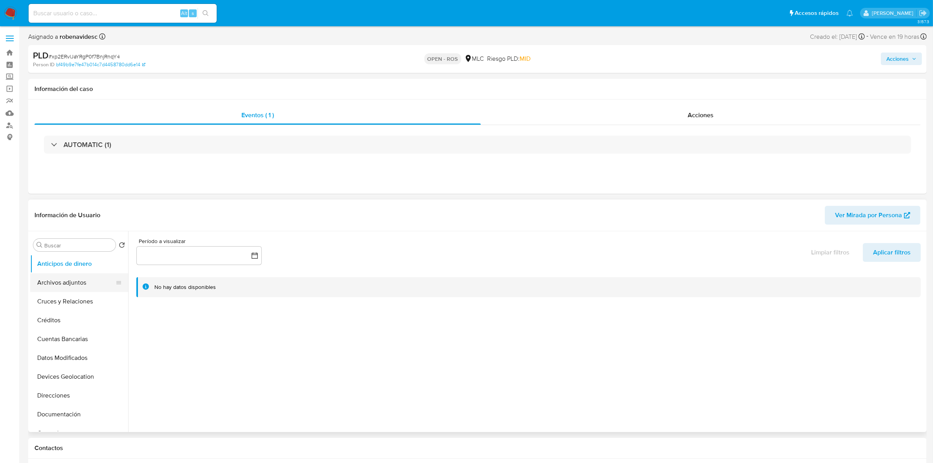
click at [46, 286] on button "Archivos adjuntos" at bounding box center [76, 282] width 92 height 19
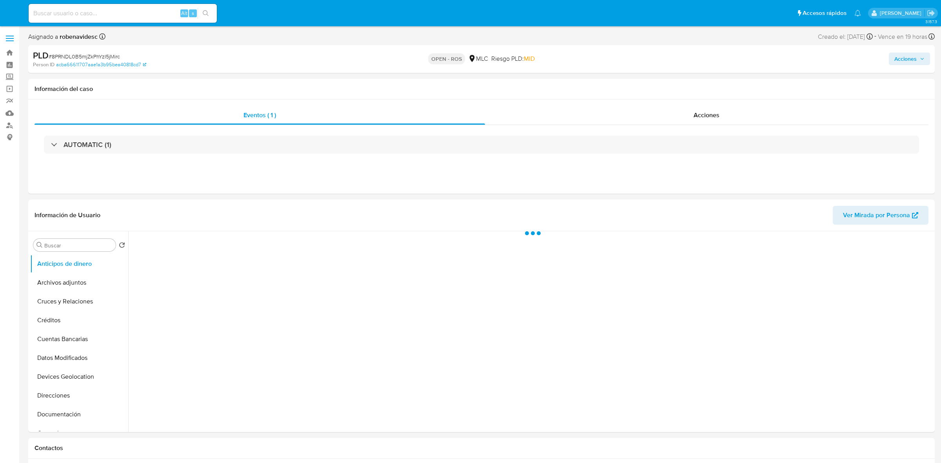
select select "10"
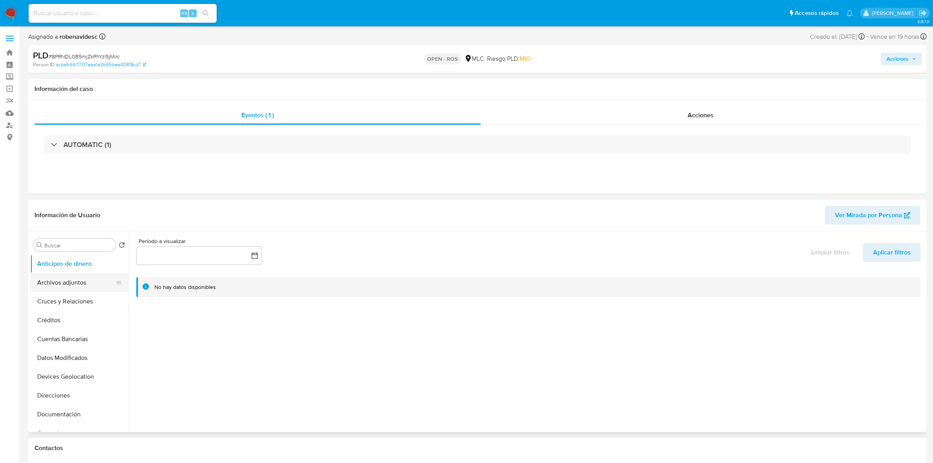
click at [73, 278] on button "Archivos adjuntos" at bounding box center [76, 282] width 92 height 19
select select "10"
click at [74, 288] on button "Archivos adjuntos" at bounding box center [76, 282] width 92 height 19
select select "10"
click at [48, 287] on button "Archivos adjuntos" at bounding box center [76, 282] width 92 height 19
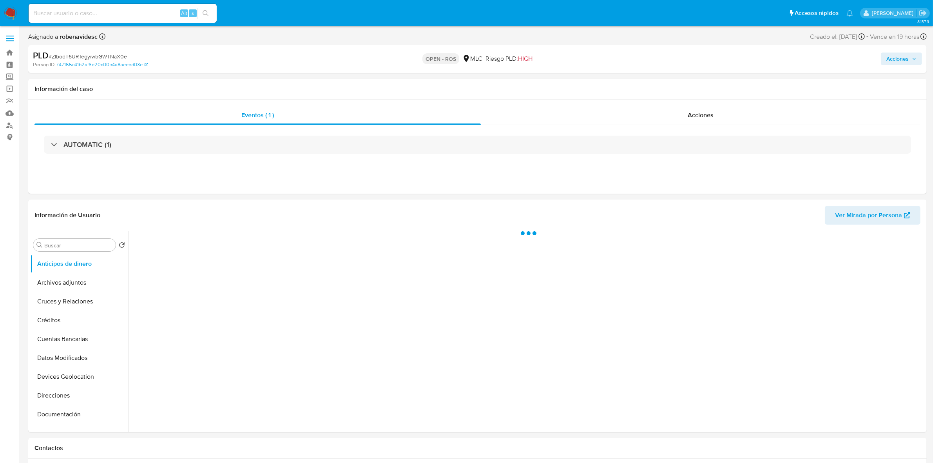
select select "10"
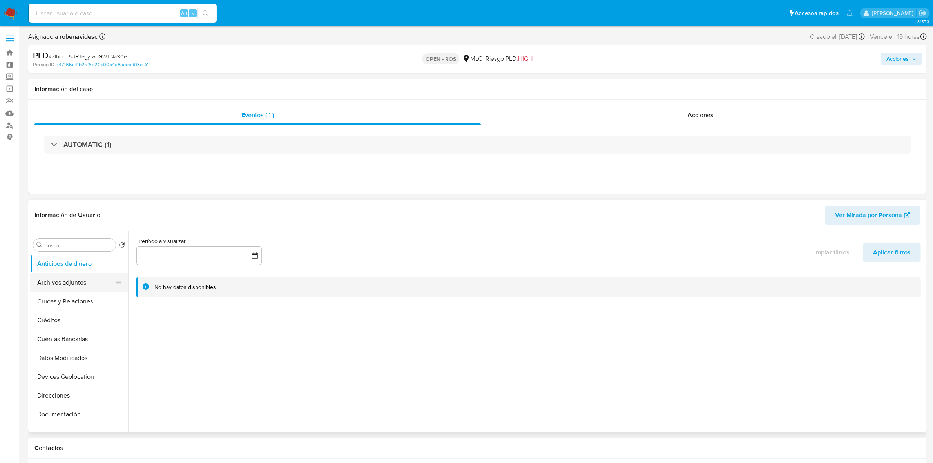
click at [70, 279] on button "Archivos adjuntos" at bounding box center [76, 282] width 92 height 19
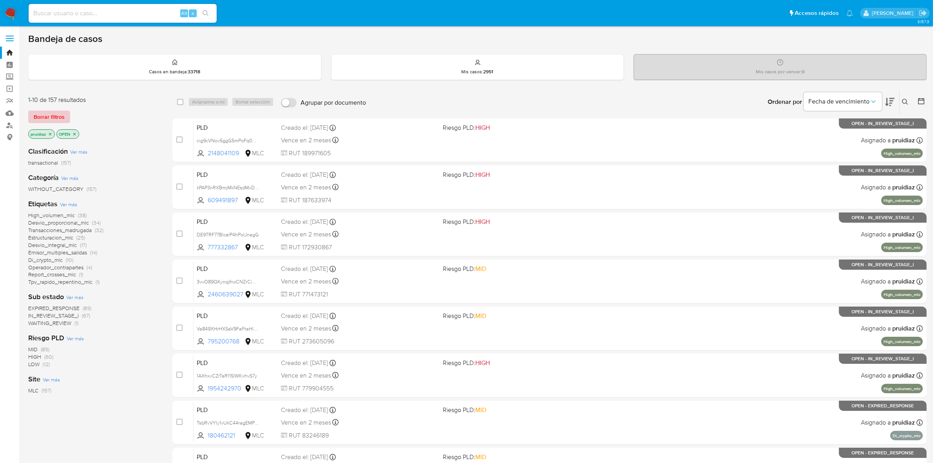
click at [51, 118] on span "Borrar filtros" at bounding box center [49, 116] width 31 height 11
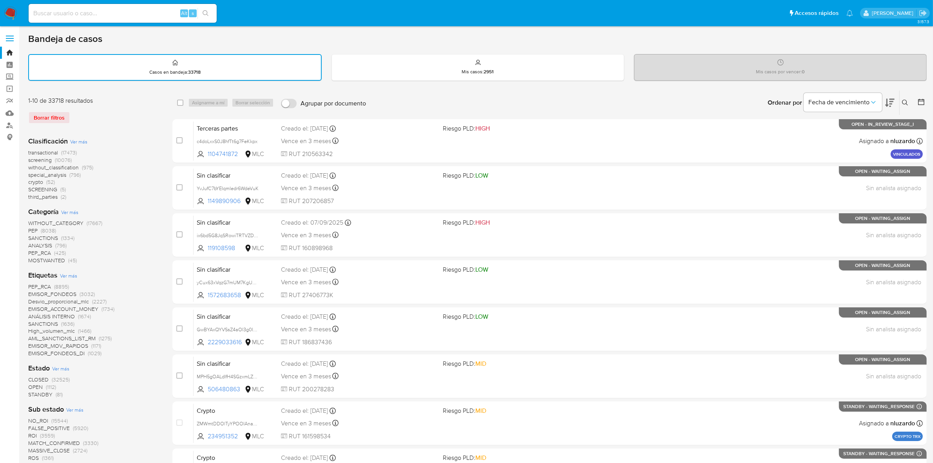
click at [919, 102] on icon at bounding box center [921, 102] width 8 height 8
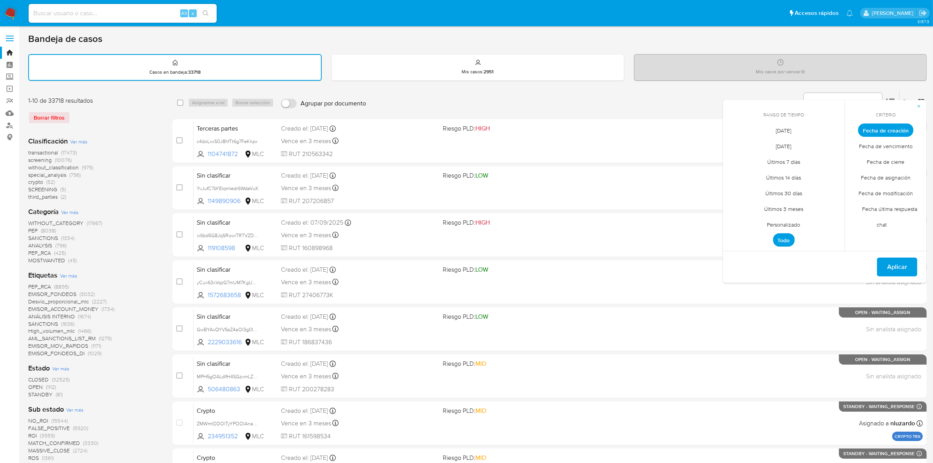
drag, startPoint x: 782, startPoint y: 219, endPoint x: 786, endPoint y: 216, distance: 5.3
click at [782, 220] on span "Personalizado" at bounding box center [784, 225] width 50 height 16
click at [733, 140] on icon "Mes anterior" at bounding box center [735, 144] width 9 height 9
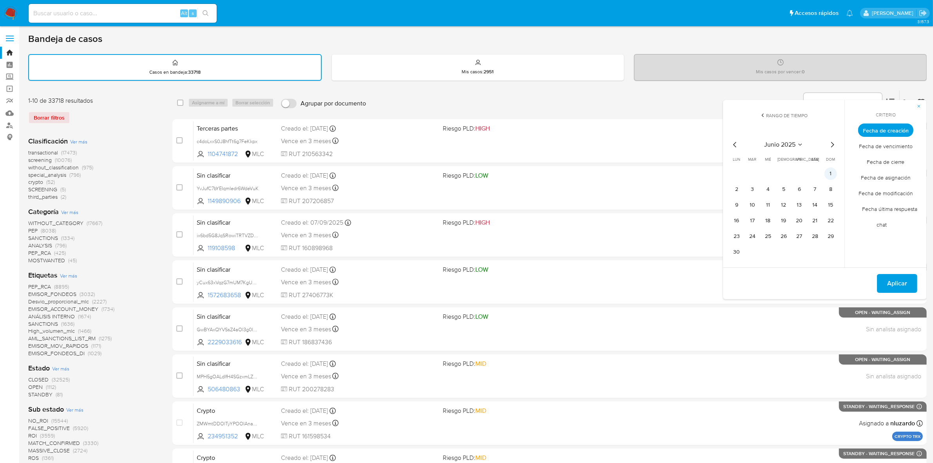
click at [830, 170] on button "1" at bounding box center [831, 173] width 13 height 13
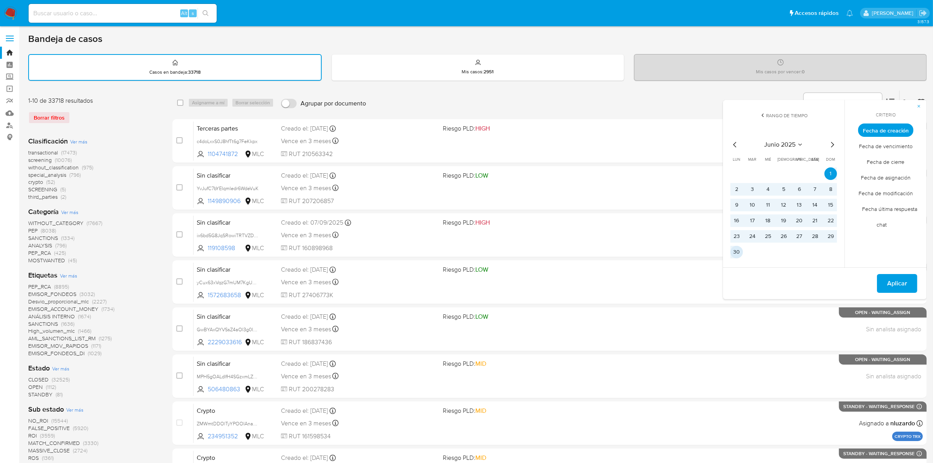
click at [741, 246] on button "30" at bounding box center [737, 252] width 13 height 13
click at [907, 281] on span "Aplicar" at bounding box center [897, 283] width 20 height 17
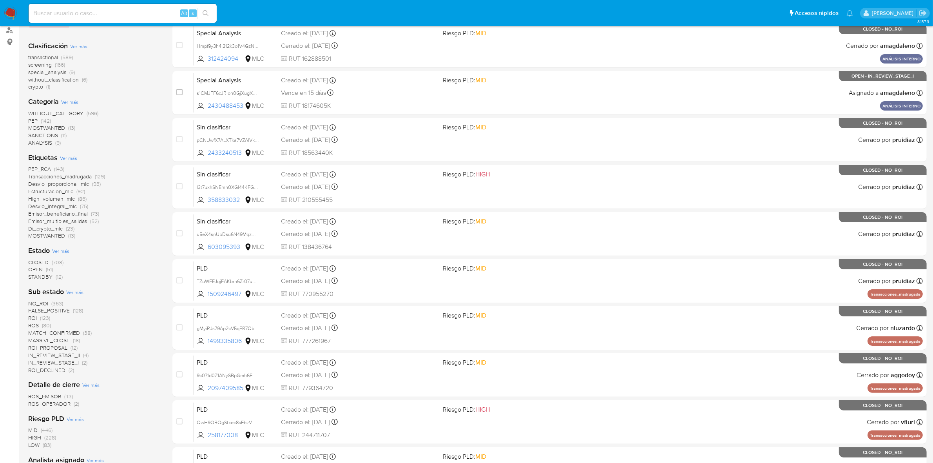
scroll to position [98, 0]
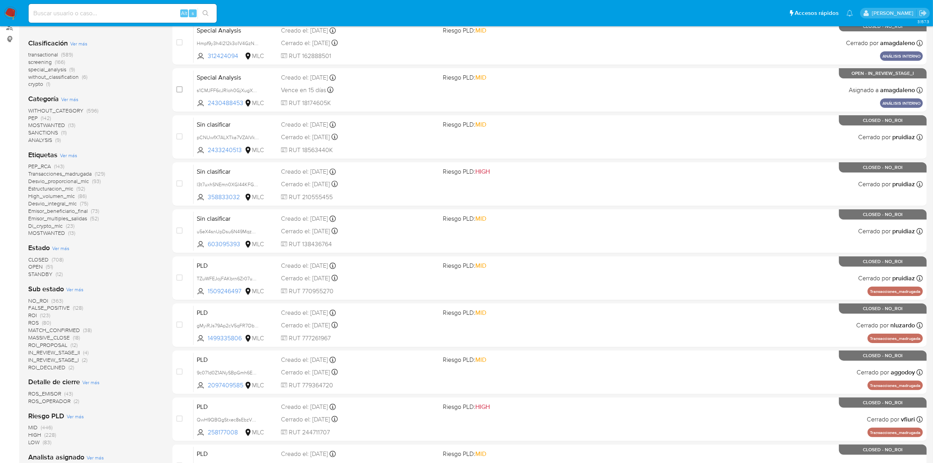
click at [33, 265] on span "OPEN" at bounding box center [35, 267] width 15 height 8
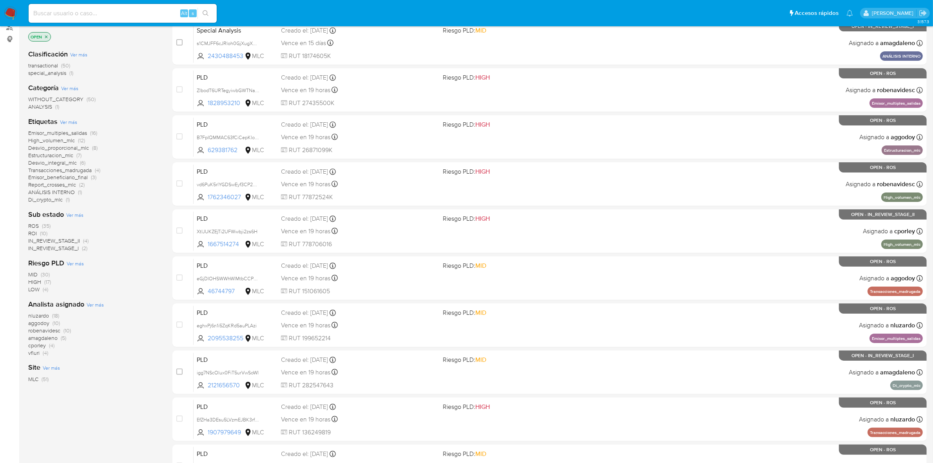
click at [36, 225] on span "ROS" at bounding box center [33, 226] width 11 height 8
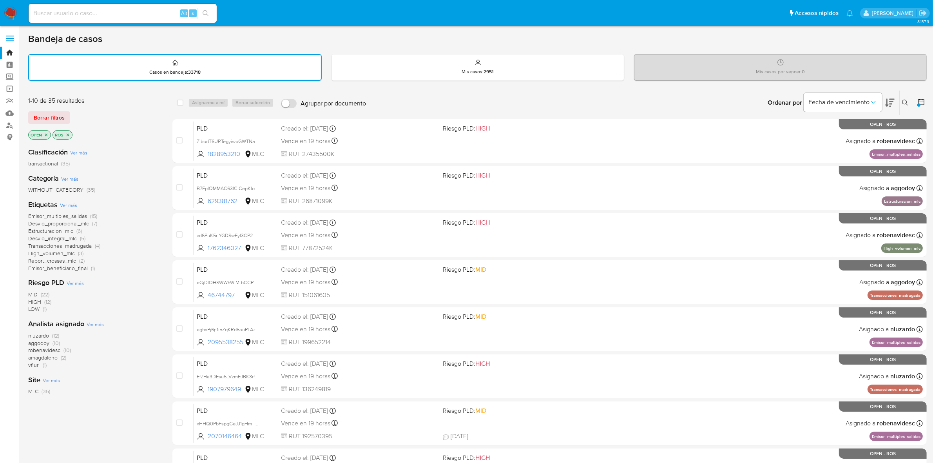
click at [15, 10] on img at bounding box center [10, 13] width 13 height 13
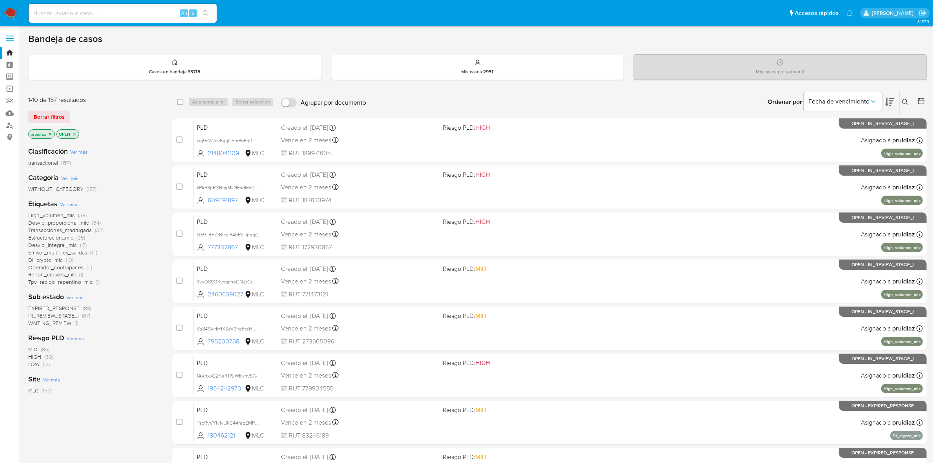
click at [888, 99] on icon at bounding box center [889, 102] width 9 height 8
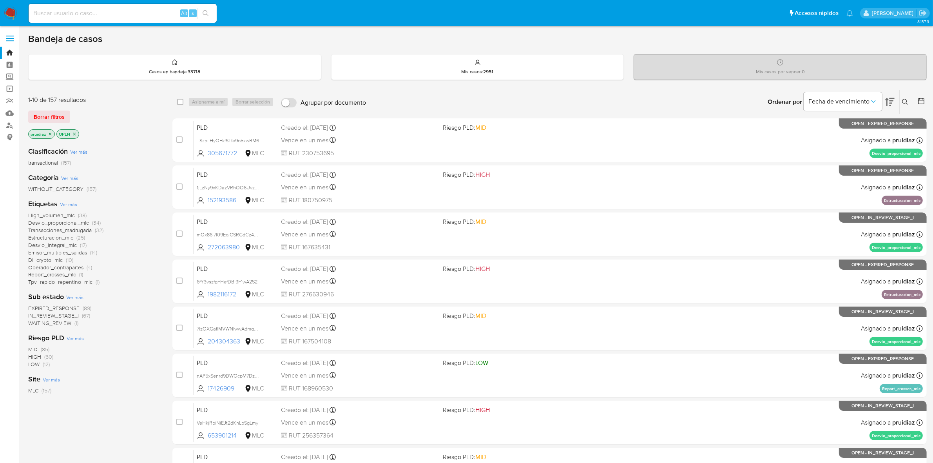
click at [63, 116] on span "Borrar filtros" at bounding box center [49, 116] width 31 height 11
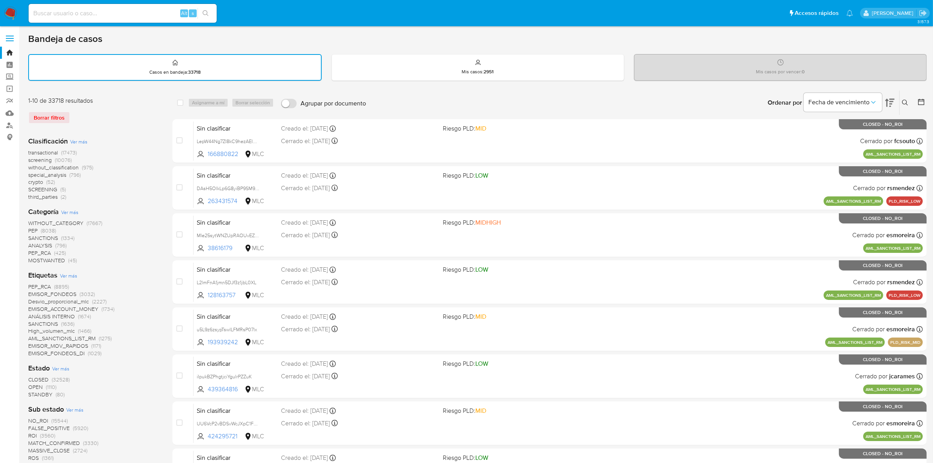
click at [922, 104] on icon at bounding box center [921, 102] width 6 height 6
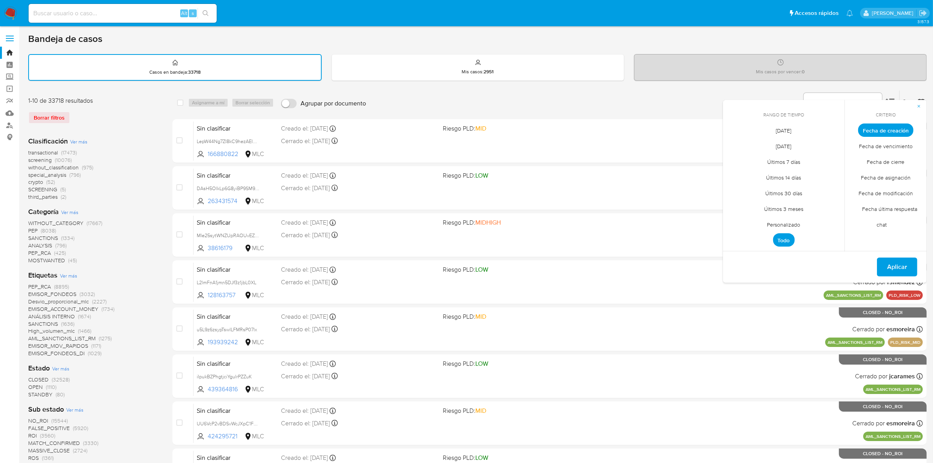
click at [777, 219] on span "Personalizado" at bounding box center [784, 225] width 50 height 16
click at [737, 148] on icon "Mes anterior" at bounding box center [735, 144] width 9 height 9
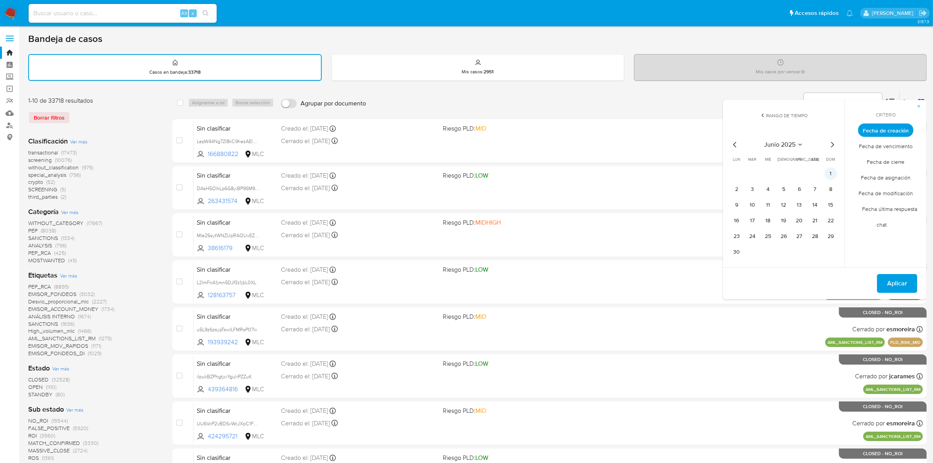
click at [829, 174] on button "1" at bounding box center [831, 173] width 13 height 13
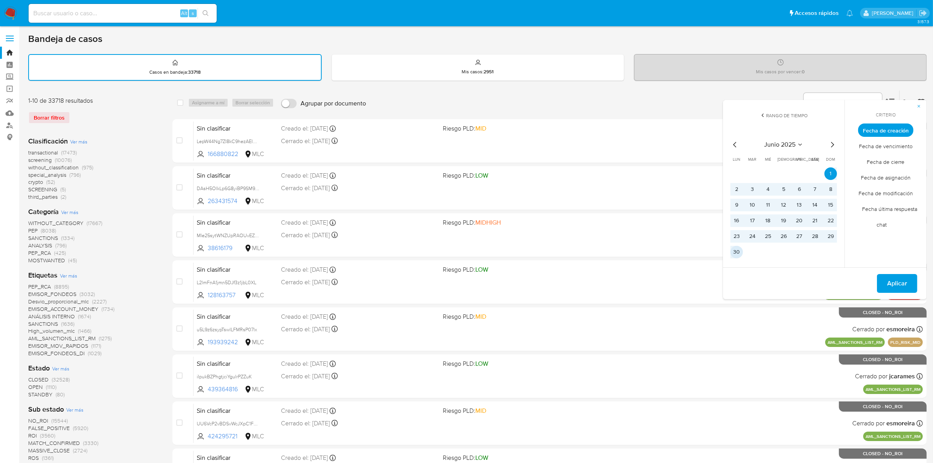
click at [737, 250] on button "30" at bounding box center [737, 252] width 13 height 13
click at [892, 277] on span "Aplicar" at bounding box center [897, 283] width 20 height 17
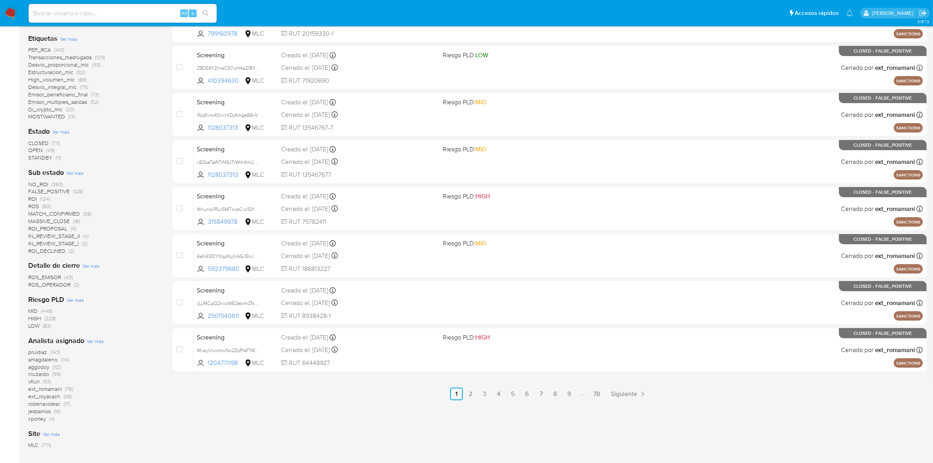
scroll to position [143, 0]
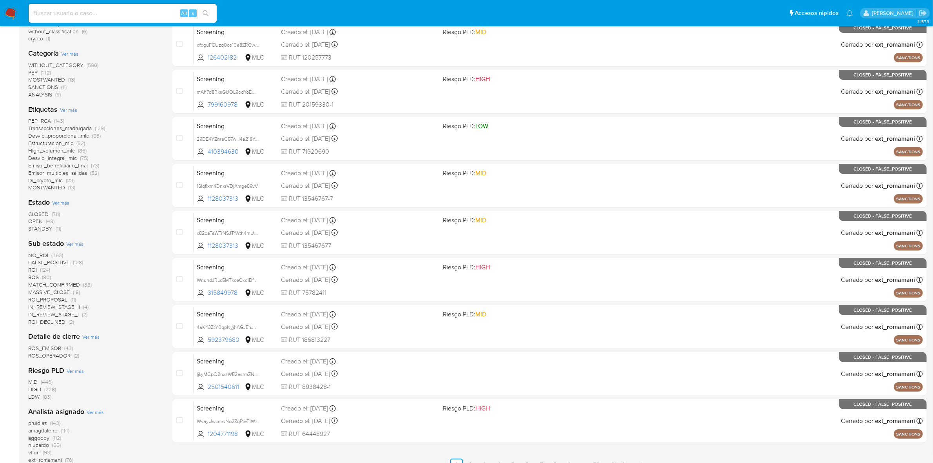
click at [36, 221] on span "OPEN" at bounding box center [35, 221] width 15 height 8
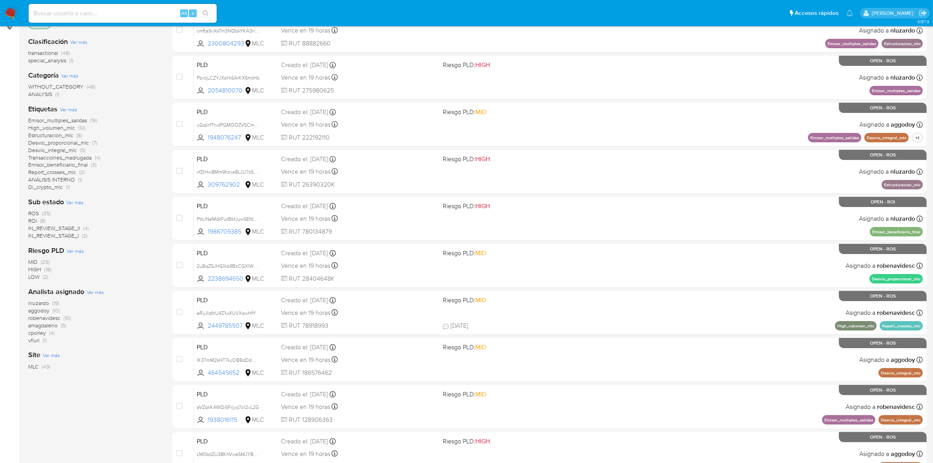
scroll to position [94, 0]
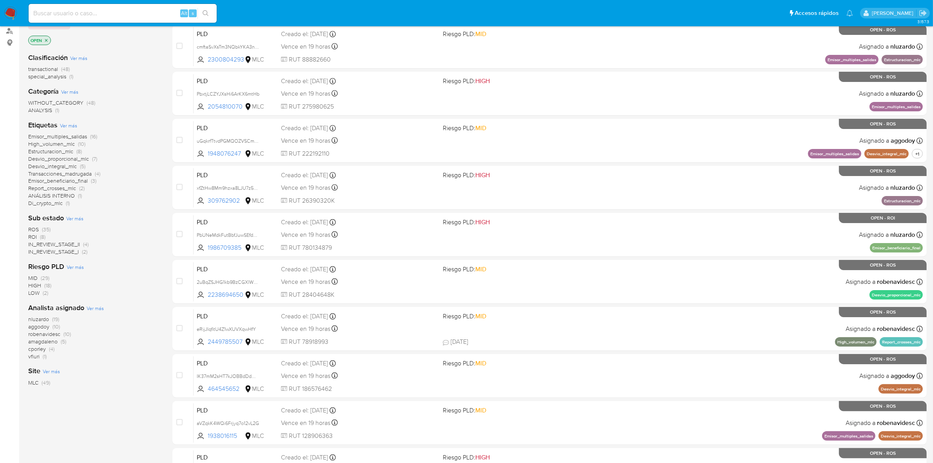
click at [33, 229] on span "ROS" at bounding box center [33, 229] width 11 height 8
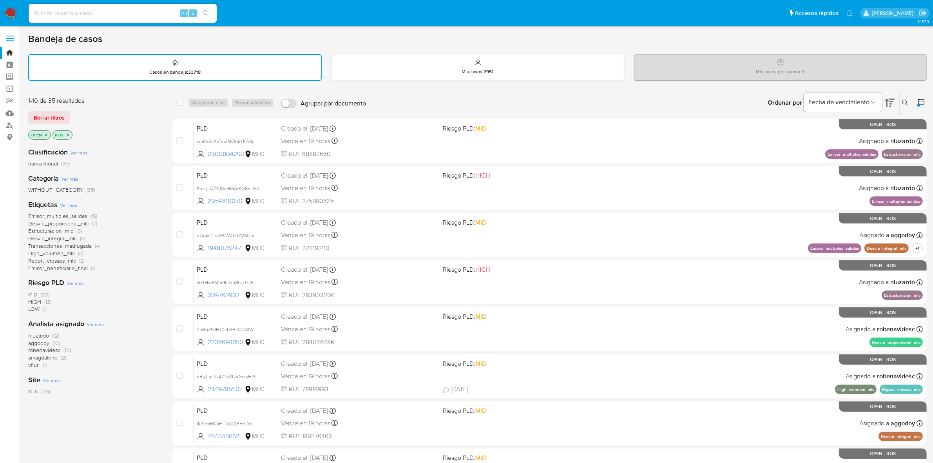
click at [44, 343] on span "aggodoy" at bounding box center [38, 343] width 21 height 8
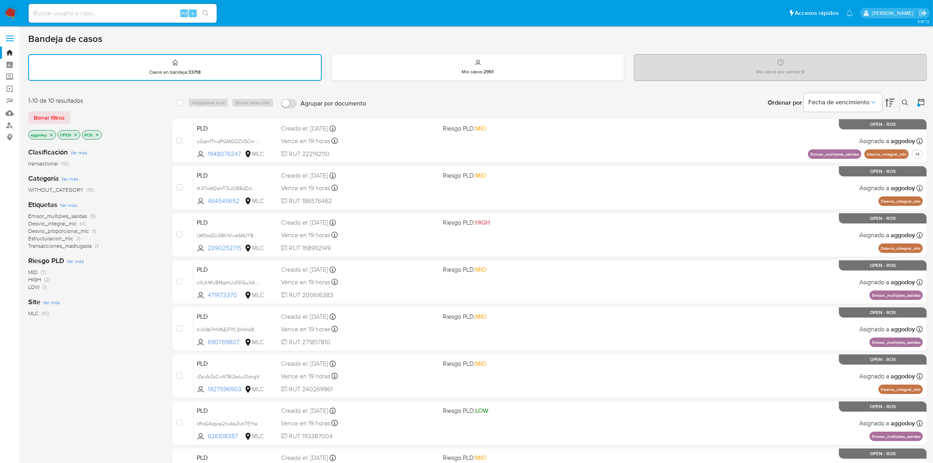
click at [71, 244] on span "Transacciones_madrugada" at bounding box center [59, 246] width 63 height 8
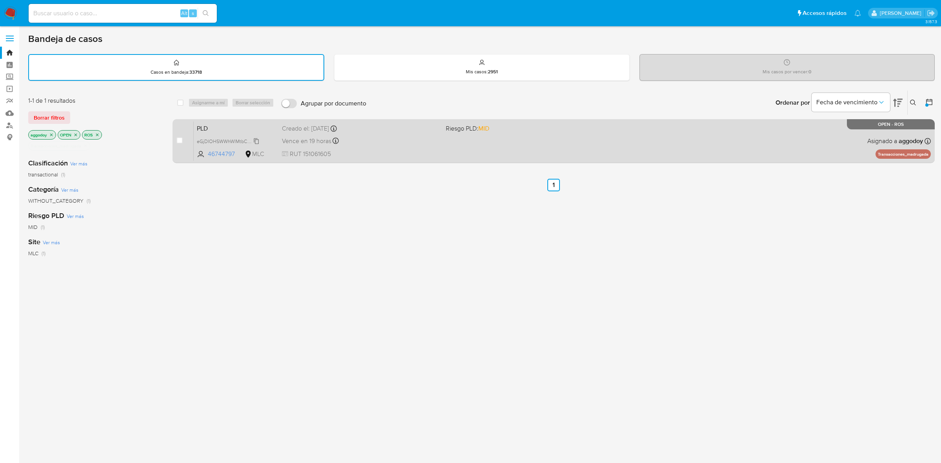
click at [257, 136] on span "eGjDIOHSWWhWIMtbCCPvMiYg" at bounding box center [231, 140] width 69 height 9
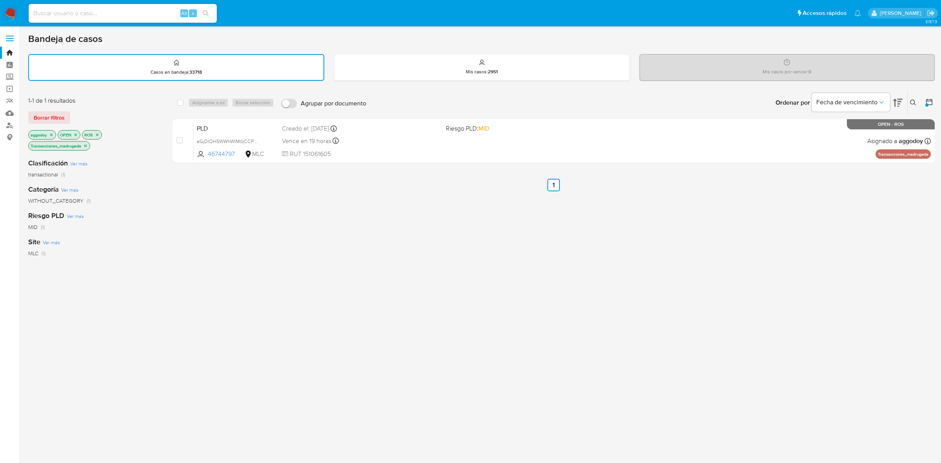
click at [50, 133] on icon "close-filter" at bounding box center [51, 134] width 5 height 5
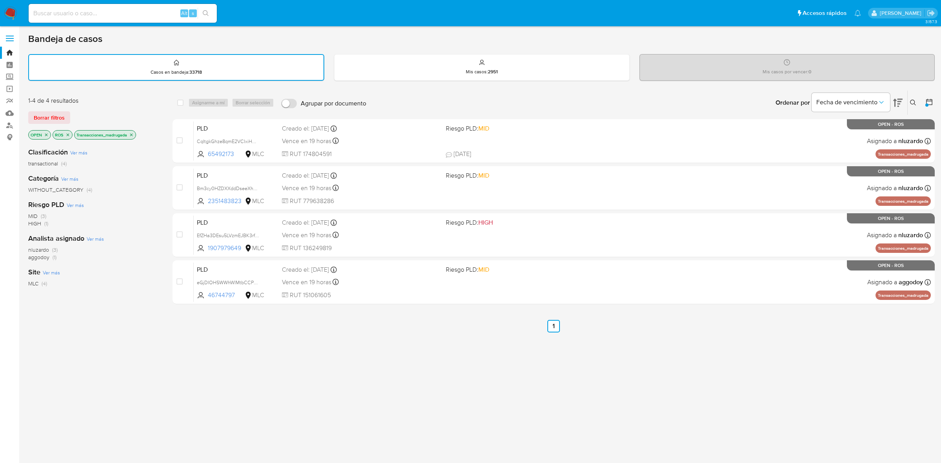
click at [131, 134] on icon "close-filter" at bounding box center [131, 134] width 5 height 5
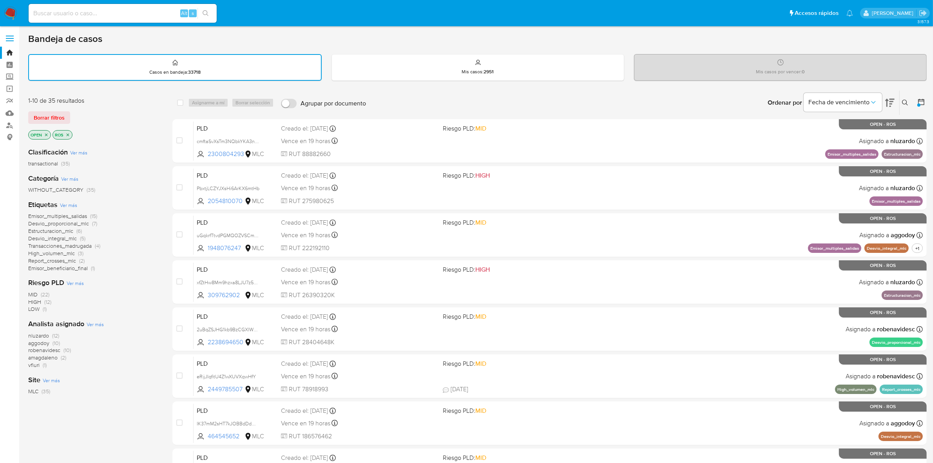
click at [38, 336] on span "nluzardo" at bounding box center [38, 336] width 21 height 8
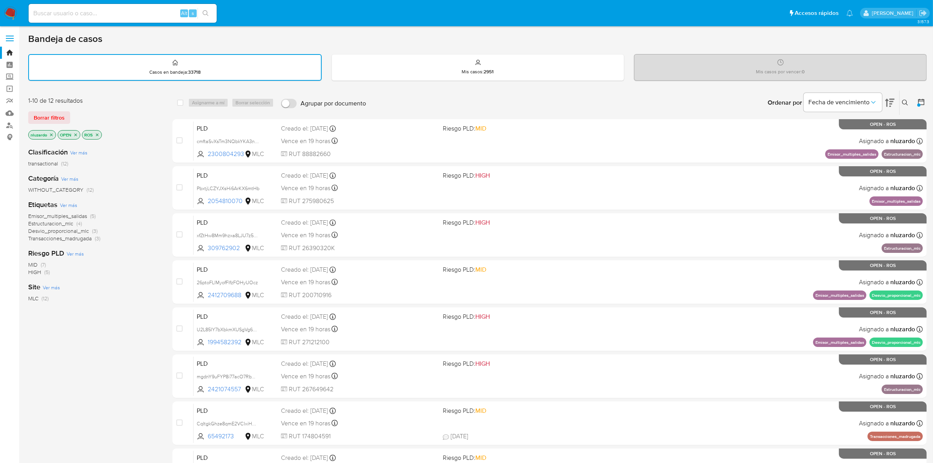
click at [551, 98] on div "Ordenar por Fecha de vencimiento No es posible ordenar los resultados mientras …" at bounding box center [648, 103] width 557 height 24
click at [85, 239] on span "Transacciones_madrugada" at bounding box center [59, 238] width 63 height 8
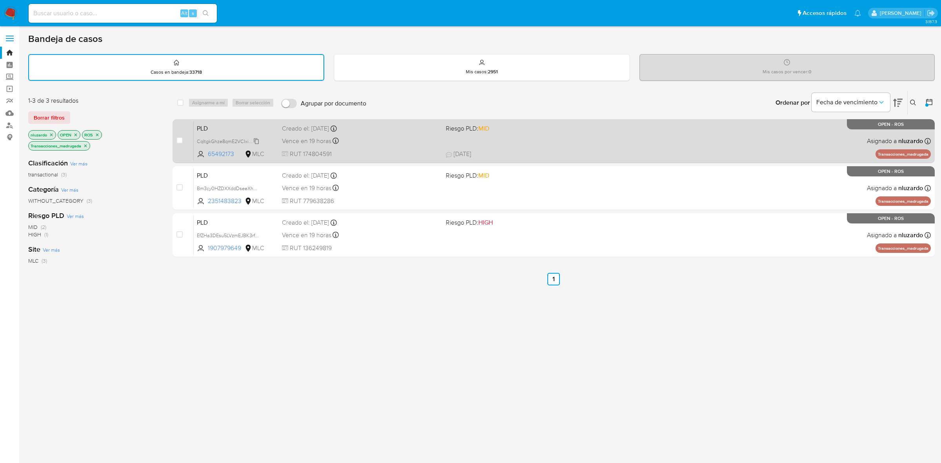
drag, startPoint x: 238, startPoint y: 153, endPoint x: 238, endPoint y: 136, distance: 16.9
click at [238, 136] on div "PLD CqItgkGhze8qmE2VCIxiHWzT 65492173 MLC Riesgo PLD: MID Creado el: 12/06/2025…" at bounding box center [562, 141] width 737 height 40
click at [255, 138] on span "CqItgkGhze8qmE2VCIxiHWzT" at bounding box center [229, 140] width 64 height 9
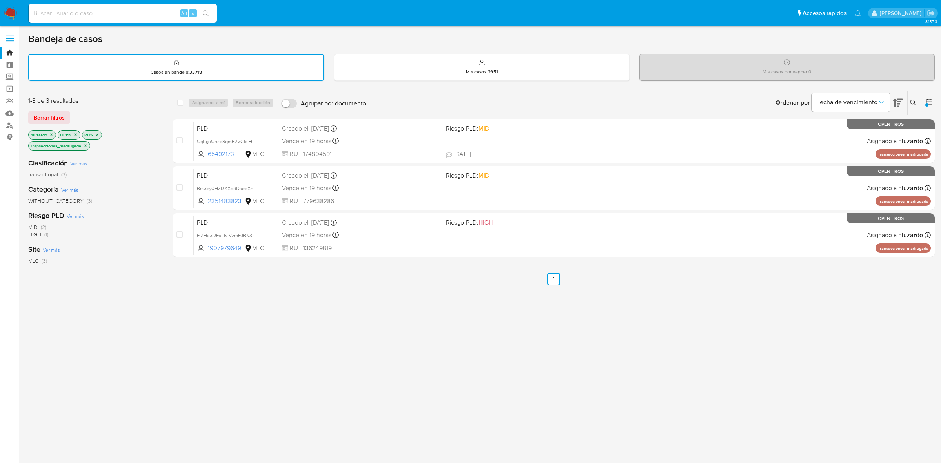
drag, startPoint x: 238, startPoint y: 155, endPoint x: 165, endPoint y: 152, distance: 73.0
click at [165, 152] on div "1-3 de 3 resultados Borrar filtros nluzardo OPEN ROS Transacciones_madrugada Cl…" at bounding box center [481, 273] width 906 height 366
click at [51, 133] on icon "close-filter" at bounding box center [51, 134] width 5 height 5
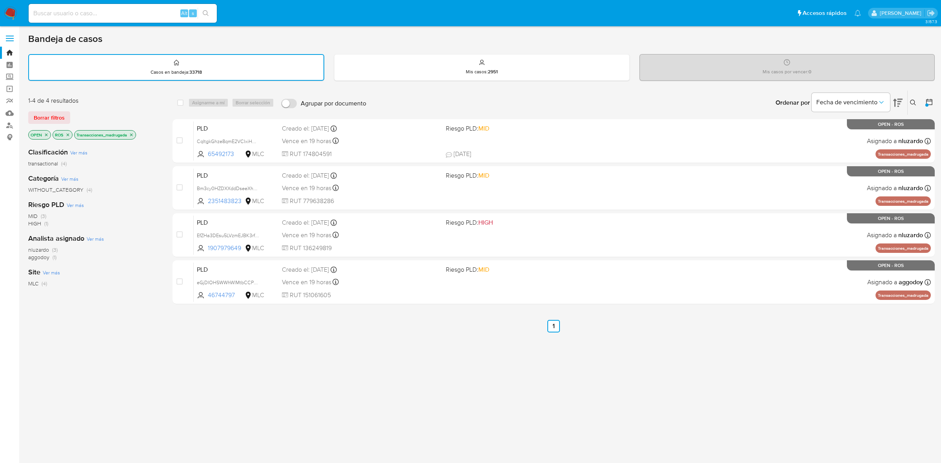
click at [42, 256] on span "aggodoy" at bounding box center [38, 257] width 21 height 8
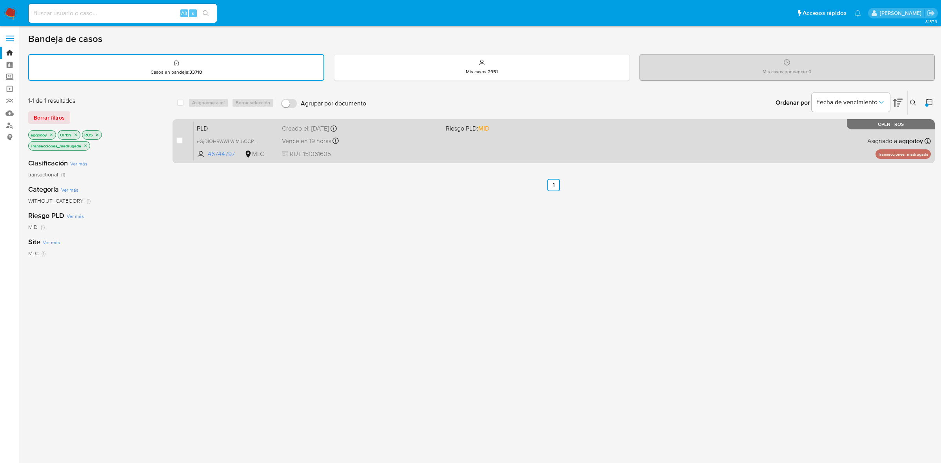
click at [412, 159] on div "PLD eGjDIOHSWWhWIMtbCCPvMiYg 46744797 MLC Riesgo PLD: MID Creado el: 12/06/2025…" at bounding box center [562, 141] width 737 height 40
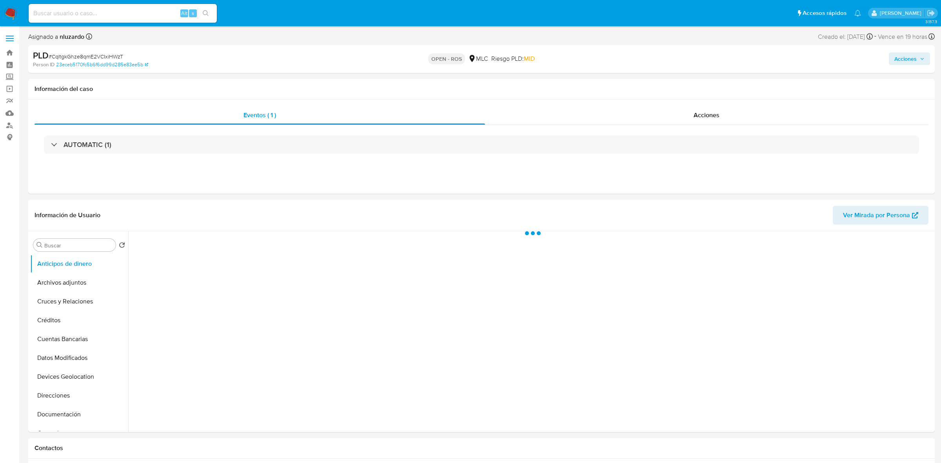
select select "10"
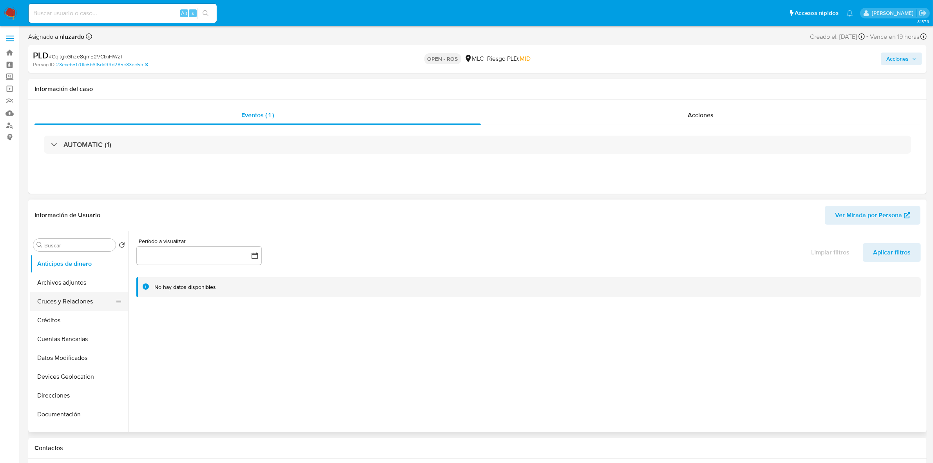
scroll to position [98, 0]
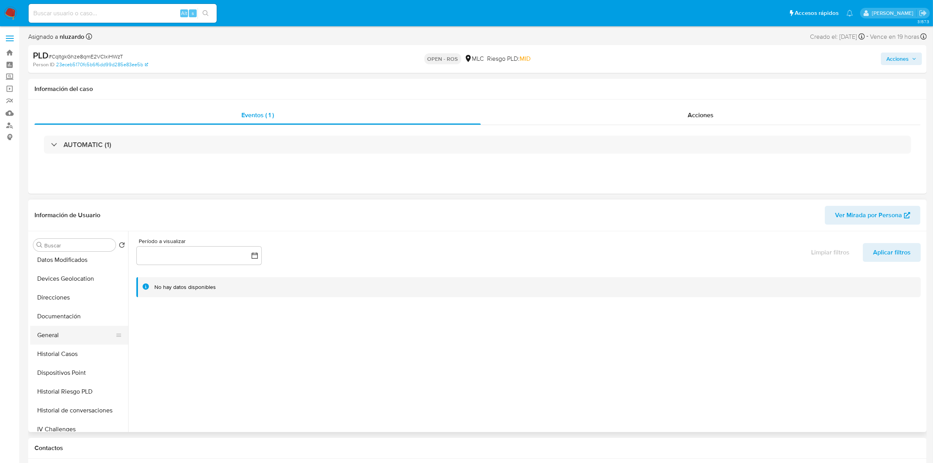
click at [53, 333] on button "General" at bounding box center [76, 335] width 92 height 19
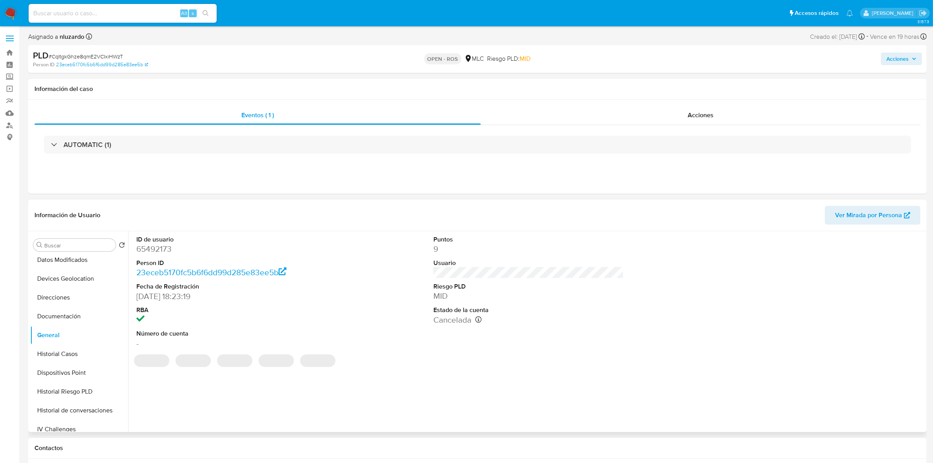
click at [157, 249] on dd "65492173" at bounding box center [231, 248] width 190 height 11
copy dd "65492173"
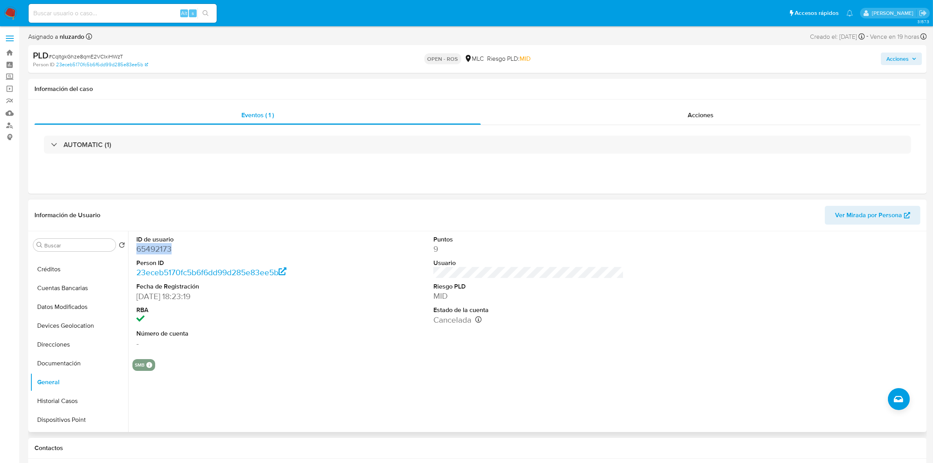
scroll to position [0, 0]
click at [63, 287] on button "Archivos adjuntos" at bounding box center [76, 282] width 92 height 19
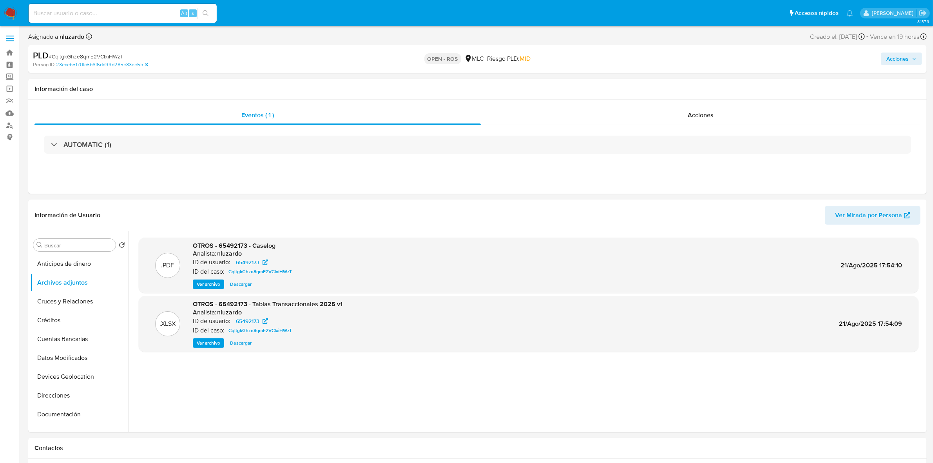
click at [80, 55] on span "# CqItgkGhze8qmE2VCIxiHWzT" at bounding box center [86, 57] width 74 height 8
copy span "CqItgkGhze8qmE2VCIxiHWzT"
click at [59, 288] on button "General" at bounding box center [76, 286] width 92 height 19
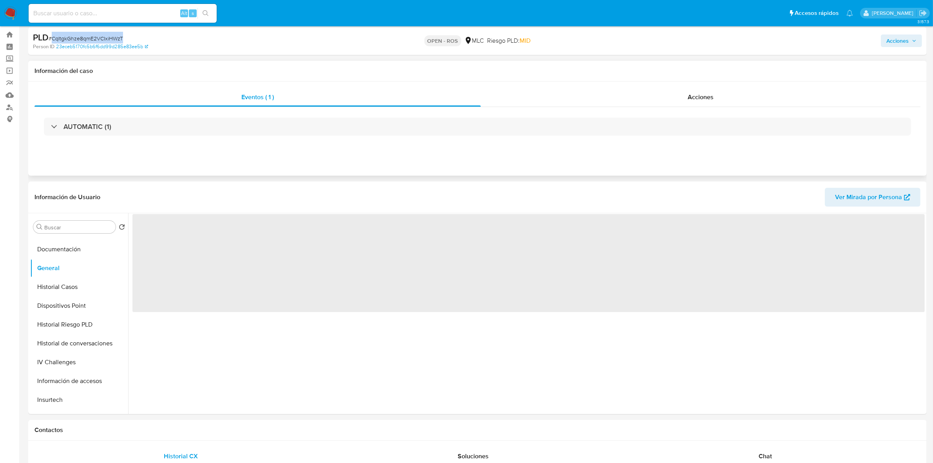
scroll to position [49, 0]
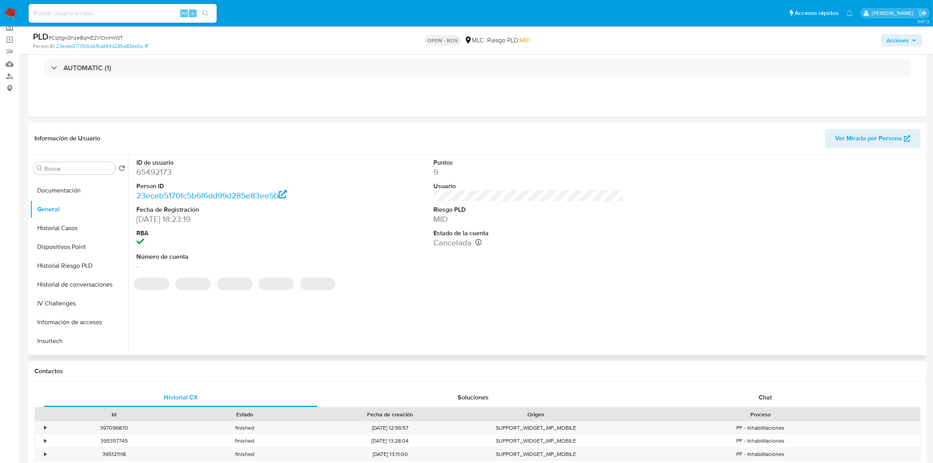
click at [161, 174] on dd "65492173" at bounding box center [231, 172] width 190 height 11
copy dd "65492173"
click at [148, 170] on dd "65492173" at bounding box center [231, 172] width 190 height 11
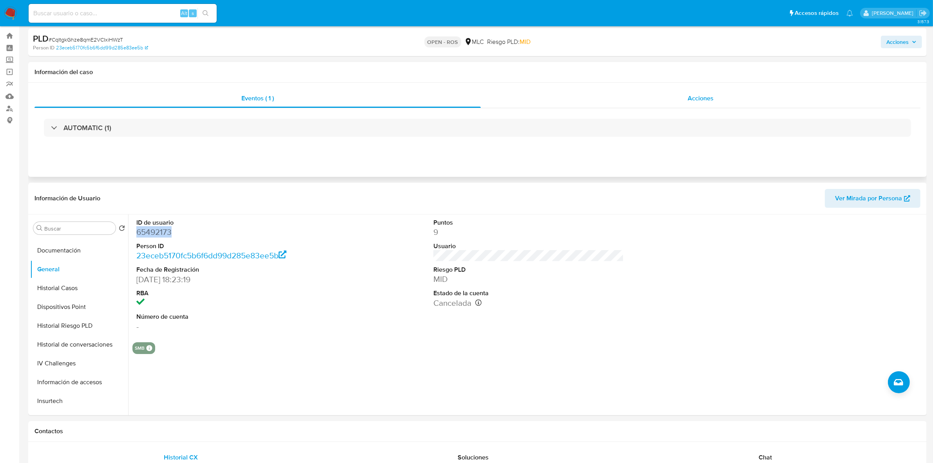
scroll to position [0, 0]
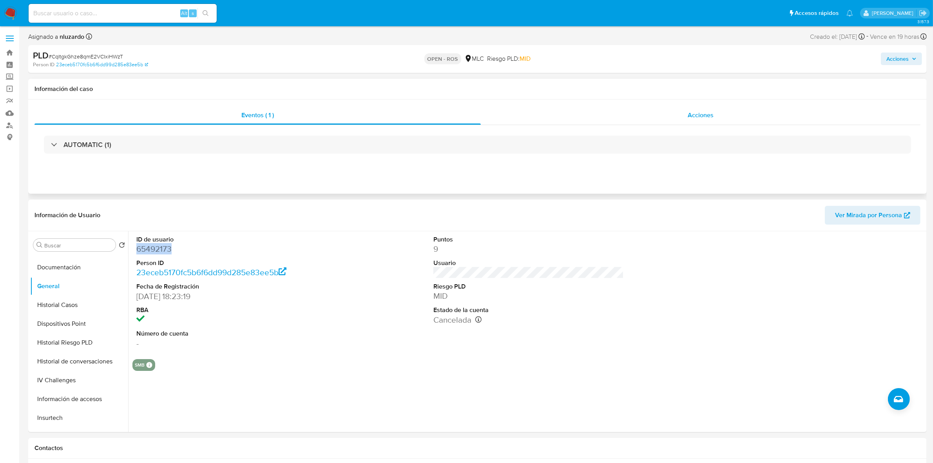
click at [680, 108] on div "Acciones" at bounding box center [701, 115] width 440 height 19
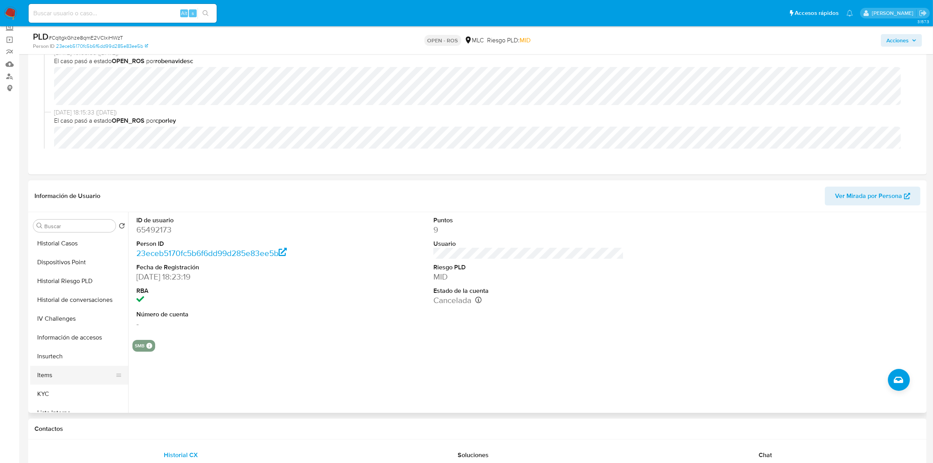
scroll to position [245, 0]
click at [77, 336] on button "KYC" at bounding box center [76, 338] width 92 height 19
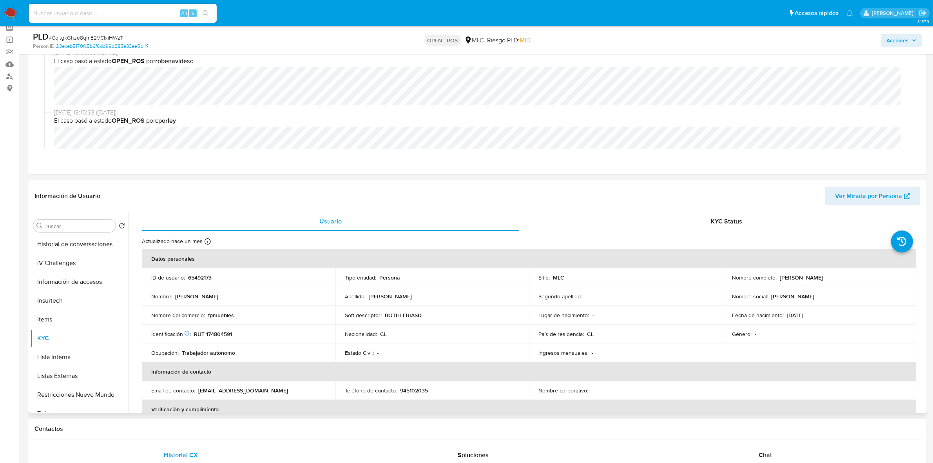
drag, startPoint x: 853, startPoint y: 277, endPoint x: 777, endPoint y: 277, distance: 76.0
click at [777, 277] on div "Nombre completo : [PERSON_NAME]" at bounding box center [819, 277] width 175 height 7
copy p "[PERSON_NAME]"
click at [219, 336] on p "RUT 174804591" at bounding box center [213, 333] width 38 height 7
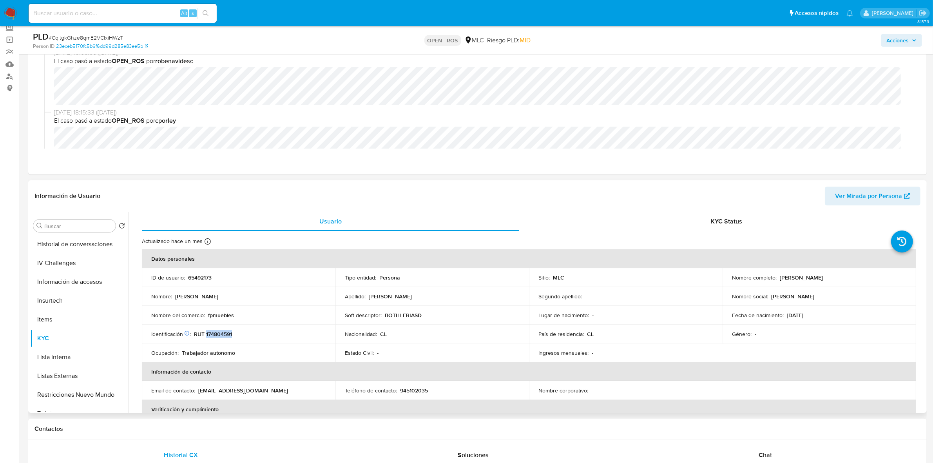
copy p "174804591"
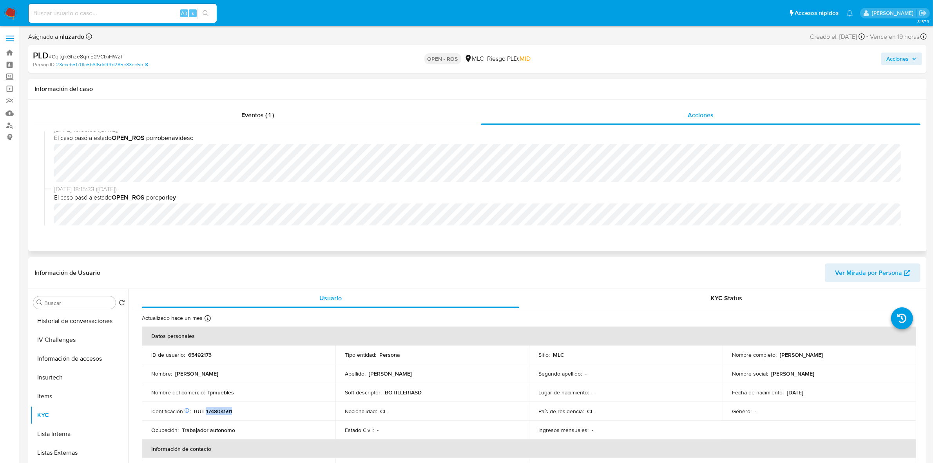
scroll to position [0, 0]
click at [222, 116] on div "Eventos ( 1 )" at bounding box center [257, 115] width 446 height 19
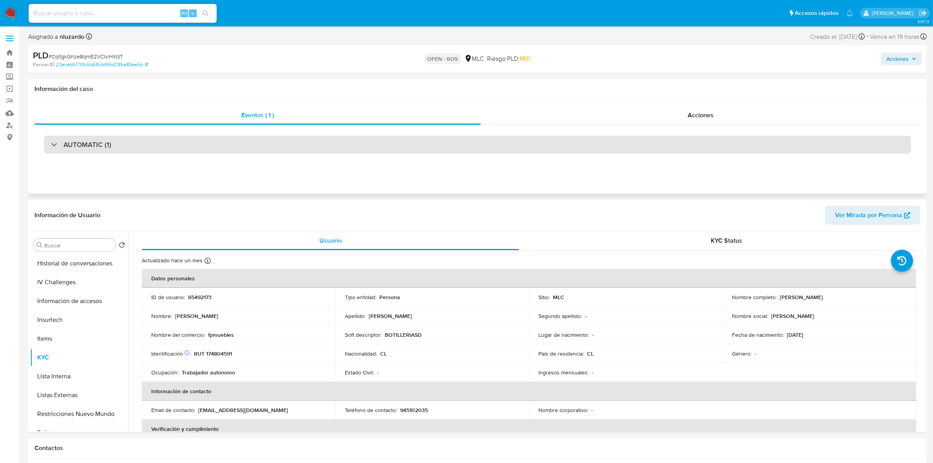
click at [105, 145] on h3 "AUTOMATIC (1)" at bounding box center [87, 144] width 48 height 9
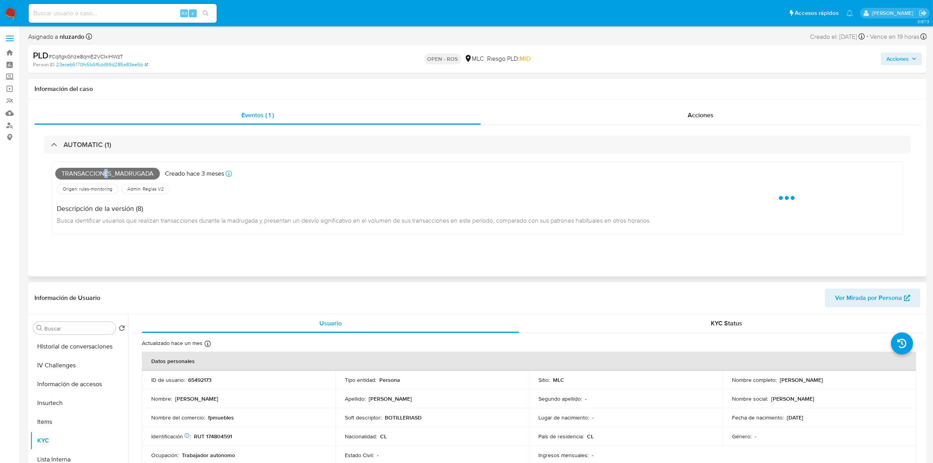
click at [105, 171] on span "Transacciones_madrugada" at bounding box center [107, 174] width 105 height 12
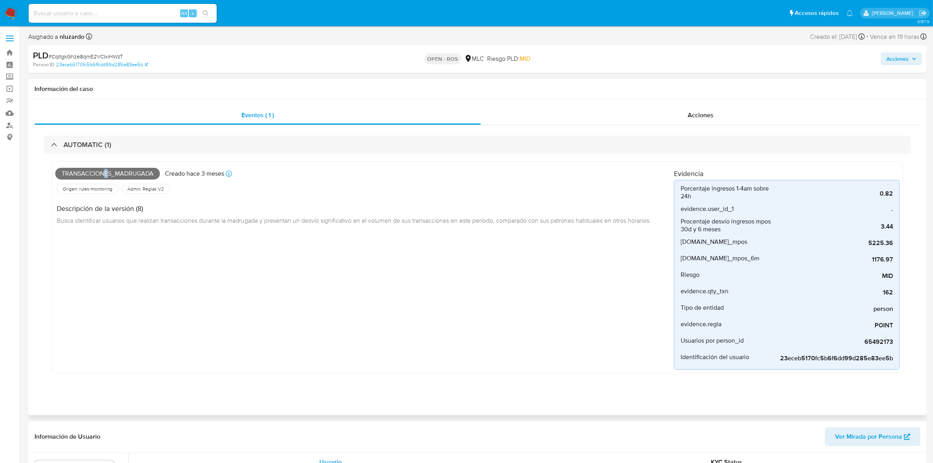
copy span "e"
click at [98, 174] on span "Transacciones_madrugada" at bounding box center [107, 174] width 105 height 12
copy span "Transacciones_madrugada"
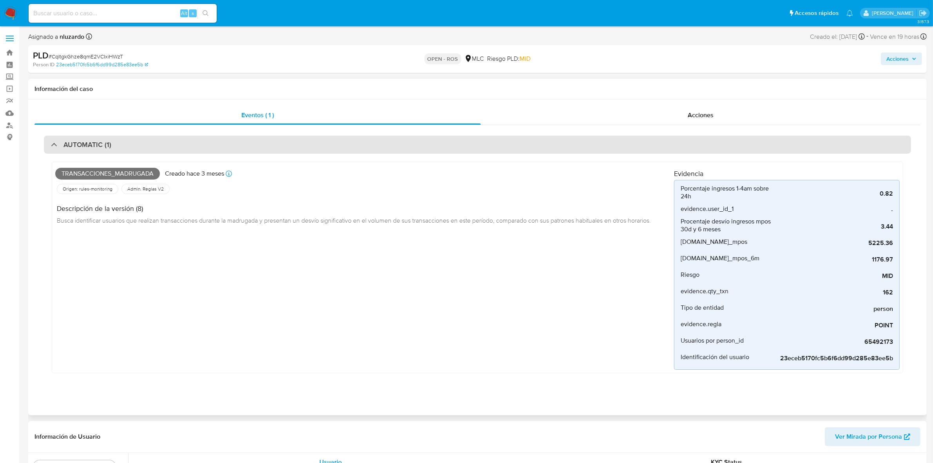
click at [171, 142] on div "AUTOMATIC (1)" at bounding box center [477, 145] width 867 height 18
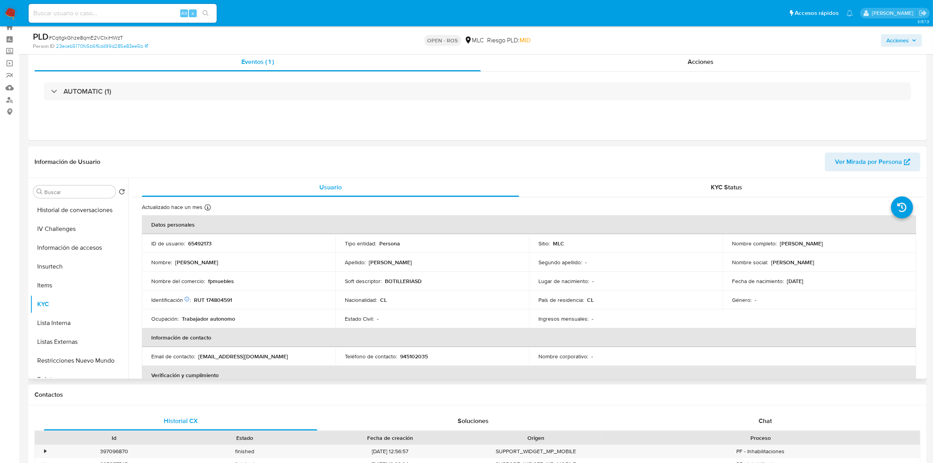
scroll to position [49, 0]
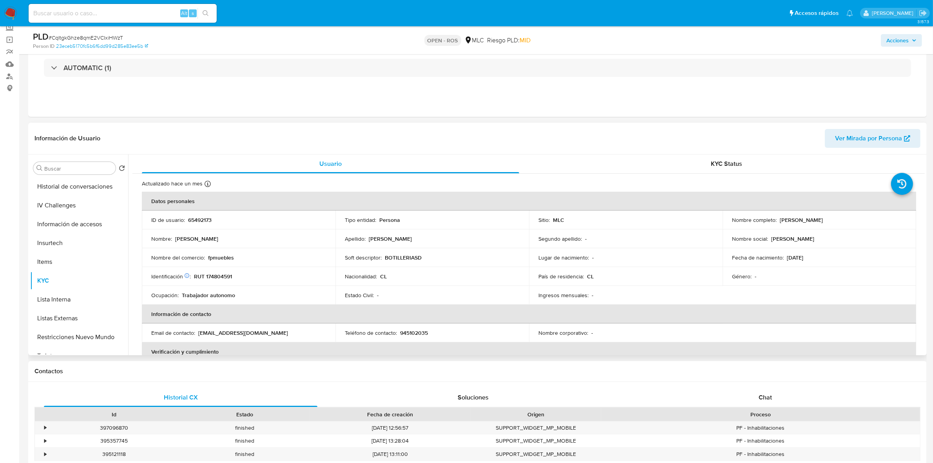
click at [220, 275] on p "RUT 174804591" at bounding box center [213, 276] width 38 height 7
copy p "174804591"
click at [198, 219] on p "65492173" at bounding box center [200, 219] width 24 height 7
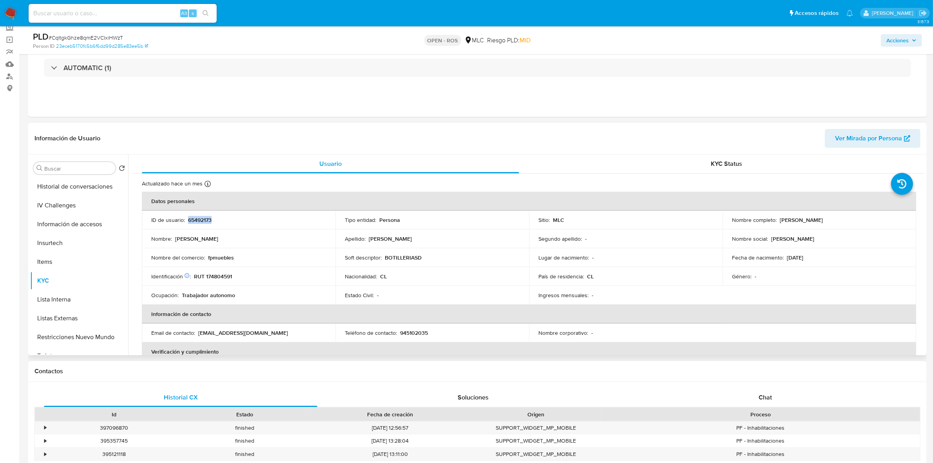
copy p "65492173"
click at [226, 273] on p "RUT 174804591" at bounding box center [213, 276] width 38 height 7
click at [222, 274] on p "RUT 174804591" at bounding box center [213, 276] width 38 height 7
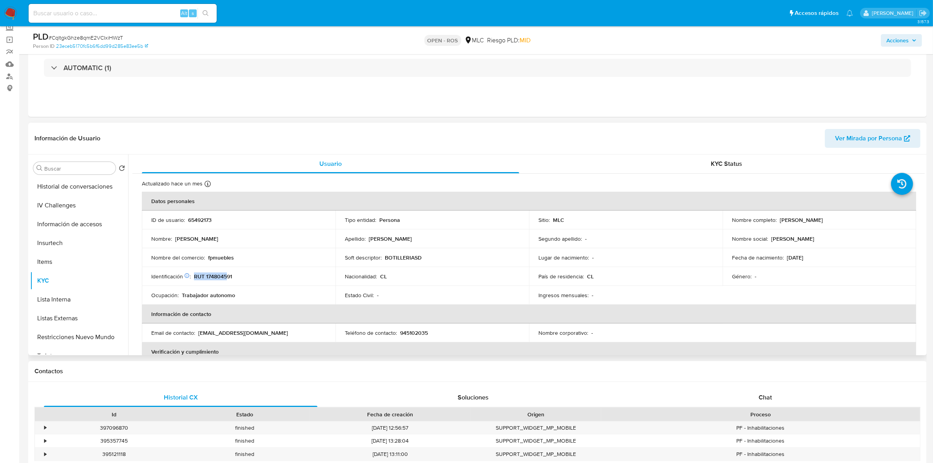
click at [224, 277] on p "RUT 174804591" at bounding box center [213, 276] width 38 height 7
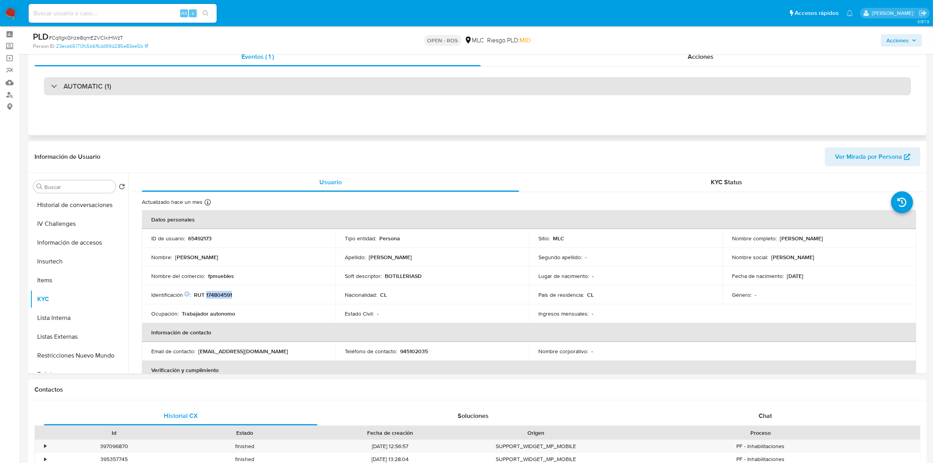
scroll to position [0, 0]
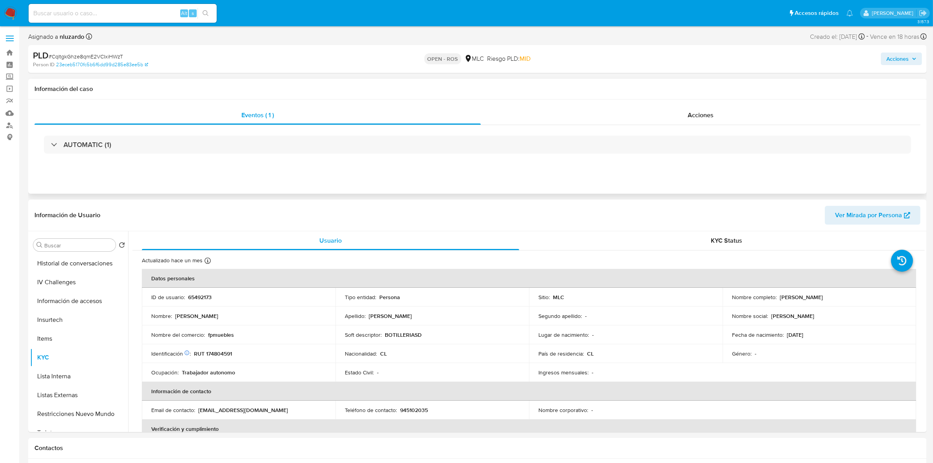
click at [688, 105] on div "Eventos ( 1 ) Acciones AUTOMATIC (1)" at bounding box center [477, 147] width 899 height 94
click at [694, 114] on span "Acciones" at bounding box center [701, 115] width 26 height 9
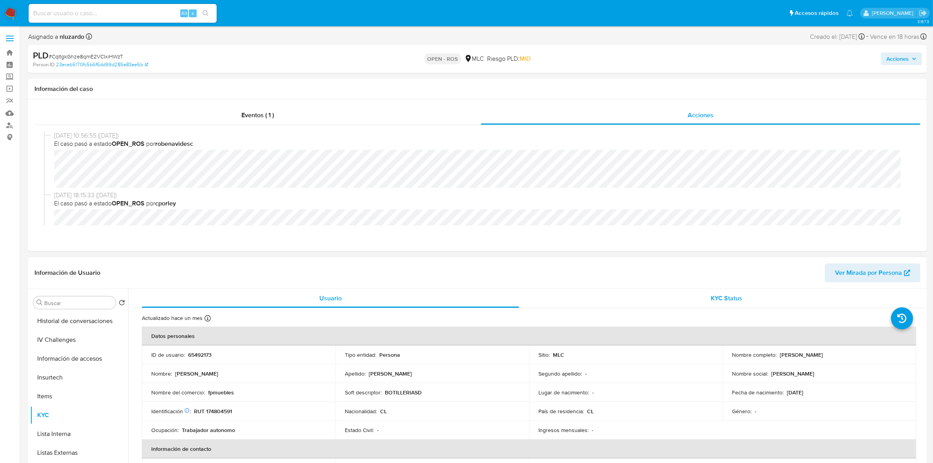
click at [698, 296] on div "KYC Status" at bounding box center [726, 298] width 377 height 19
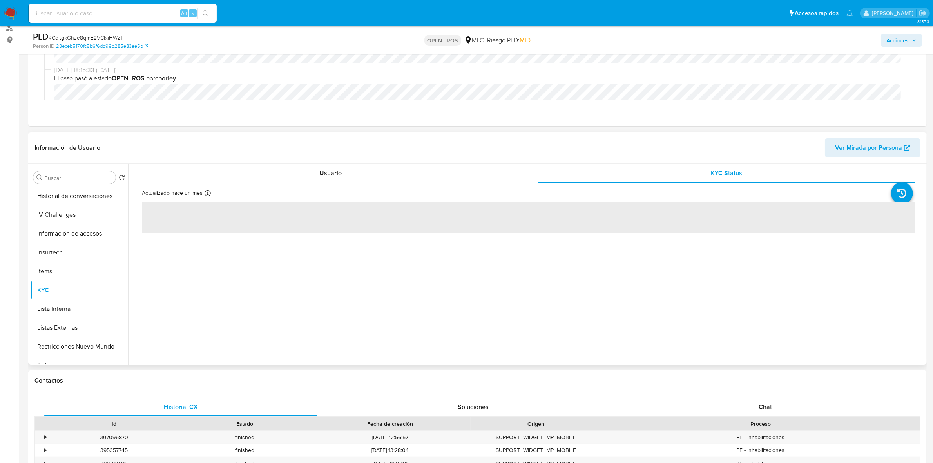
scroll to position [98, 0]
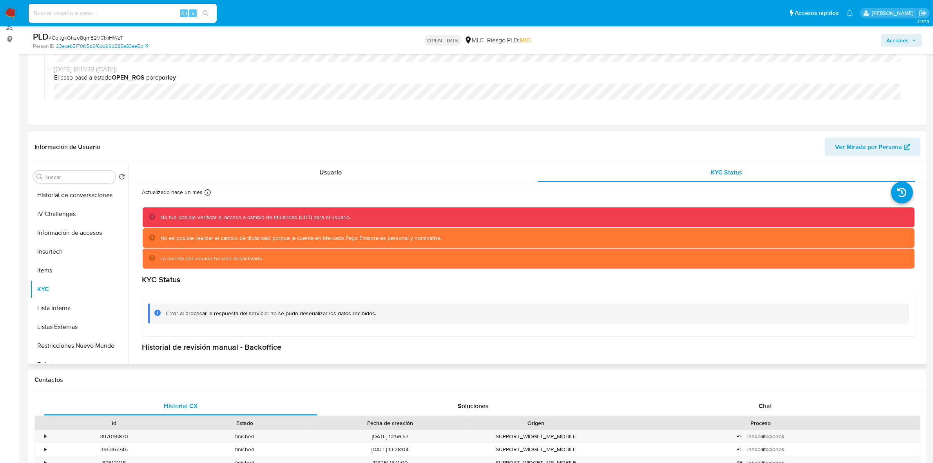
click at [343, 183] on div "Actualizado hace un mes Creado: 20/11/2020 05:50:52 Actualizado: 12/08/2025 11:…" at bounding box center [528, 295] width 792 height 227
click at [345, 176] on div "Usuario" at bounding box center [330, 172] width 377 height 19
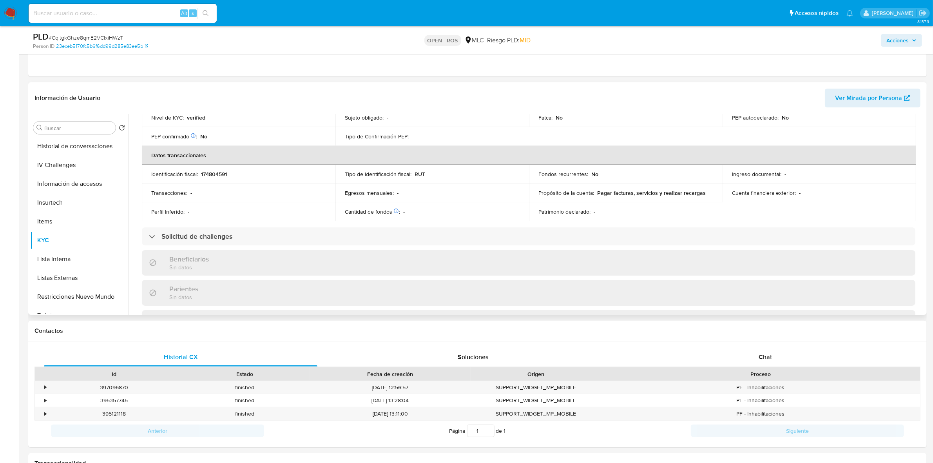
scroll to position [294, 0]
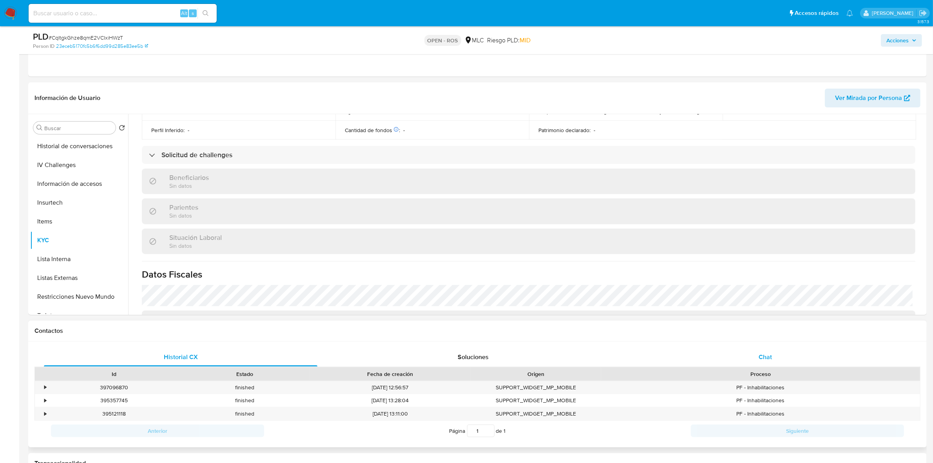
click at [768, 361] on span "Chat" at bounding box center [765, 356] width 13 height 9
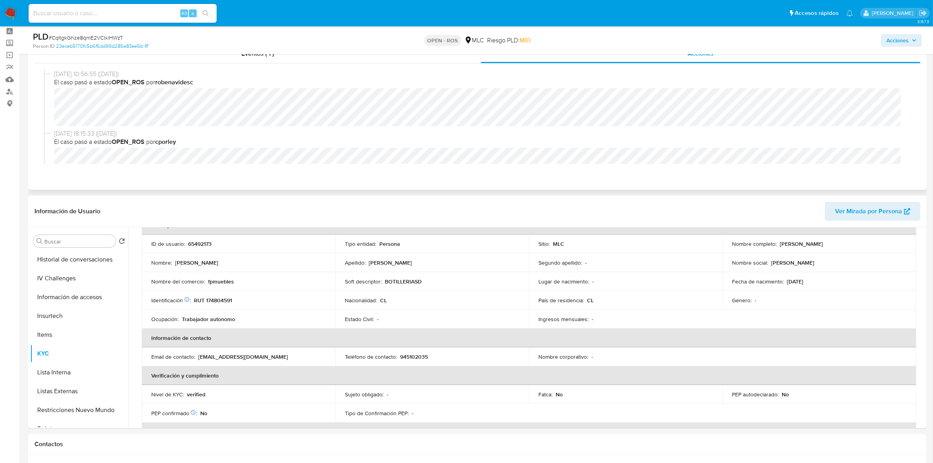
scroll to position [0, 0]
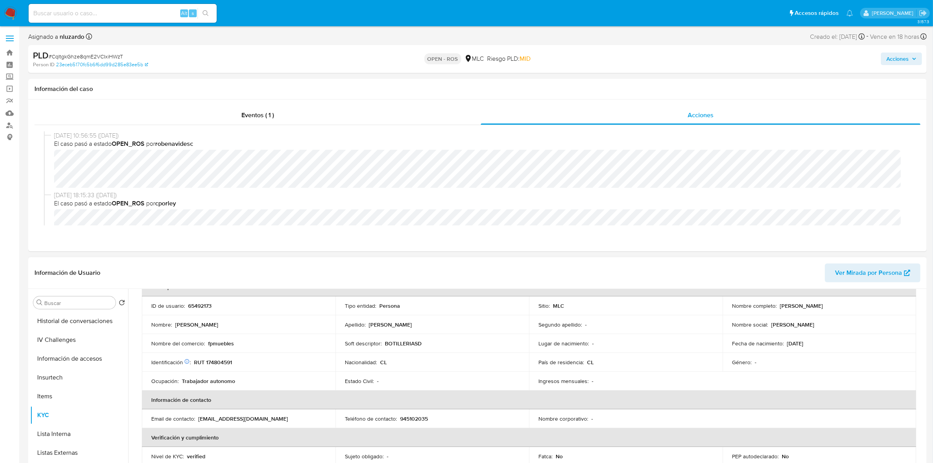
drag, startPoint x: 849, startPoint y: 308, endPoint x: 778, endPoint y: 305, distance: 70.6
click at [778, 305] on div "Nombre completo : Felipe Alfredo Pinilla Parra" at bounding box center [819, 305] width 175 height 7
copy p "Felipe Alfredo Pinilla Parra"
click at [230, 364] on p "RUT 174804591" at bounding box center [213, 362] width 38 height 7
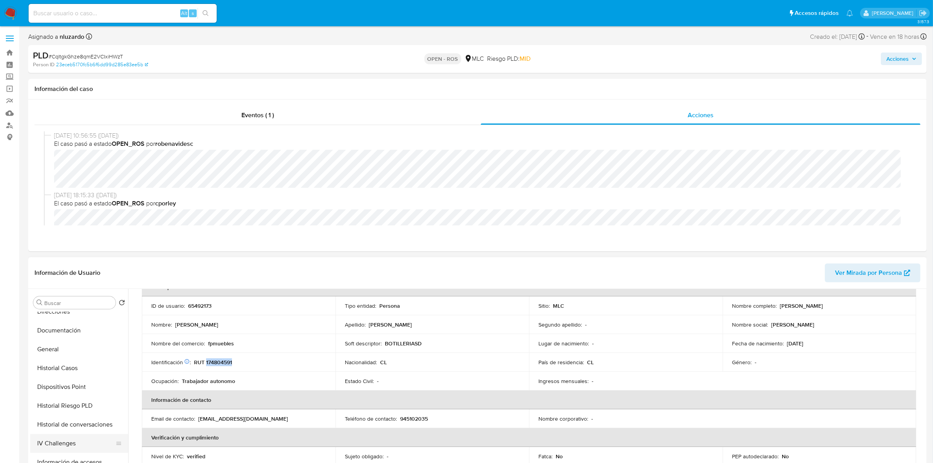
scroll to position [98, 0]
drag, startPoint x: 57, startPoint y: 372, endPoint x: 98, endPoint y: 370, distance: 41.2
click at [57, 372] on button "Documentación" at bounding box center [76, 373] width 92 height 19
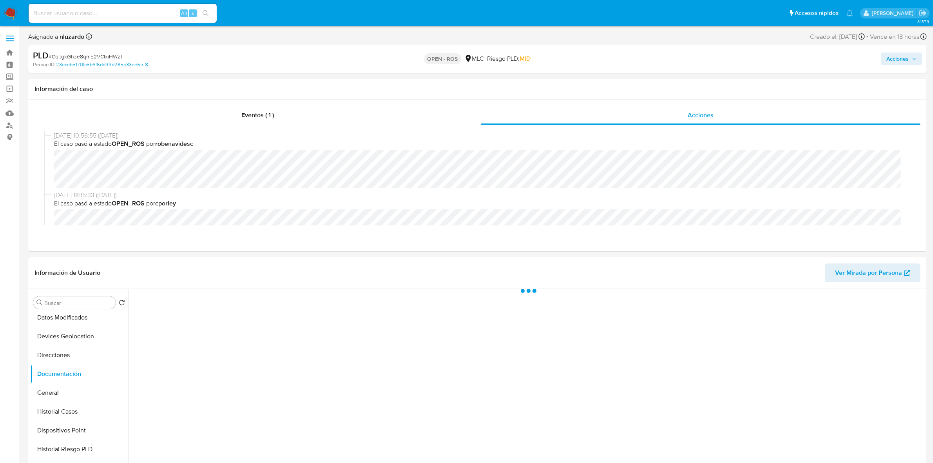
scroll to position [0, 0]
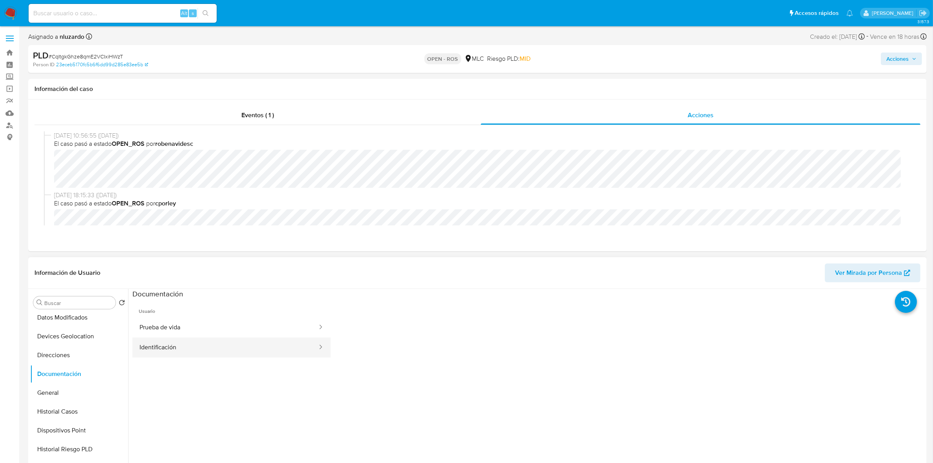
click at [167, 347] on button "Identificación" at bounding box center [225, 347] width 186 height 20
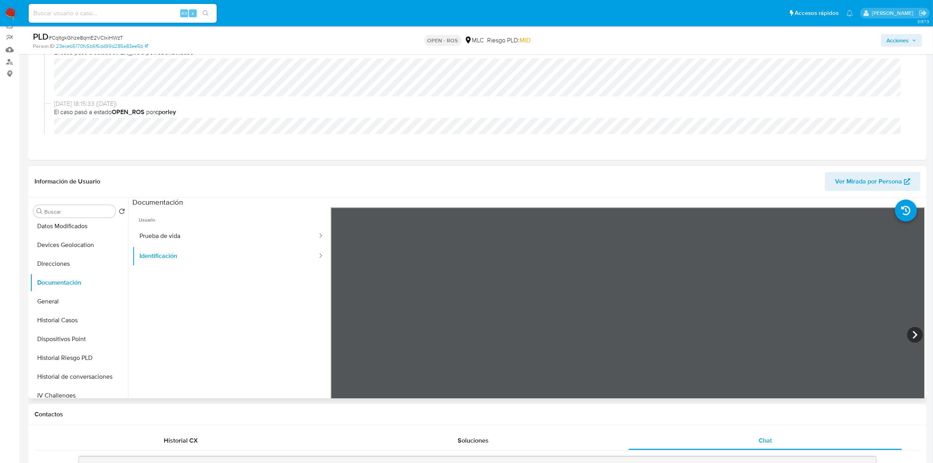
scroll to position [98, 0]
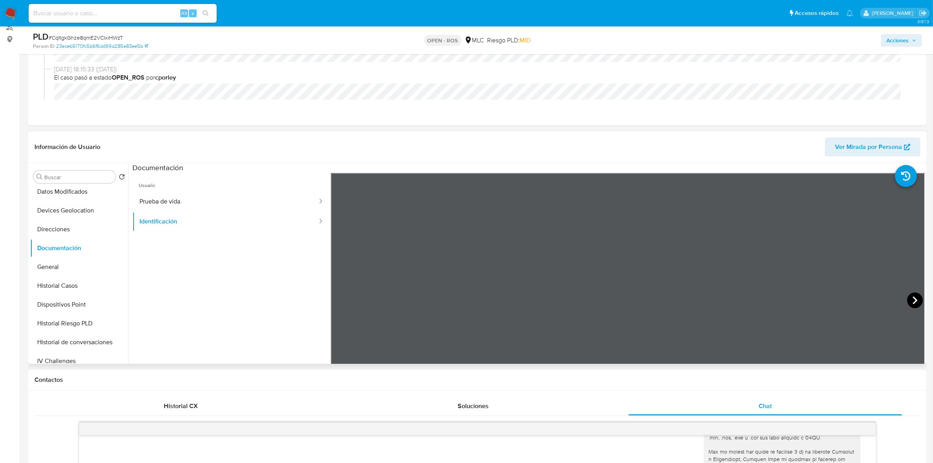
click at [910, 300] on icon at bounding box center [915, 300] width 16 height 16
click at [174, 199] on button "Prueba de vida" at bounding box center [225, 202] width 186 height 20
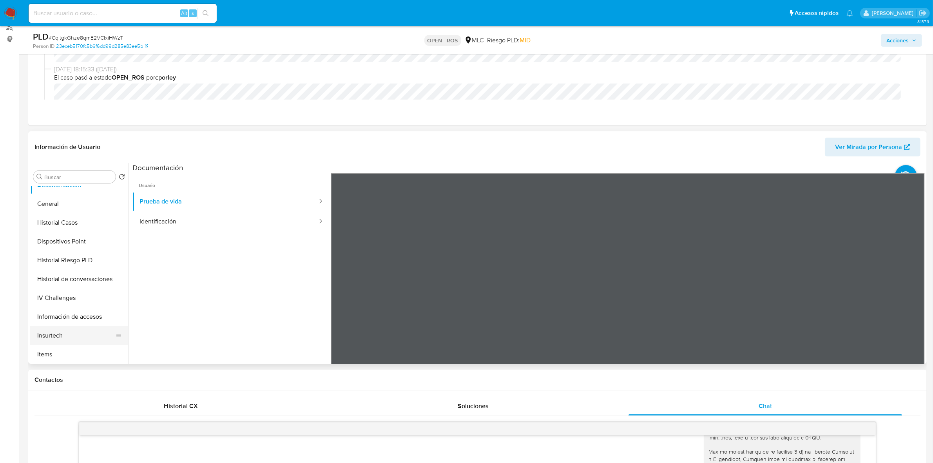
scroll to position [245, 0]
click at [51, 286] on button "KYC" at bounding box center [76, 289] width 92 height 19
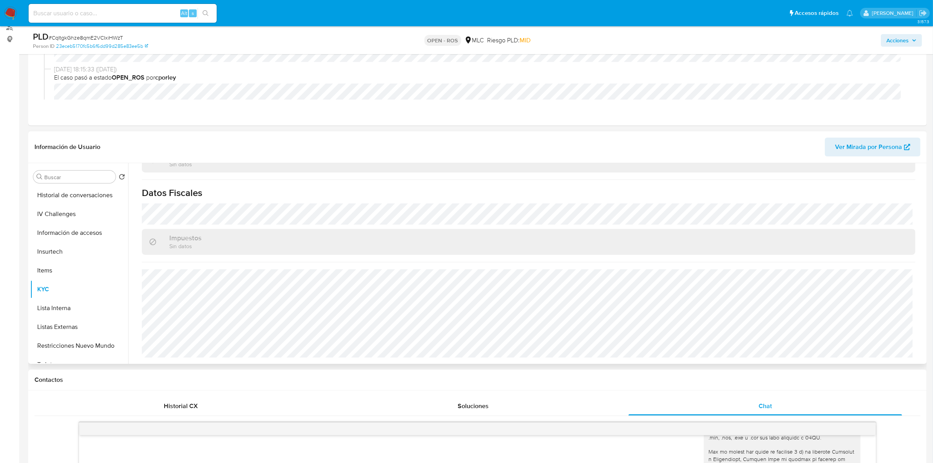
scroll to position [82, 0]
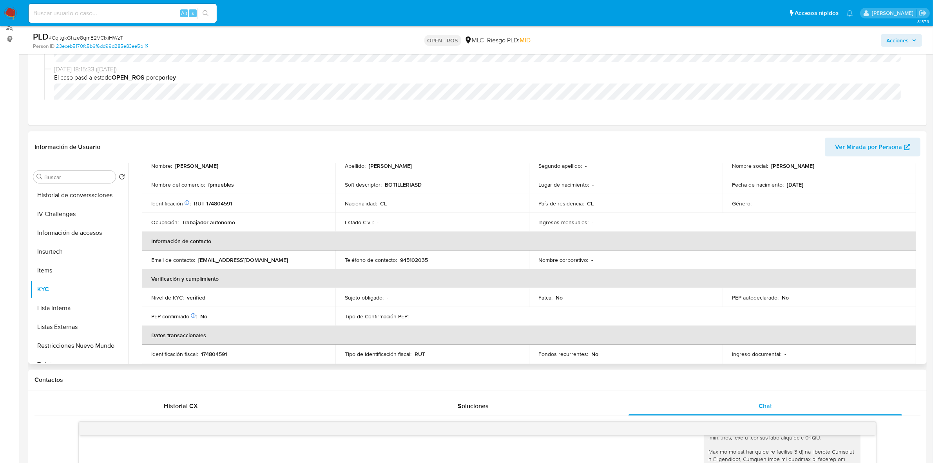
click at [413, 259] on p "945102035" at bounding box center [414, 259] width 28 height 7
drag, startPoint x: 259, startPoint y: 261, endPoint x: 198, endPoint y: 261, distance: 60.7
click at [198, 261] on div "Email de contacto : felipe_p_1@hotmail.com" at bounding box center [238, 259] width 175 height 7
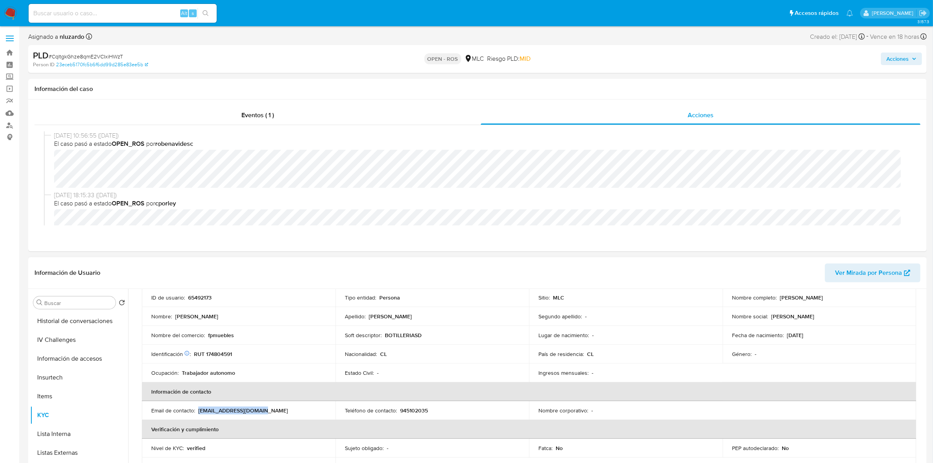
scroll to position [0, 0]
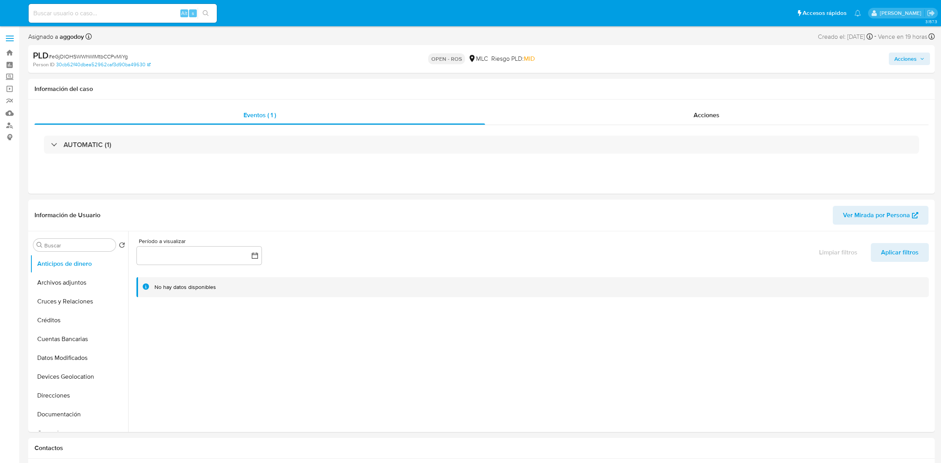
select select "10"
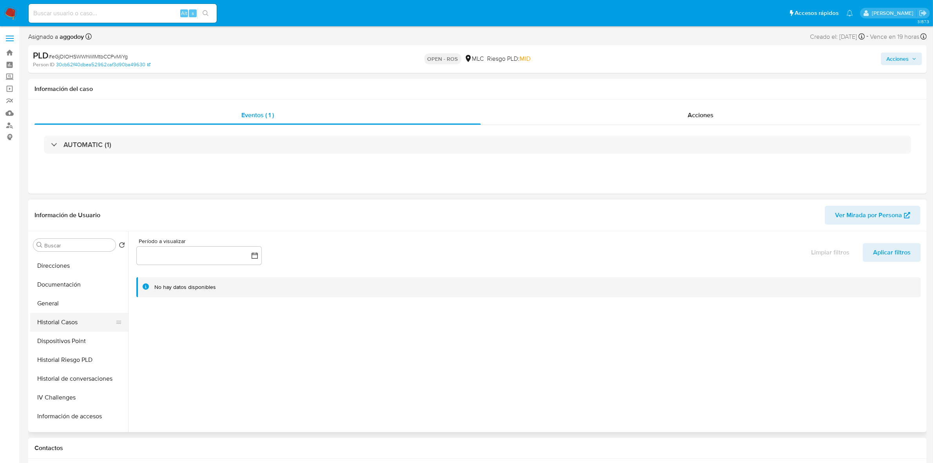
scroll to position [147, 0]
drag, startPoint x: 55, startPoint y: 290, endPoint x: 73, endPoint y: 298, distance: 19.9
click at [55, 290] on button "General" at bounding box center [79, 286] width 98 height 19
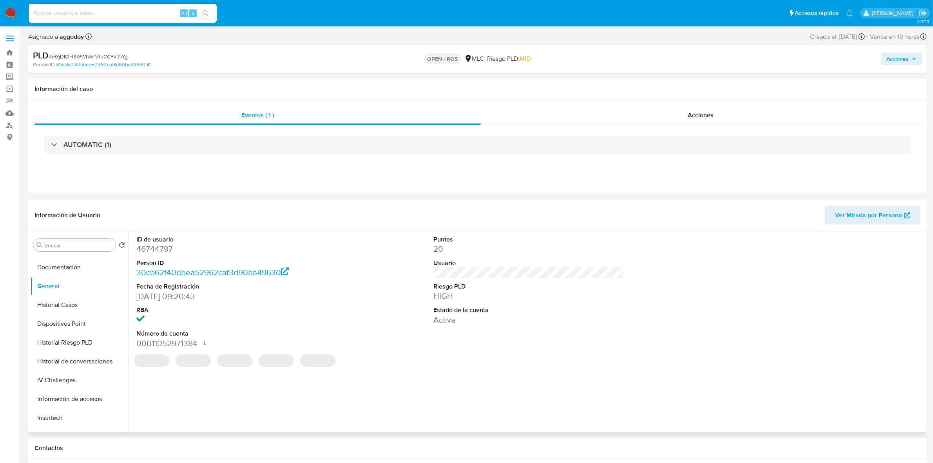
click at [165, 250] on dd "46744797" at bounding box center [231, 248] width 190 height 11
copy dd "46744797"
click at [80, 55] on span "# eGjDIOHSWWhWIMtbCCPvMiYg" at bounding box center [88, 57] width 79 height 8
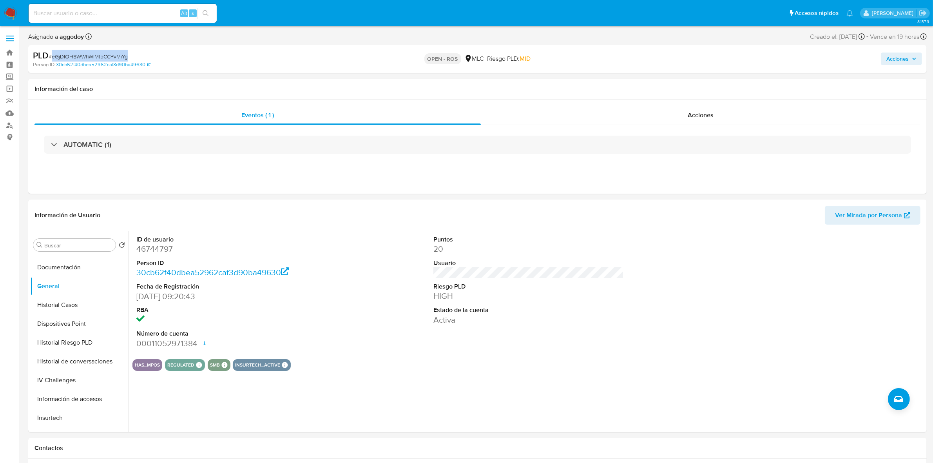
copy span "eGjDIOHSWWhWIMtbCCPvMiYg"
click at [49, 359] on button "KYC" at bounding box center [76, 357] width 92 height 19
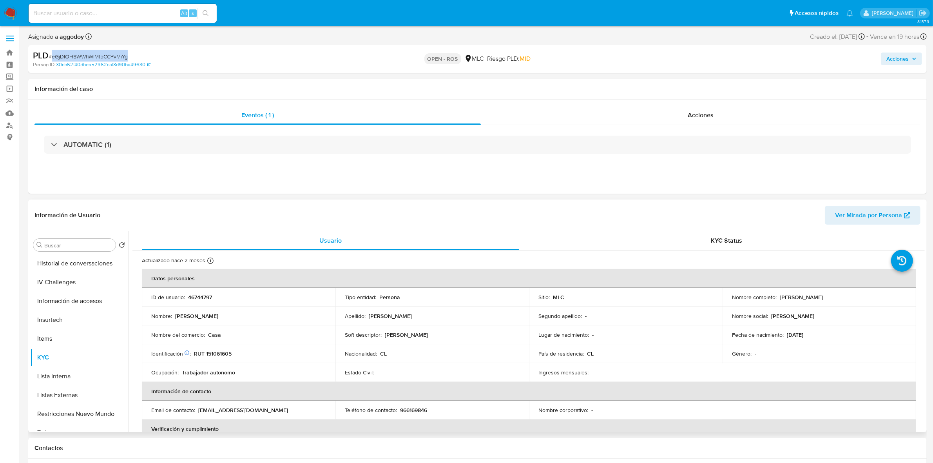
drag, startPoint x: 887, startPoint y: 298, endPoint x: 778, endPoint y: 297, distance: 108.2
click at [778, 297] on div "Nombre completo : Francisco Felipe Andrés Mendoza Miranda" at bounding box center [819, 297] width 175 height 7
copy p "Francisco Felipe Andrés Mendoza Miranda"
click at [219, 351] on p "RUT 151061605" at bounding box center [213, 353] width 38 height 7
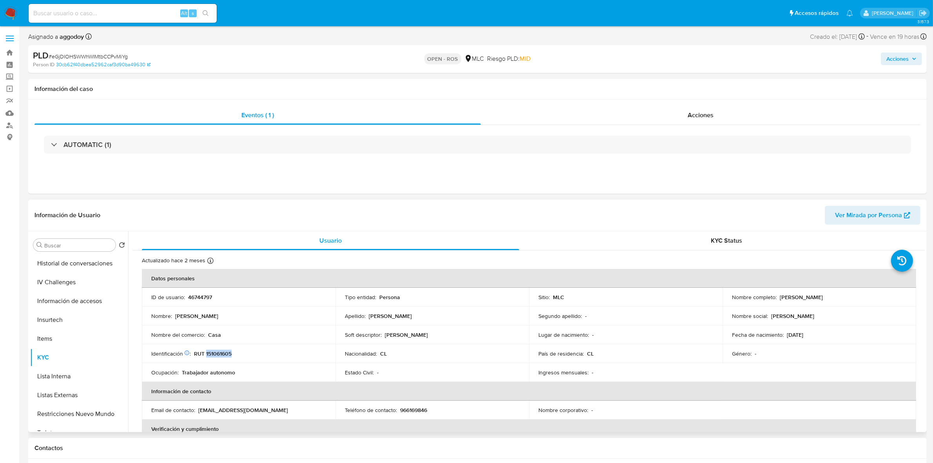
copy p "151061605"
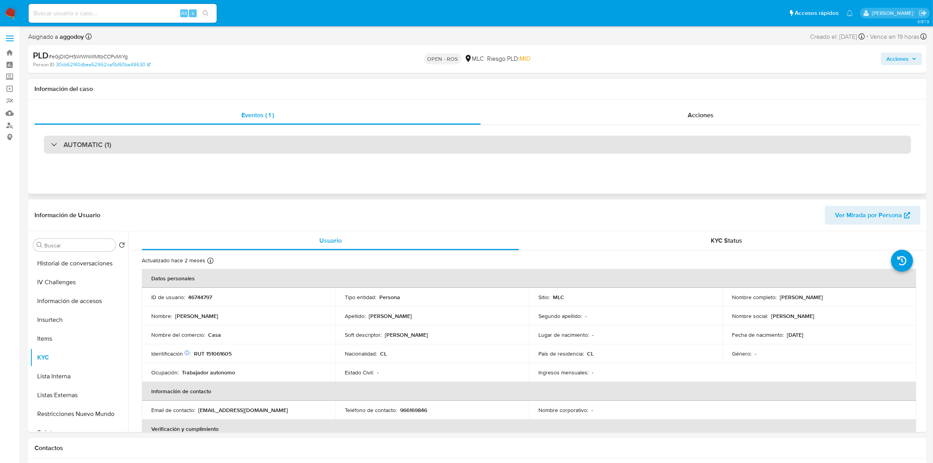
click at [108, 151] on div "AUTOMATIC (1)" at bounding box center [477, 145] width 867 height 18
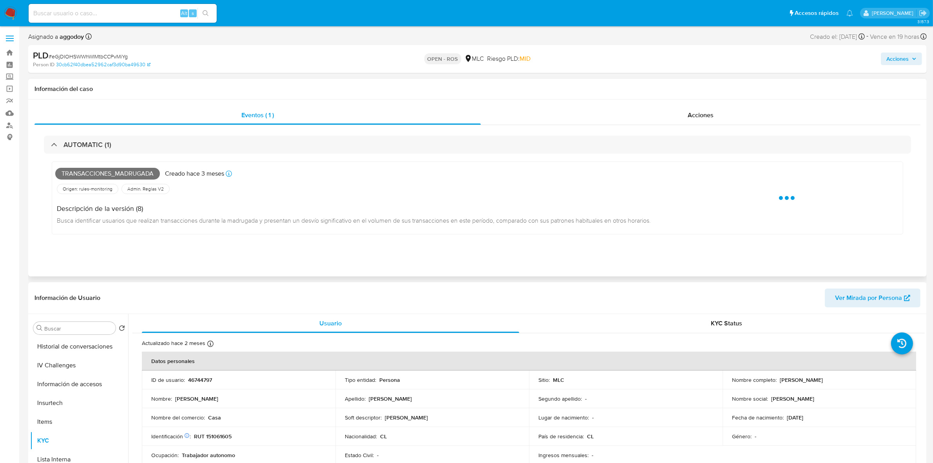
click at [100, 173] on span "Transacciones_madrugada" at bounding box center [107, 174] width 105 height 12
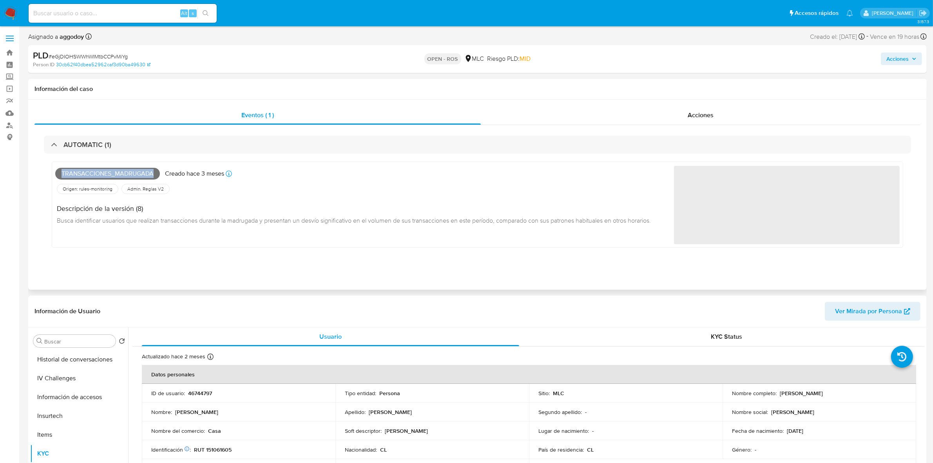
copy span "Transacciones_madrugada"
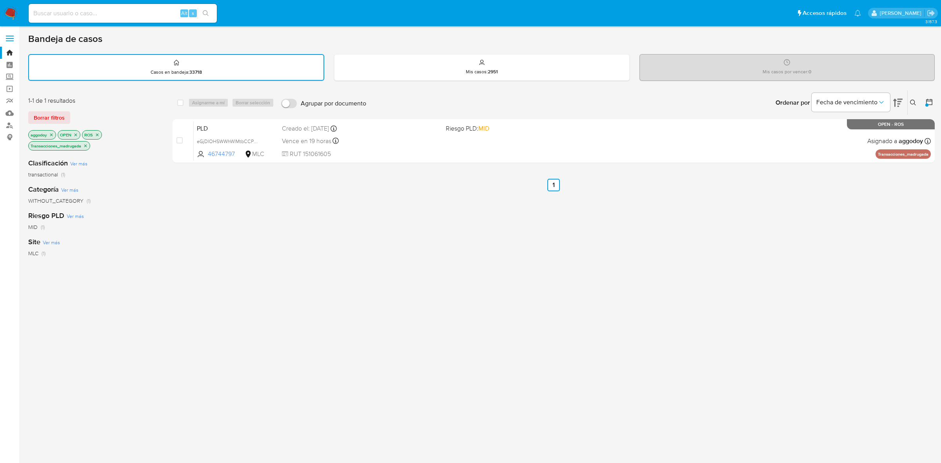
click at [10, 12] on img at bounding box center [10, 13] width 13 height 13
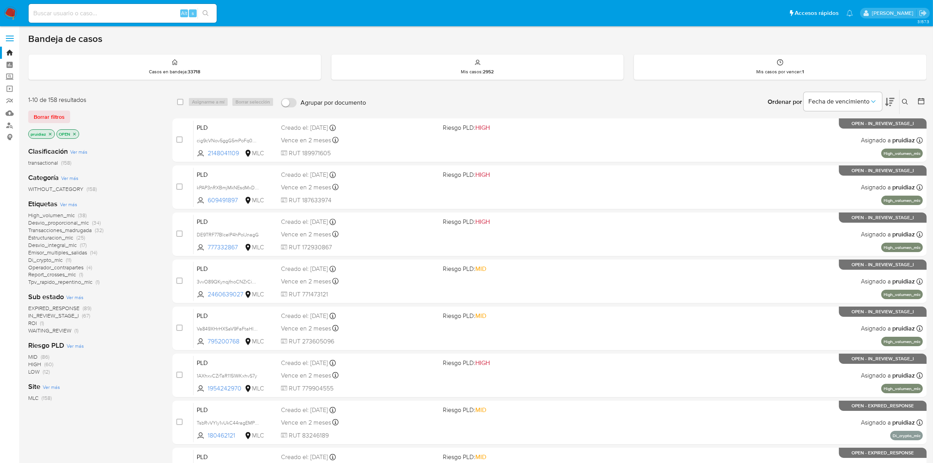
click at [892, 99] on icon at bounding box center [889, 101] width 9 height 9
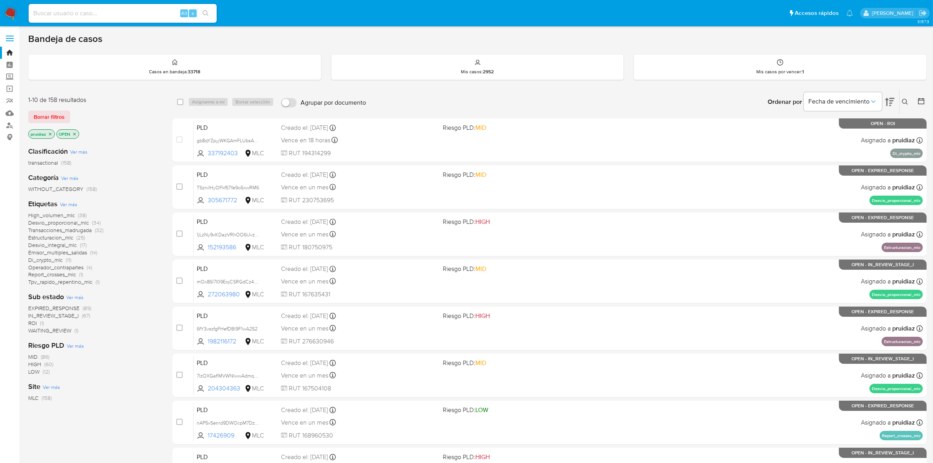
click at [13, 13] on img at bounding box center [10, 13] width 13 height 13
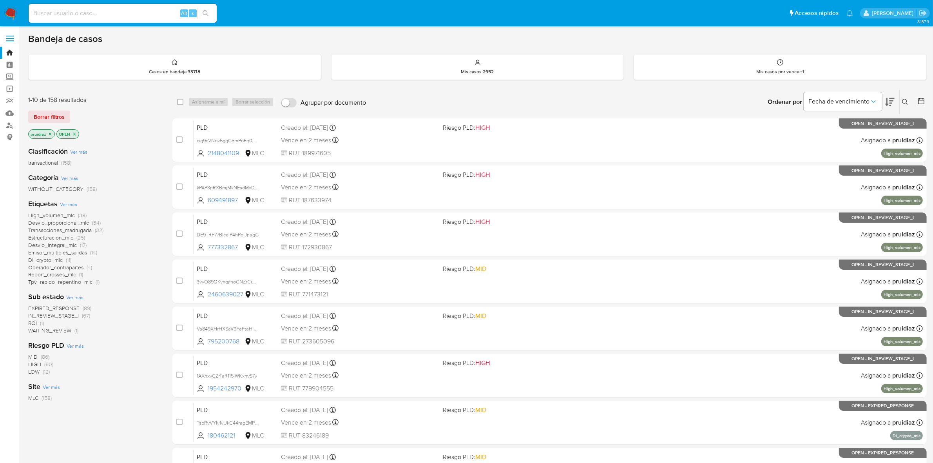
click at [888, 97] on icon at bounding box center [889, 101] width 9 height 9
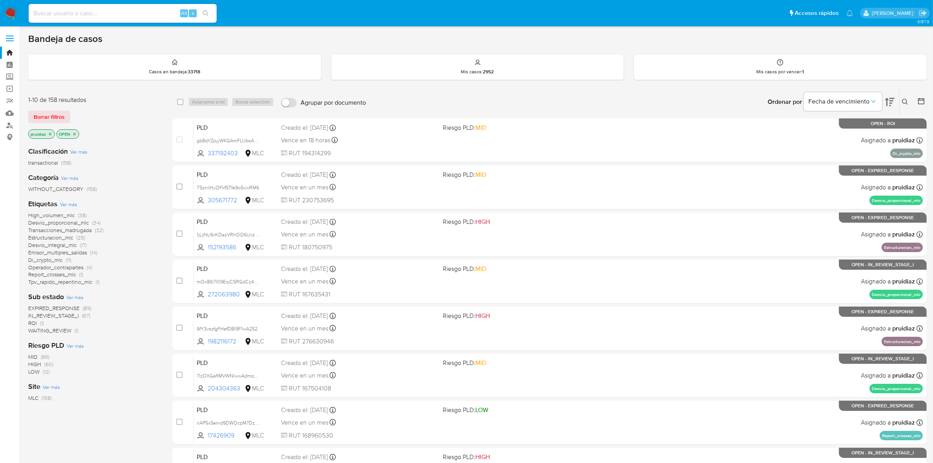
click at [11, 11] on img at bounding box center [10, 13] width 13 height 13
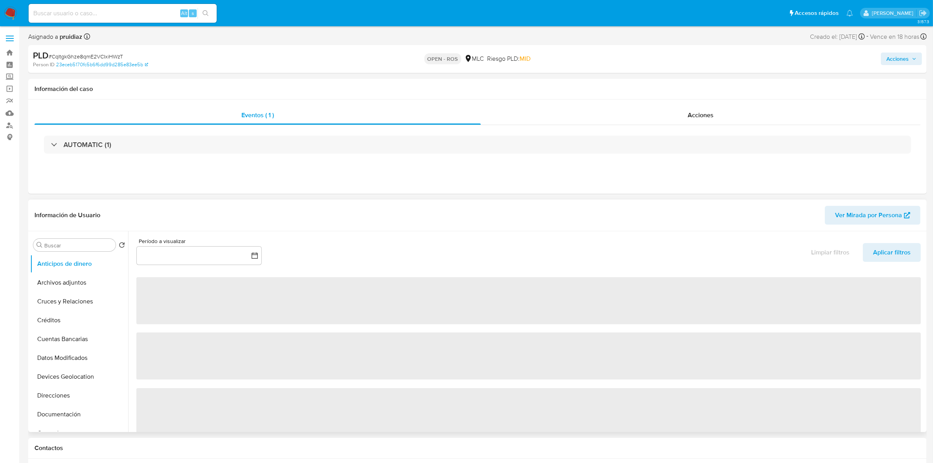
select select "10"
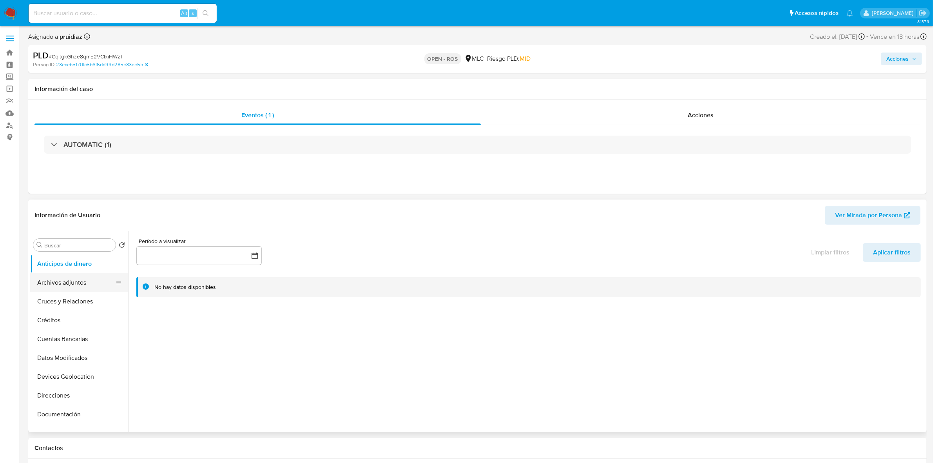
click at [67, 290] on button "Archivos adjuntos" at bounding box center [76, 282] width 92 height 19
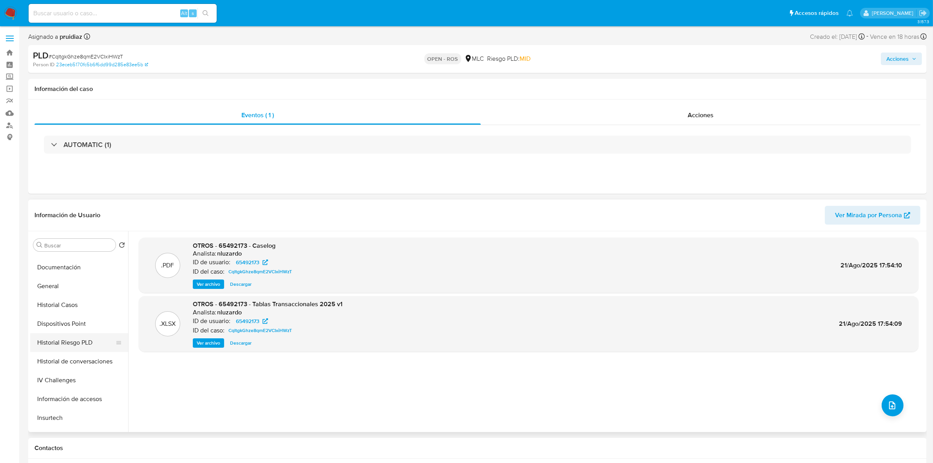
scroll to position [196, 0]
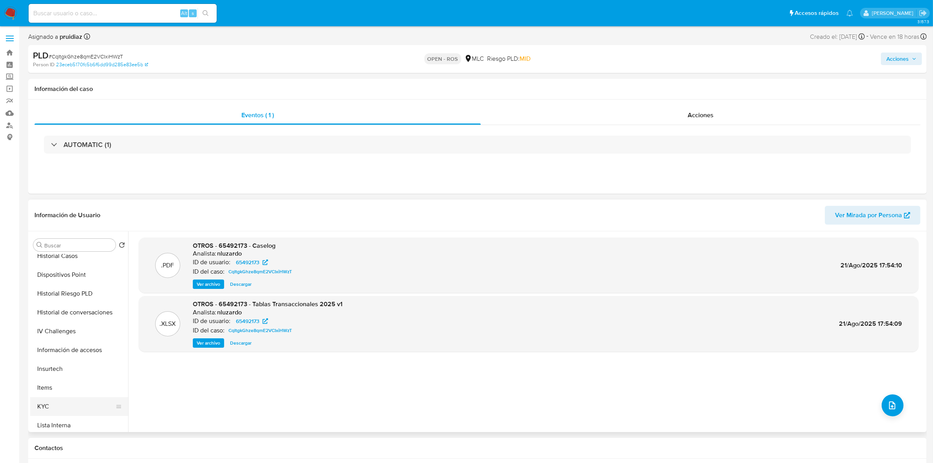
click at [52, 408] on button "KYC" at bounding box center [76, 406] width 92 height 19
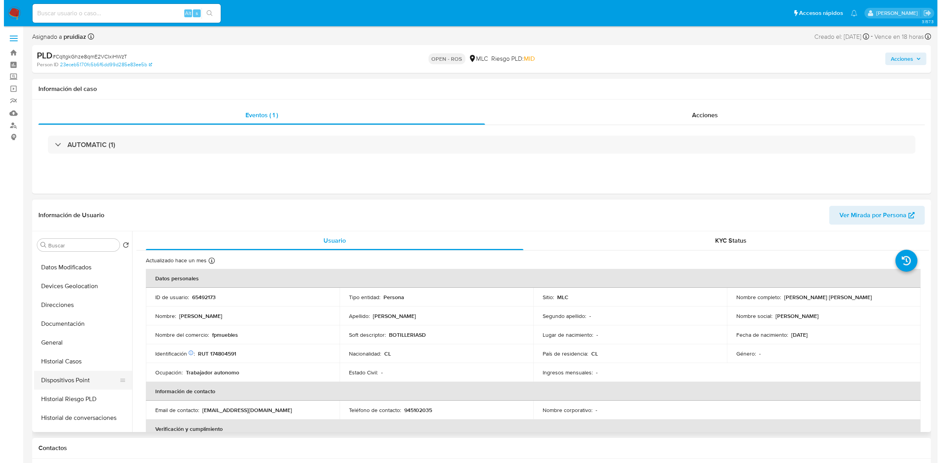
scroll to position [0, 0]
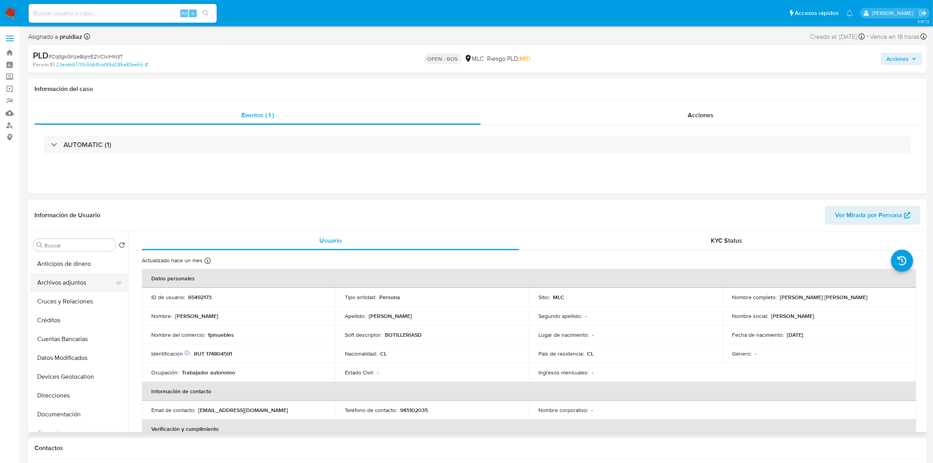
click at [58, 286] on button "Archivos adjuntos" at bounding box center [76, 282] width 92 height 19
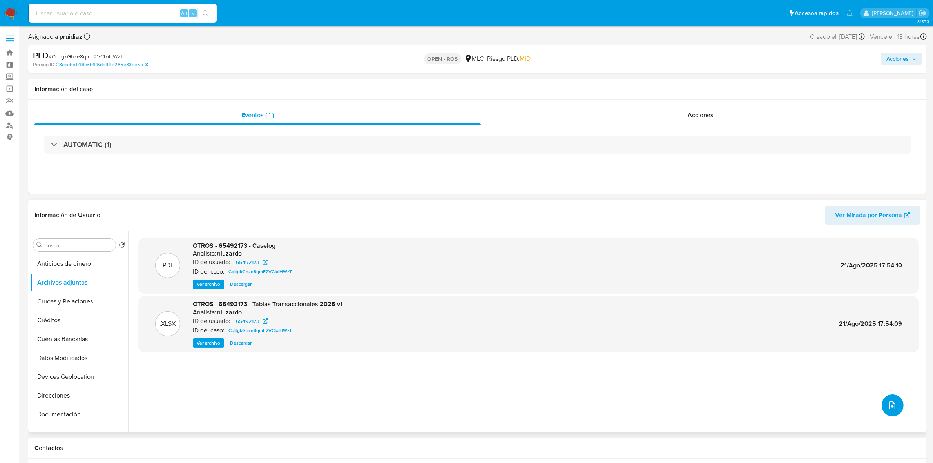
click at [897, 409] on button "upload-file" at bounding box center [893, 405] width 22 height 22
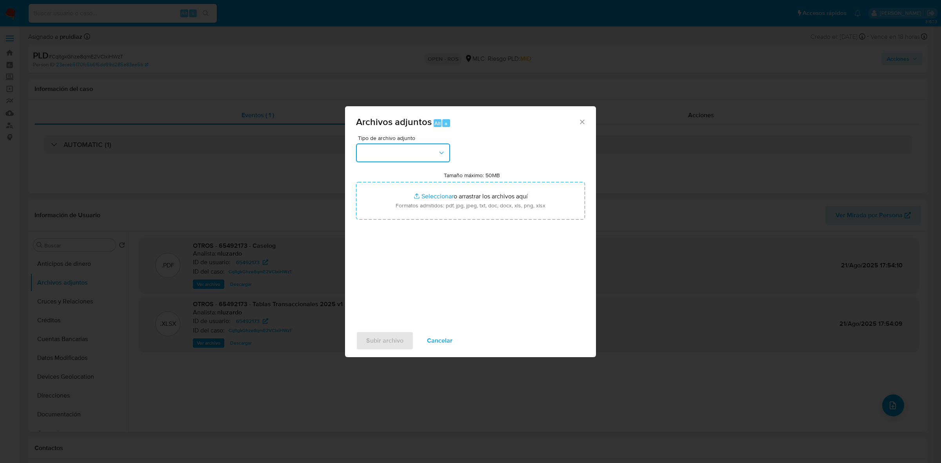
click at [420, 147] on button "button" at bounding box center [403, 152] width 94 height 19
click at [378, 229] on span "OTROS" at bounding box center [371, 225] width 20 height 8
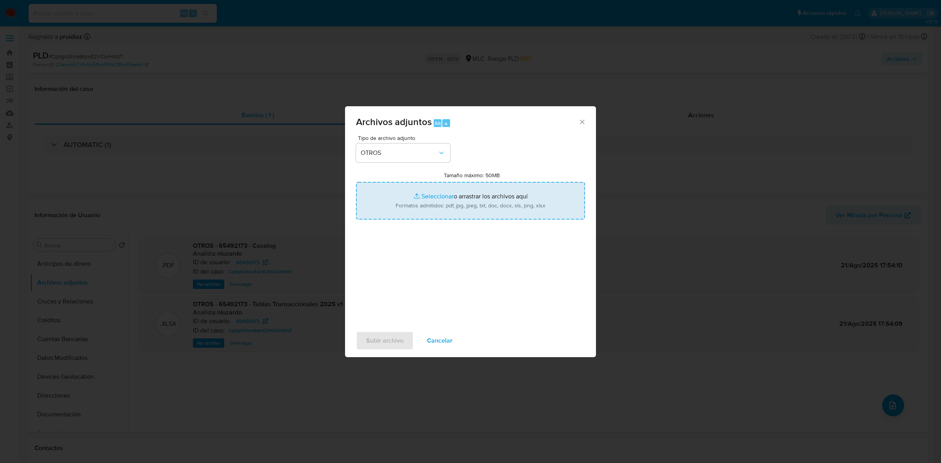
click at [459, 208] on input "Tamaño máximo: 50MB Seleccionar archivos" at bounding box center [470, 201] width 229 height 38
type input "C:\fakepath\Certificado UAF ROS #1293.pdf"
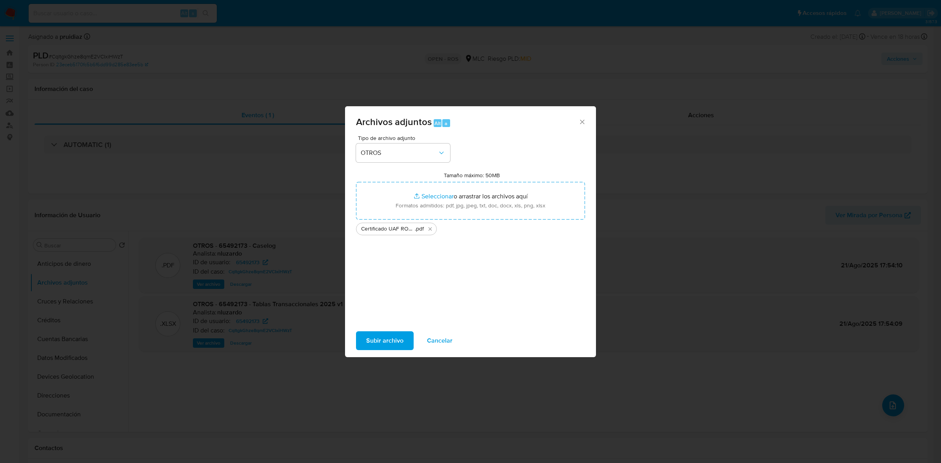
click at [406, 340] on button "Subir archivo" at bounding box center [385, 340] width 58 height 19
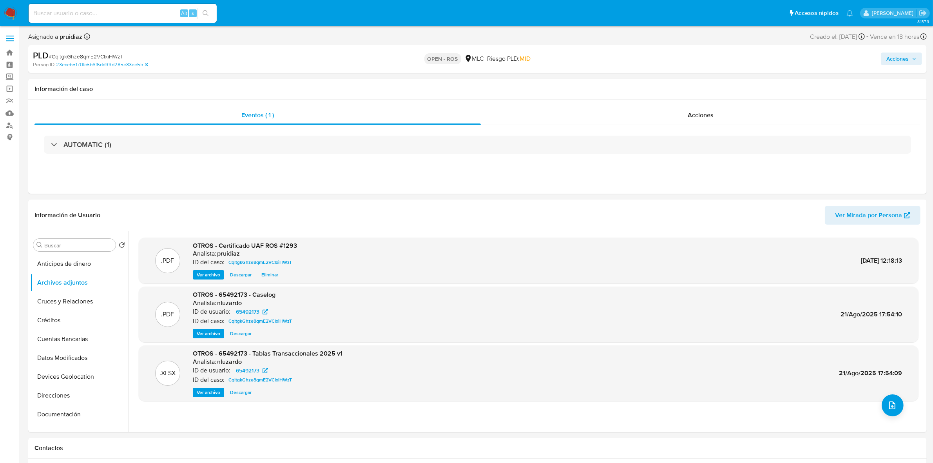
click at [911, 54] on span "Acciones" at bounding box center [902, 58] width 30 height 11
click at [710, 91] on div "Resolución del caso Alt r" at bounding box center [688, 84] width 75 height 20
click at [876, 192] on span "ROS" at bounding box center [870, 192] width 38 height 17
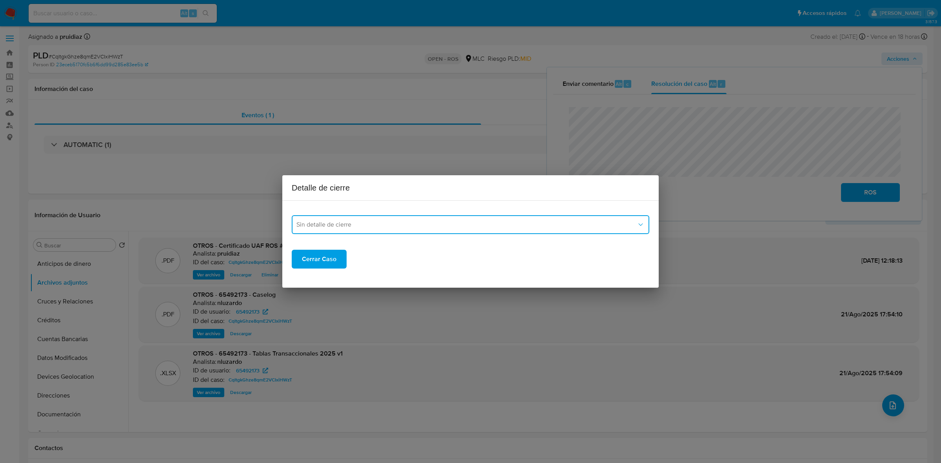
click at [314, 230] on button "Sin detalle de cierre" at bounding box center [470, 224] width 357 height 19
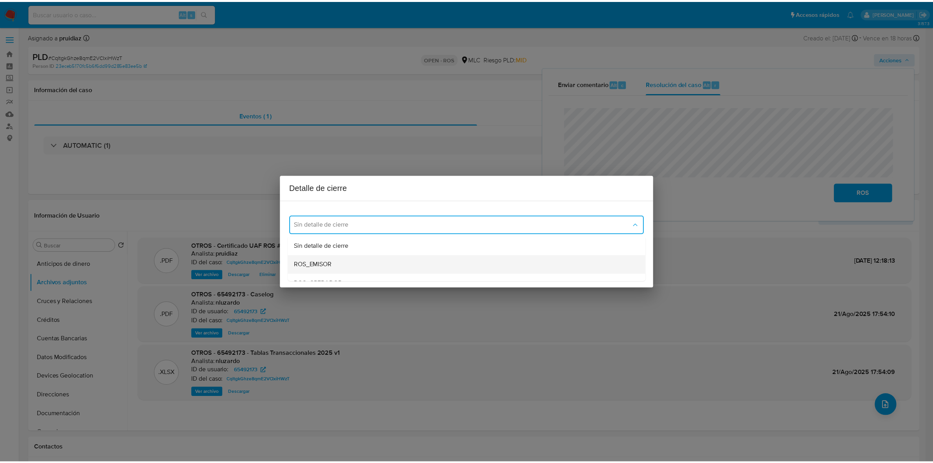
scroll to position [30, 0]
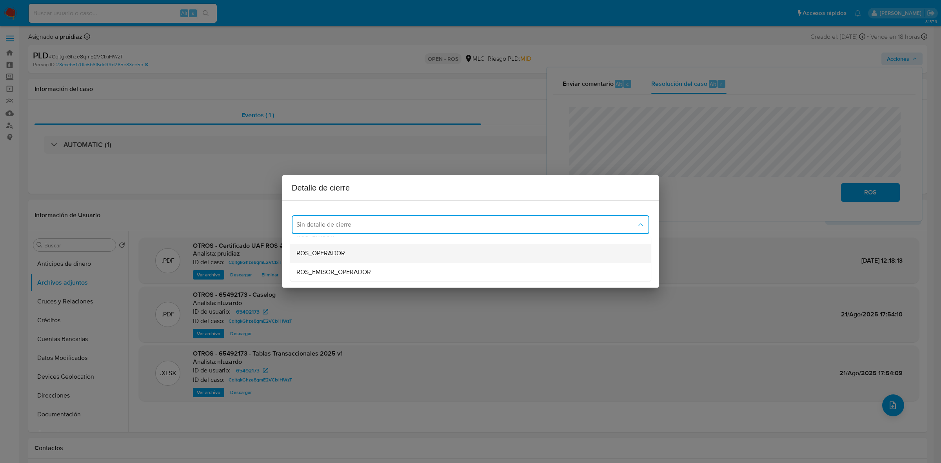
click at [327, 251] on span "ROS_OPERADOR" at bounding box center [320, 253] width 49 height 8
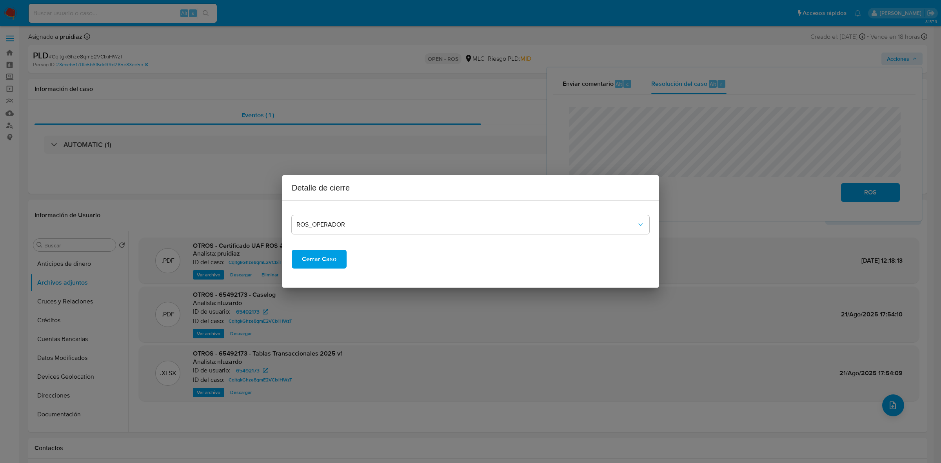
click at [319, 257] on span "Cerrar Caso" at bounding box center [319, 258] width 34 height 17
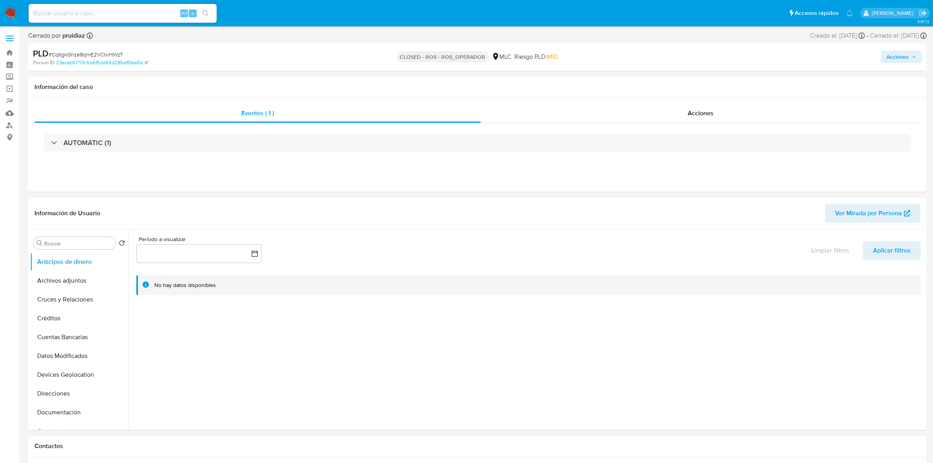
select select "10"
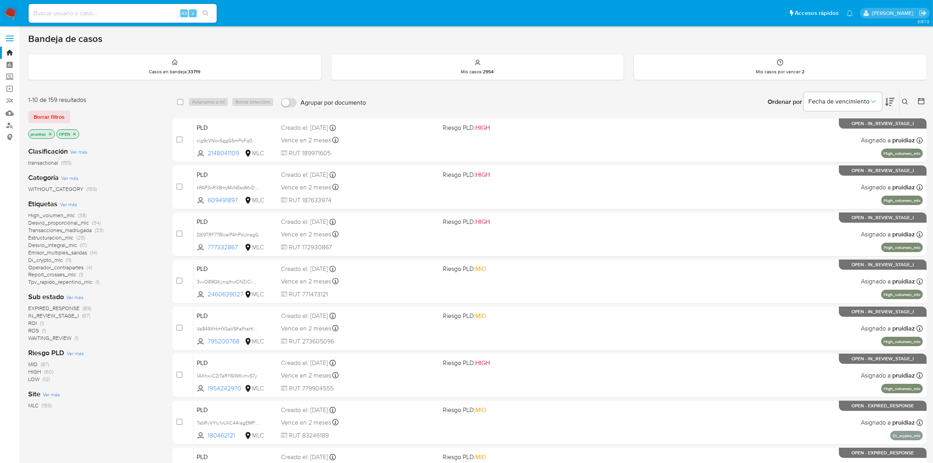
click at [888, 105] on icon at bounding box center [889, 101] width 9 height 9
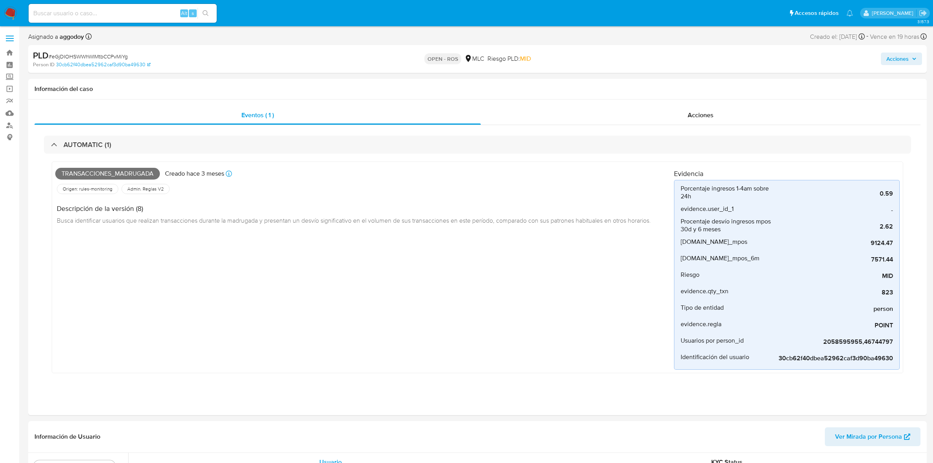
select select "10"
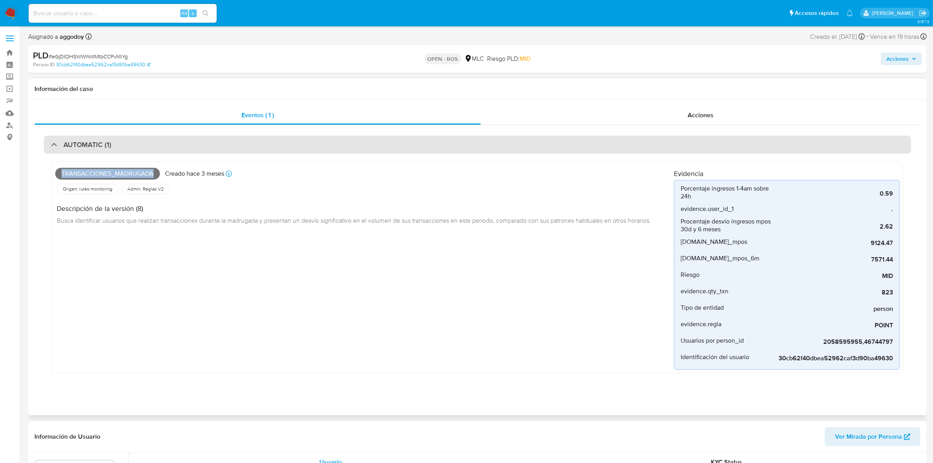
scroll to position [245, 0]
click at [130, 147] on div "AUTOMATIC (1)" at bounding box center [477, 145] width 867 height 18
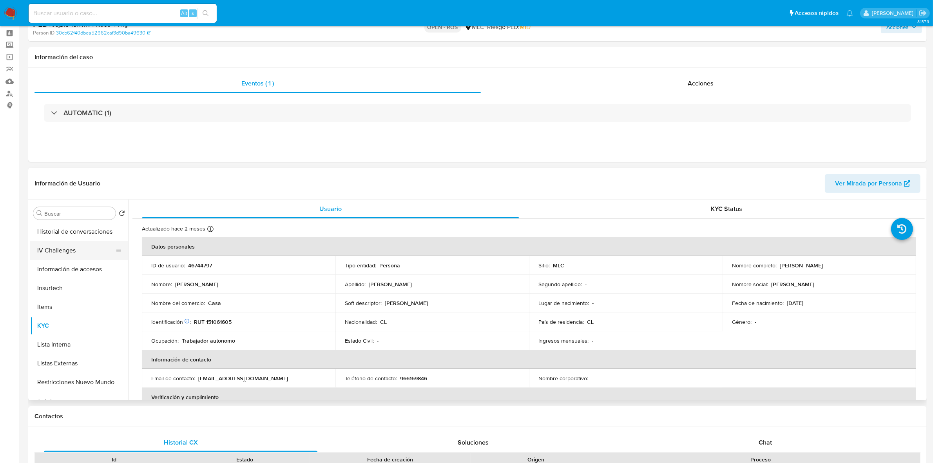
scroll to position [49, 0]
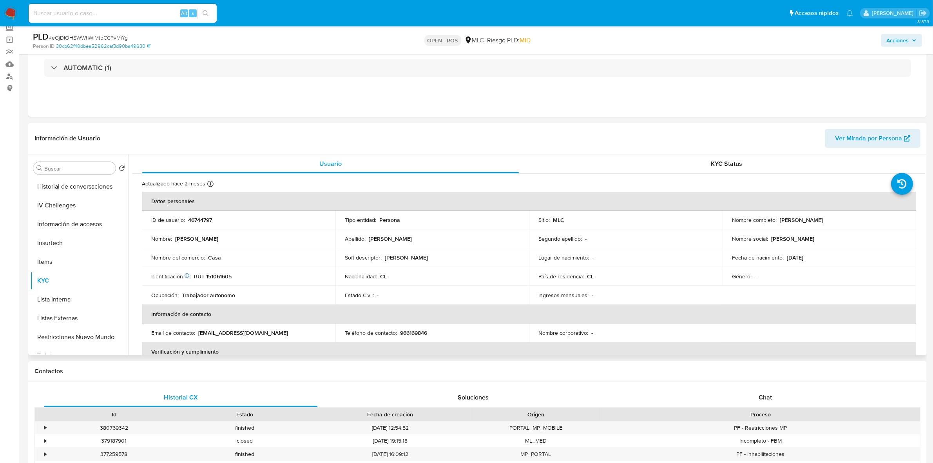
click at [204, 223] on p "46744797" at bounding box center [200, 219] width 24 height 7
copy p "46744797"
click at [225, 276] on p "RUT 151061605" at bounding box center [213, 276] width 38 height 7
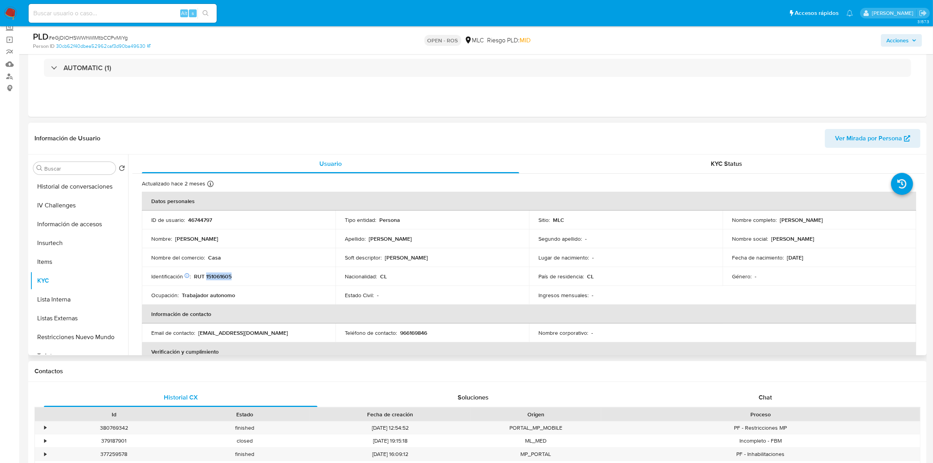
copy p "151061605"
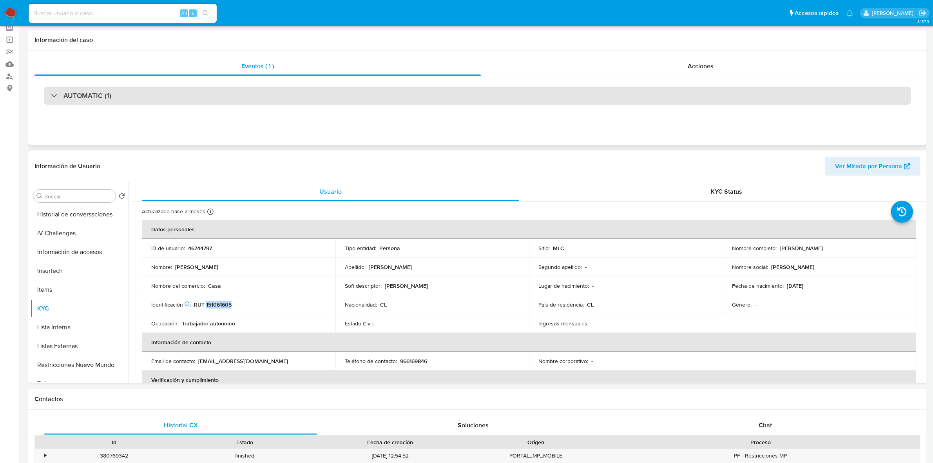
scroll to position [0, 0]
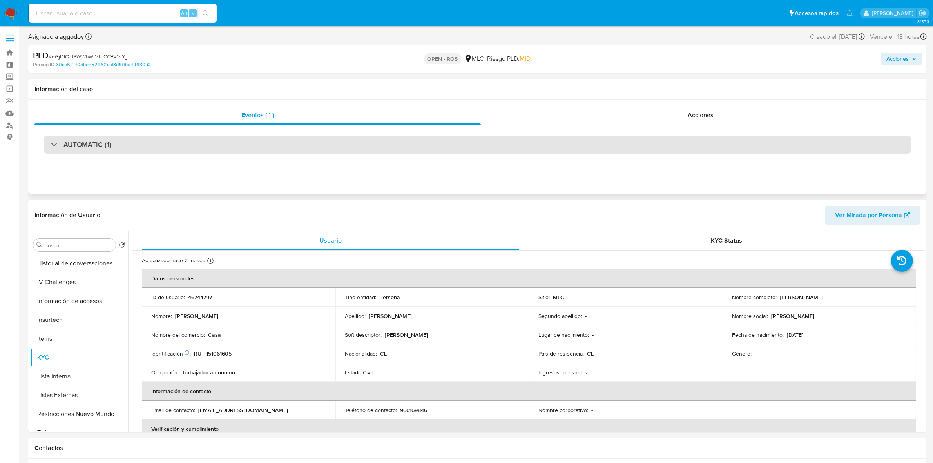
click at [68, 144] on h3 "AUTOMATIC (1)" at bounding box center [87, 144] width 48 height 9
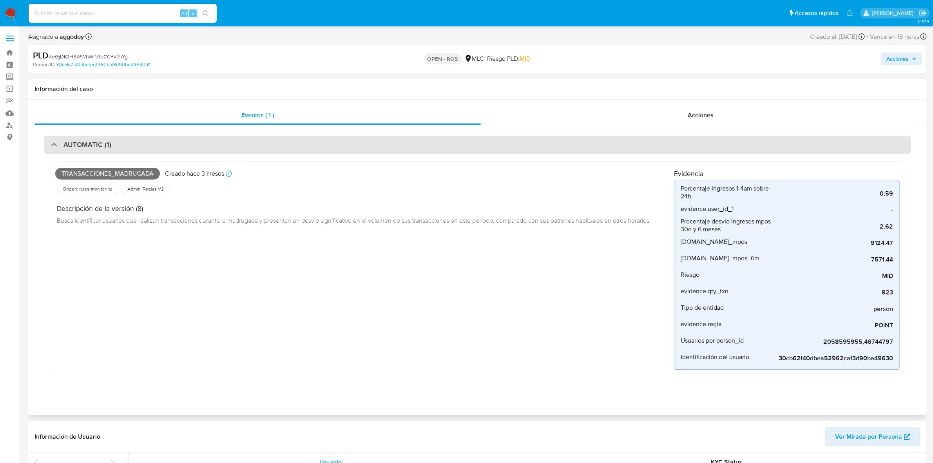
click at [149, 147] on div "AUTOMATIC (1)" at bounding box center [477, 145] width 867 height 18
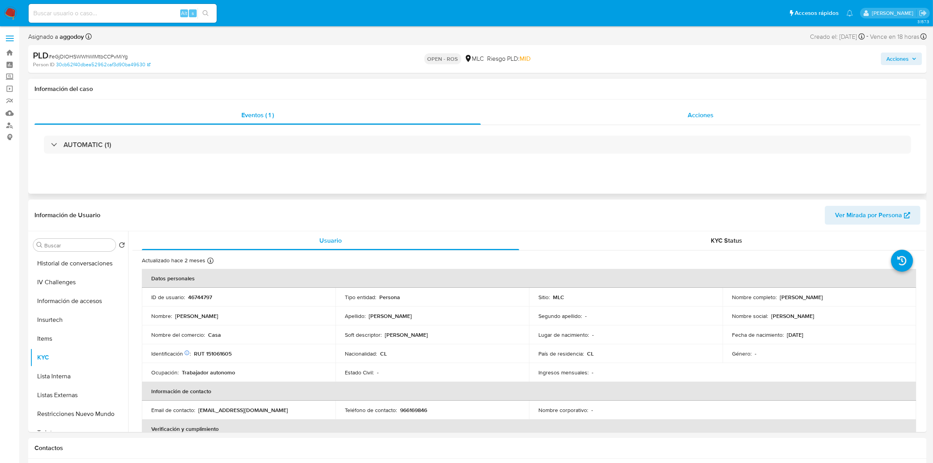
click at [755, 112] on div "Acciones" at bounding box center [701, 115] width 440 height 19
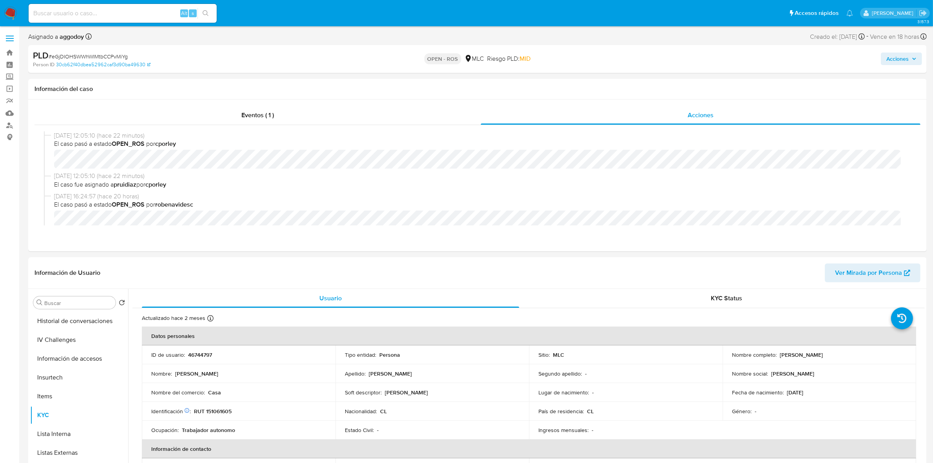
scroll to position [49, 0]
click at [203, 354] on p "46744797" at bounding box center [200, 354] width 24 height 7
copy p "46744797"
click at [218, 412] on p "RUT 151061605" at bounding box center [213, 411] width 38 height 7
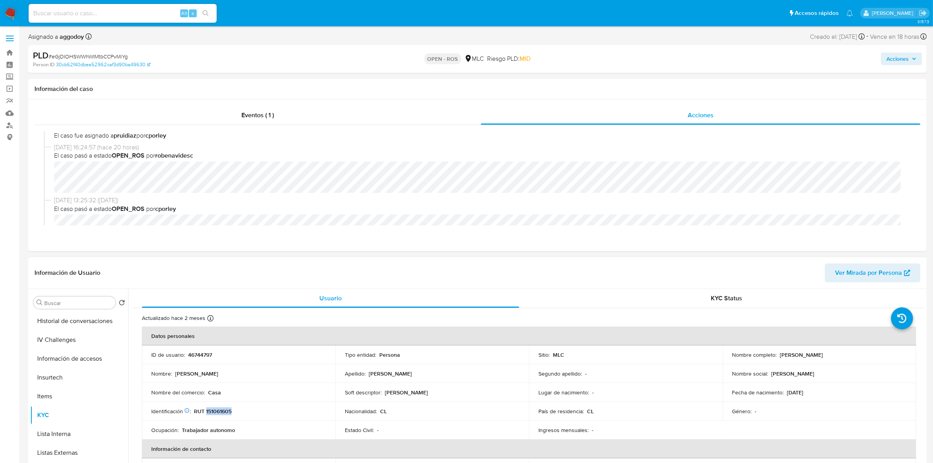
click at [218, 412] on p "RUT 151061605" at bounding box center [213, 411] width 38 height 7
copy p "151061605"
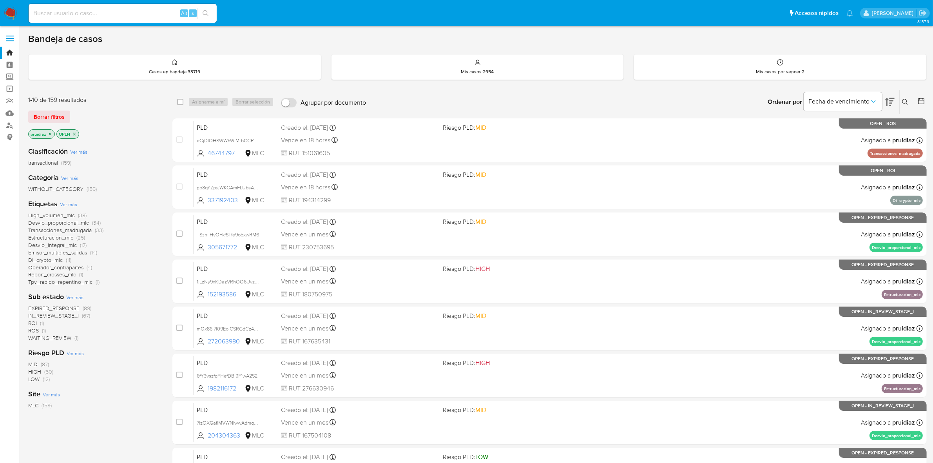
click at [8, 12] on img at bounding box center [10, 13] width 13 height 13
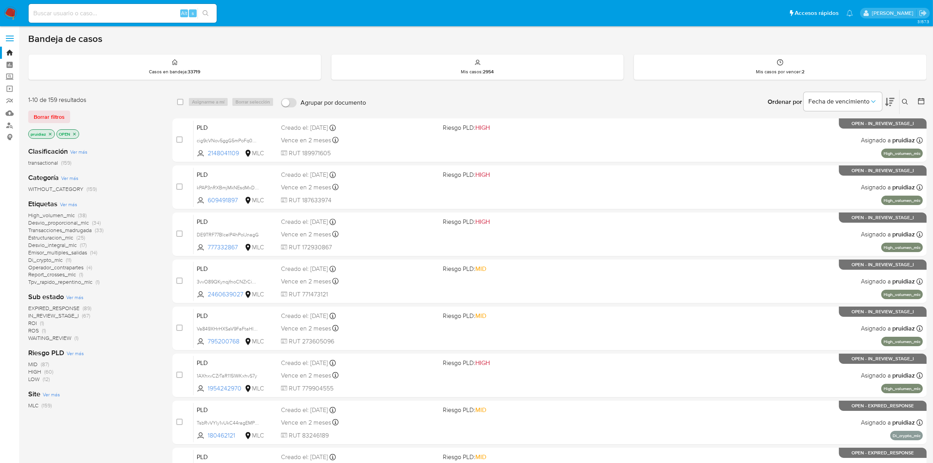
click at [888, 104] on icon at bounding box center [889, 101] width 9 height 9
